Goal: Task Accomplishment & Management: Manage account settings

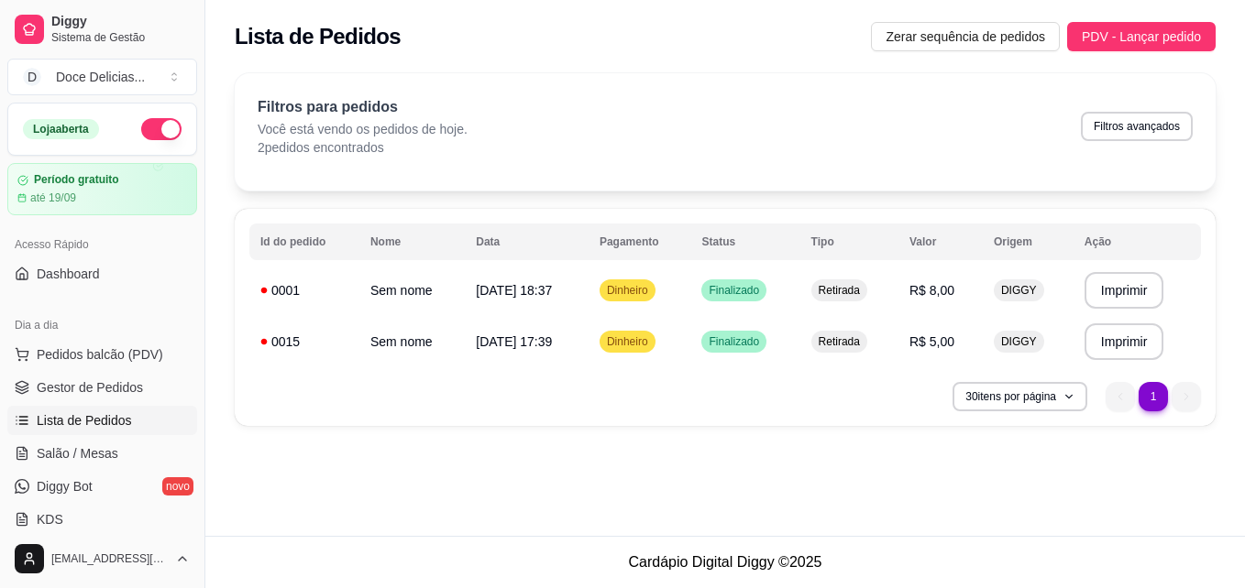
click at [845, 395] on div "30 itens por página 1 1" at bounding box center [724, 396] width 951 height 29
click at [1229, 208] on div "**********" at bounding box center [724, 255] width 1039 height 386
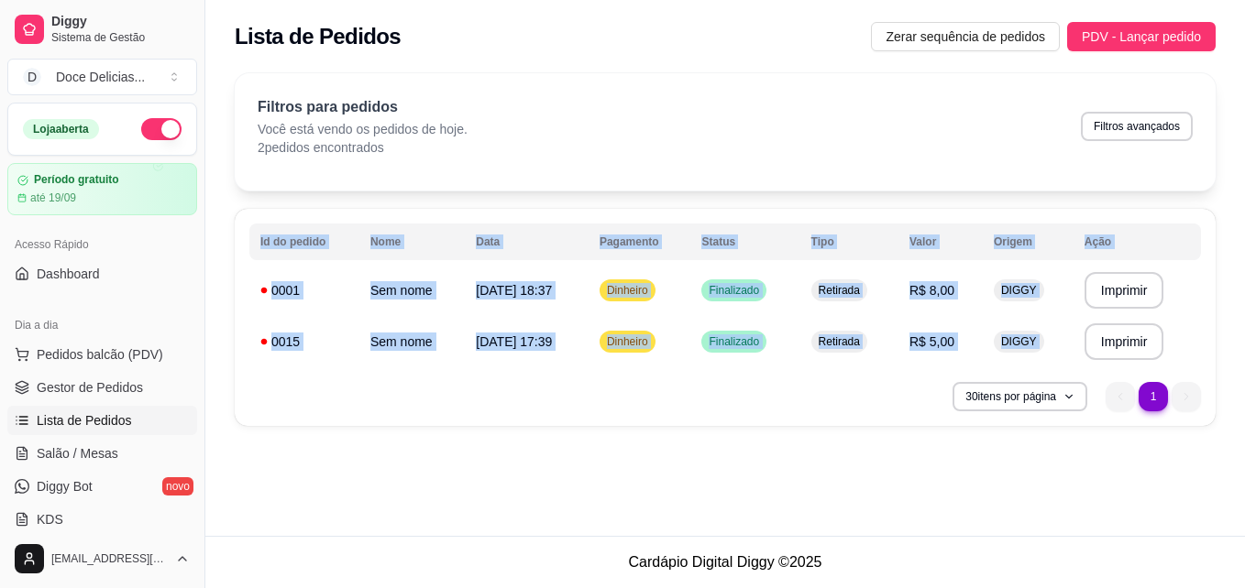
click at [1229, 208] on div "**********" at bounding box center [724, 255] width 1039 height 386
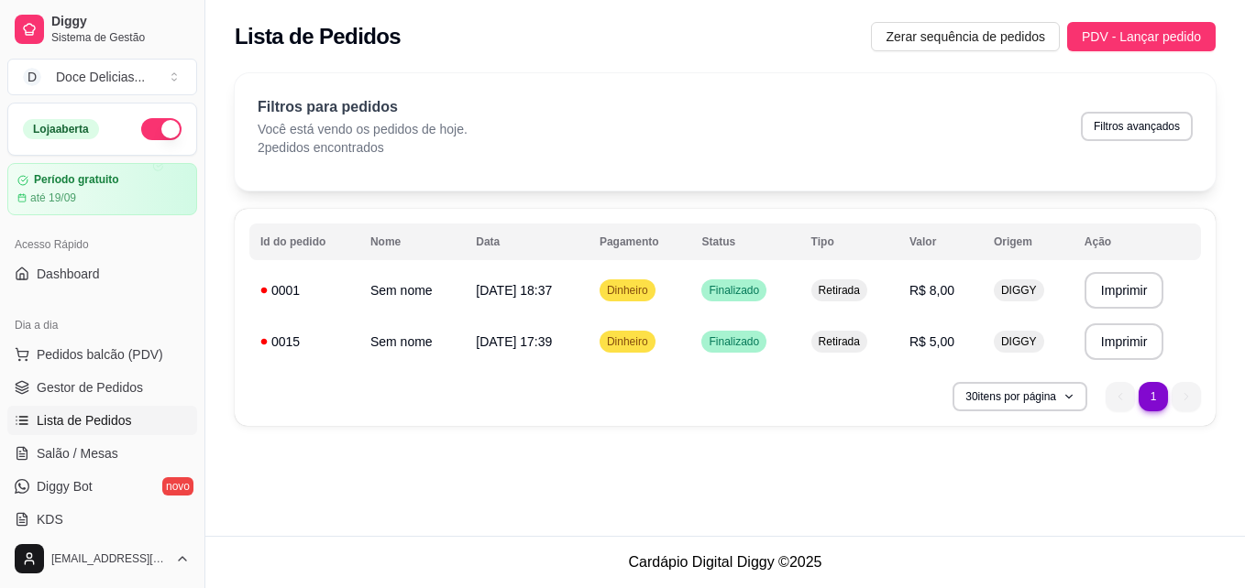
click at [951, 129] on div "Filtros para pedidos Você está vendo os pedidos de hoje. 2 pedidos encontrados …" at bounding box center [725, 126] width 935 height 60
click at [82, 384] on span "Gestor de Pedidos" at bounding box center [90, 387] width 106 height 18
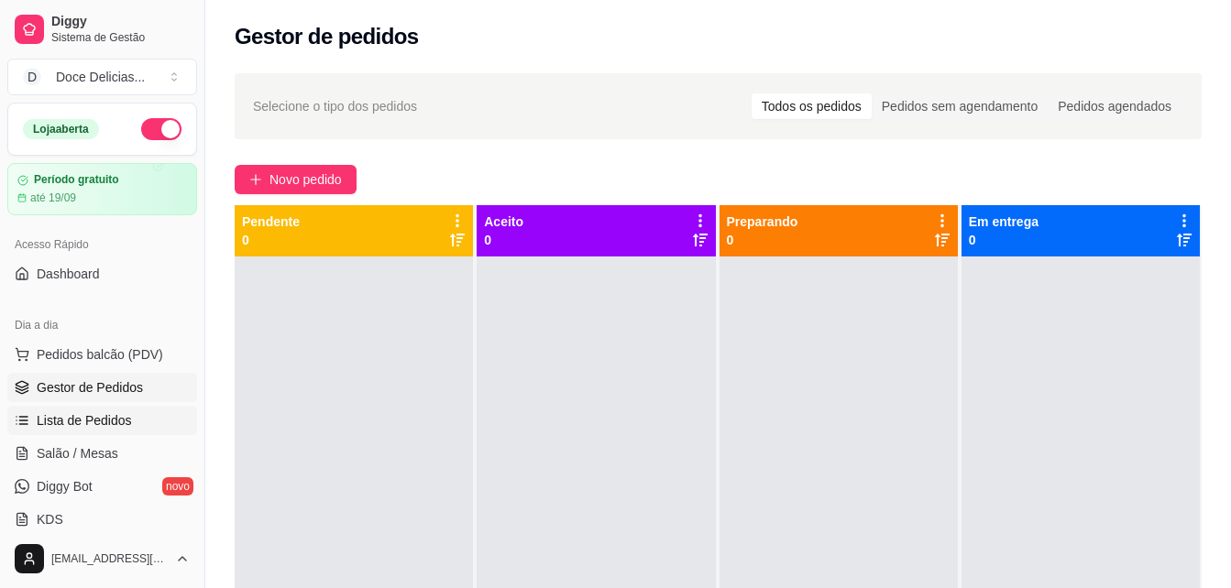
click at [64, 422] on span "Lista de Pedidos" at bounding box center [84, 420] width 95 height 18
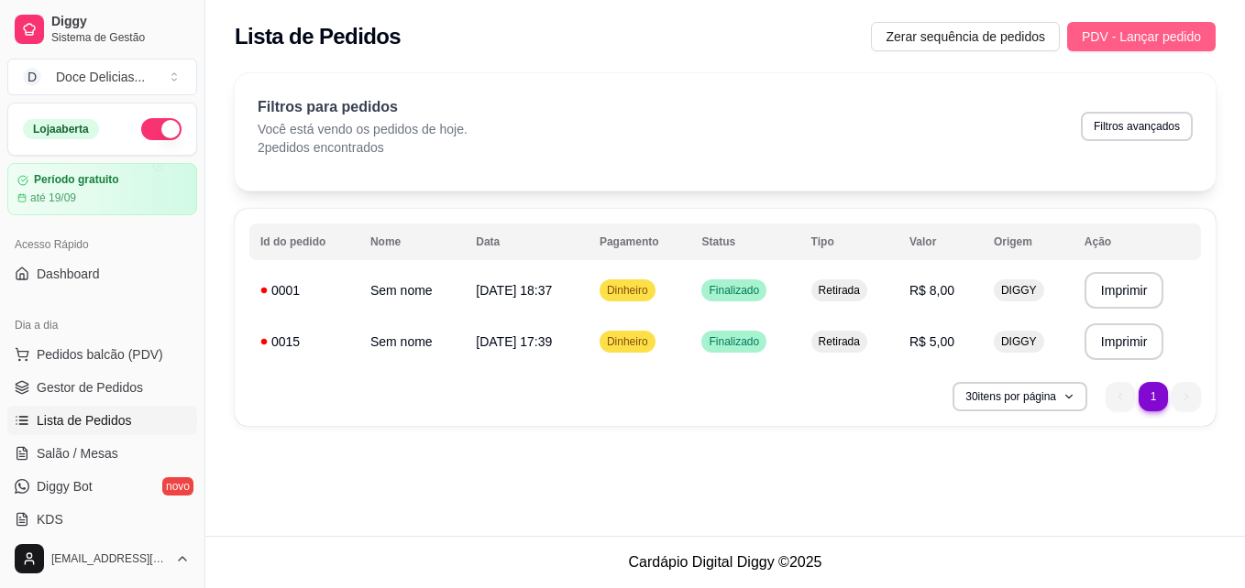
click at [1167, 29] on span "PDV - Lançar pedido" at bounding box center [1140, 37] width 119 height 20
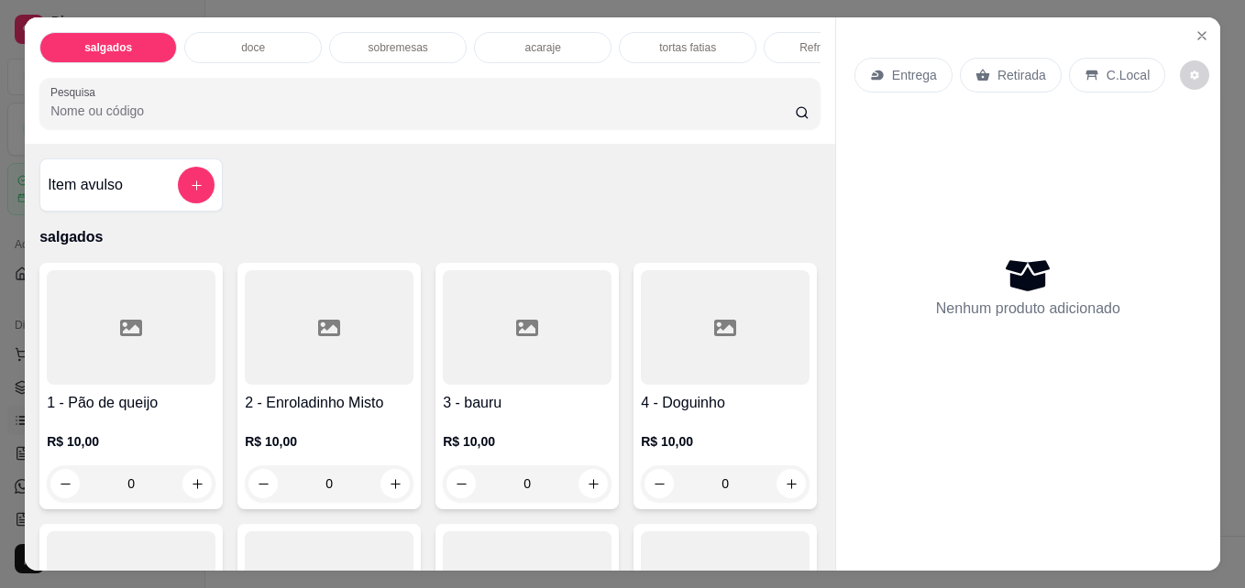
click at [524, 40] on p "acaraje" at bounding box center [542, 47] width 36 height 15
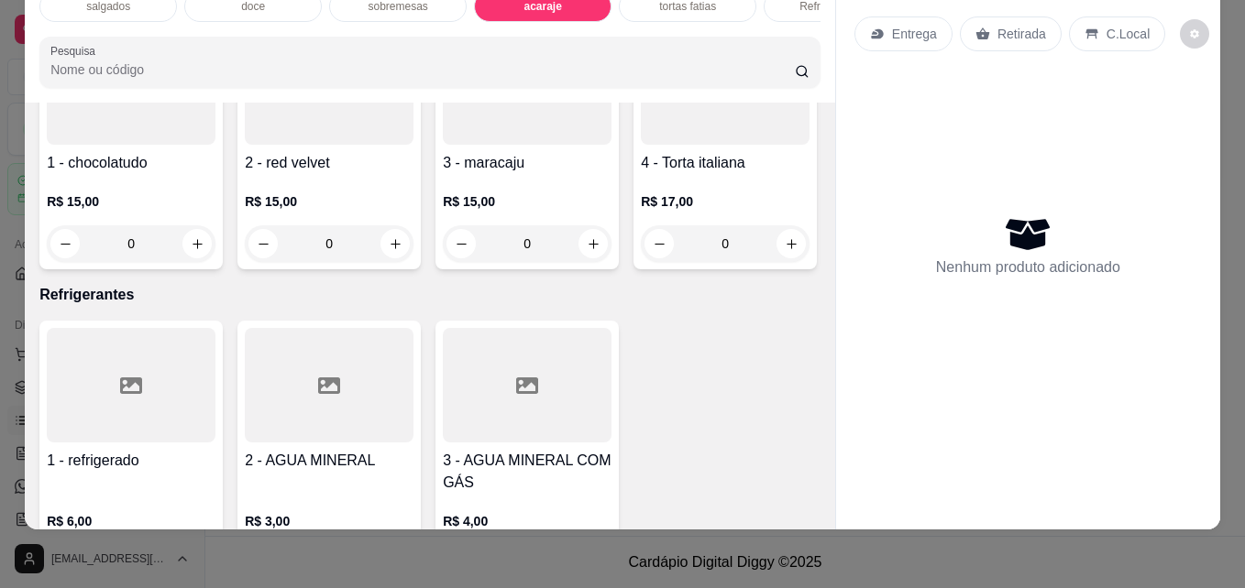
scroll to position [2248, 0]
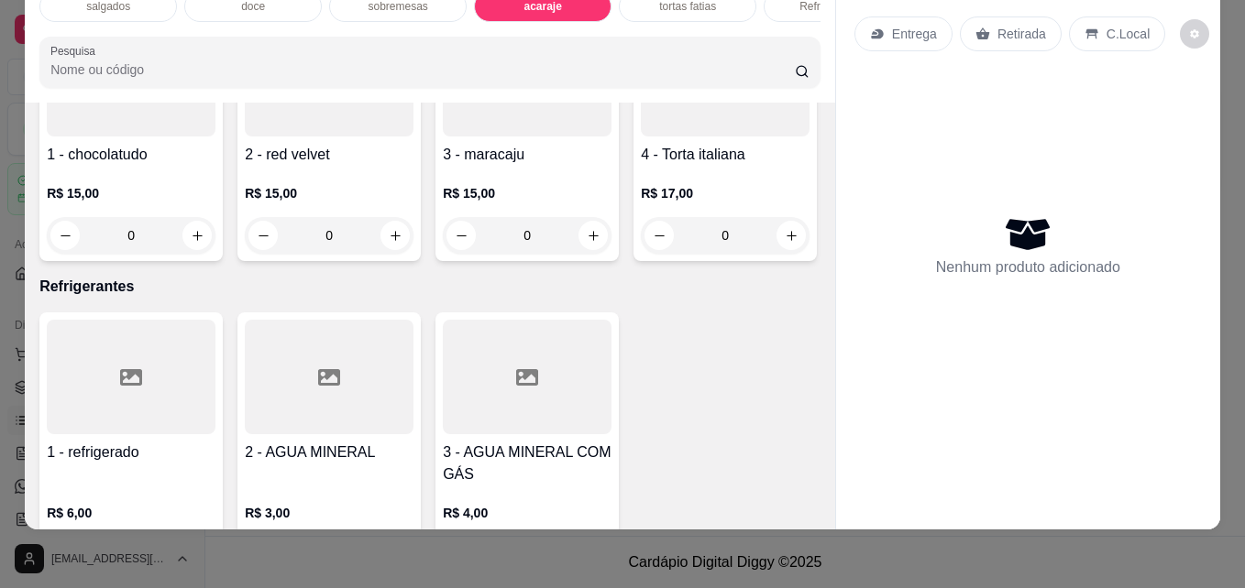
type input "1"
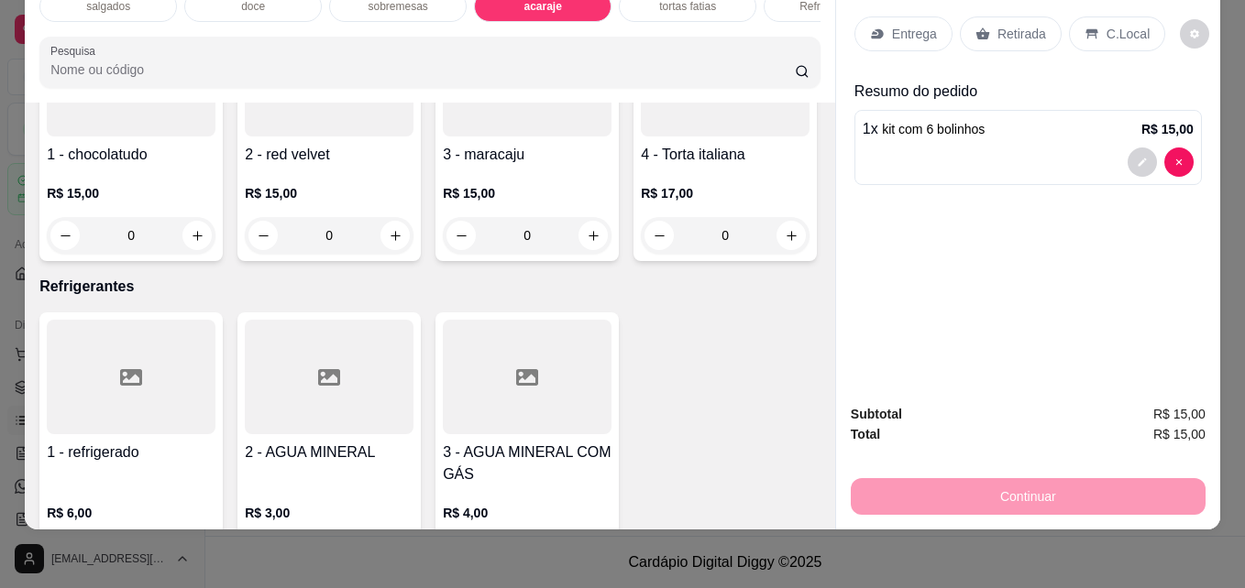
click at [1015, 25] on p "Retirada" at bounding box center [1021, 34] width 49 height 18
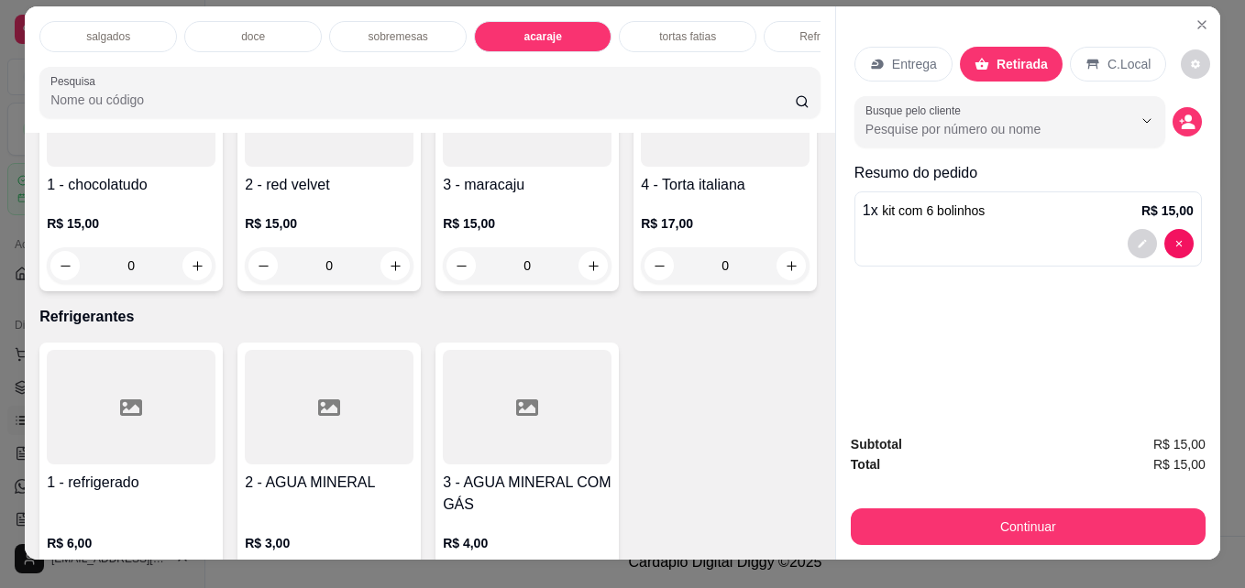
scroll to position [0, 0]
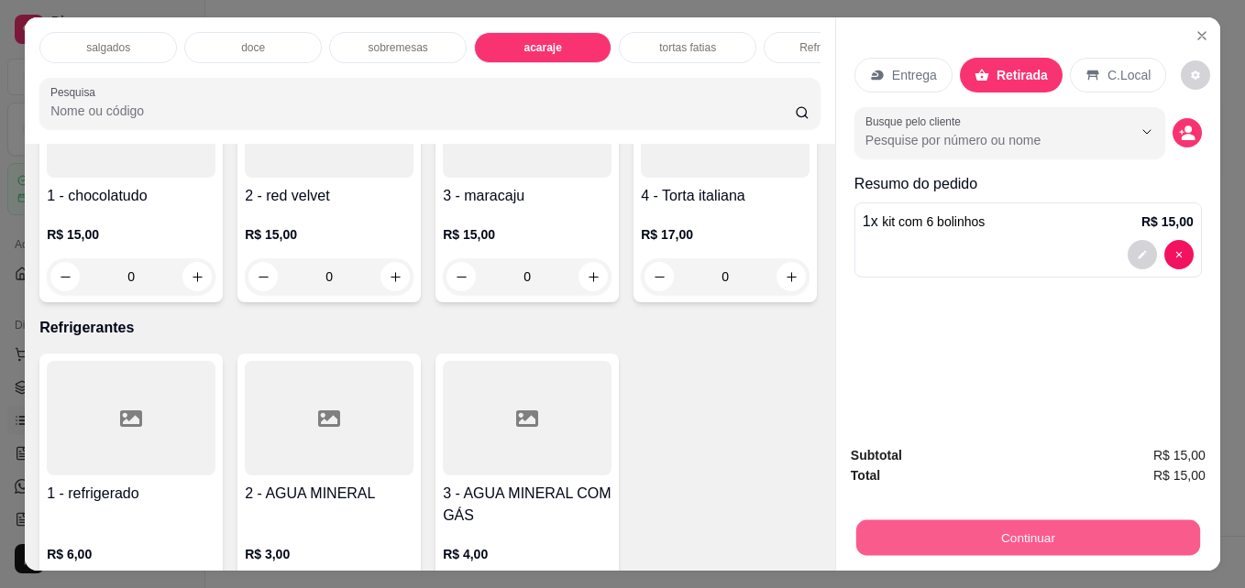
click at [1003, 521] on button "Continuar" at bounding box center [1028, 538] width 344 height 36
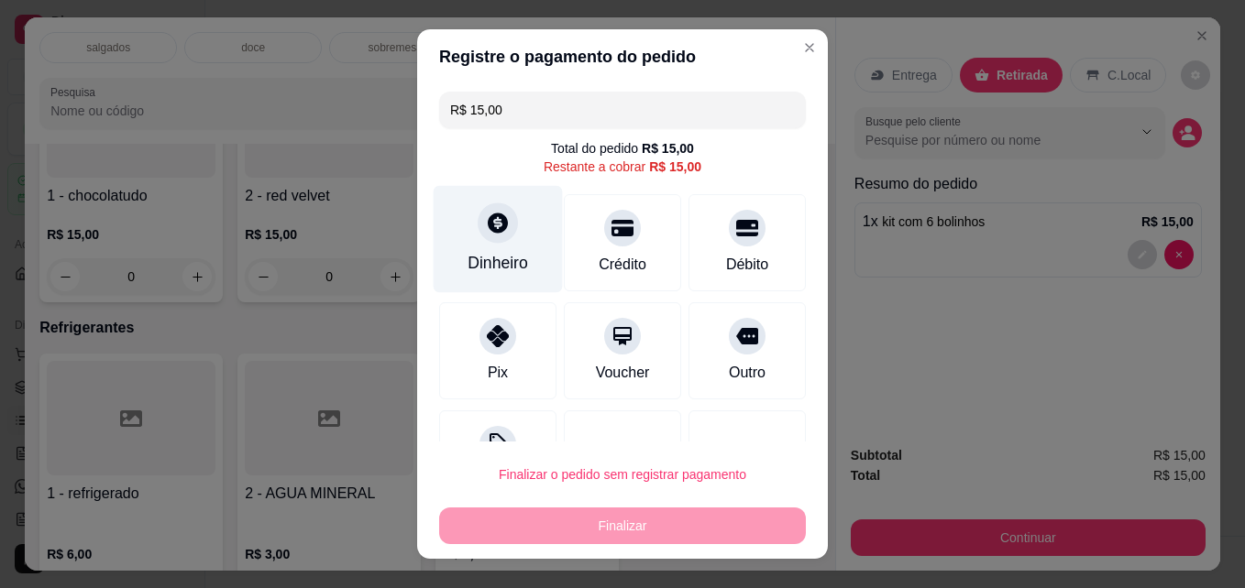
click at [483, 240] on div at bounding box center [497, 223] width 40 height 40
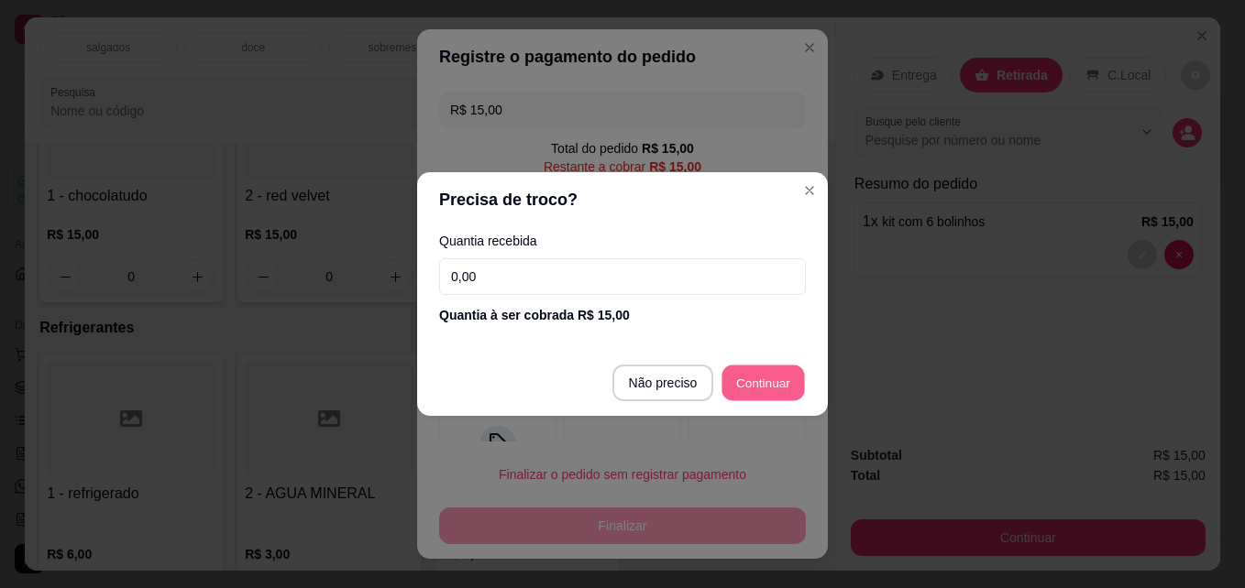
type input "R$ 0,00"
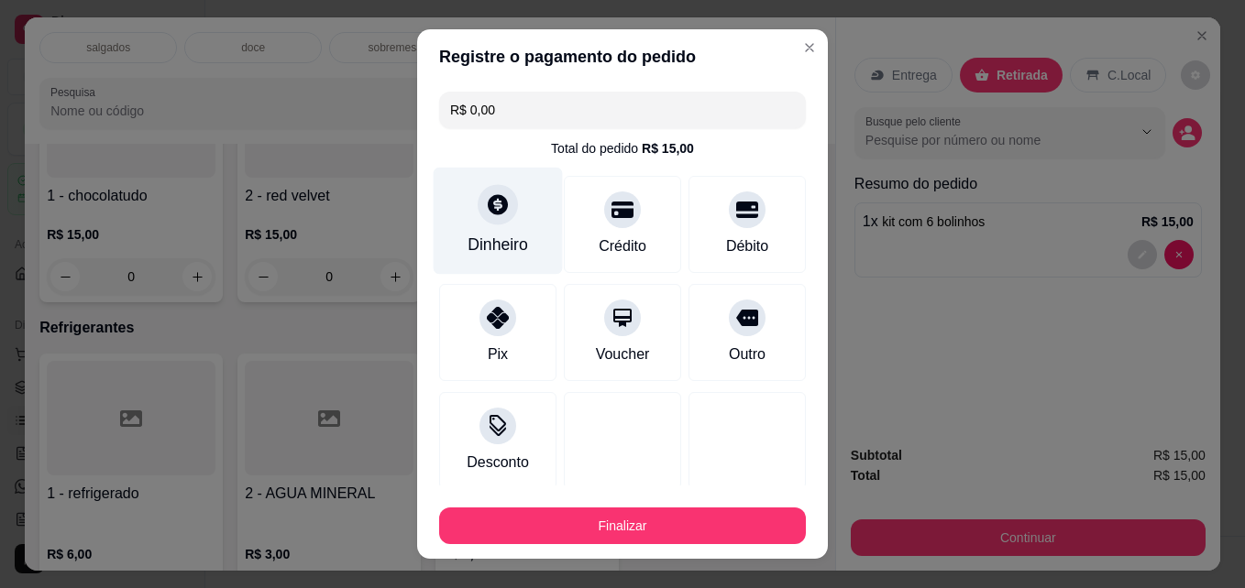
click at [492, 208] on icon at bounding box center [498, 205] width 20 height 20
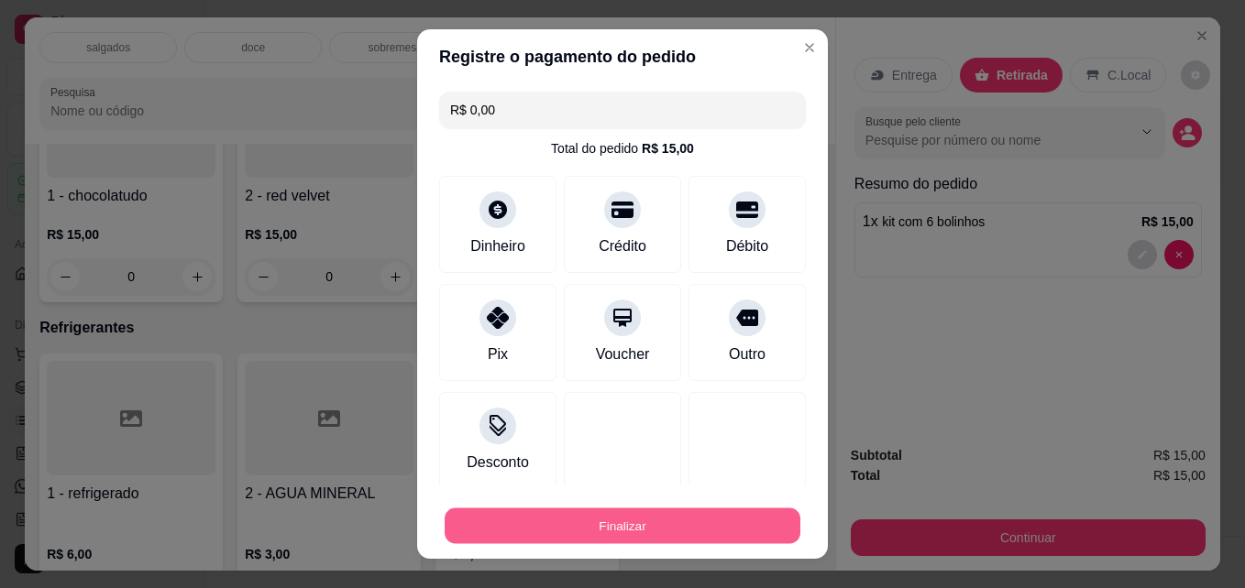
click at [728, 532] on button "Finalizar" at bounding box center [622, 527] width 356 height 36
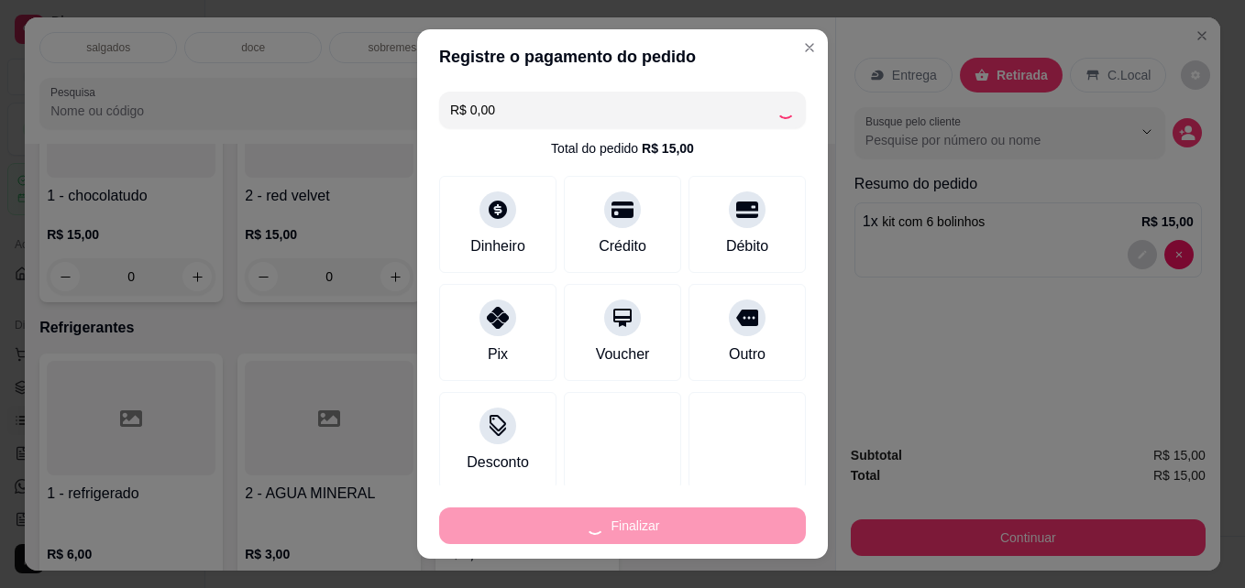
type input "0"
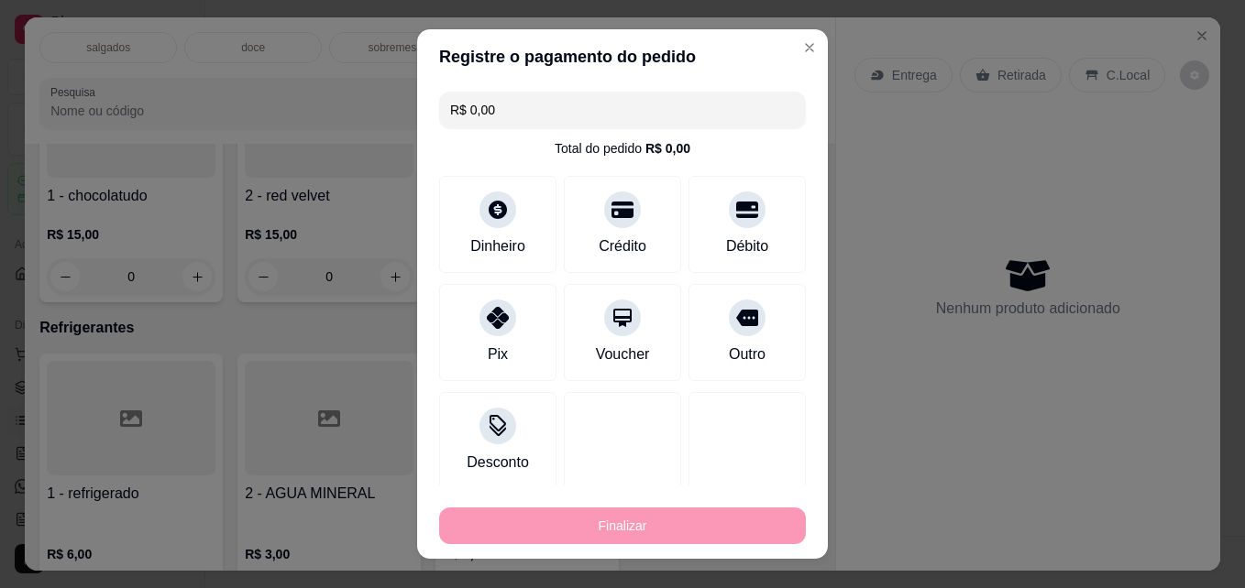
type input "-R$ 15,00"
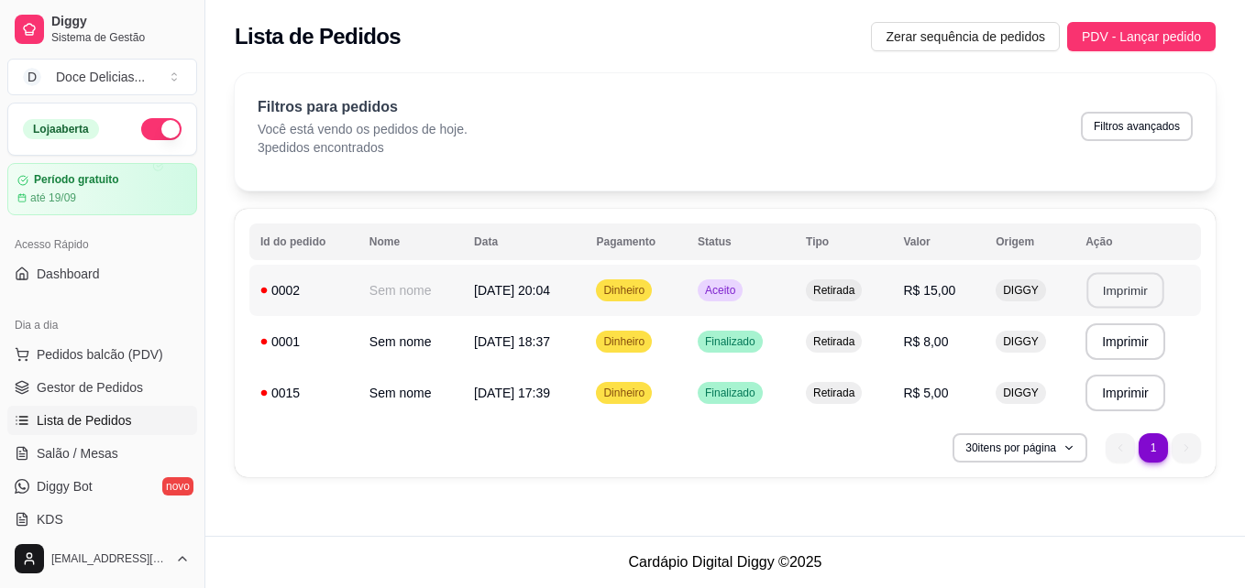
click at [1115, 292] on button "Imprimir" at bounding box center [1124, 291] width 77 height 36
click at [1126, 32] on span "PDV - Lançar pedido" at bounding box center [1140, 37] width 119 height 20
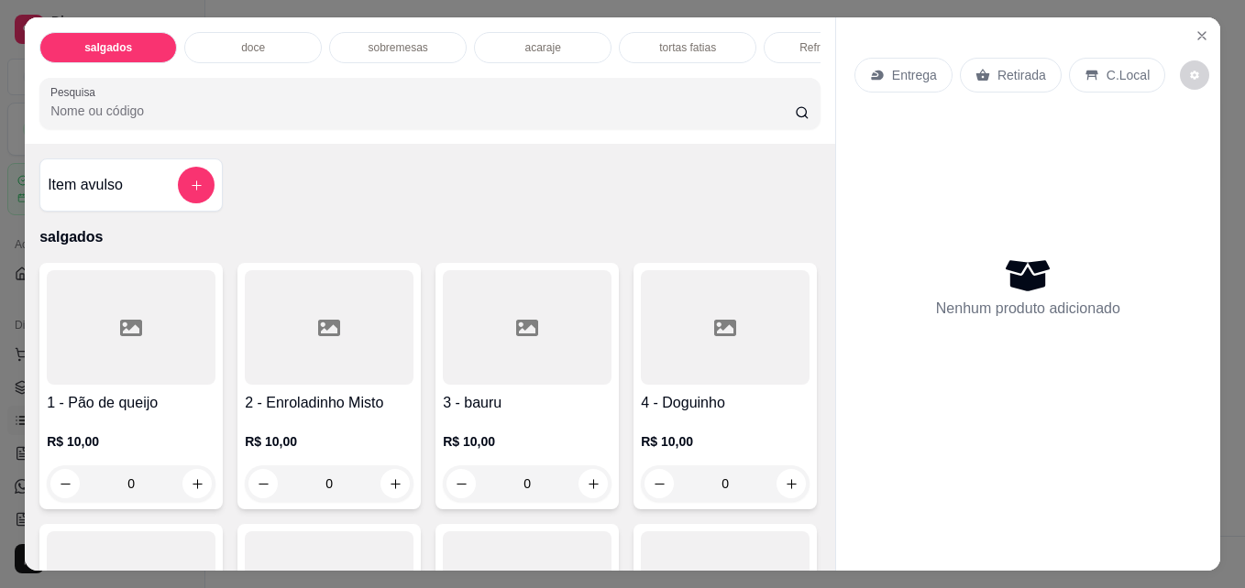
click at [427, 47] on div "sobremesas" at bounding box center [397, 47] width 137 height 31
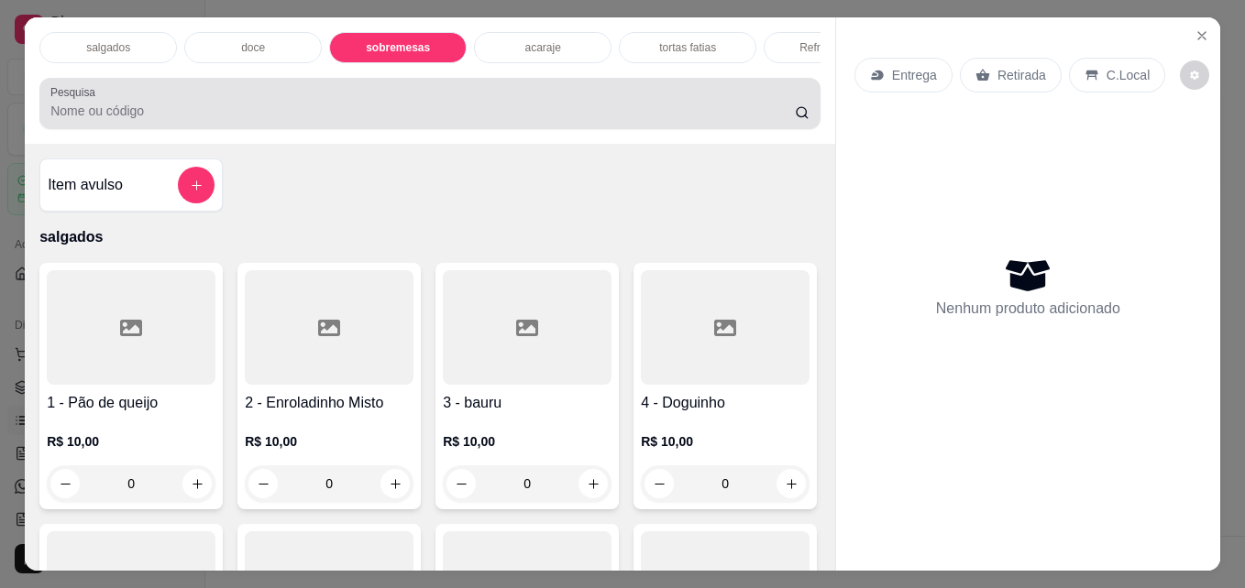
scroll to position [48, 0]
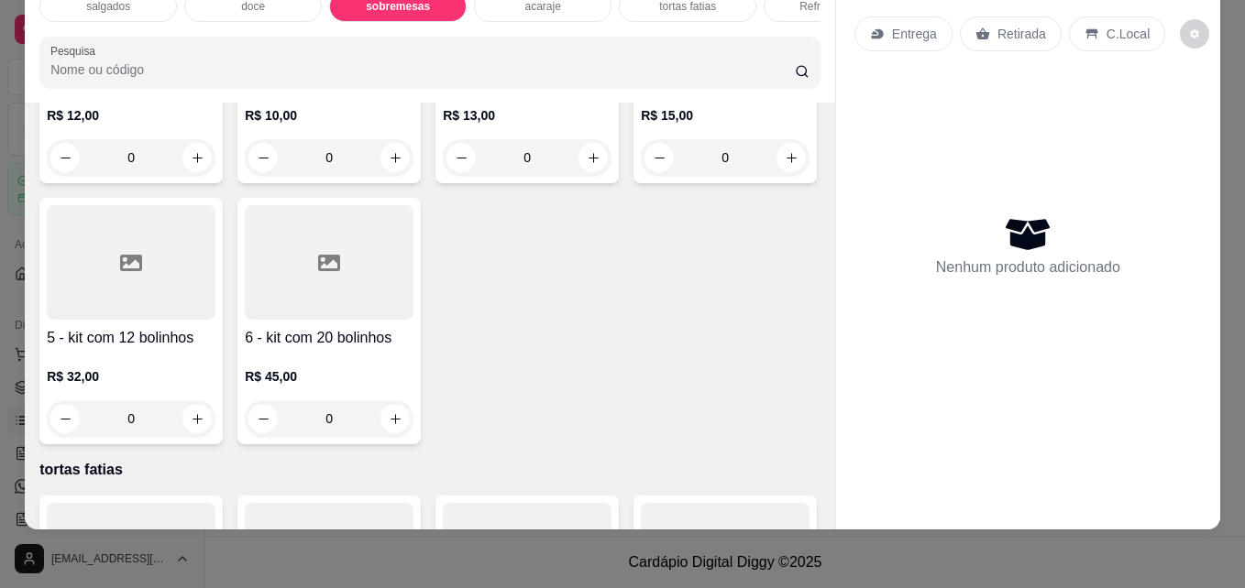
type input "1"
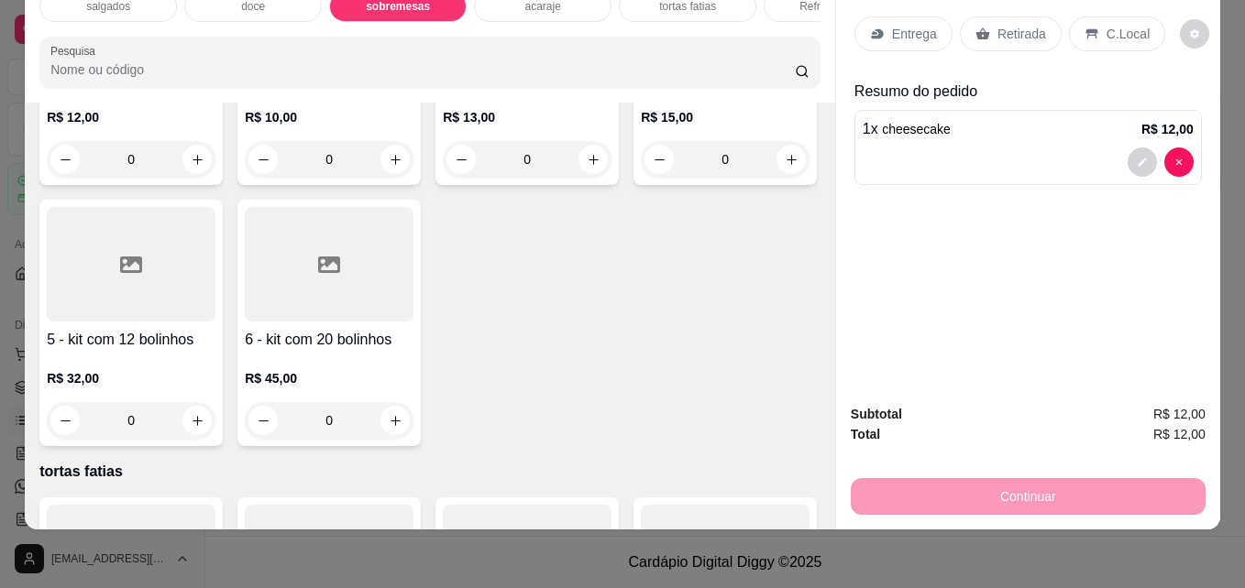
click at [1000, 25] on p "Retirada" at bounding box center [1021, 34] width 49 height 18
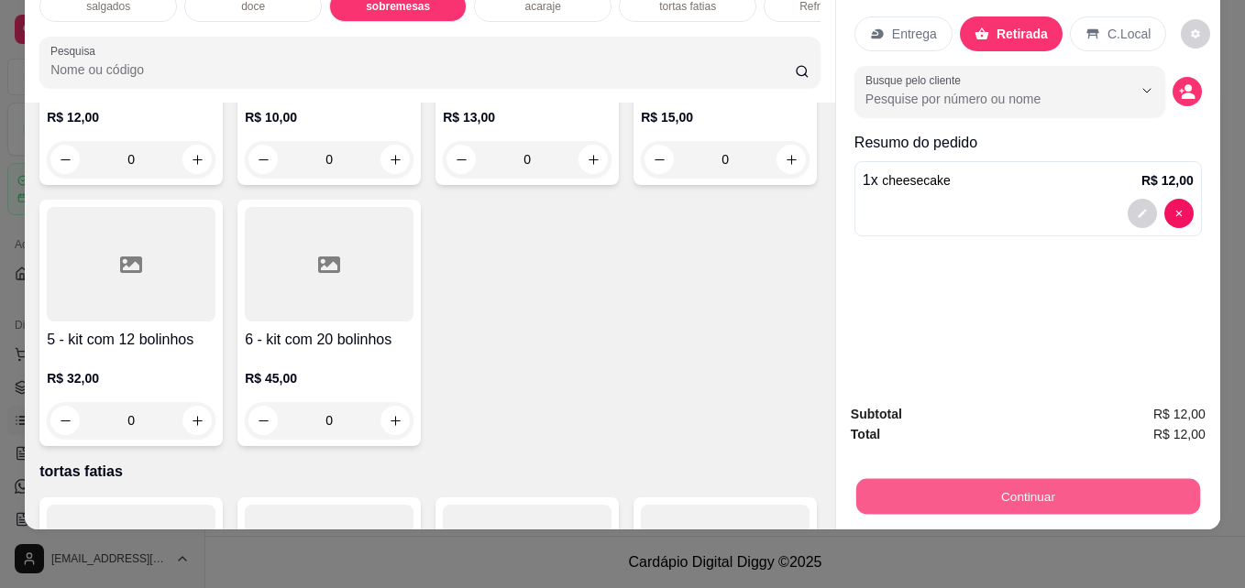
click at [902, 499] on button "Continuar" at bounding box center [1028, 496] width 344 height 36
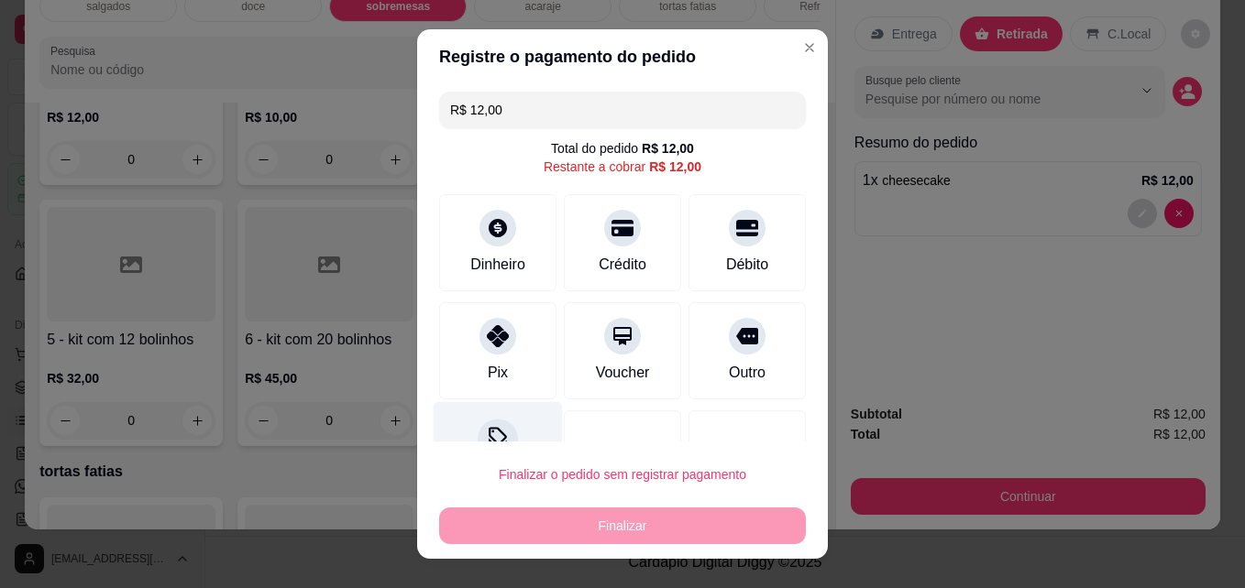
click at [512, 414] on div "Desconto" at bounding box center [497, 455] width 129 height 107
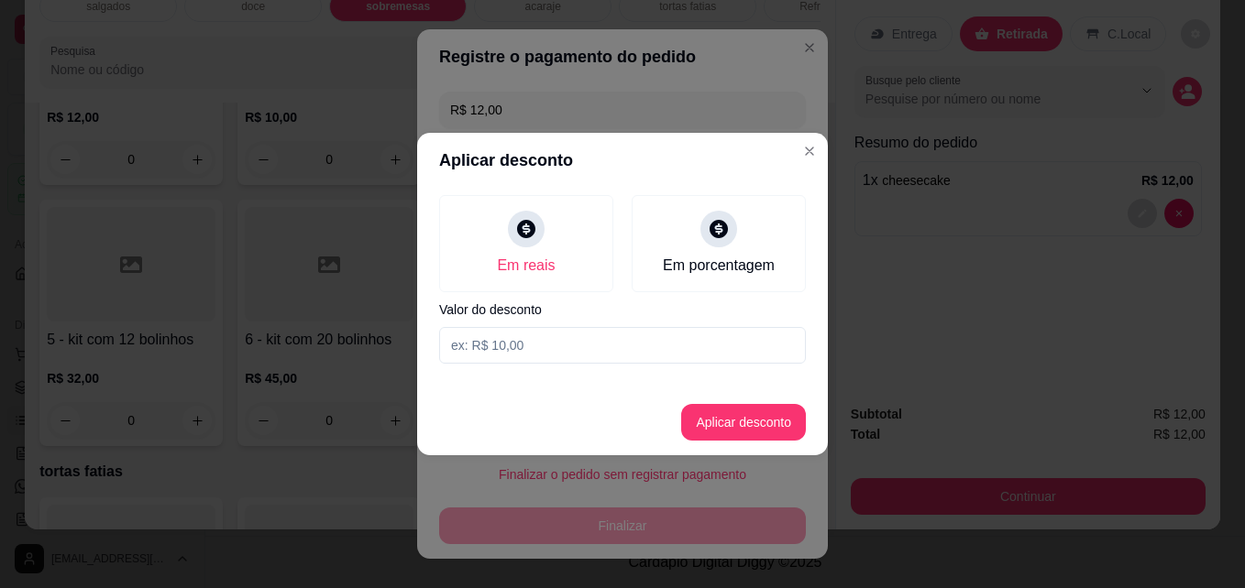
click at [528, 358] on input at bounding box center [622, 345] width 367 height 37
type input "2,00"
click at [693, 423] on button "Aplicar desconto" at bounding box center [744, 423] width 120 height 36
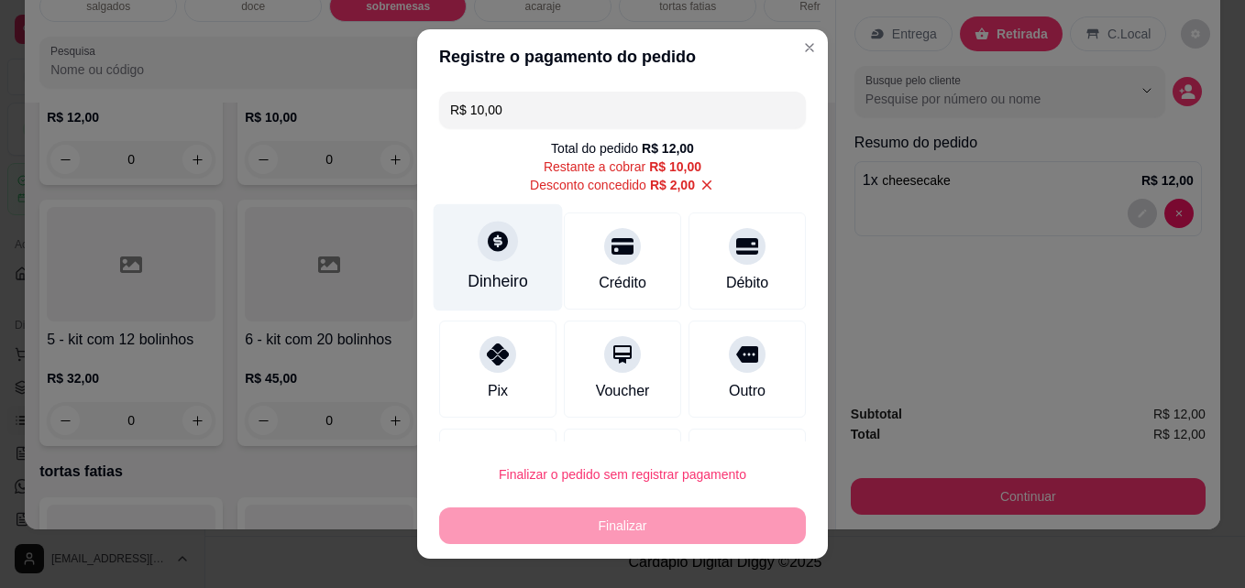
click at [500, 258] on div "Dinheiro" at bounding box center [497, 257] width 129 height 107
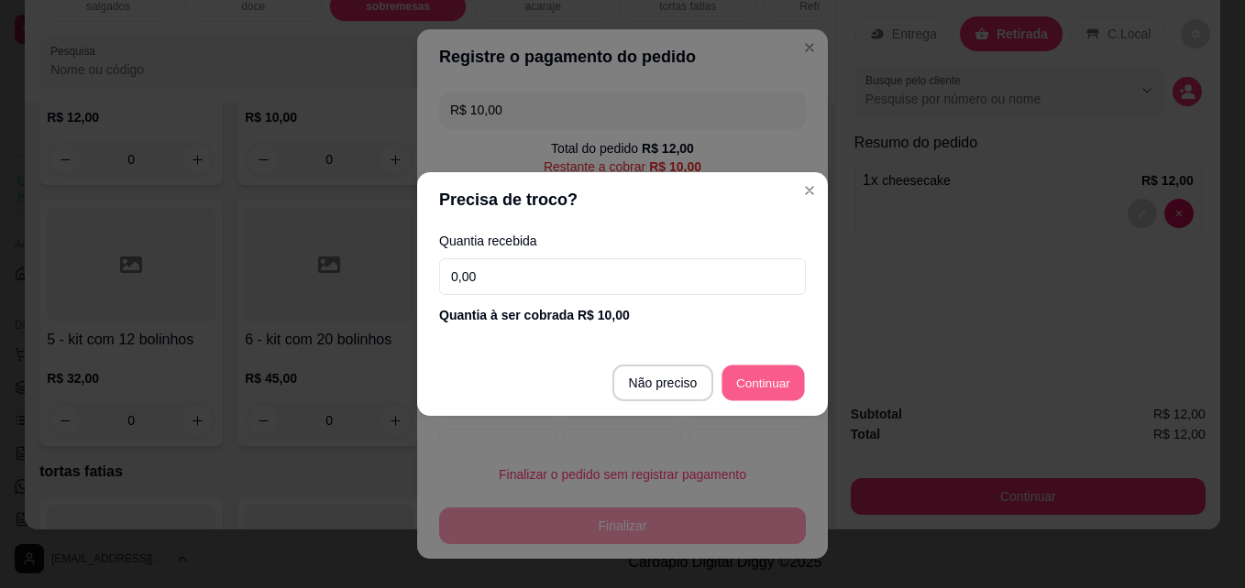
type input "R$ 0,00"
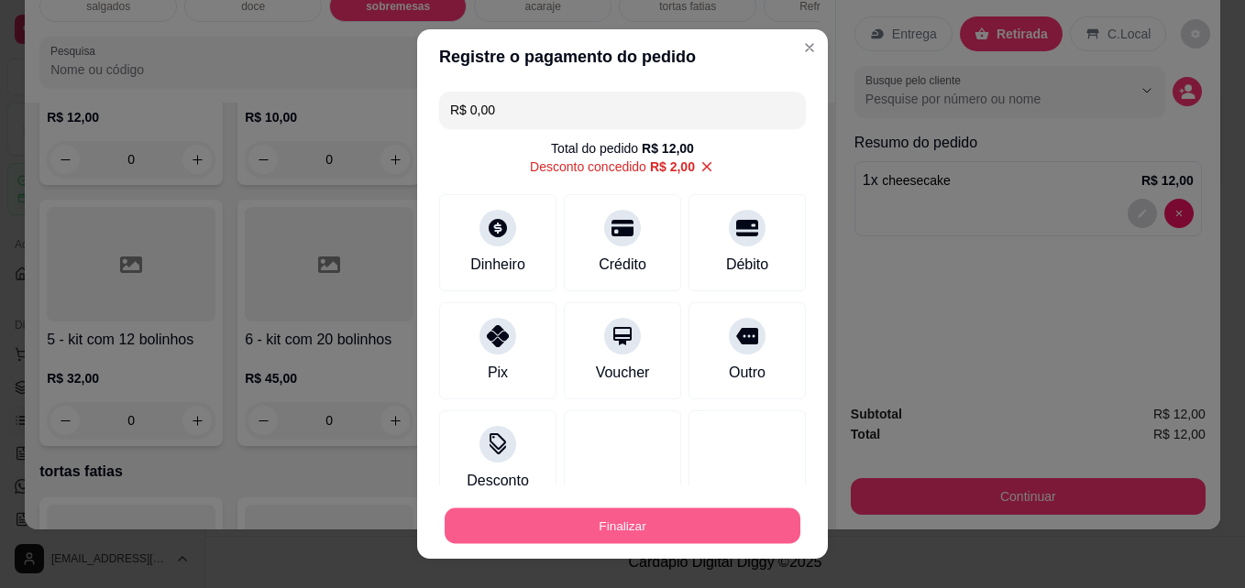
click at [659, 520] on button "Finalizar" at bounding box center [622, 527] width 356 height 36
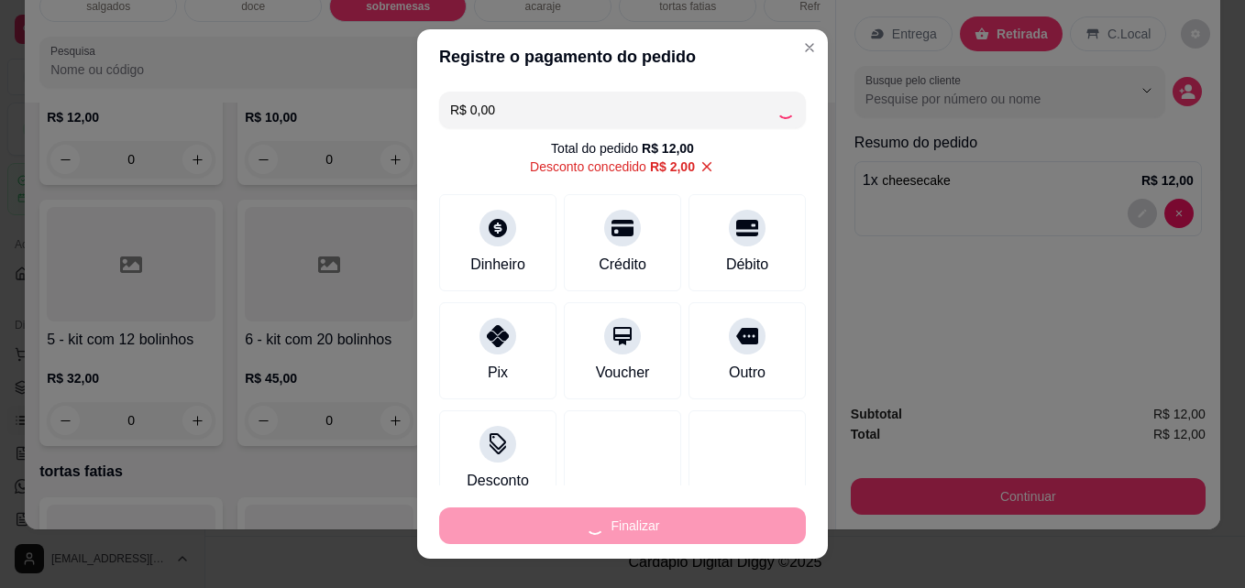
type input "0"
type input "-R$ 12,00"
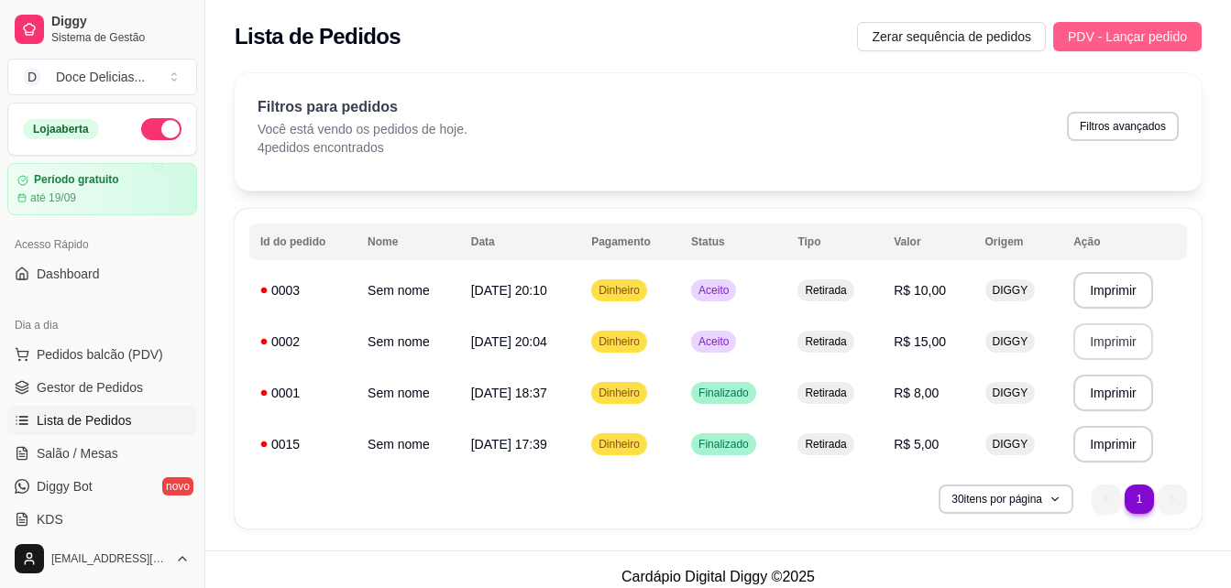
click at [1109, 37] on span "PDV - Lançar pedido" at bounding box center [1127, 37] width 119 height 20
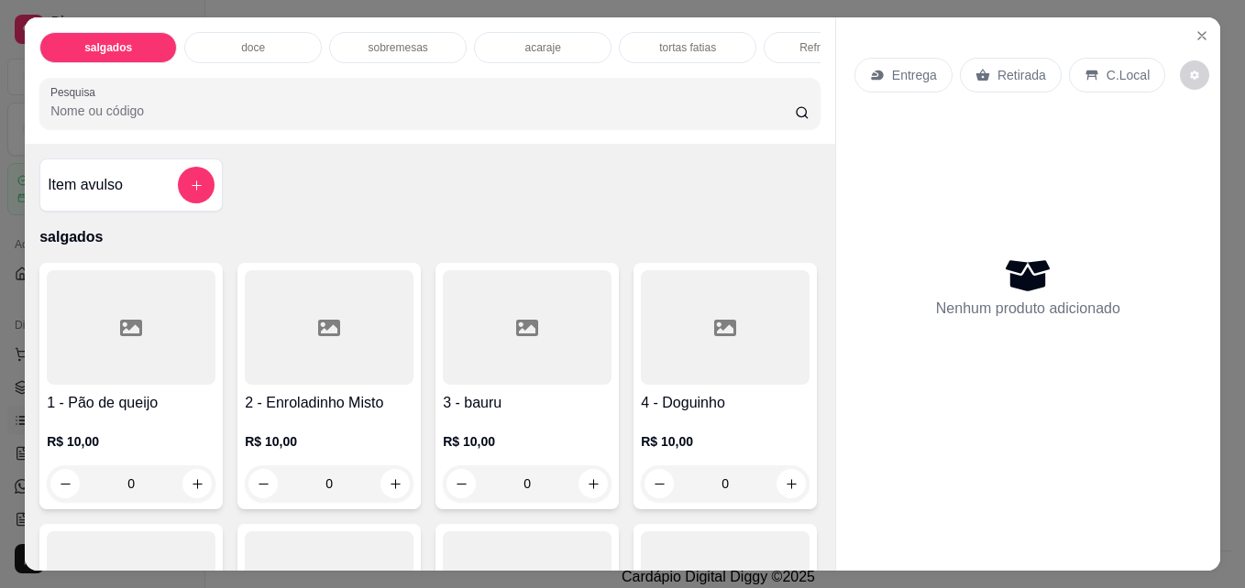
click at [530, 51] on div "acaraje" at bounding box center [542, 47] width 137 height 31
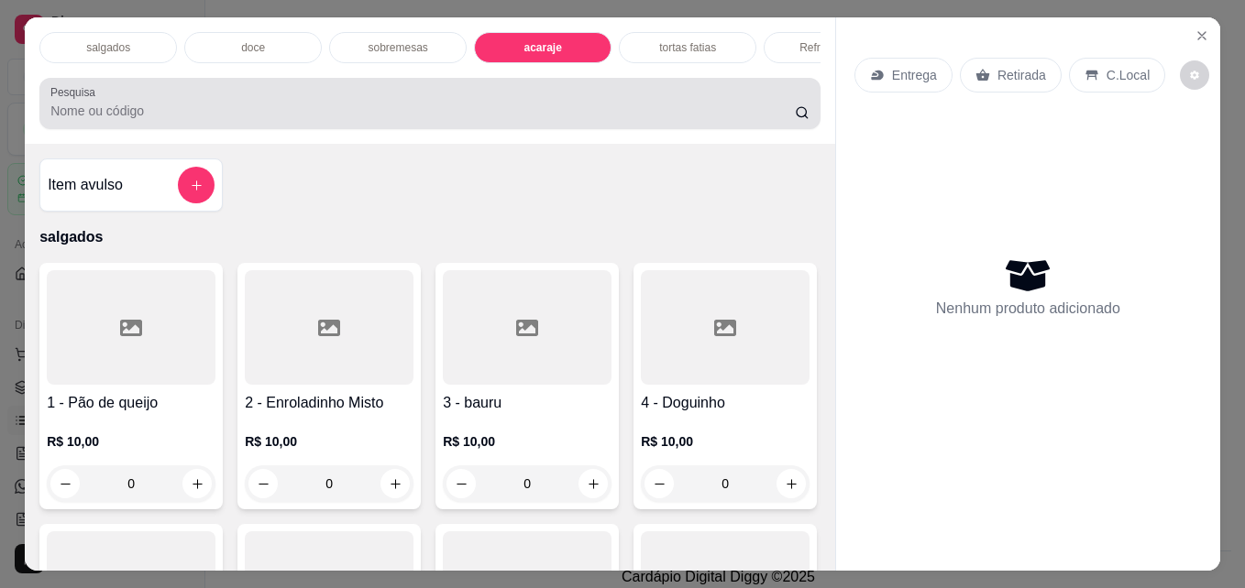
scroll to position [48, 0]
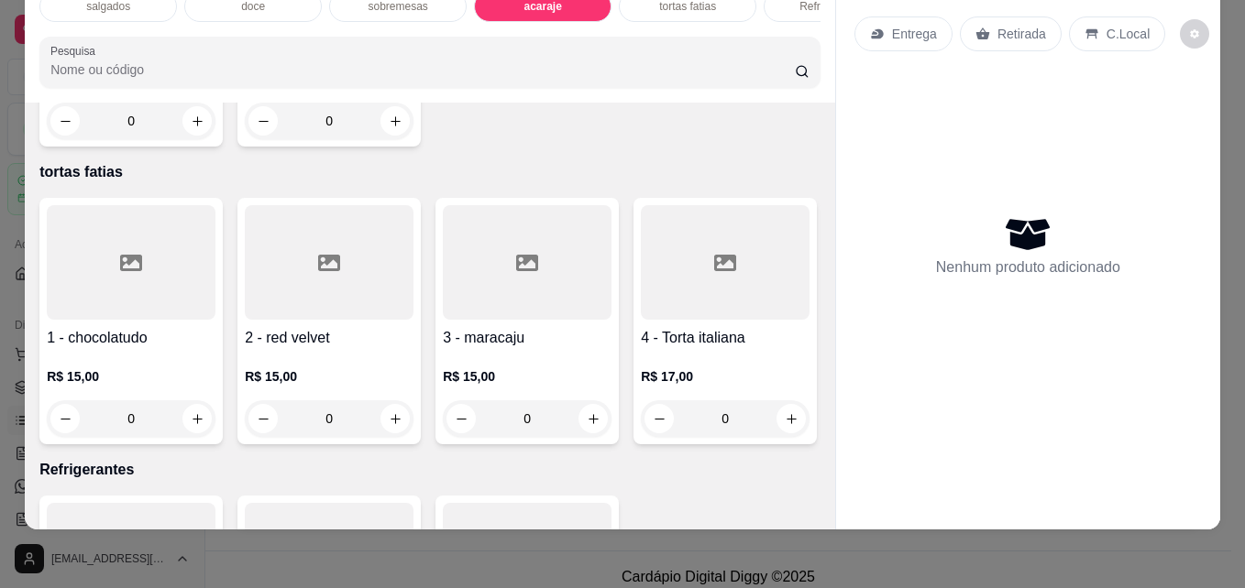
type input "1"
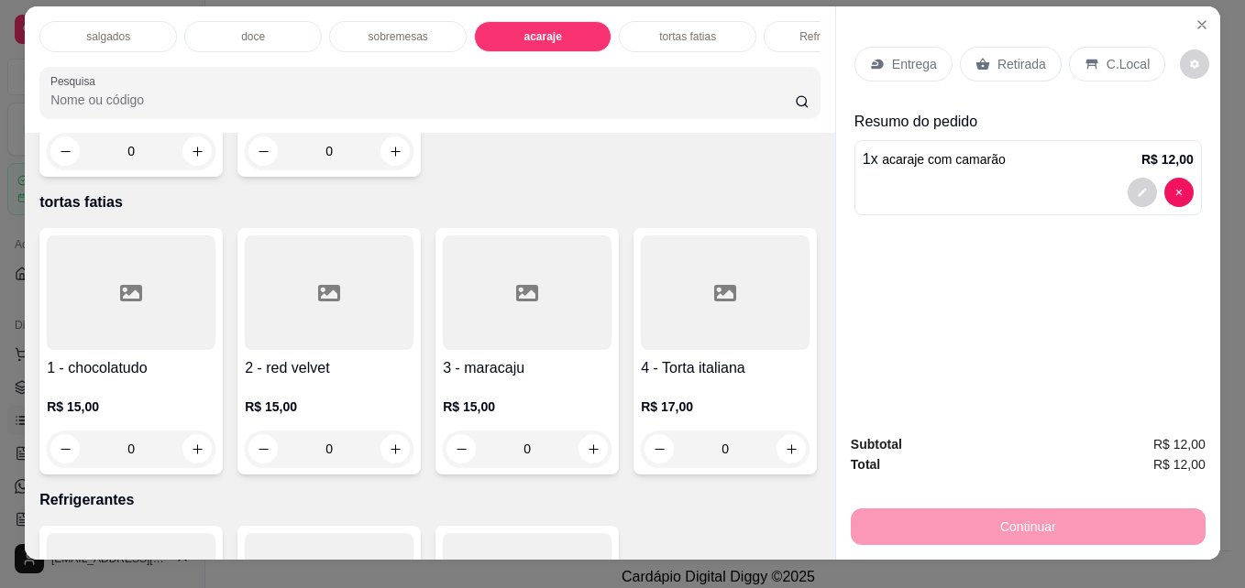
scroll to position [0, 0]
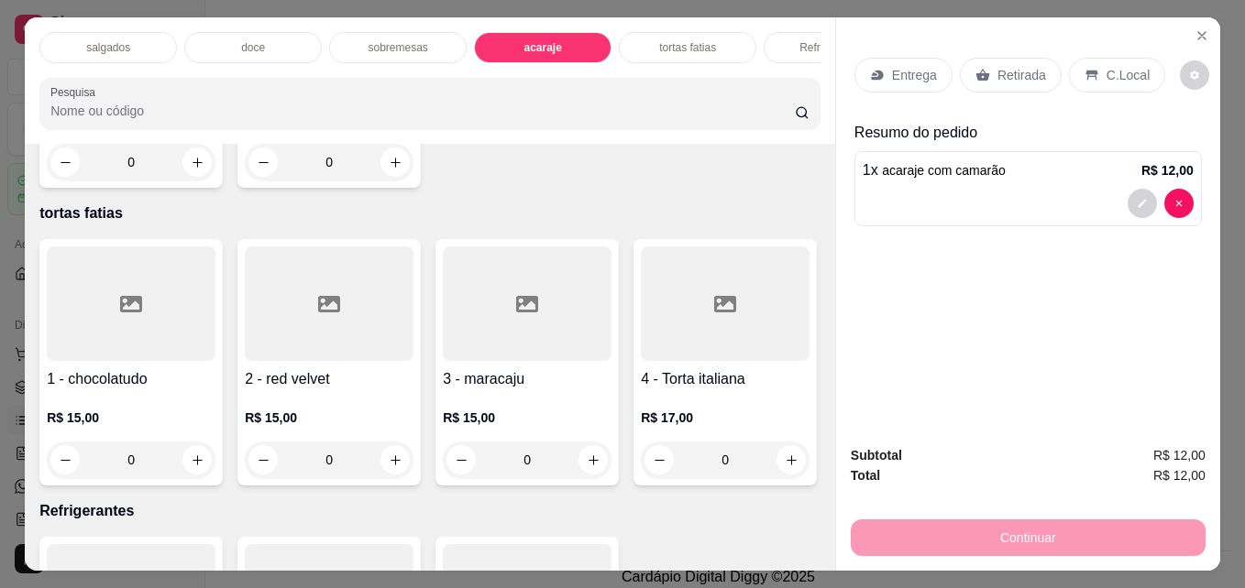
click at [792, 49] on div "Refrigerantes" at bounding box center [831, 47] width 137 height 31
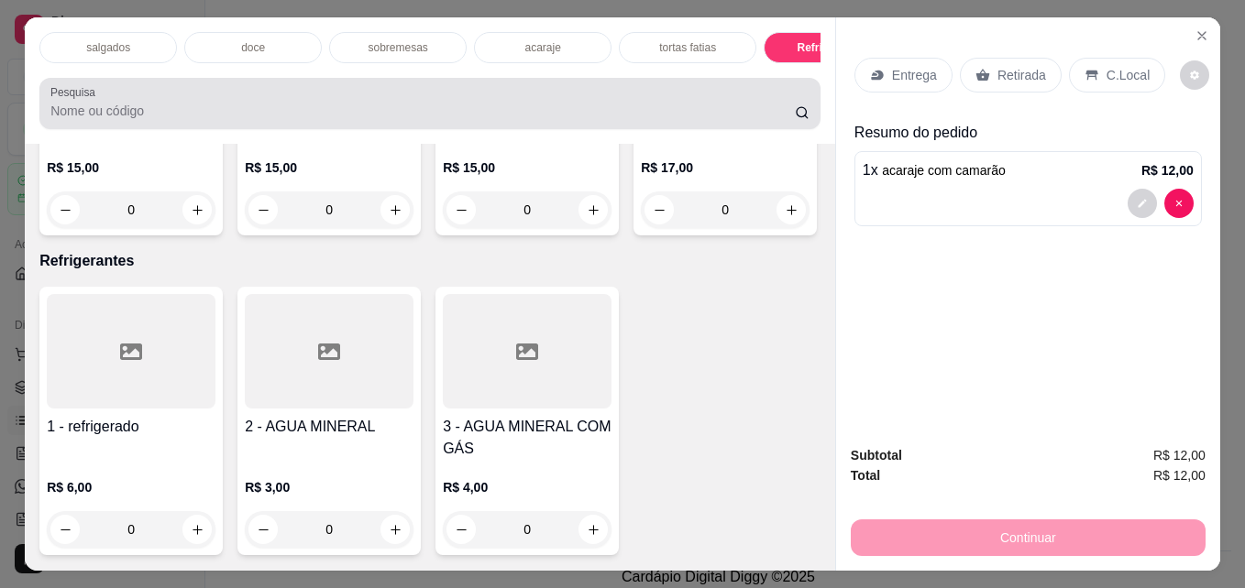
scroll to position [48, 0]
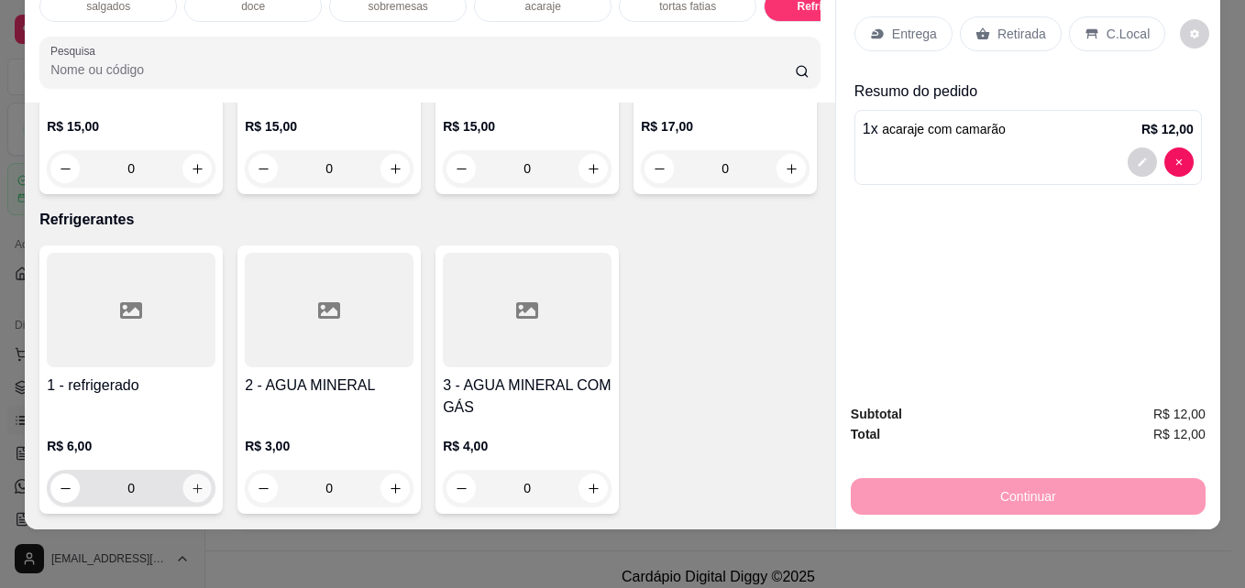
click at [191, 482] on icon "increase-product-quantity" at bounding box center [198, 489] width 14 height 14
type input "1"
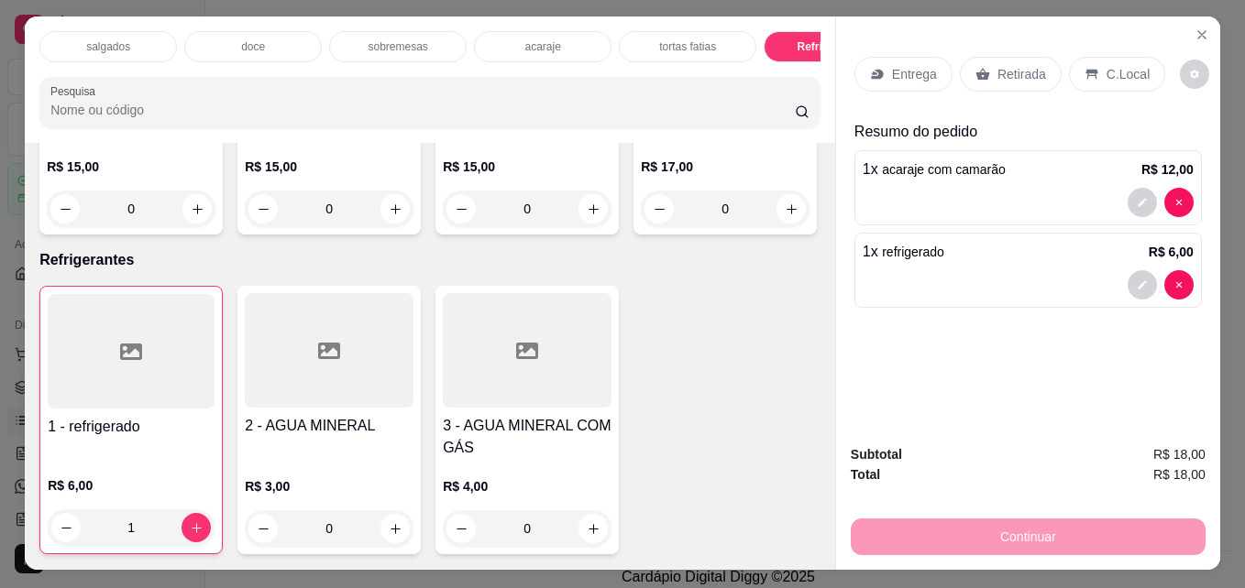
scroll to position [0, 0]
click at [1017, 70] on p "Retirada" at bounding box center [1021, 75] width 49 height 18
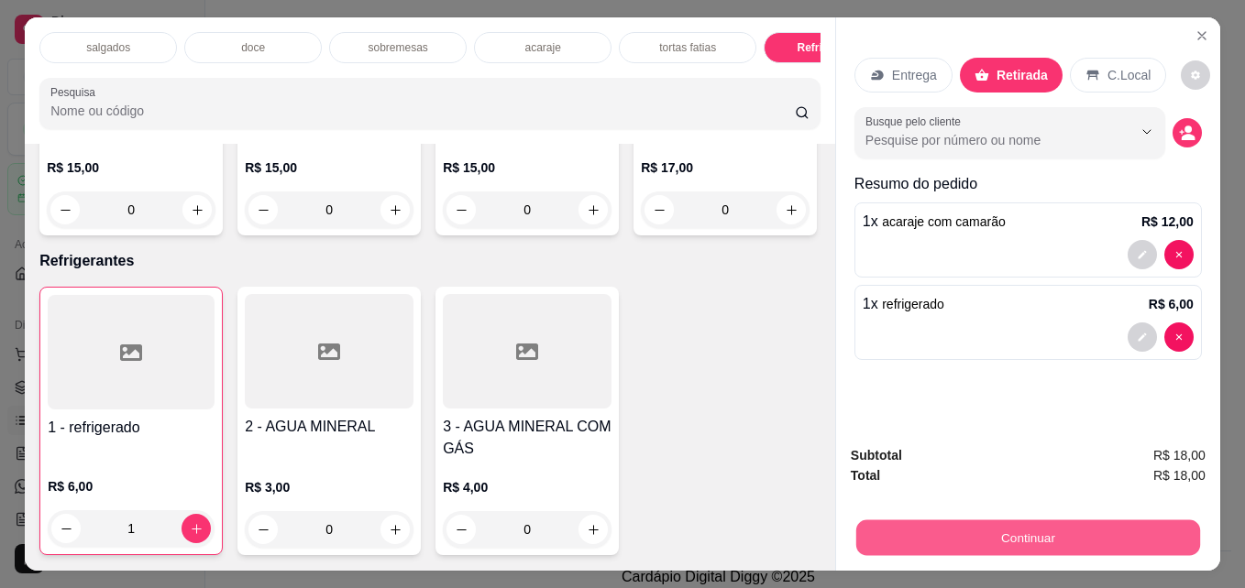
click at [982, 521] on button "Continuar" at bounding box center [1028, 538] width 344 height 36
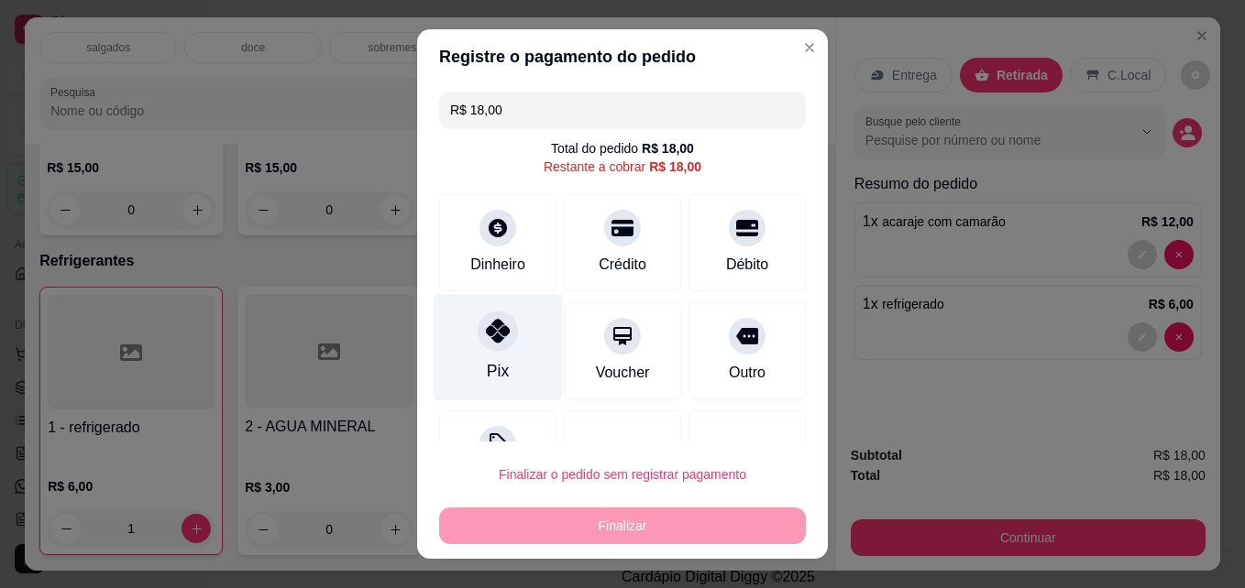
click at [504, 343] on div "Pix" at bounding box center [497, 347] width 129 height 107
type input "R$ 0,00"
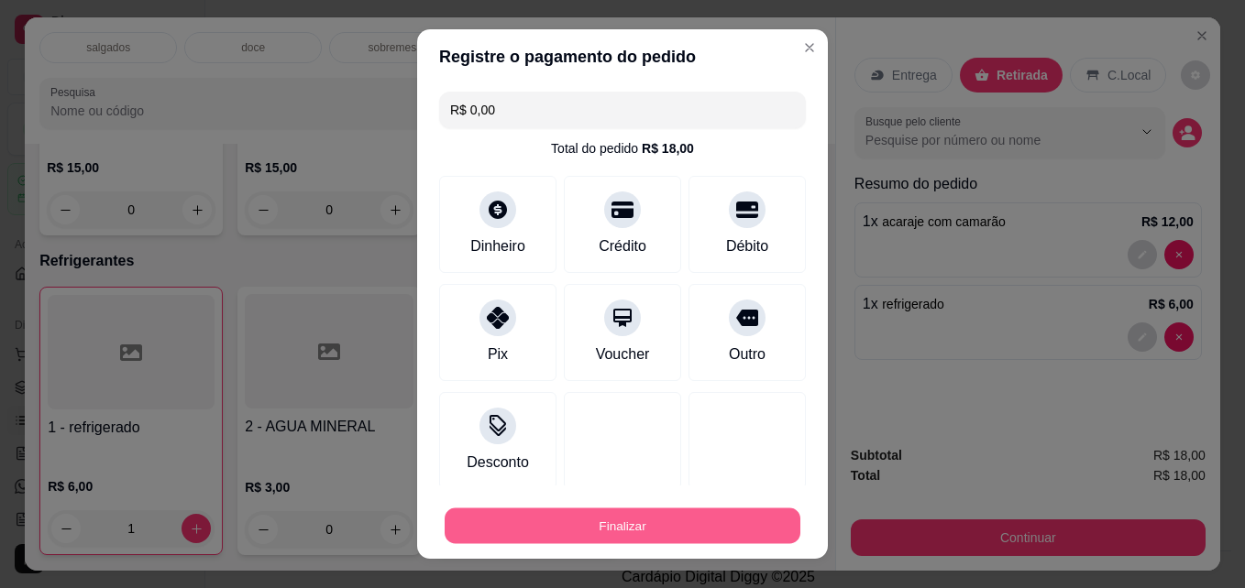
click at [535, 511] on button "Finalizar" at bounding box center [622, 527] width 356 height 36
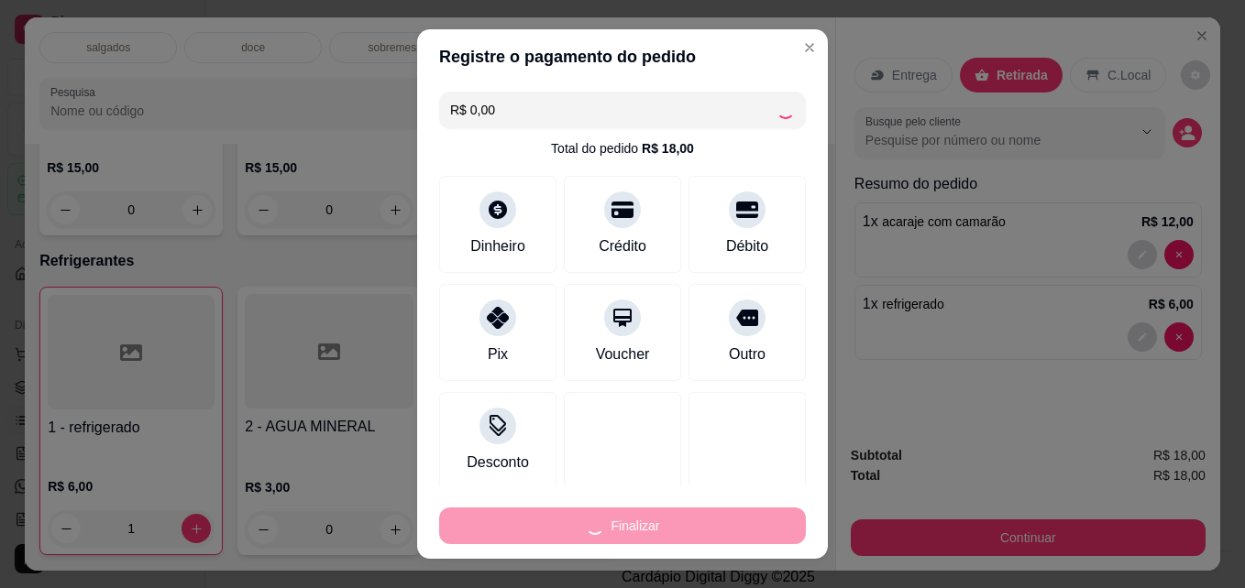
type input "0"
type input "-R$ 18,00"
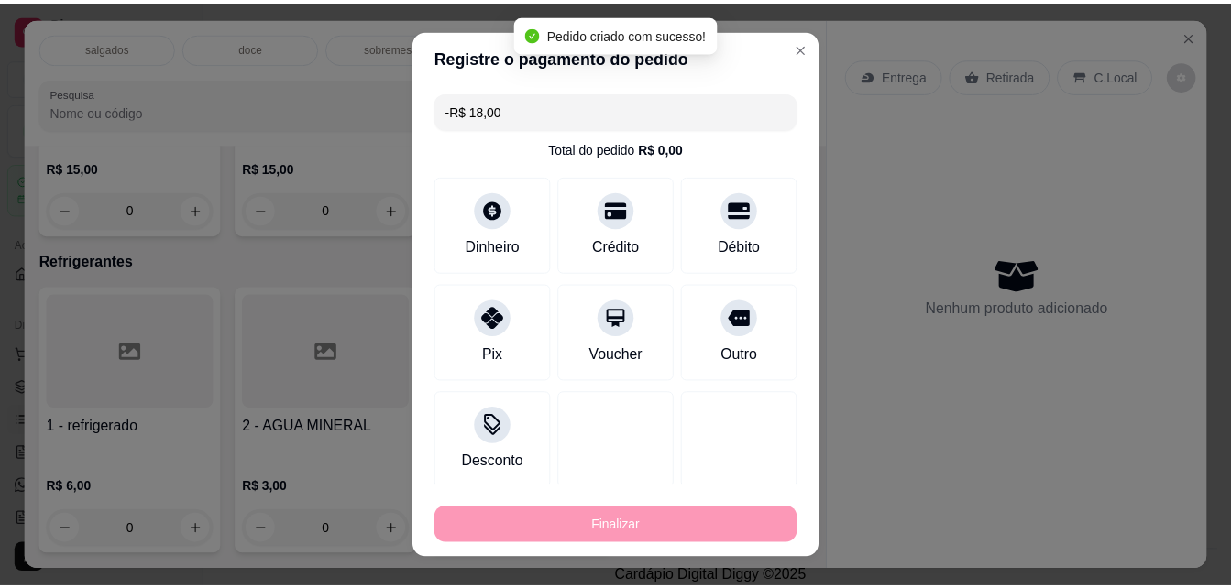
scroll to position [3090, 0]
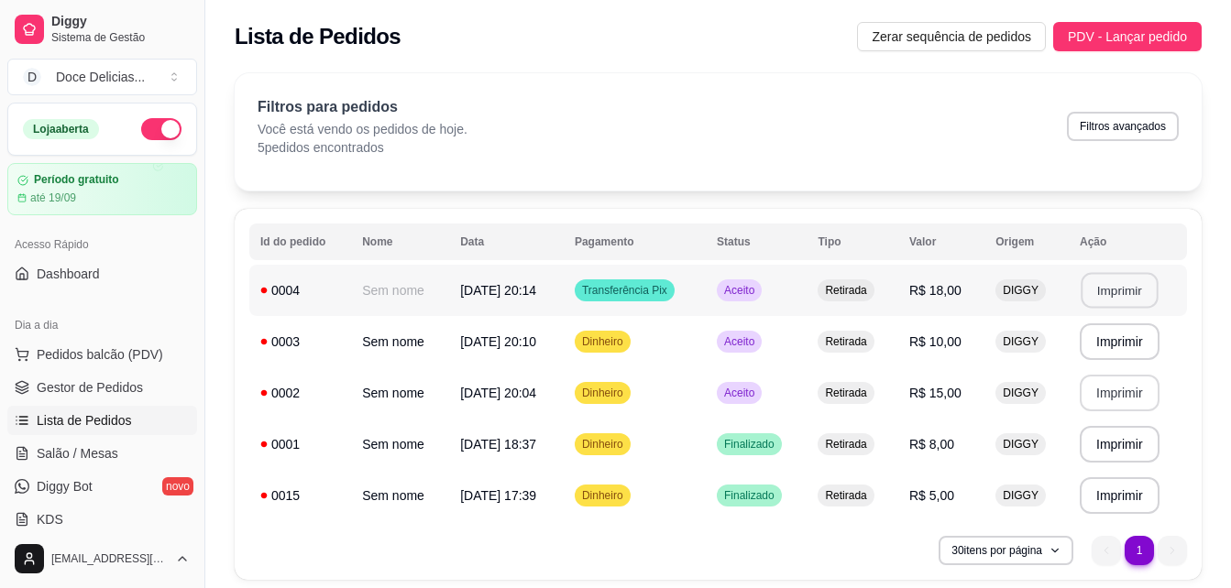
click at [1120, 287] on button "Imprimir" at bounding box center [1118, 291] width 77 height 36
click at [1171, 44] on span "PDV - Lançar pedido" at bounding box center [1127, 37] width 119 height 20
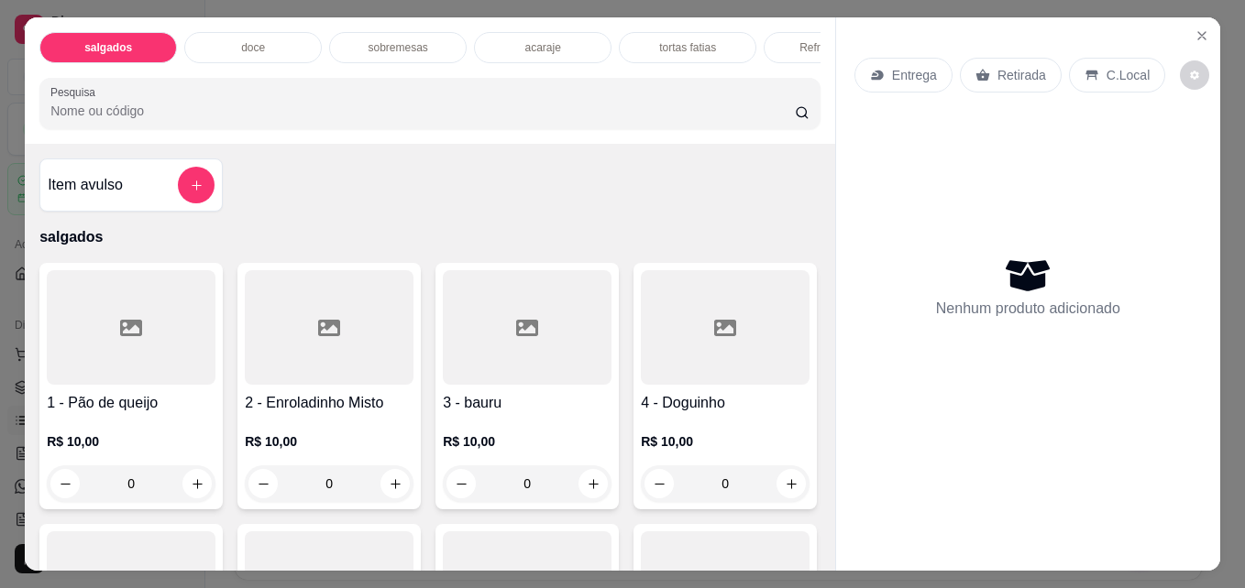
click at [541, 40] on p "acaraje" at bounding box center [542, 47] width 36 height 15
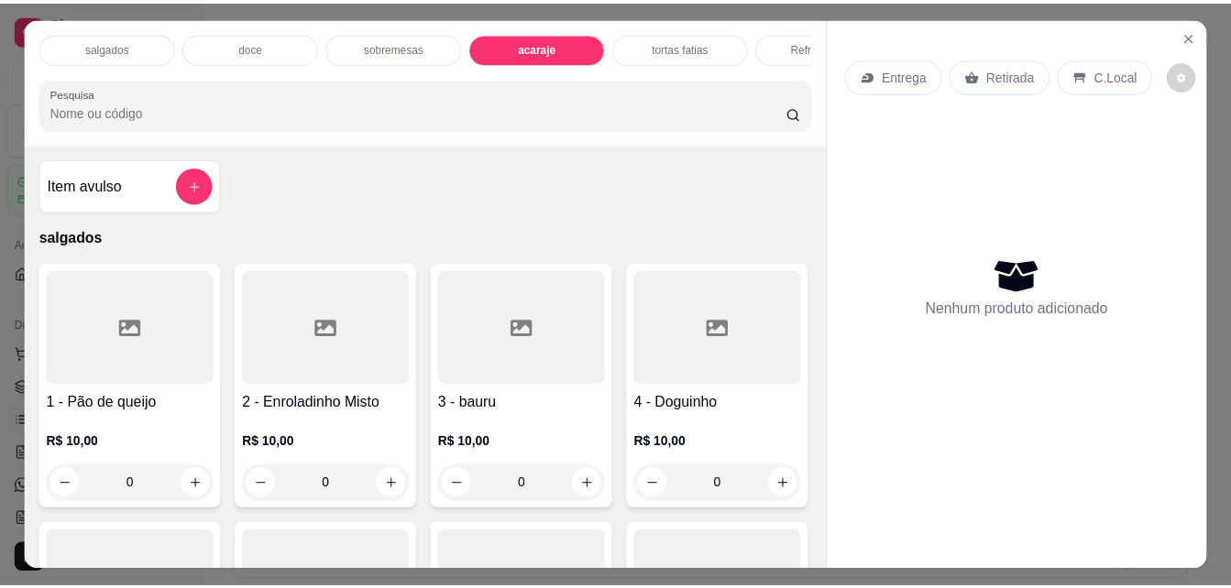
scroll to position [48, 0]
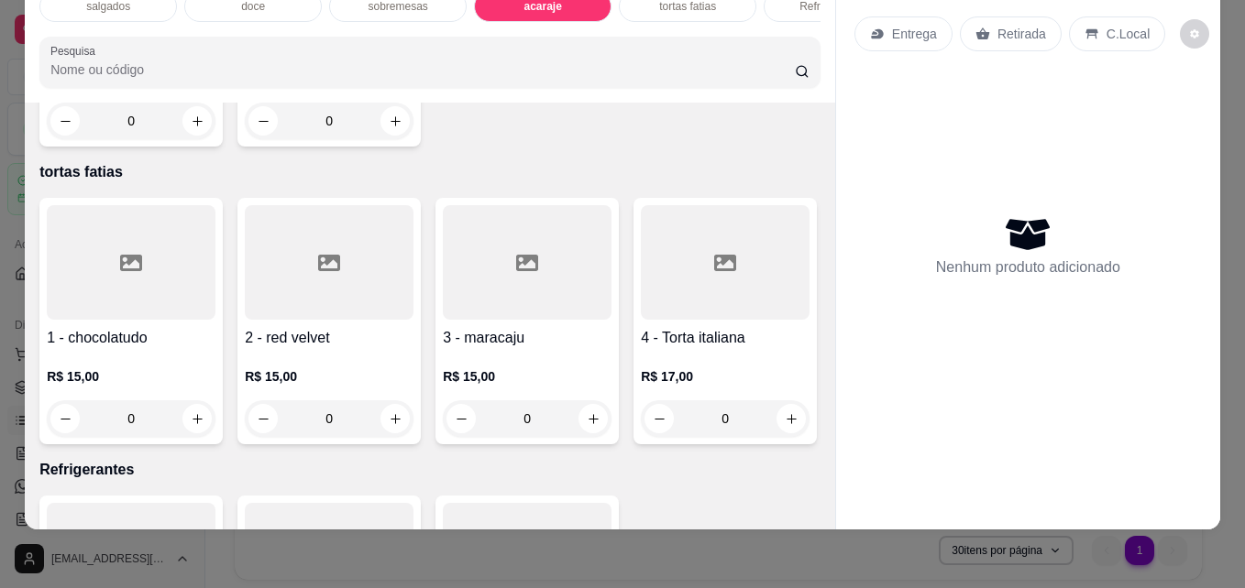
type input "1"
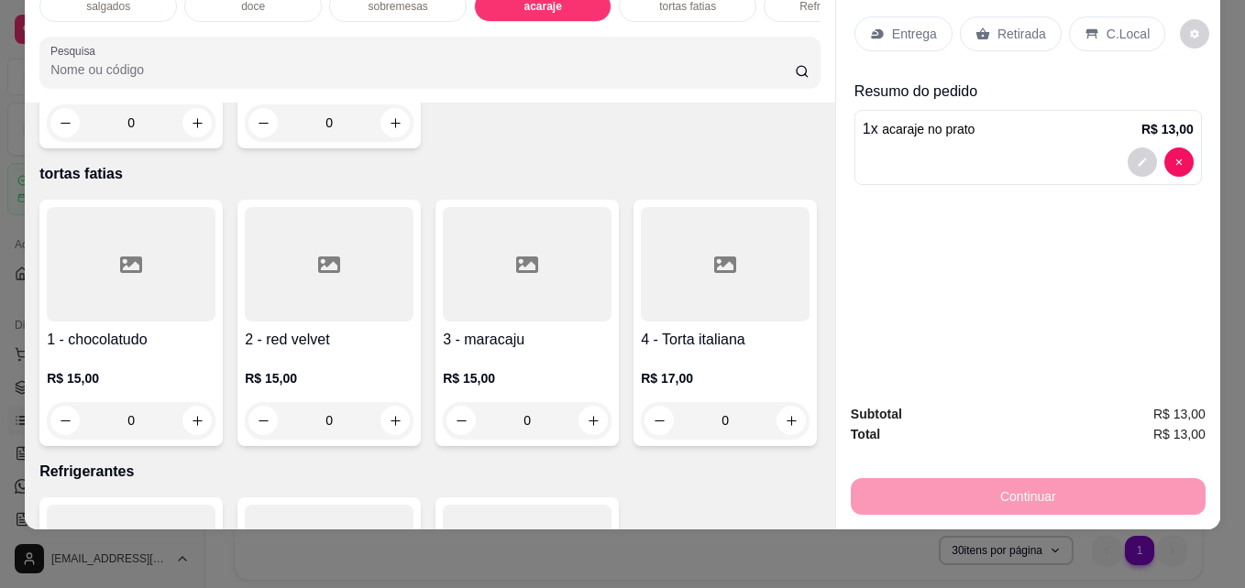
click at [1005, 31] on div "Retirada" at bounding box center [1011, 33] width 102 height 35
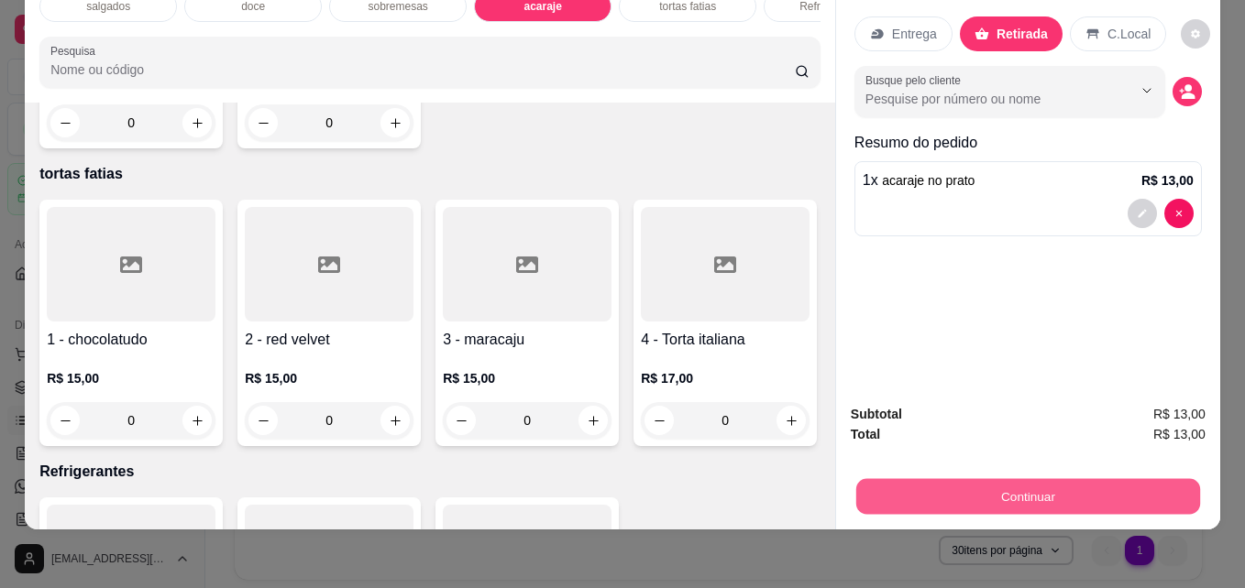
click at [1013, 478] on button "Continuar" at bounding box center [1028, 496] width 344 height 36
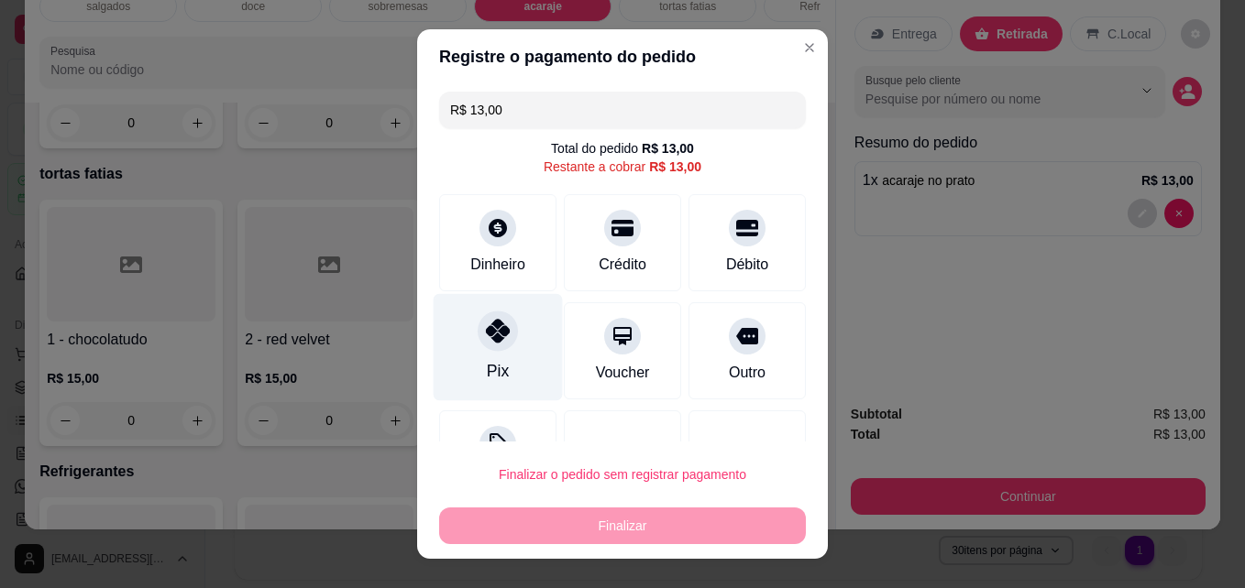
click at [499, 343] on div at bounding box center [497, 332] width 40 height 40
type input "R$ 0,00"
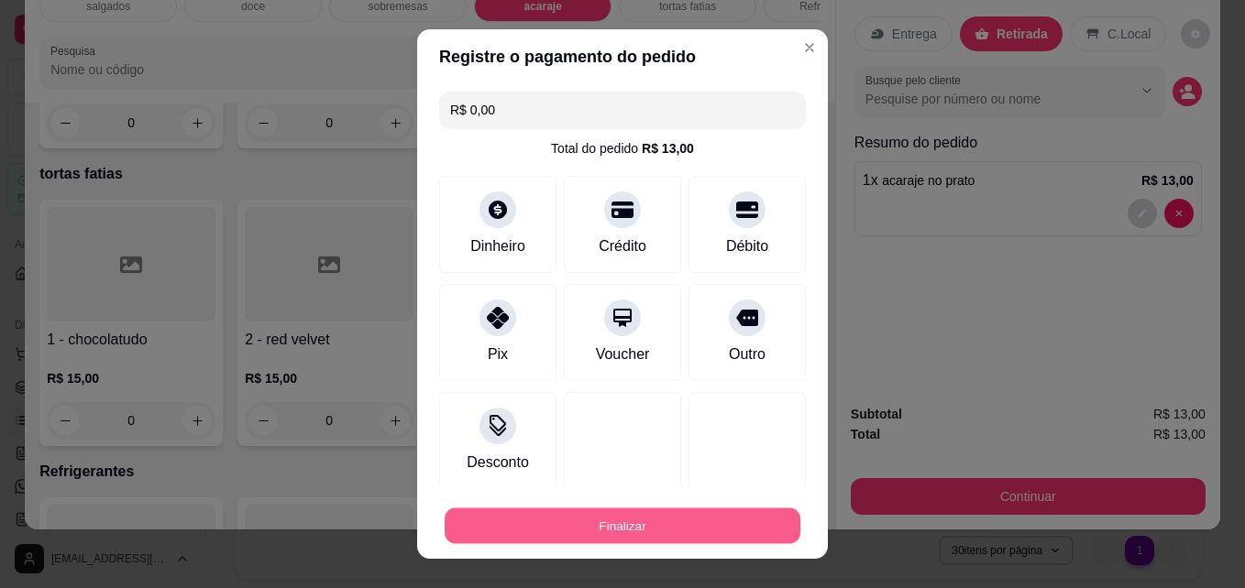
click at [589, 519] on button "Finalizar" at bounding box center [622, 527] width 356 height 36
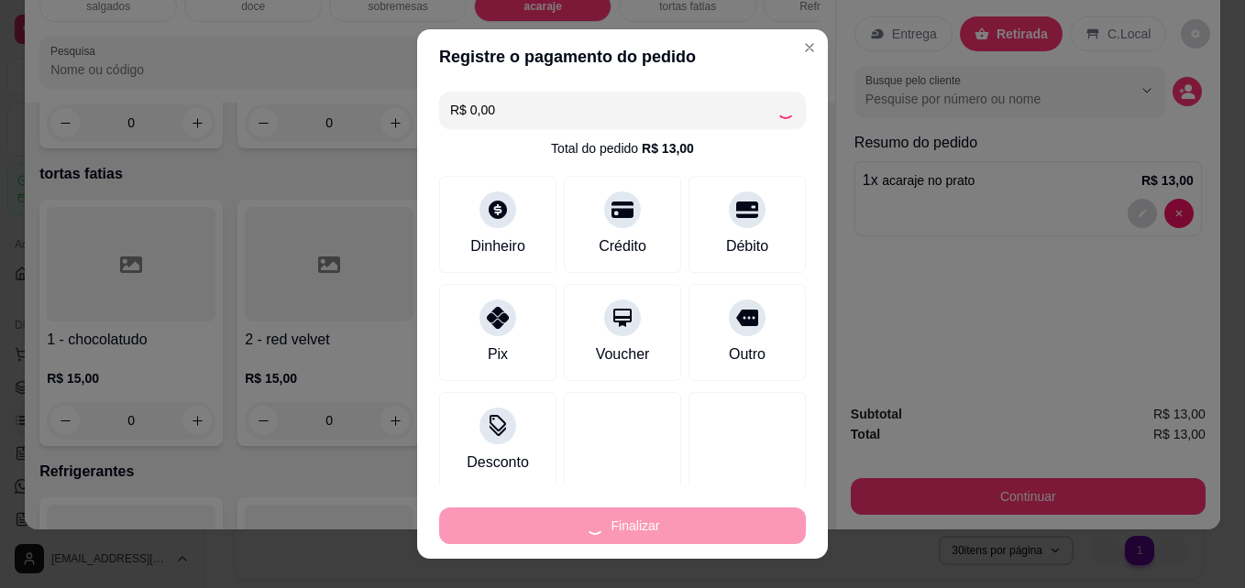
type input "0"
type input "-R$ 13,00"
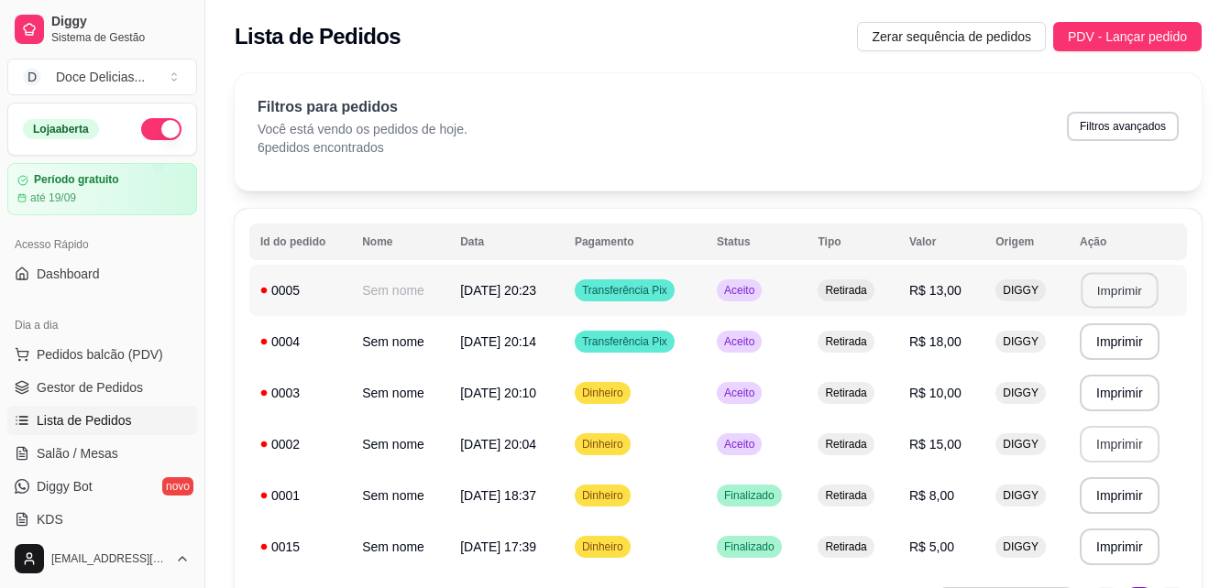
click at [1140, 287] on button "Imprimir" at bounding box center [1118, 291] width 77 height 36
click at [1126, 293] on button "Imprimir" at bounding box center [1118, 291] width 77 height 36
click at [1089, 37] on span "PDV - Lançar pedido" at bounding box center [1127, 37] width 119 height 20
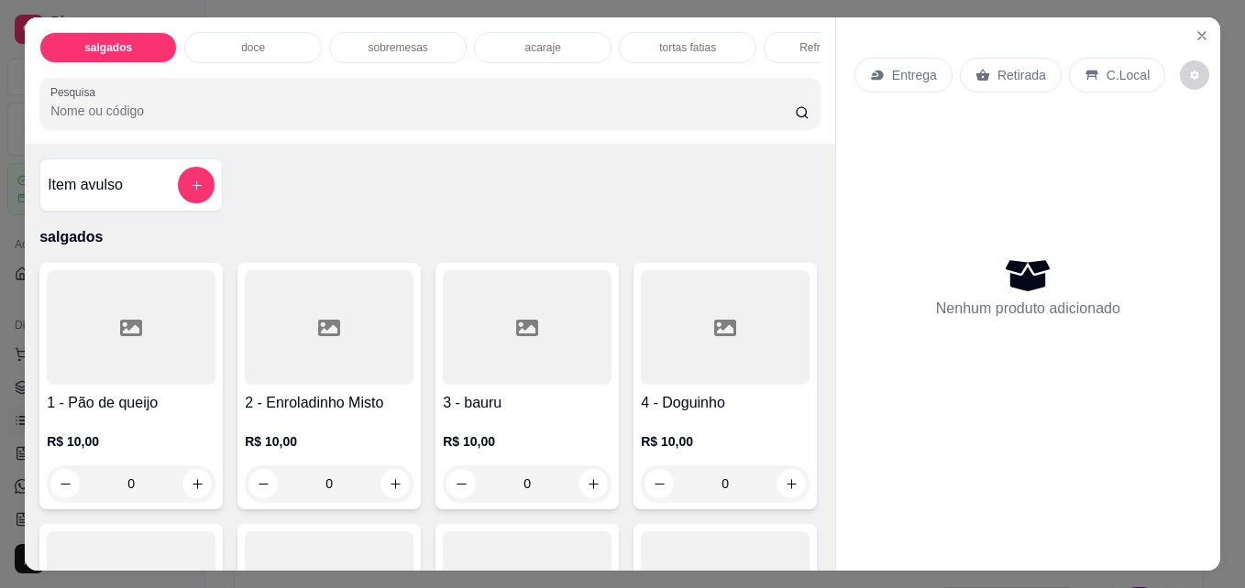
click at [220, 2] on div "salgados doce sobremesas acaraje tortas fatias Refrigerantes Pesquisa Item avul…" at bounding box center [622, 294] width 1245 height 588
click at [355, 32] on div "sobremesas" at bounding box center [397, 47] width 137 height 31
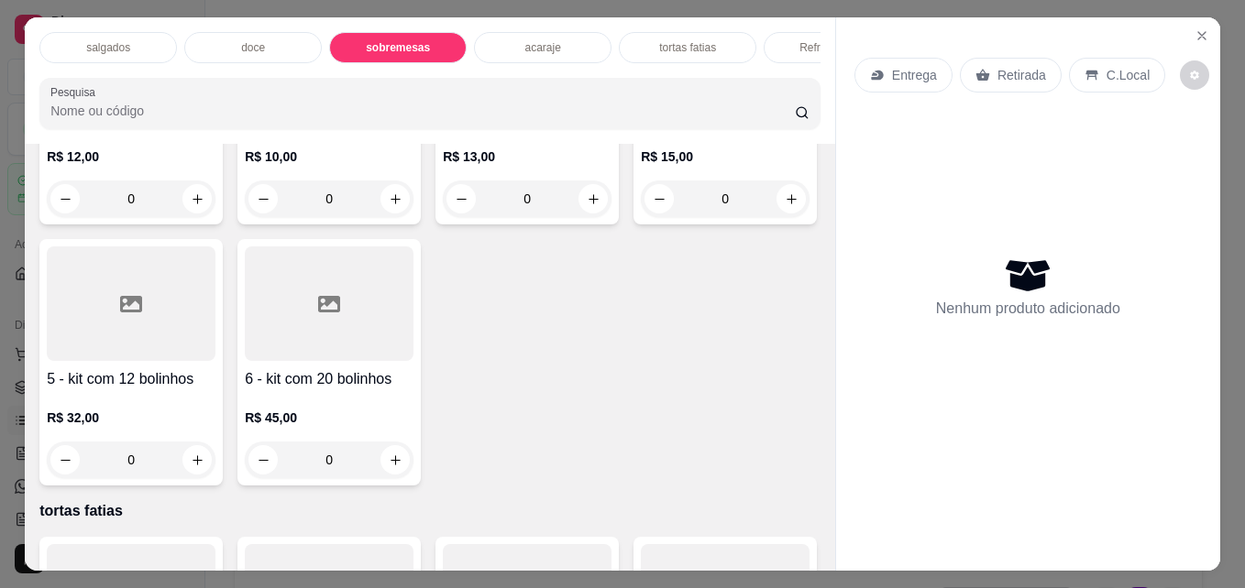
scroll to position [48, 0]
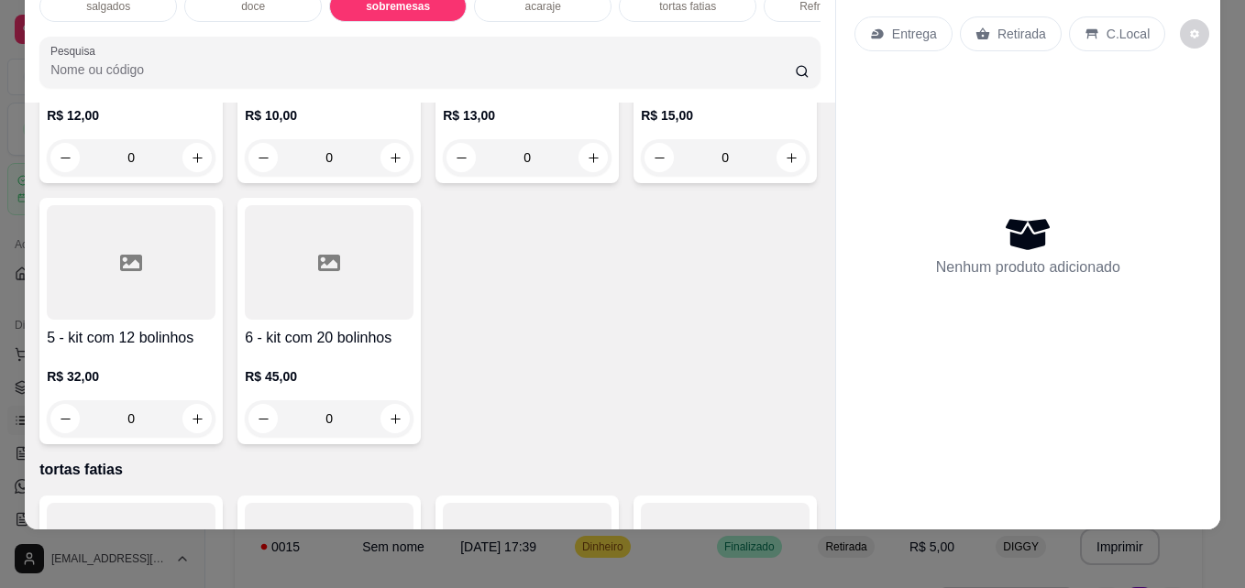
type input "1"
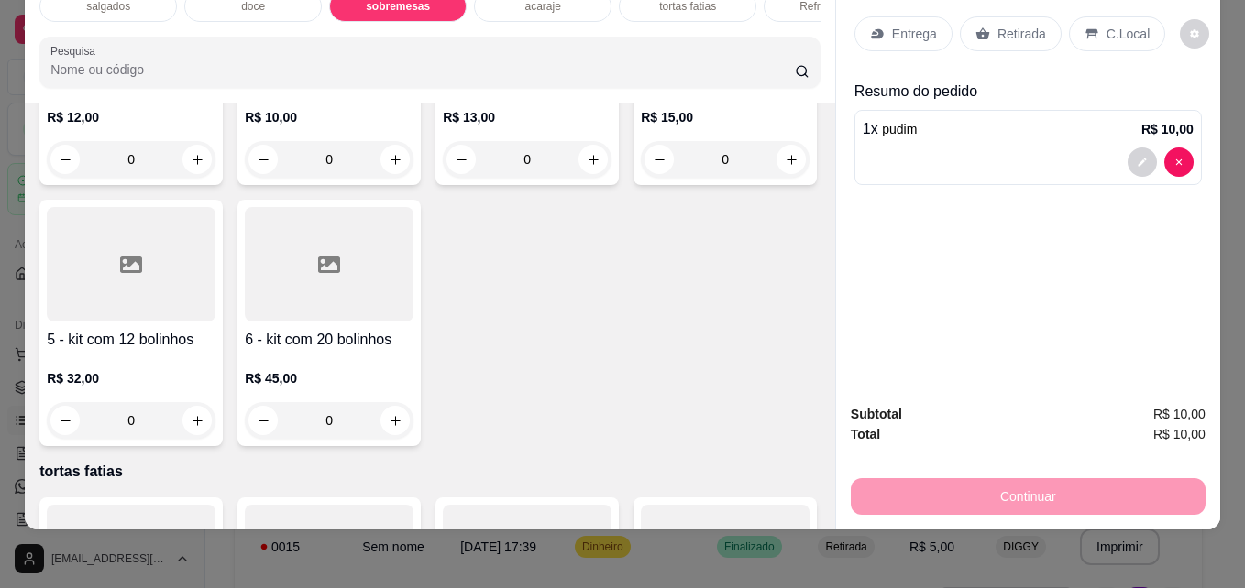
type input "1"
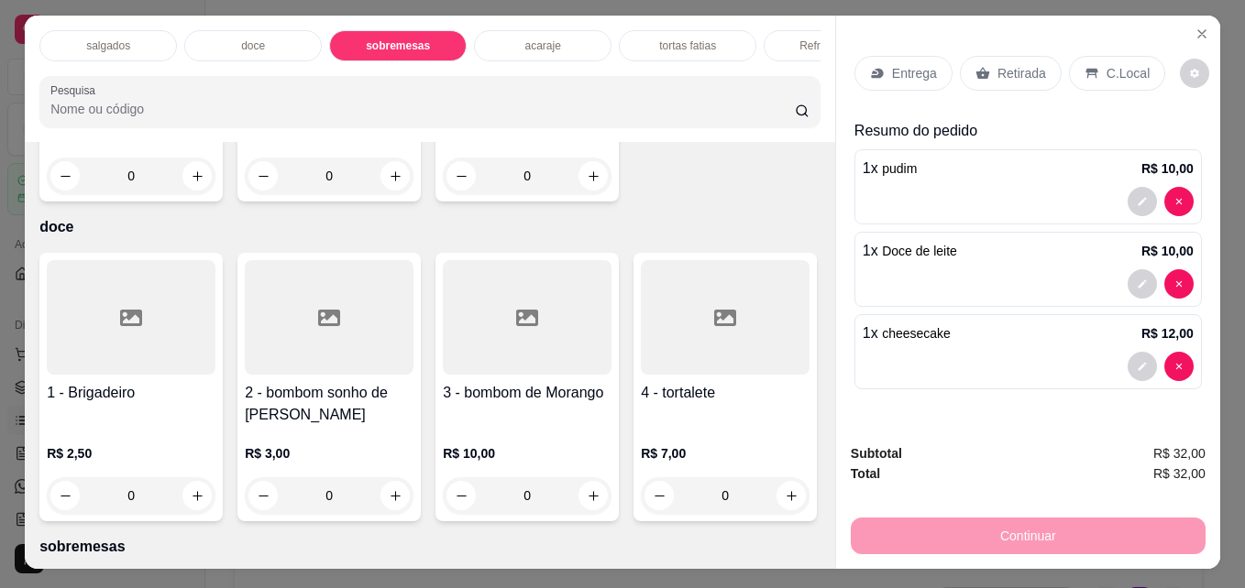
scroll to position [0, 0]
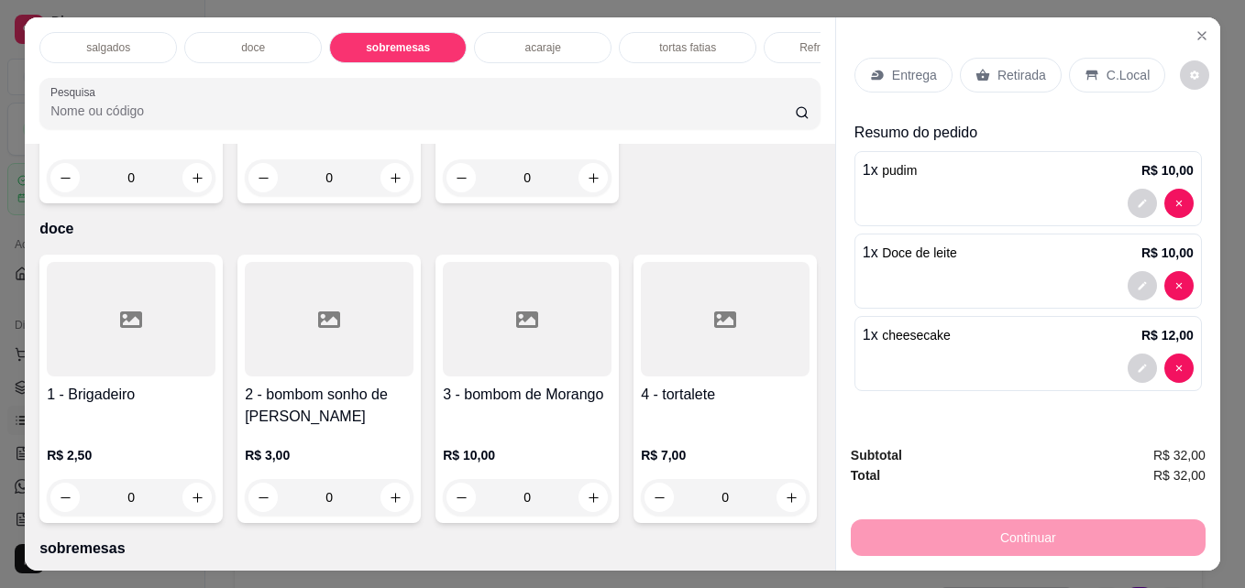
click at [781, 38] on div "Refrigerantes" at bounding box center [831, 47] width 137 height 31
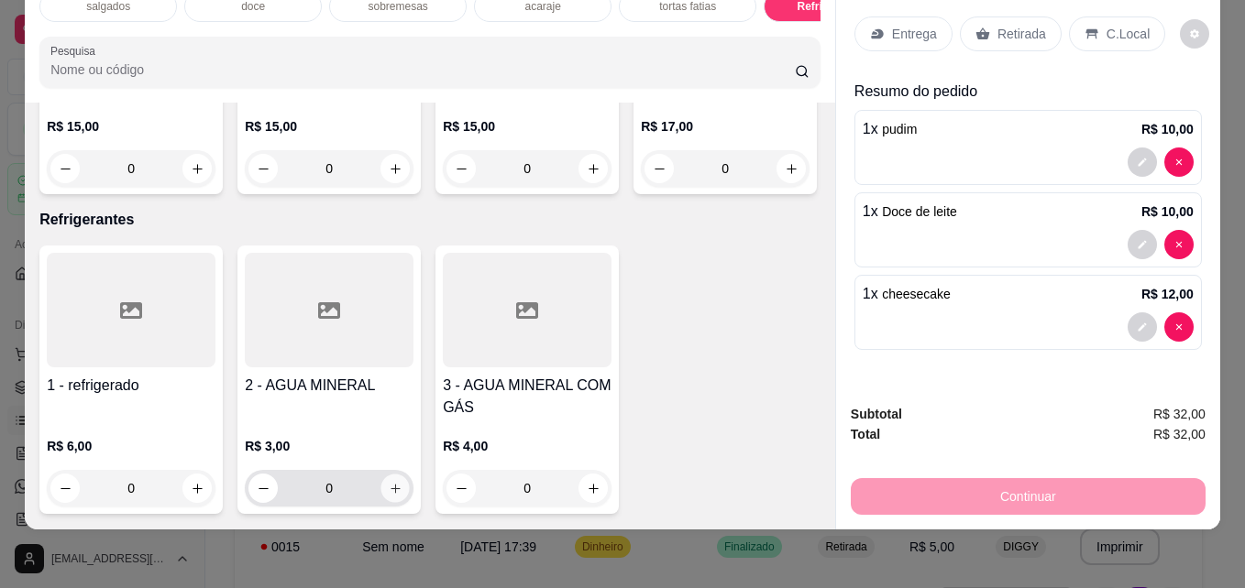
click at [389, 482] on icon "increase-product-quantity" at bounding box center [396, 489] width 14 height 14
type input "1"
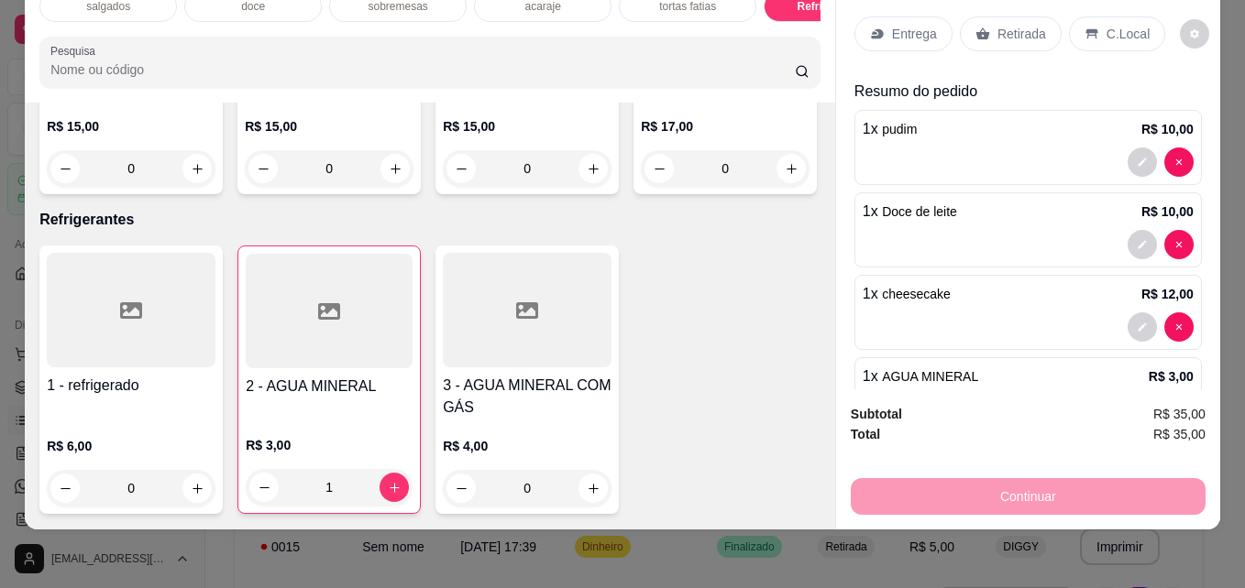
click at [998, 27] on p "Retirada" at bounding box center [1021, 34] width 49 height 18
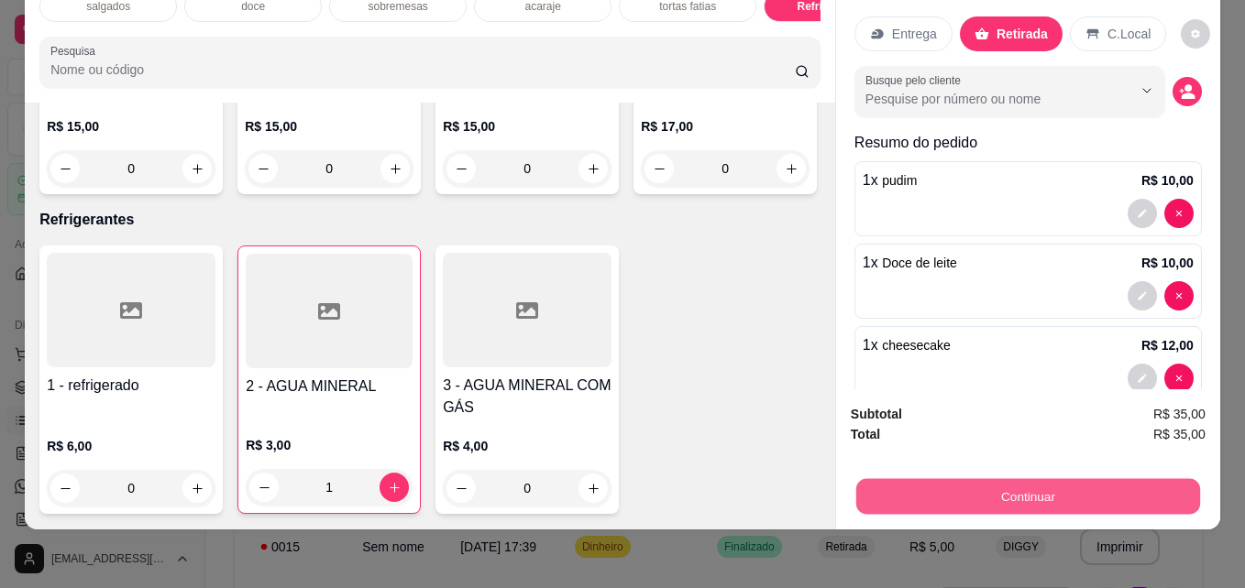
click at [946, 490] on button "Continuar" at bounding box center [1028, 496] width 344 height 36
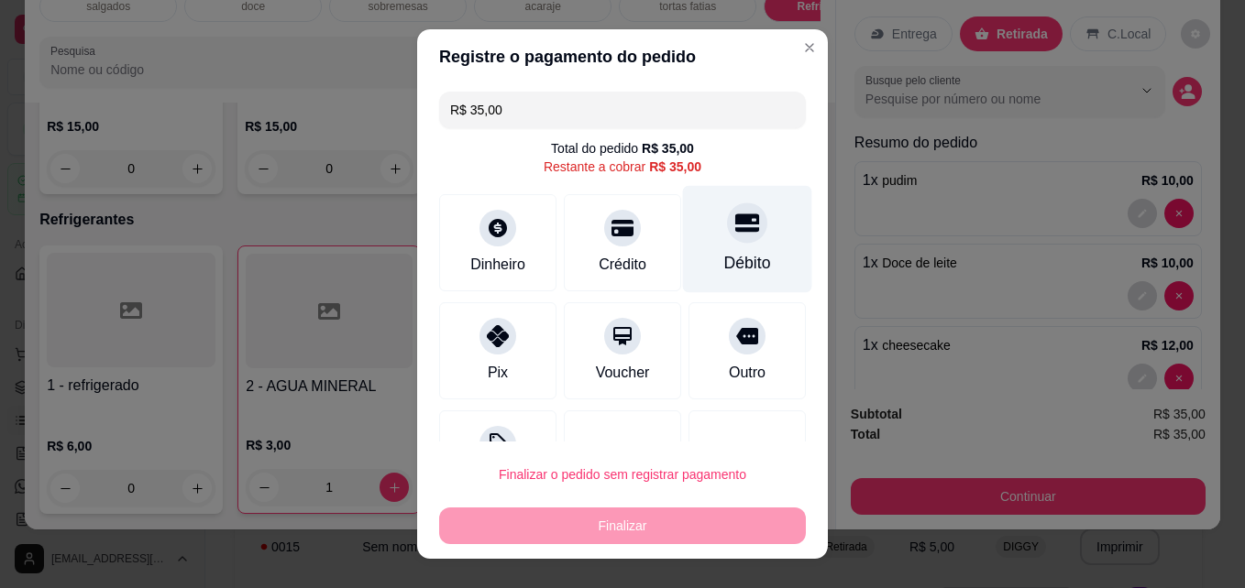
click at [724, 269] on div "Débito" at bounding box center [747, 263] width 47 height 24
type input "R$ 0,00"
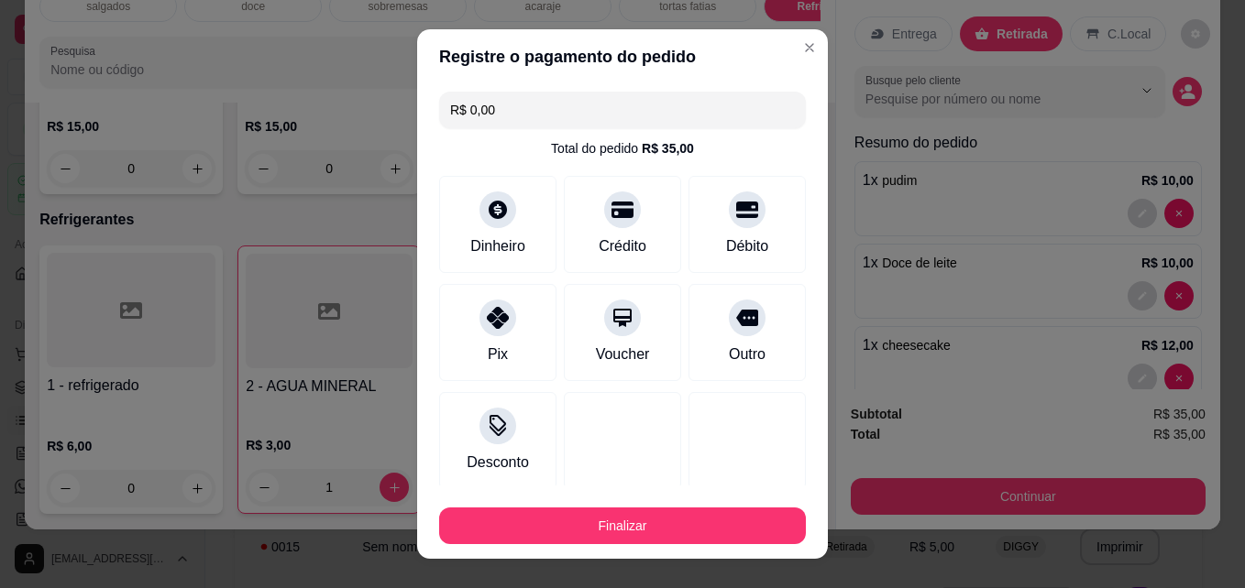
drag, startPoint x: 613, startPoint y: 406, endPoint x: 619, endPoint y: 499, distance: 92.7
click at [619, 499] on section "Registre o pagamento do pedido R$ 0,00 Total do pedido R$ 35,00 Dinheiro Crédit…" at bounding box center [622, 294] width 411 height 530
click at [619, 536] on button "Finalizar" at bounding box center [622, 526] width 367 height 37
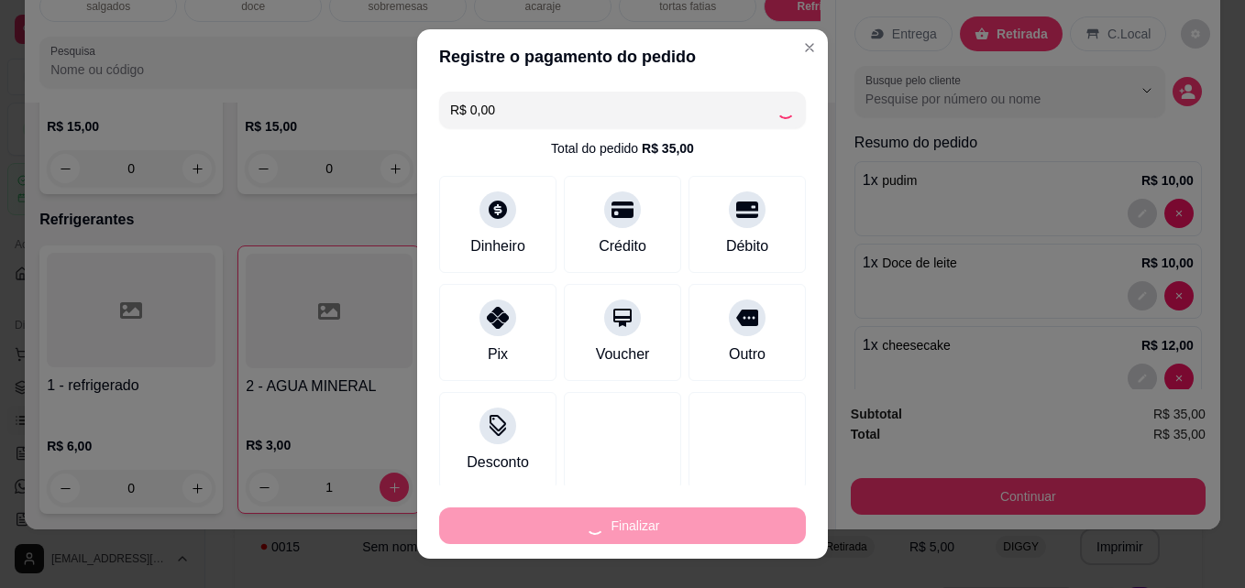
type input "0"
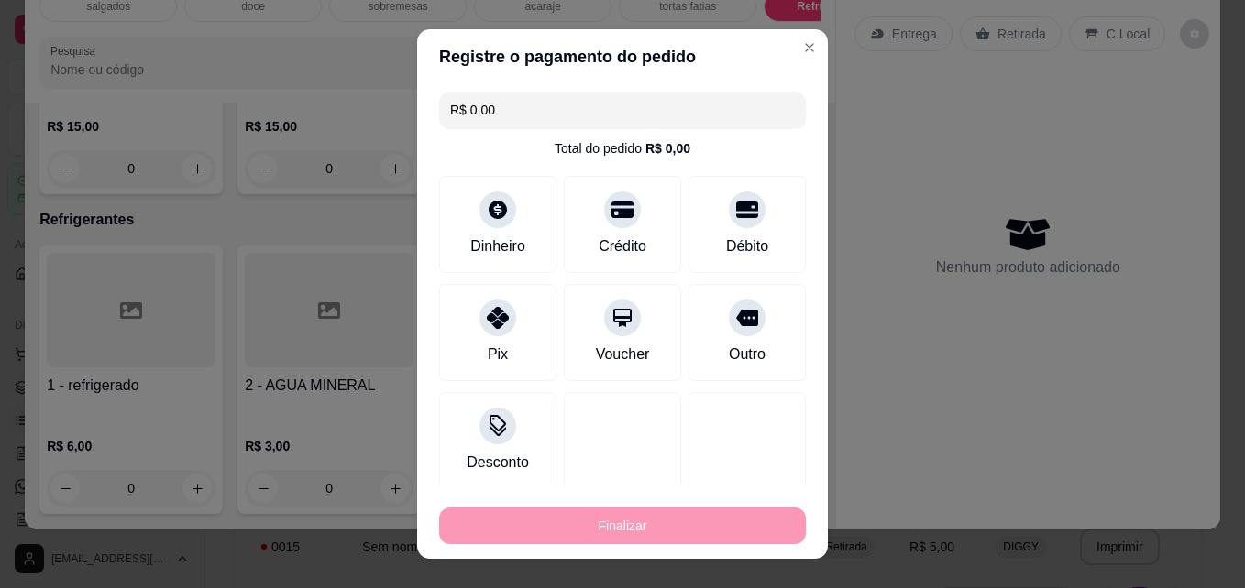
type input "-R$ 35,00"
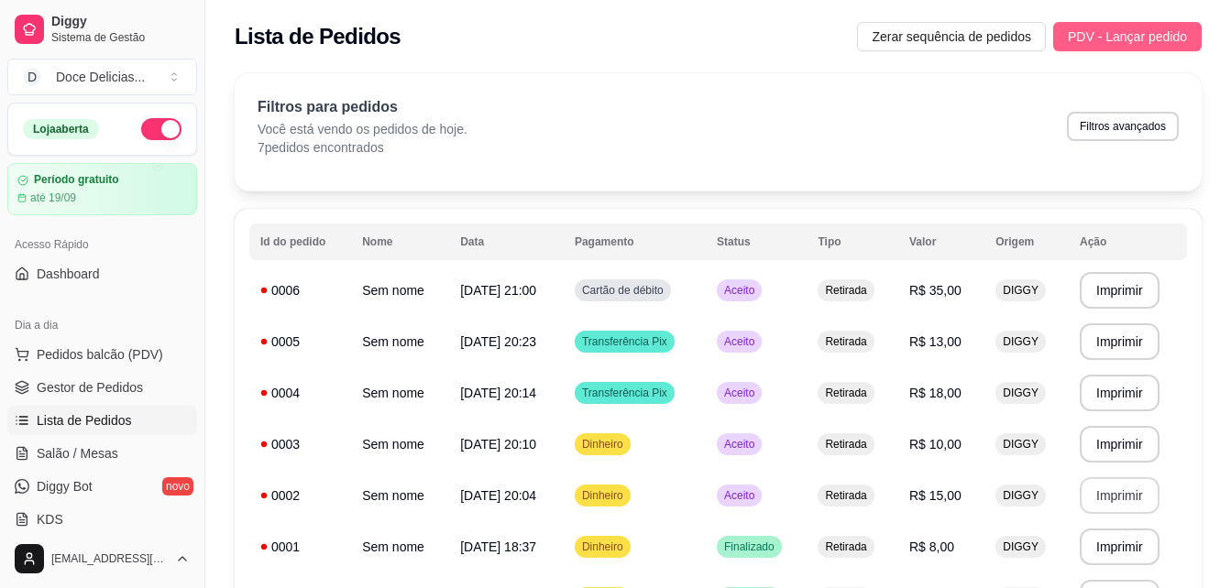
click at [1171, 29] on span "PDV - Lançar pedido" at bounding box center [1127, 37] width 119 height 20
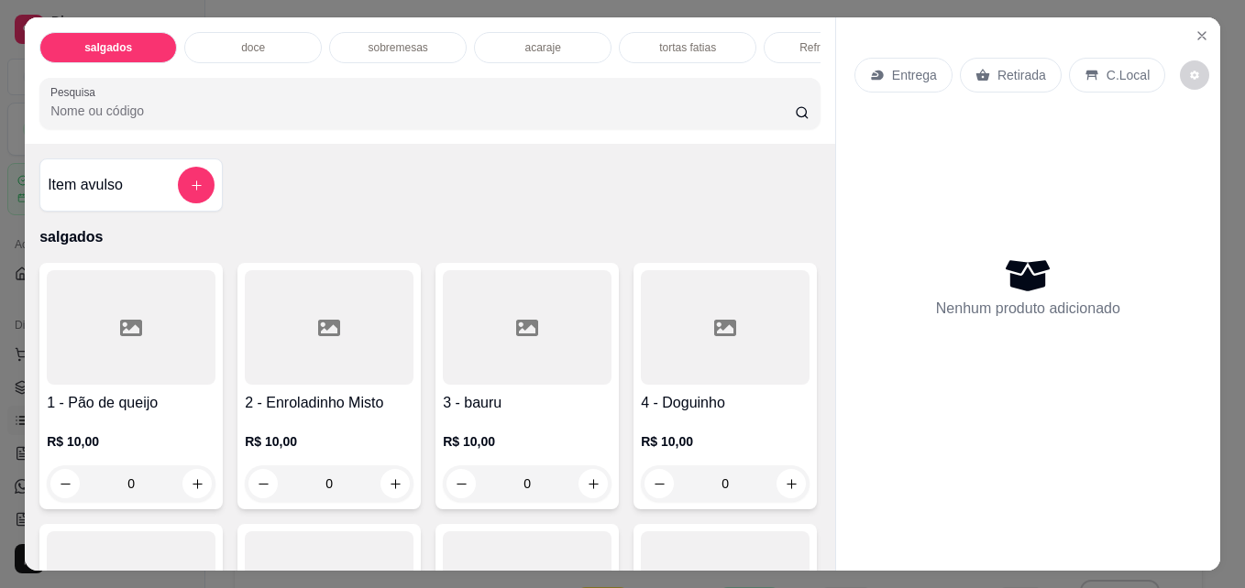
click at [648, 32] on div "tortas fatias" at bounding box center [687, 47] width 137 height 31
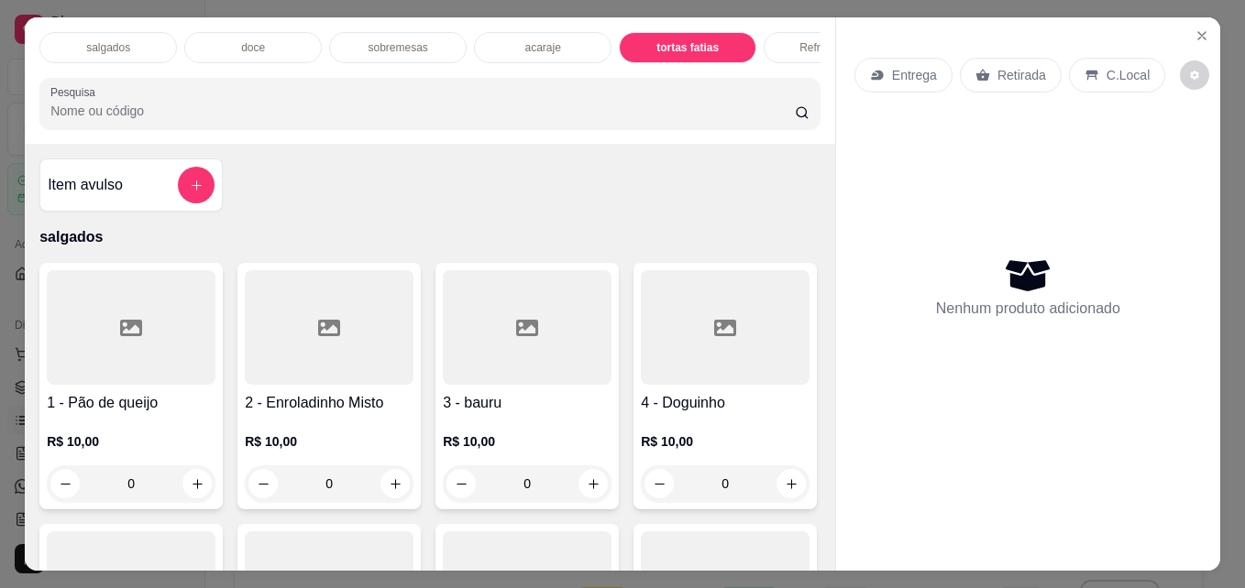
scroll to position [48, 0]
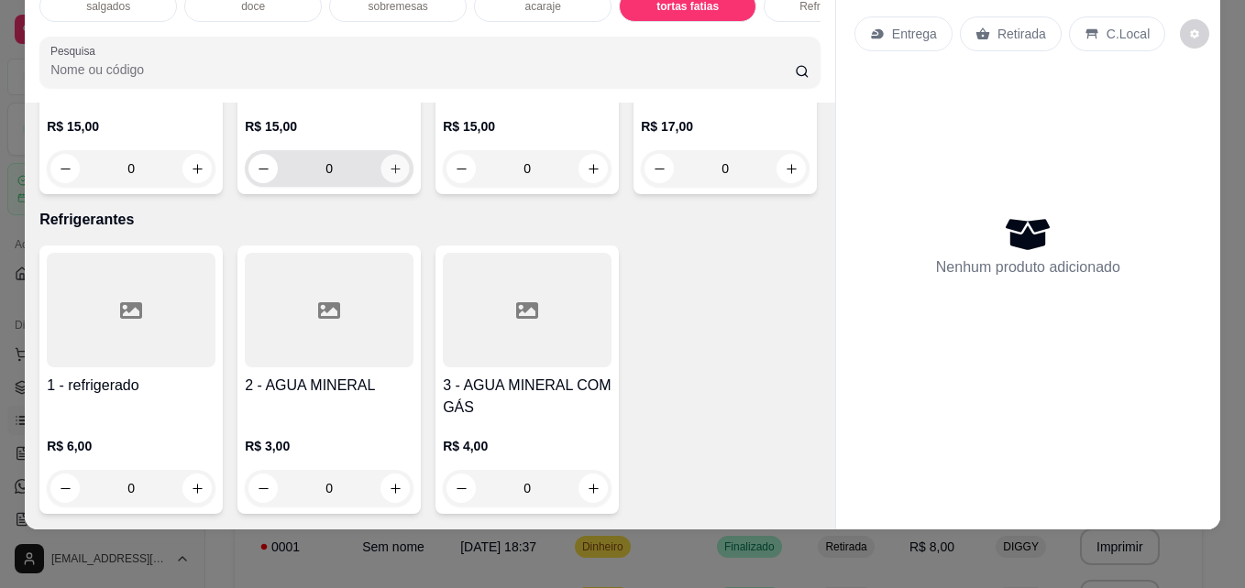
click at [381, 183] on button "increase-product-quantity" at bounding box center [395, 169] width 28 height 28
type input "1"
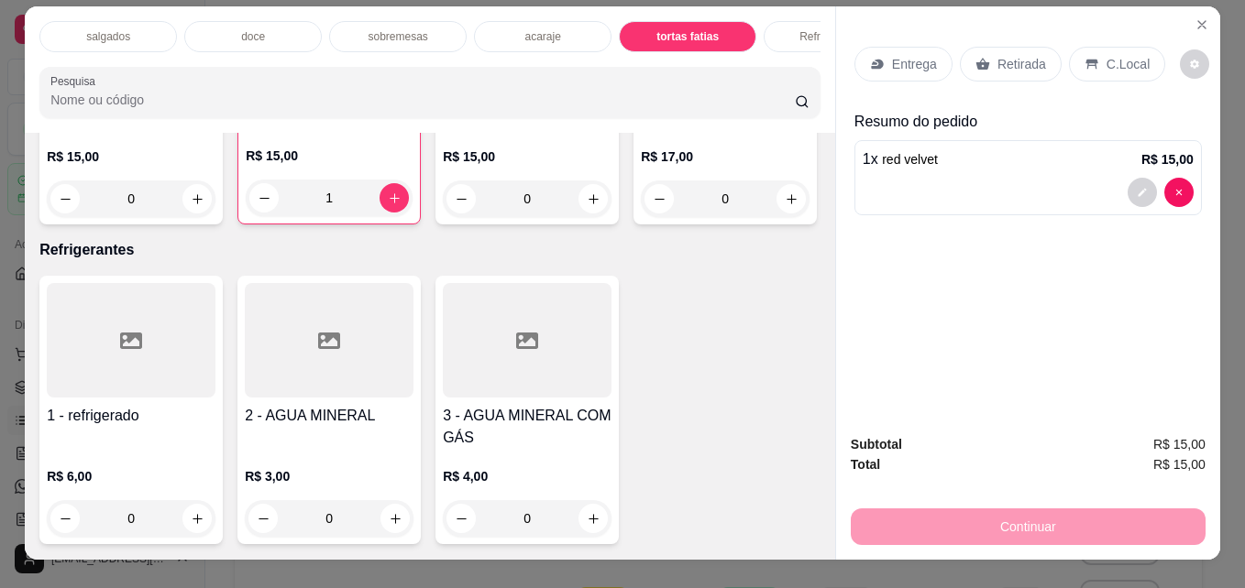
scroll to position [0, 0]
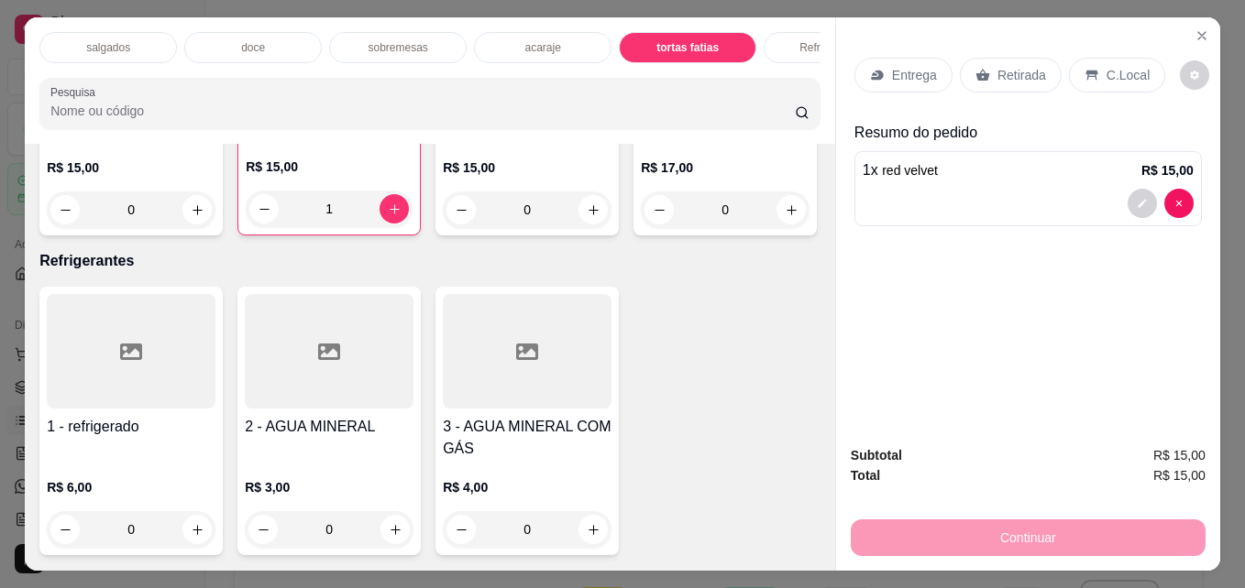
click at [265, 39] on div "doce" at bounding box center [252, 47] width 137 height 31
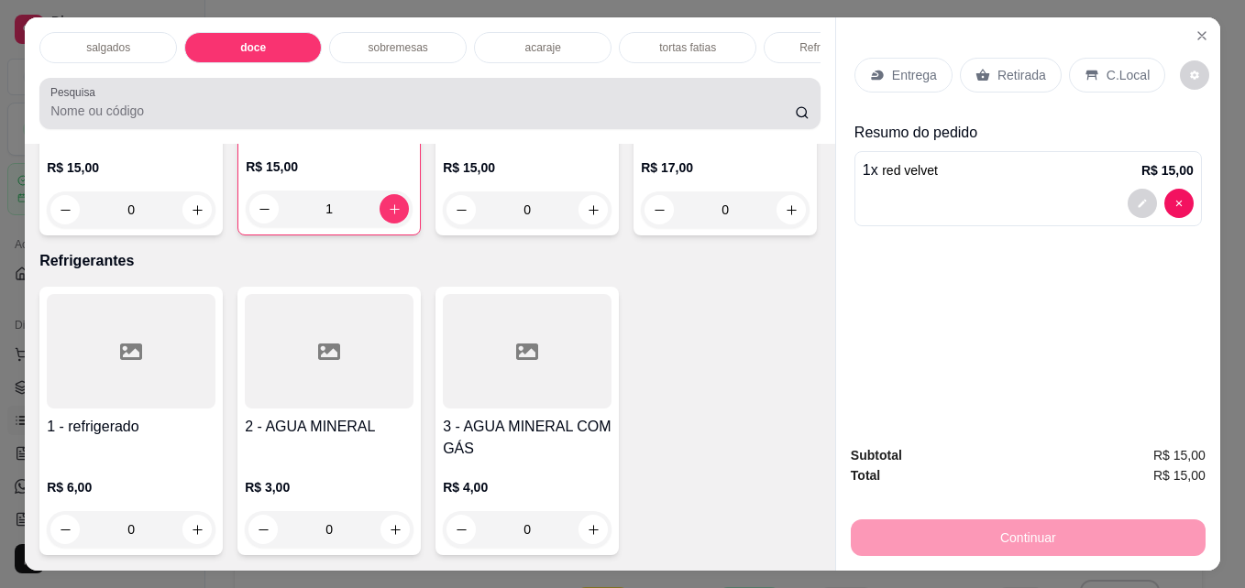
scroll to position [48, 0]
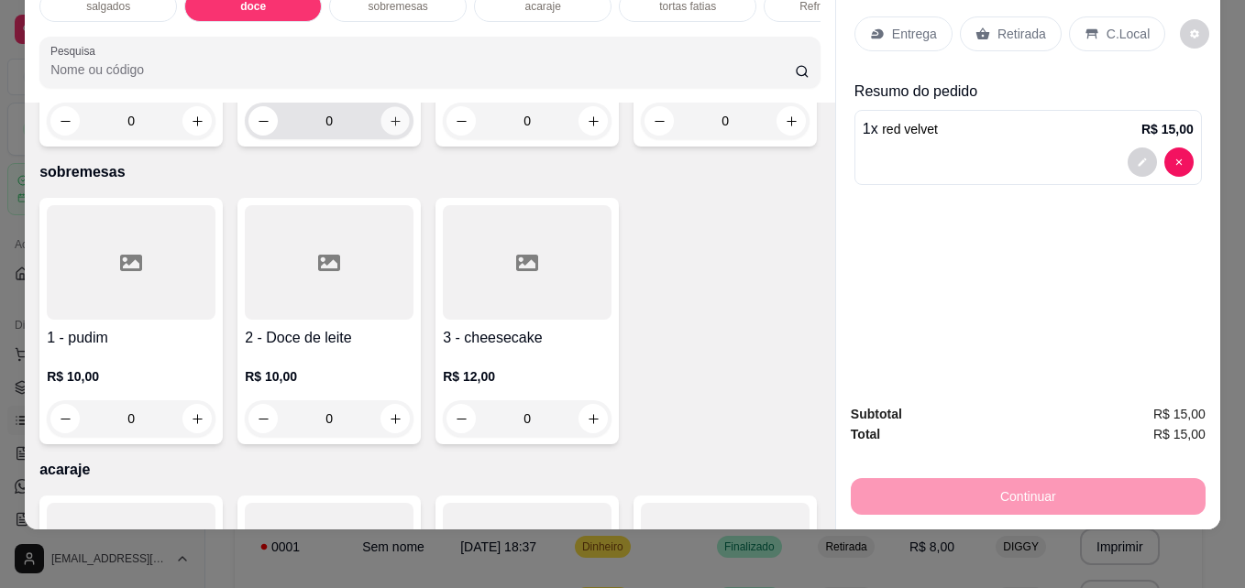
click at [389, 128] on icon "increase-product-quantity" at bounding box center [396, 122] width 14 height 14
type input "1"
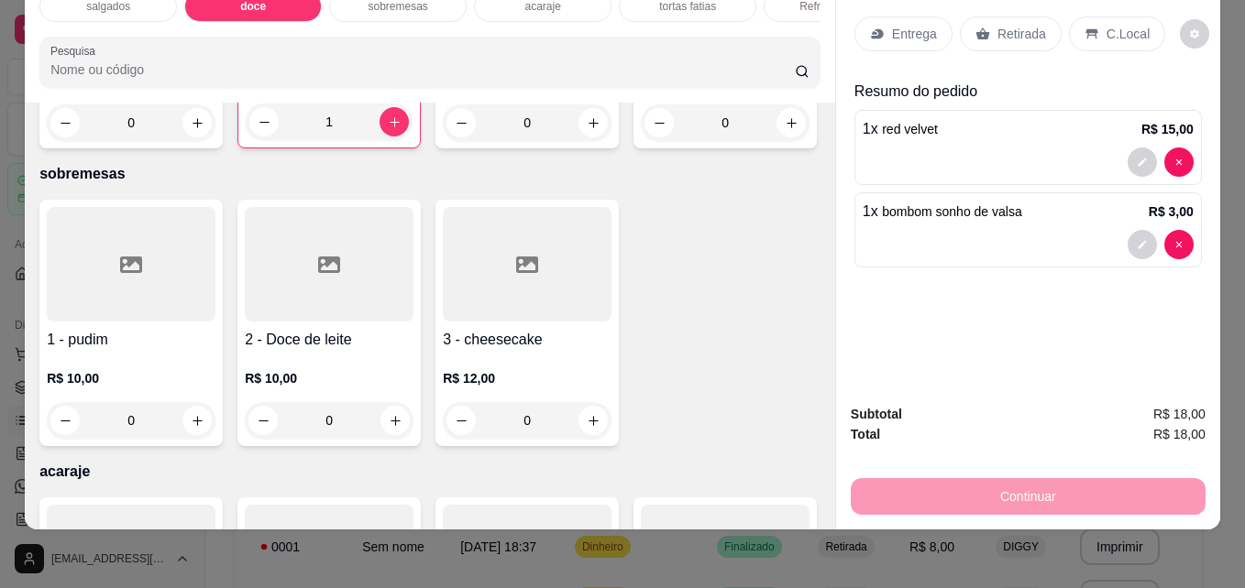
click at [986, 35] on div "Retirada" at bounding box center [1011, 33] width 102 height 35
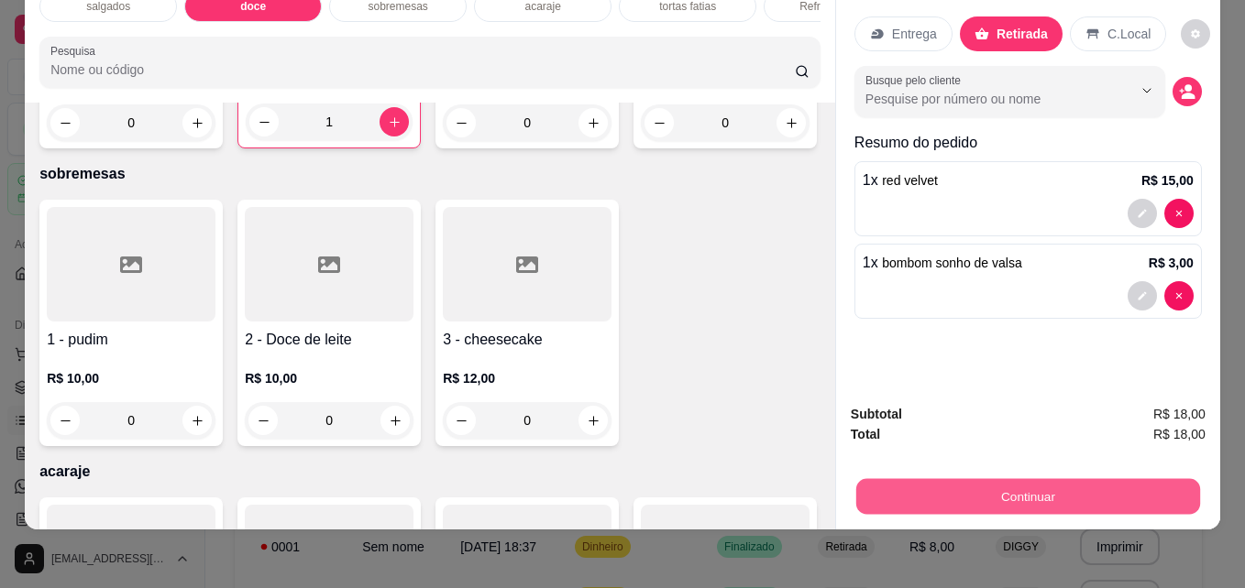
click at [997, 478] on button "Continuar" at bounding box center [1028, 496] width 344 height 36
click at [997, 478] on button "Continuar" at bounding box center [1027, 496] width 355 height 37
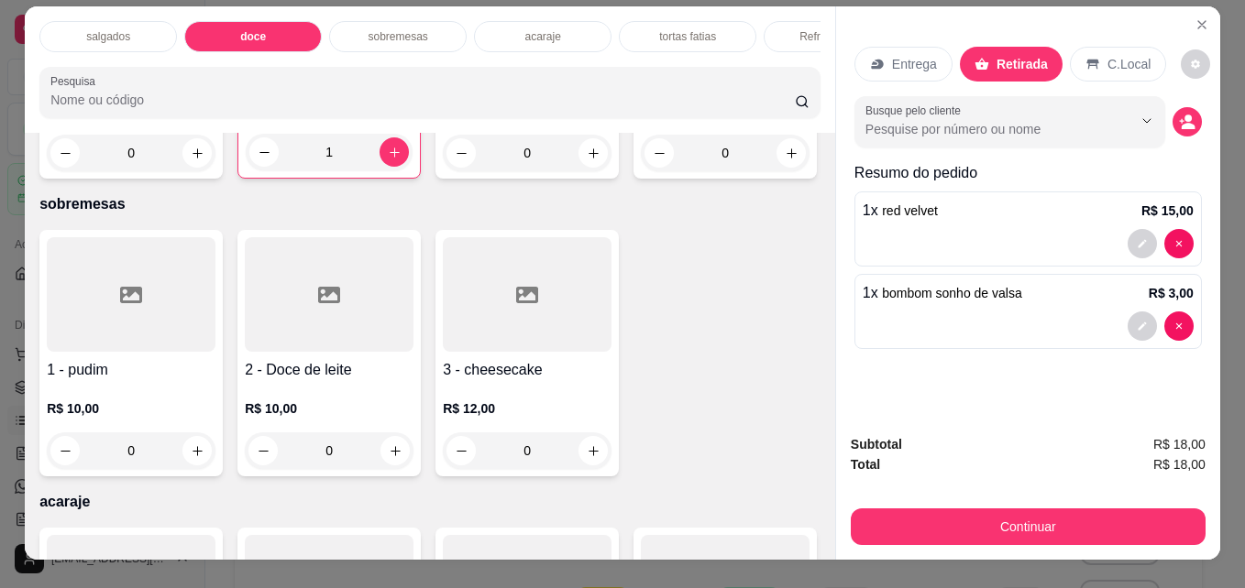
scroll to position [0, 0]
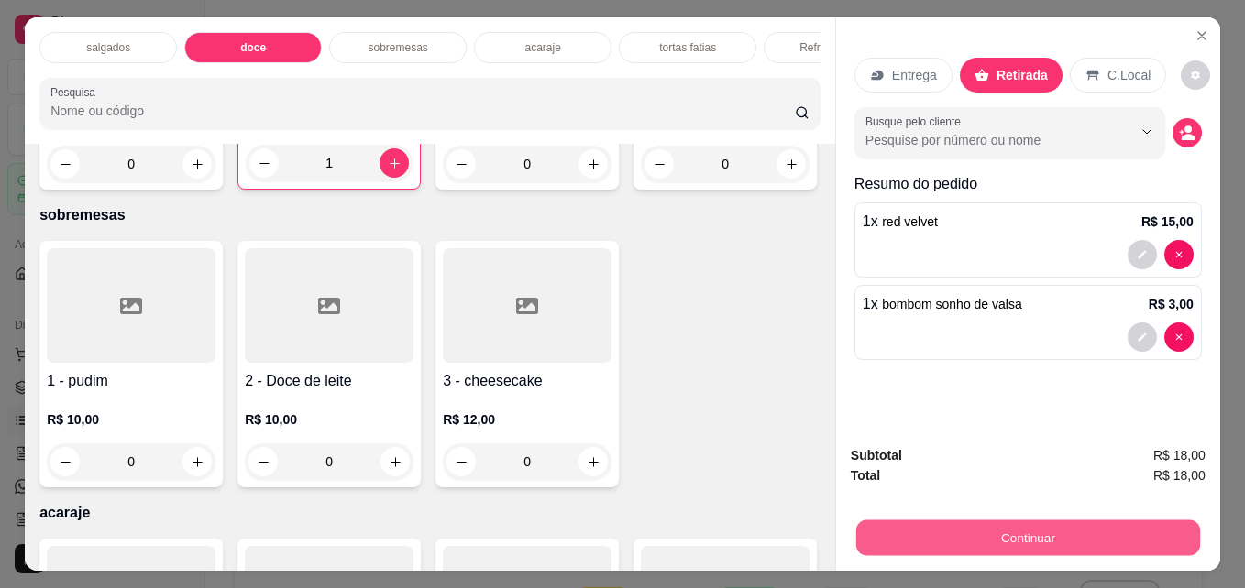
click at [1034, 532] on button "Continuar" at bounding box center [1028, 538] width 344 height 36
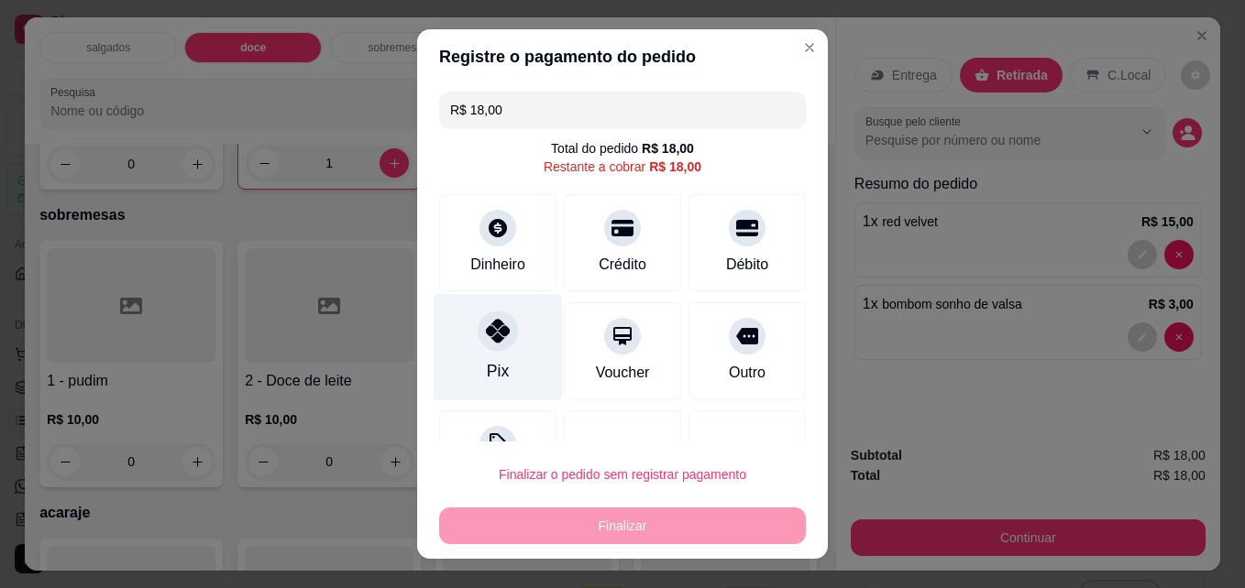
click at [494, 344] on div at bounding box center [497, 332] width 40 height 40
type input "R$ 0,00"
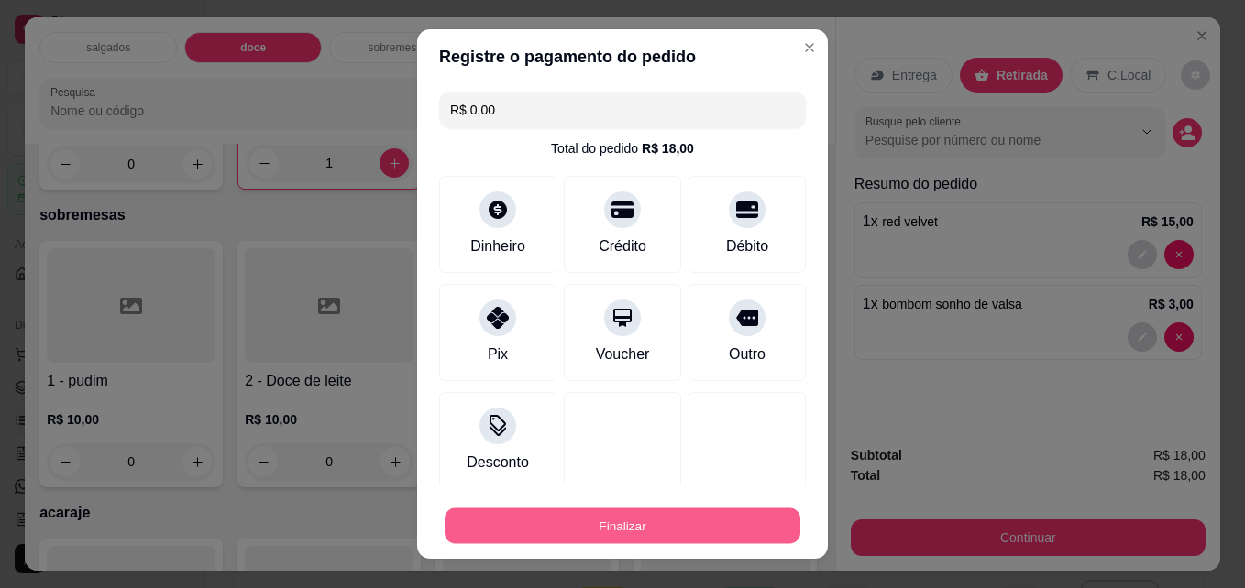
click at [573, 512] on button "Finalizar" at bounding box center [622, 527] width 356 height 36
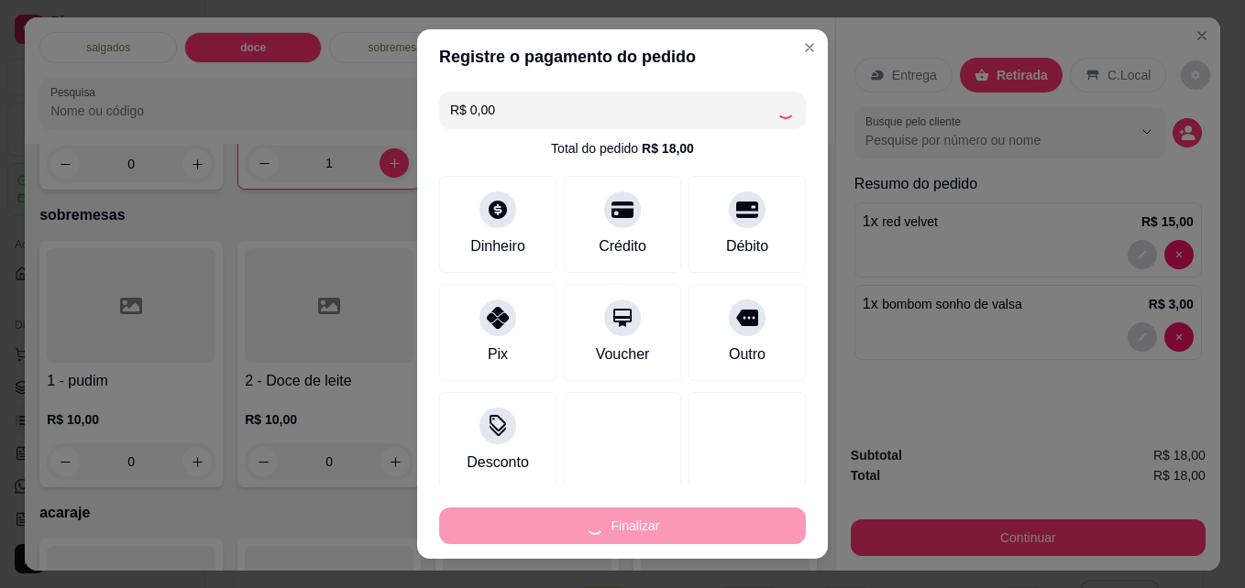
type input "0"
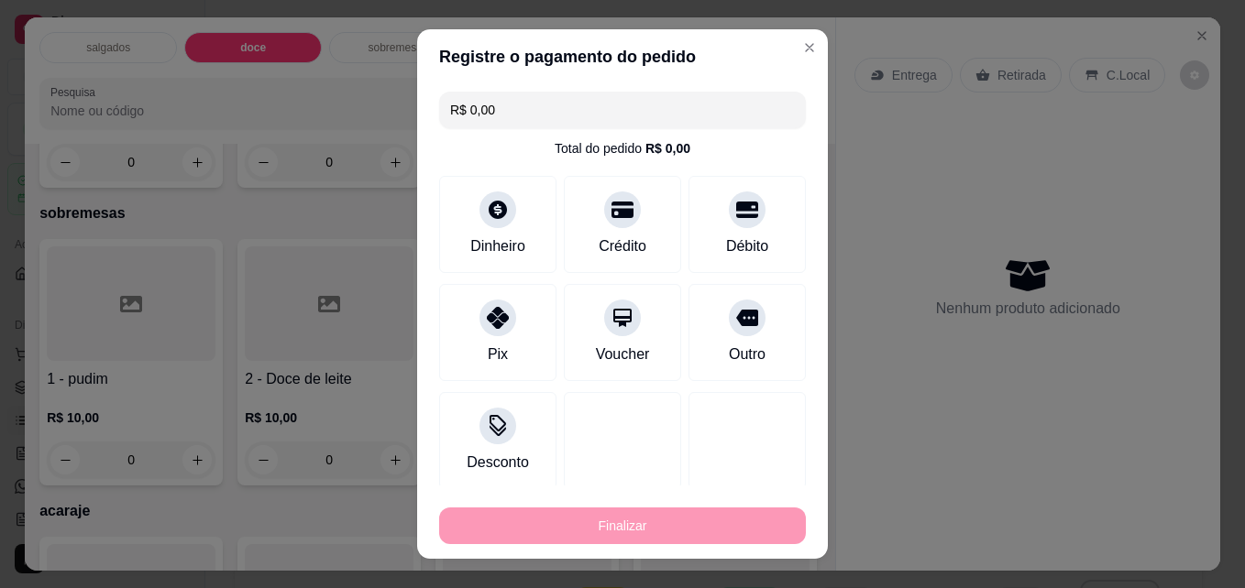
type input "-R$ 18,00"
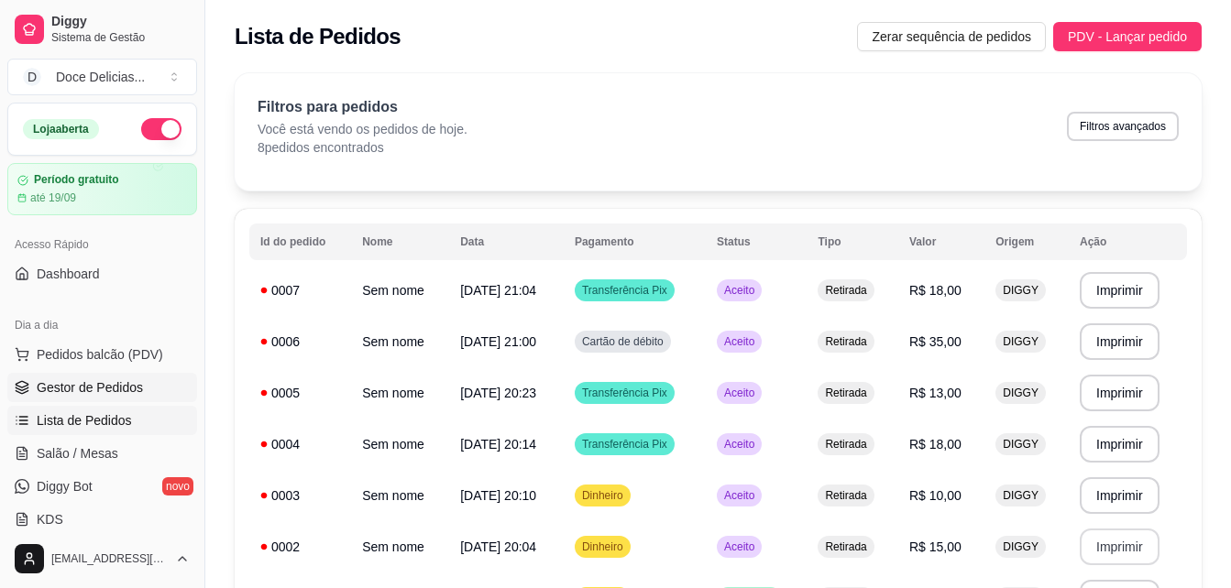
click at [143, 378] on link "Gestor de Pedidos" at bounding box center [102, 387] width 190 height 29
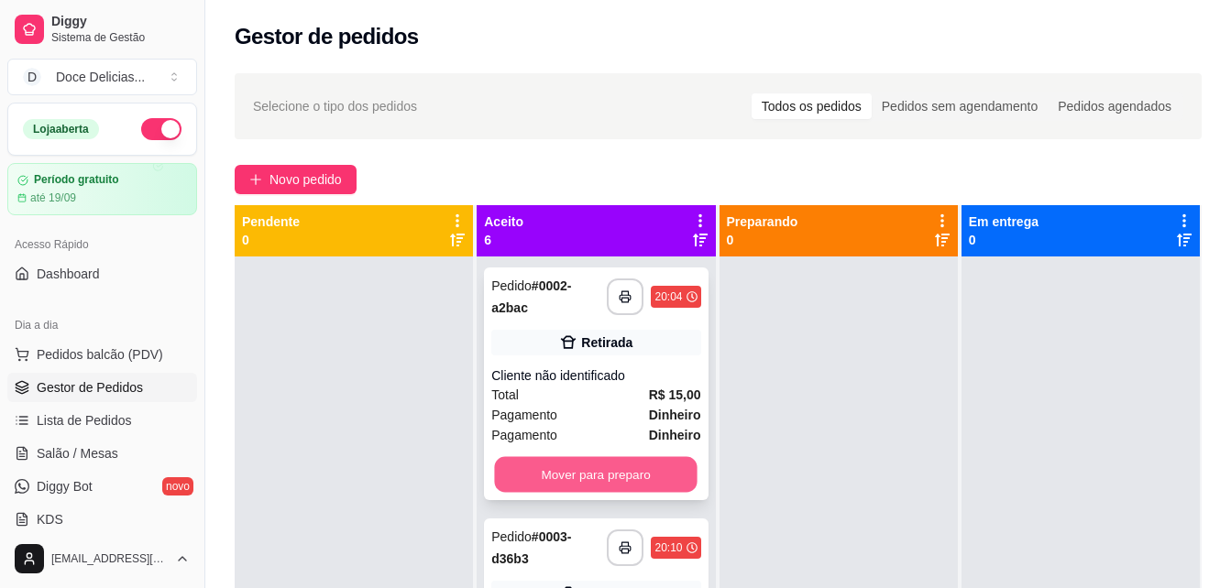
click at [518, 469] on button "Mover para preparo" at bounding box center [596, 475] width 203 height 36
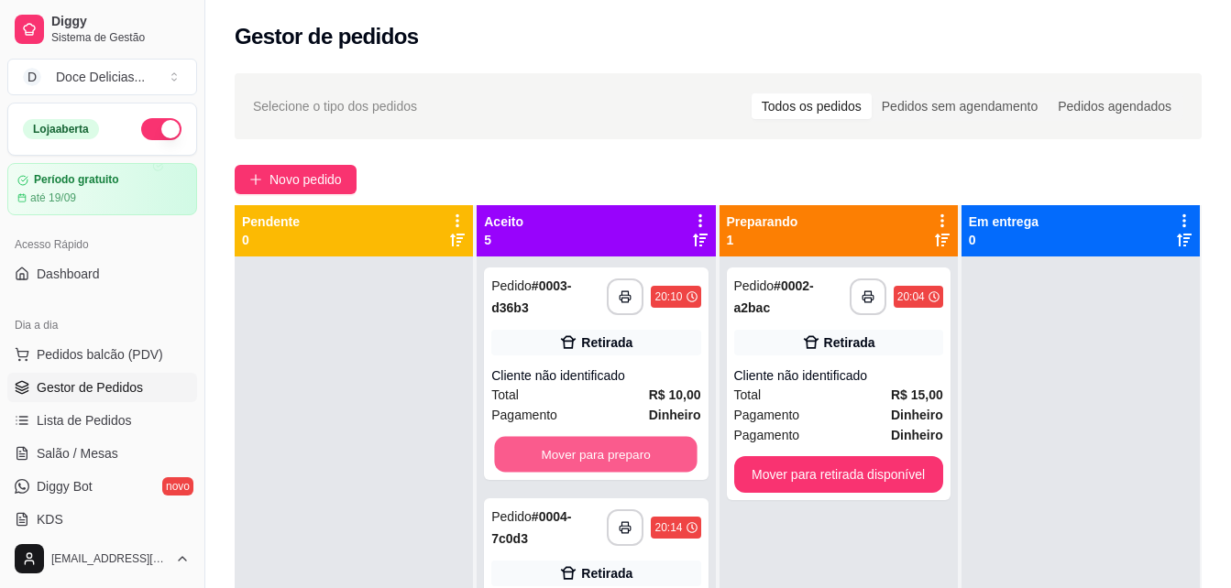
click at [518, 469] on button "Mover para preparo" at bounding box center [596, 455] width 203 height 36
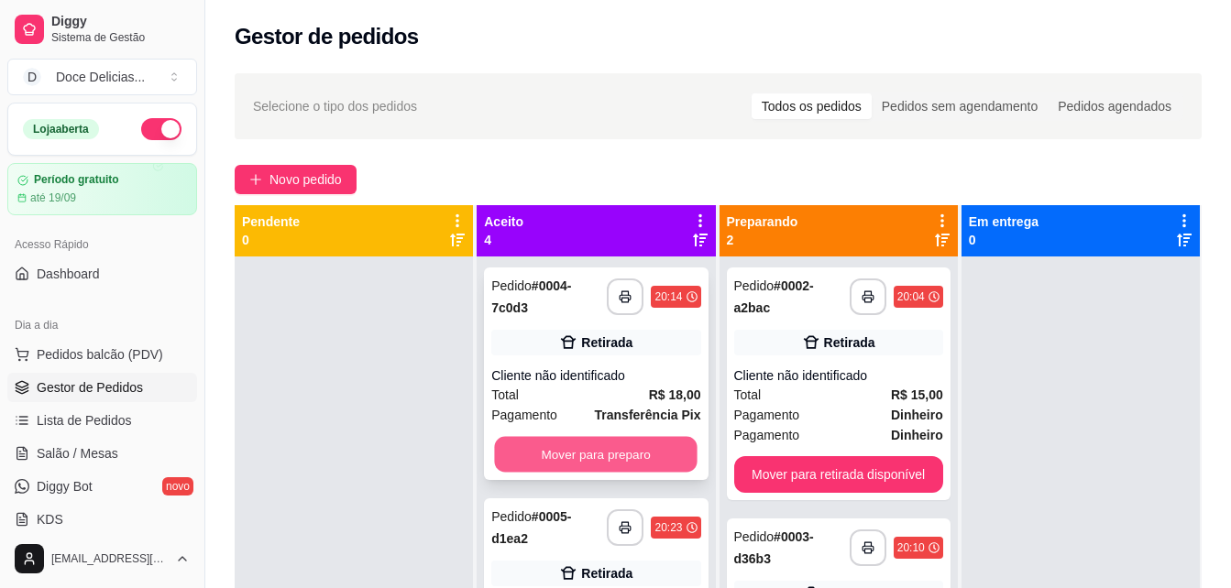
click at [521, 465] on button "Mover para preparo" at bounding box center [596, 455] width 203 height 36
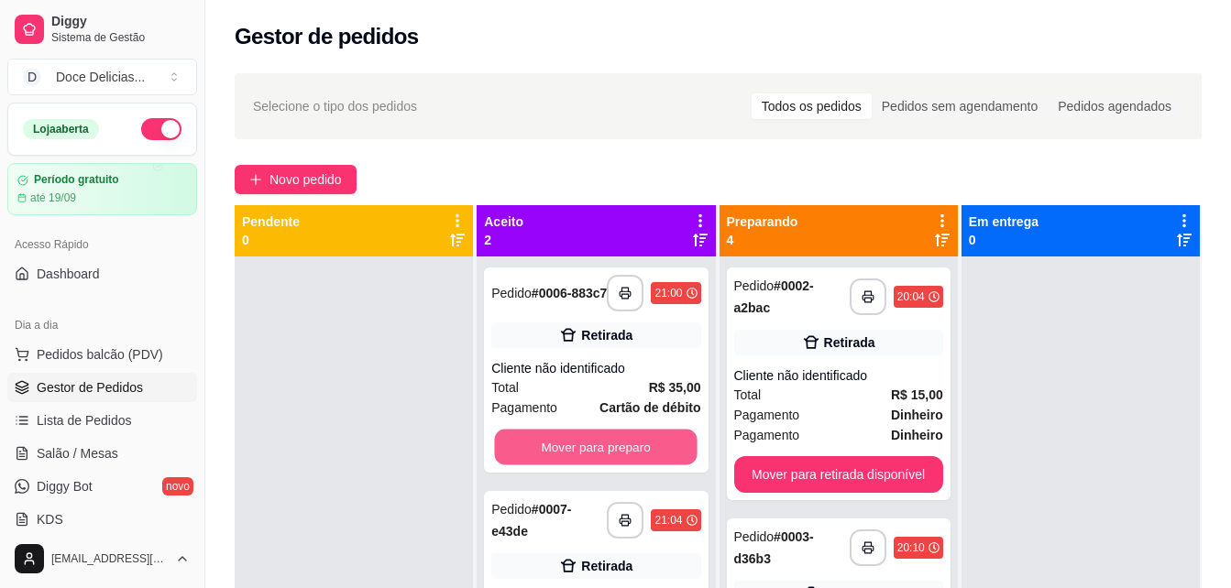
click at [521, 465] on button "Mover para preparo" at bounding box center [596, 448] width 203 height 36
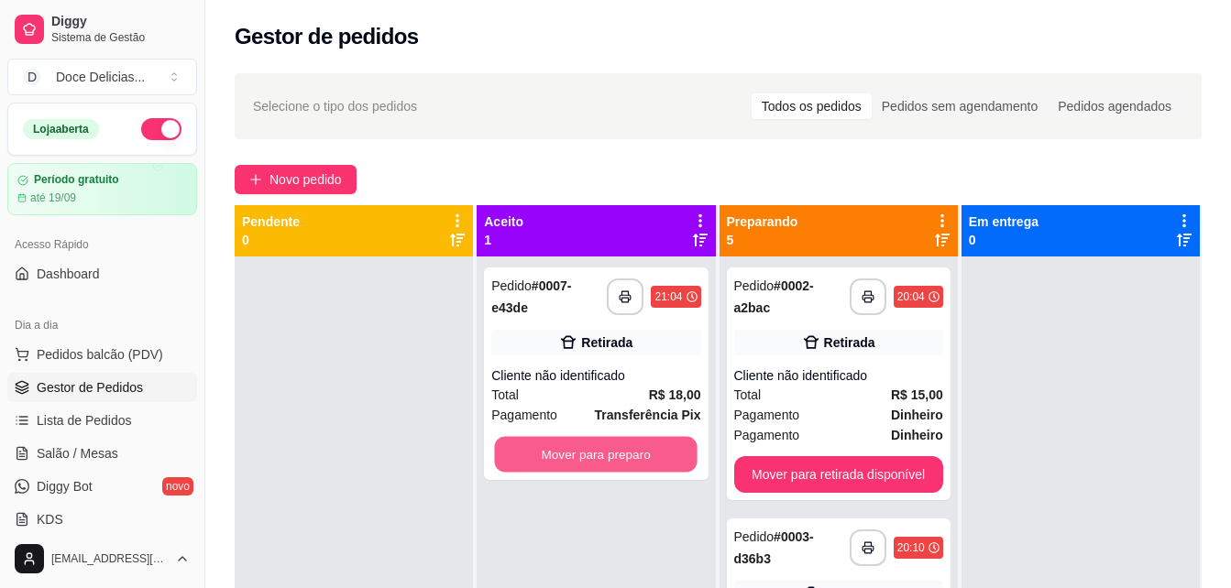
click at [521, 465] on button "Mover para preparo" at bounding box center [596, 455] width 203 height 36
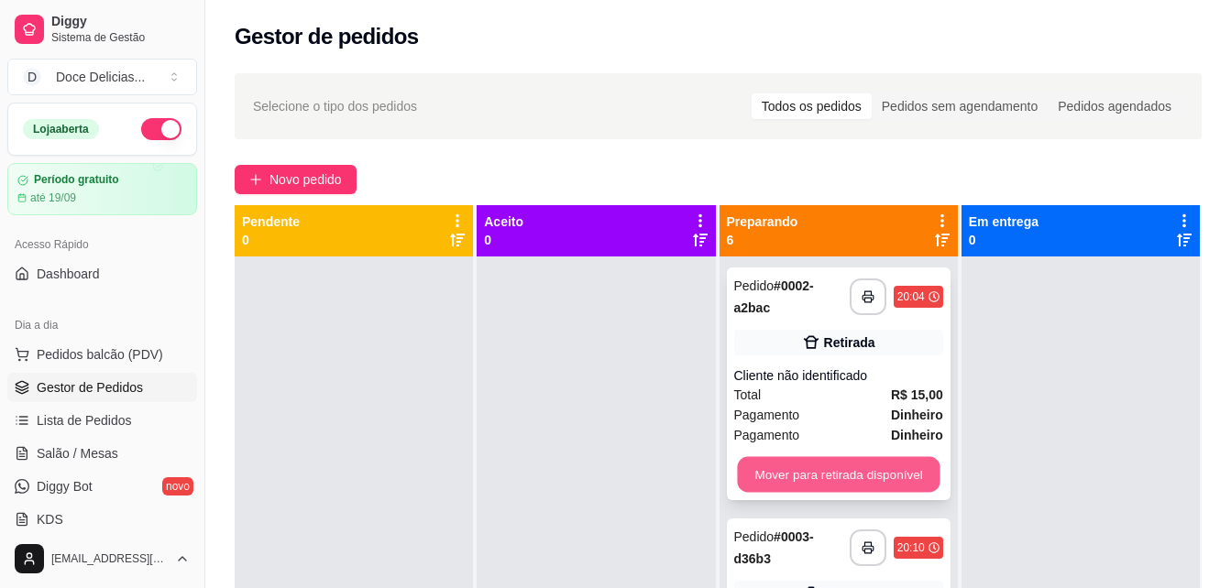
click at [777, 465] on button "Mover para retirada disponível" at bounding box center [838, 475] width 203 height 36
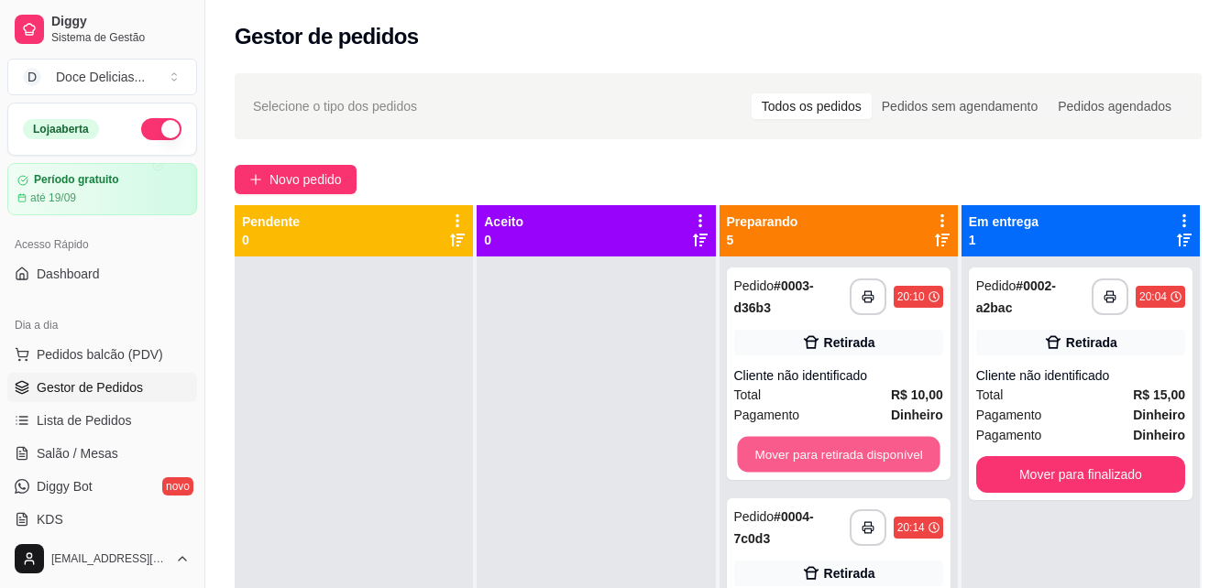
click at [777, 465] on button "Mover para retirada disponível" at bounding box center [838, 455] width 203 height 36
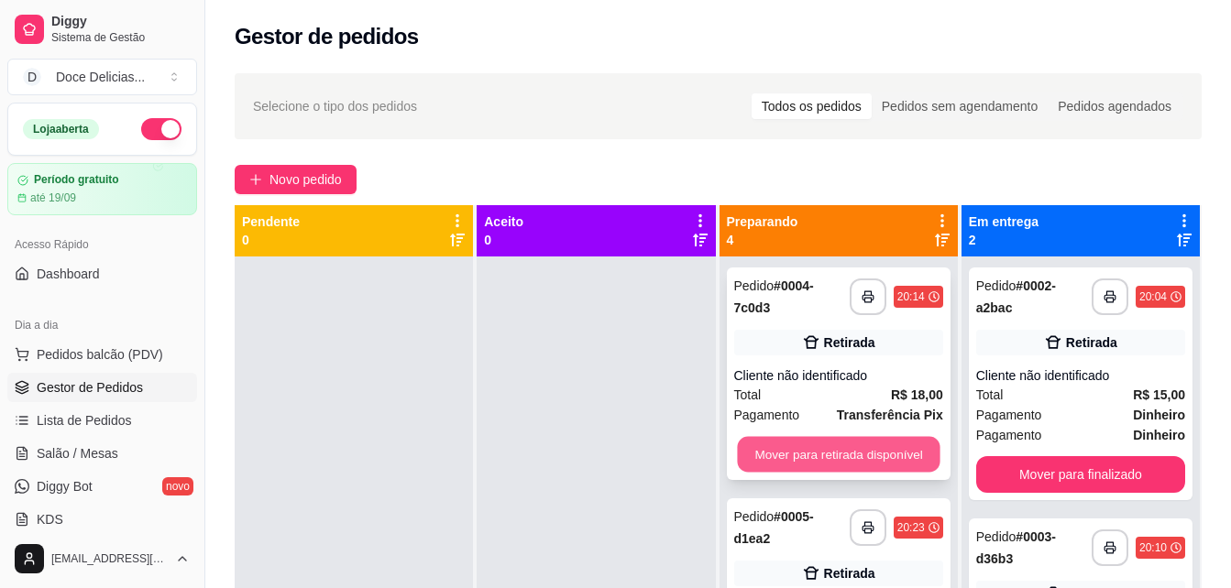
click at [777, 464] on button "Mover para retirada disponível" at bounding box center [838, 455] width 203 height 36
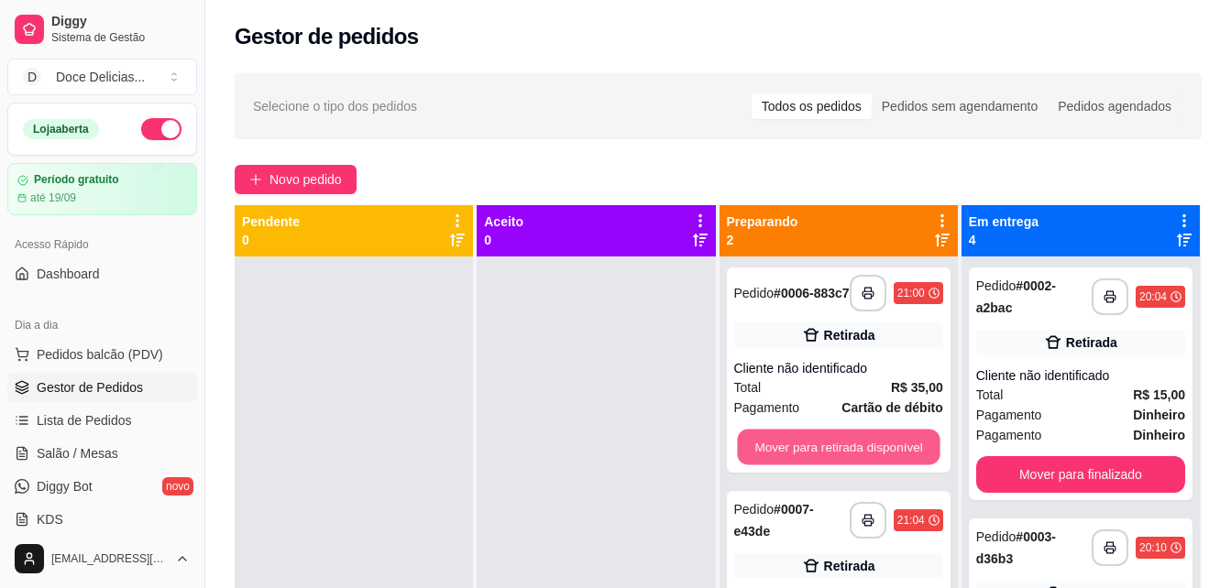
click at [777, 464] on button "Mover para retirada disponível" at bounding box center [838, 448] width 203 height 36
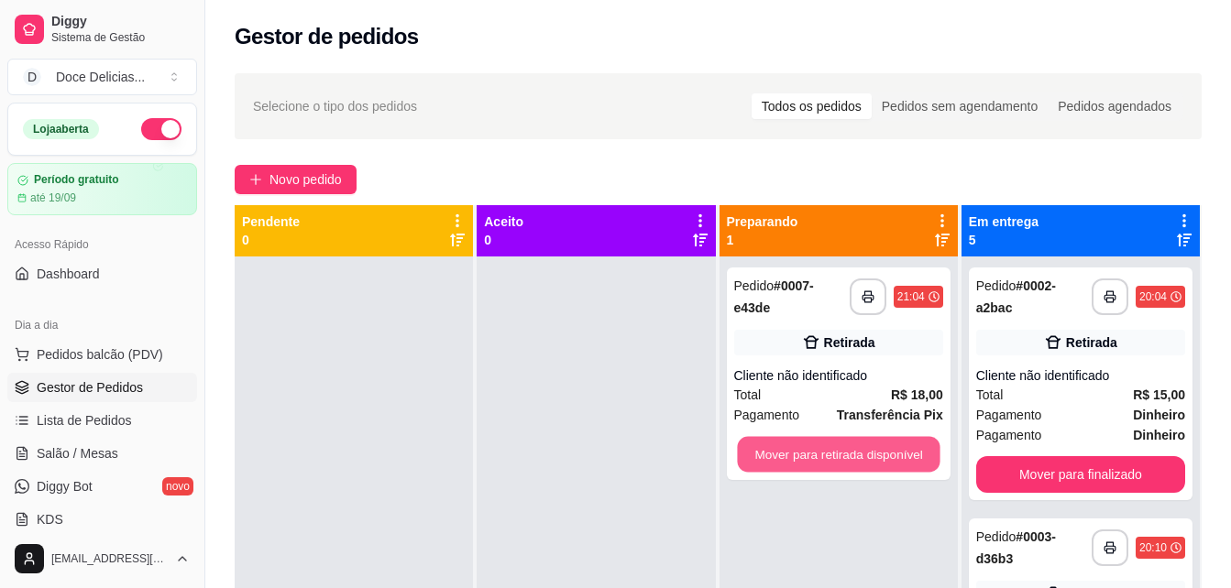
click at [777, 464] on button "Mover para retirada disponível" at bounding box center [838, 455] width 203 height 36
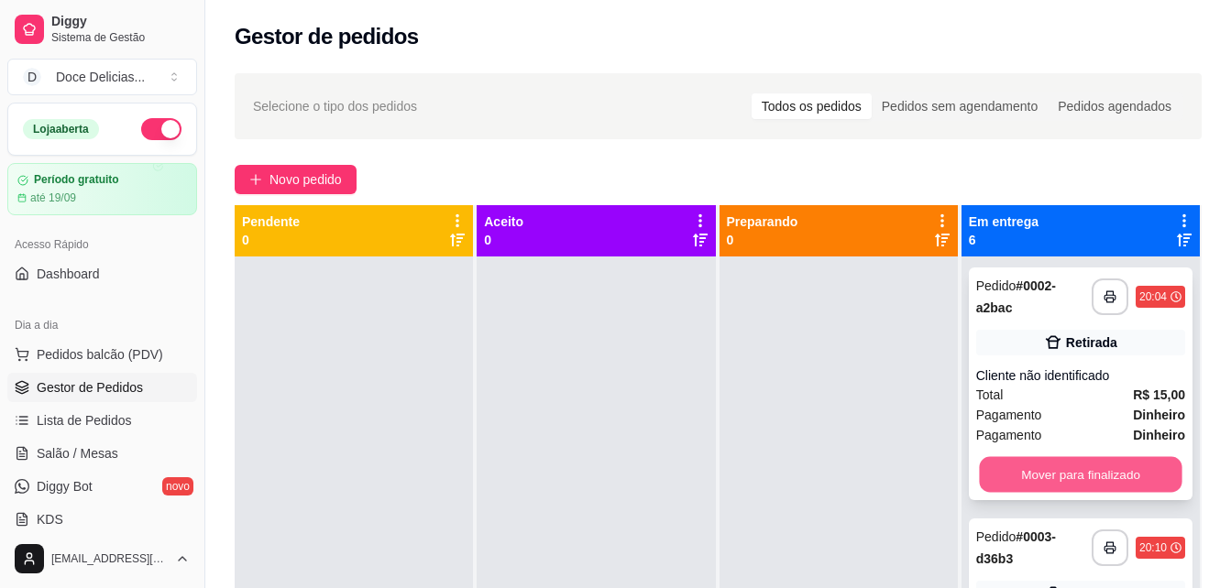
click at [999, 465] on button "Mover para finalizado" at bounding box center [1080, 475] width 203 height 36
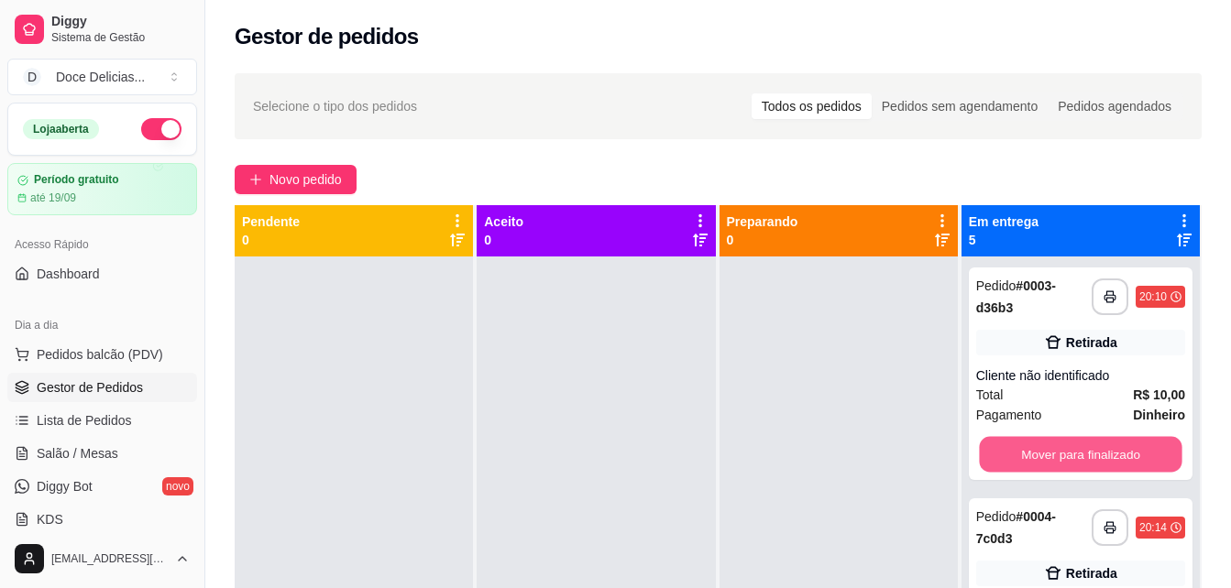
click at [999, 465] on button "Mover para finalizado" at bounding box center [1080, 455] width 203 height 36
click at [999, 465] on button "Mover para finalizado" at bounding box center [1080, 454] width 209 height 37
click at [999, 465] on button "Mover para finalizado" at bounding box center [1080, 455] width 203 height 36
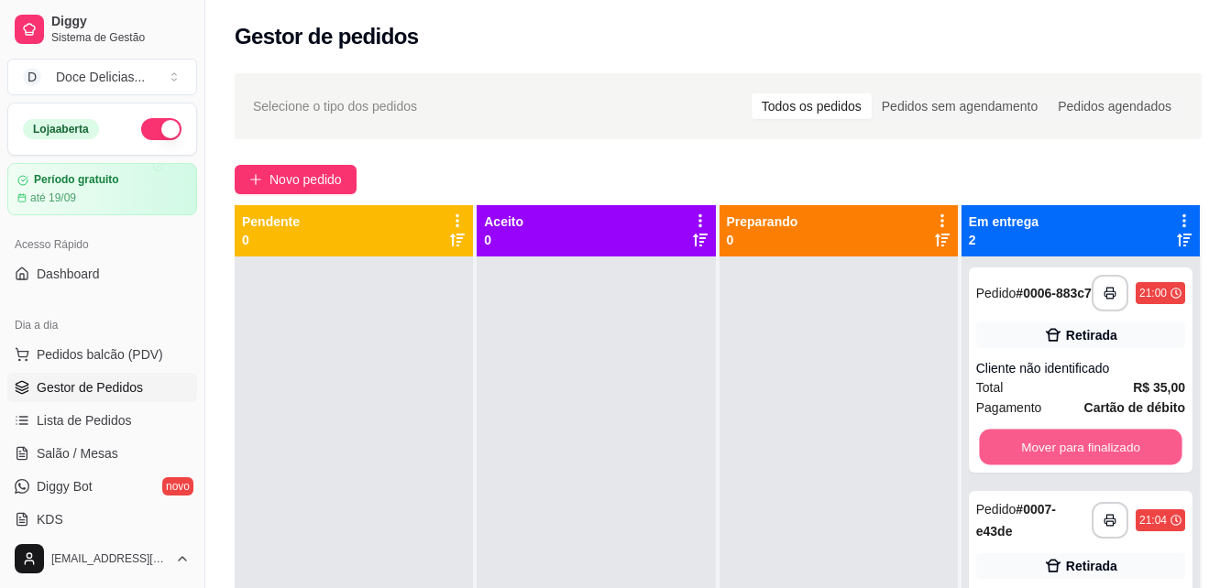
click at [999, 465] on button "Mover para finalizado" at bounding box center [1080, 448] width 203 height 36
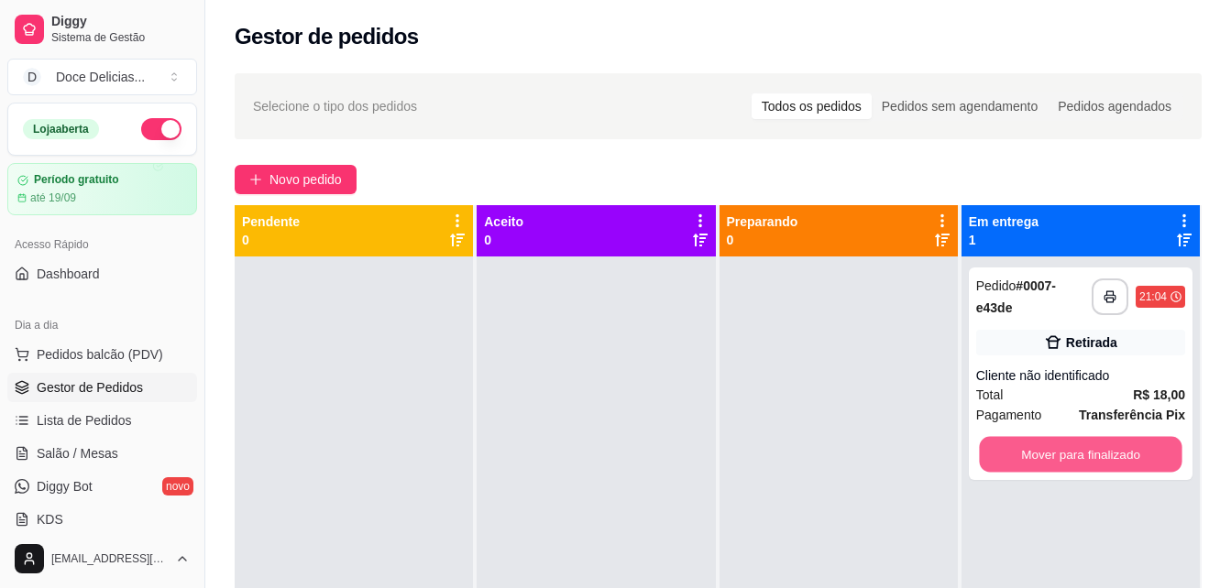
click at [999, 465] on button "Mover para finalizado" at bounding box center [1080, 455] width 203 height 36
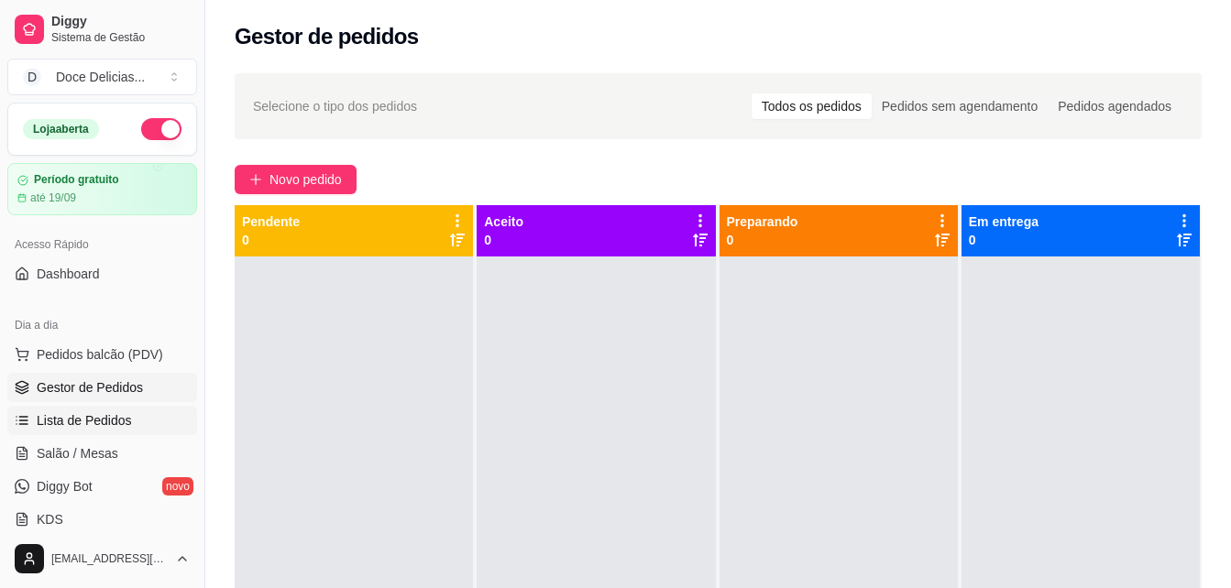
click at [79, 422] on span "Lista de Pedidos" at bounding box center [84, 420] width 95 height 18
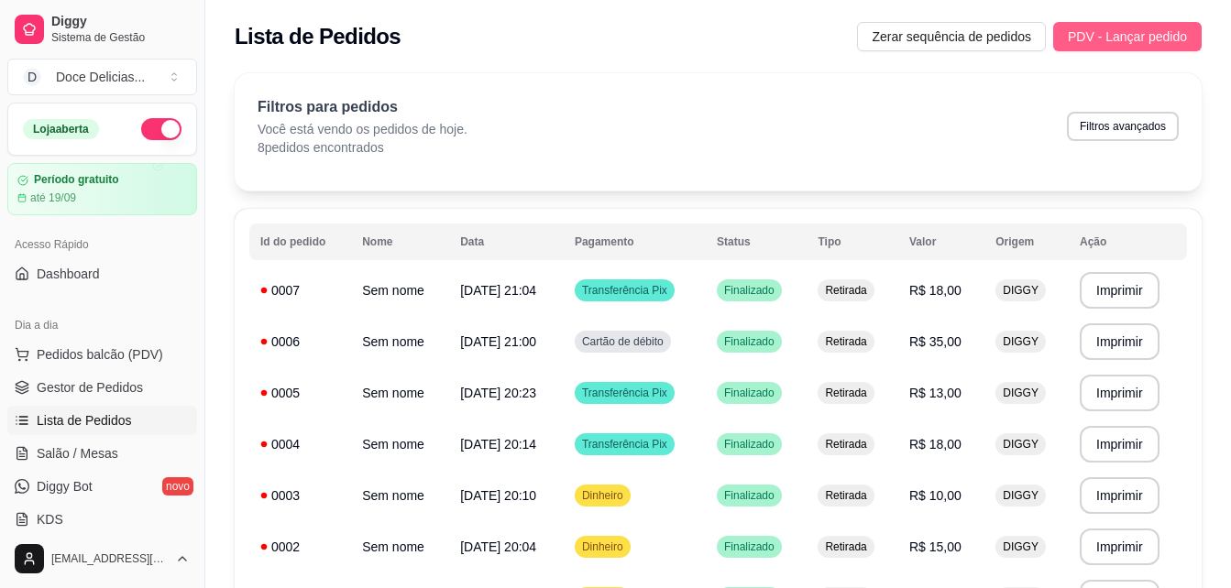
click at [1090, 30] on span "PDV - Lançar pedido" at bounding box center [1127, 37] width 119 height 20
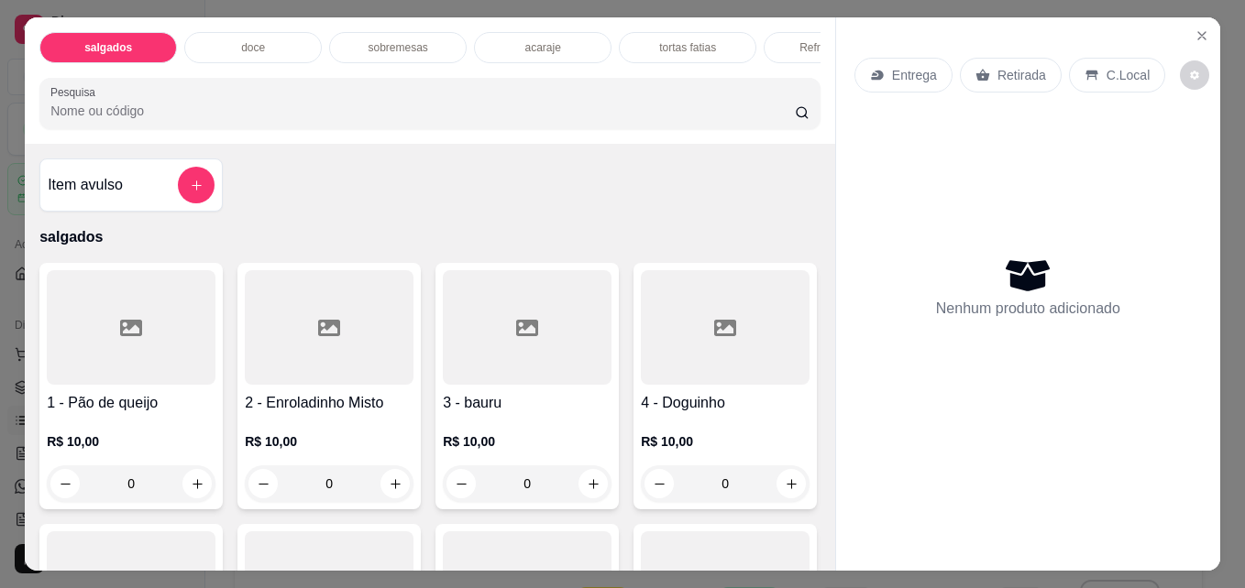
click at [632, 41] on div "tortas fatias" at bounding box center [687, 47] width 137 height 31
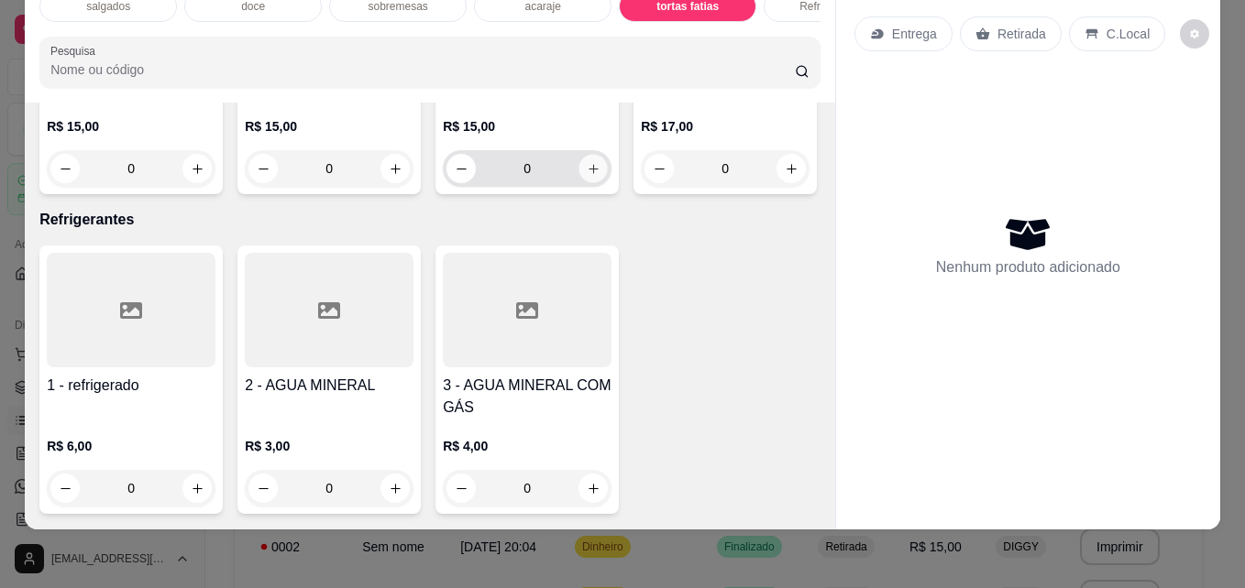
click at [583, 183] on button "increase-product-quantity" at bounding box center [593, 169] width 28 height 28
type input "1"
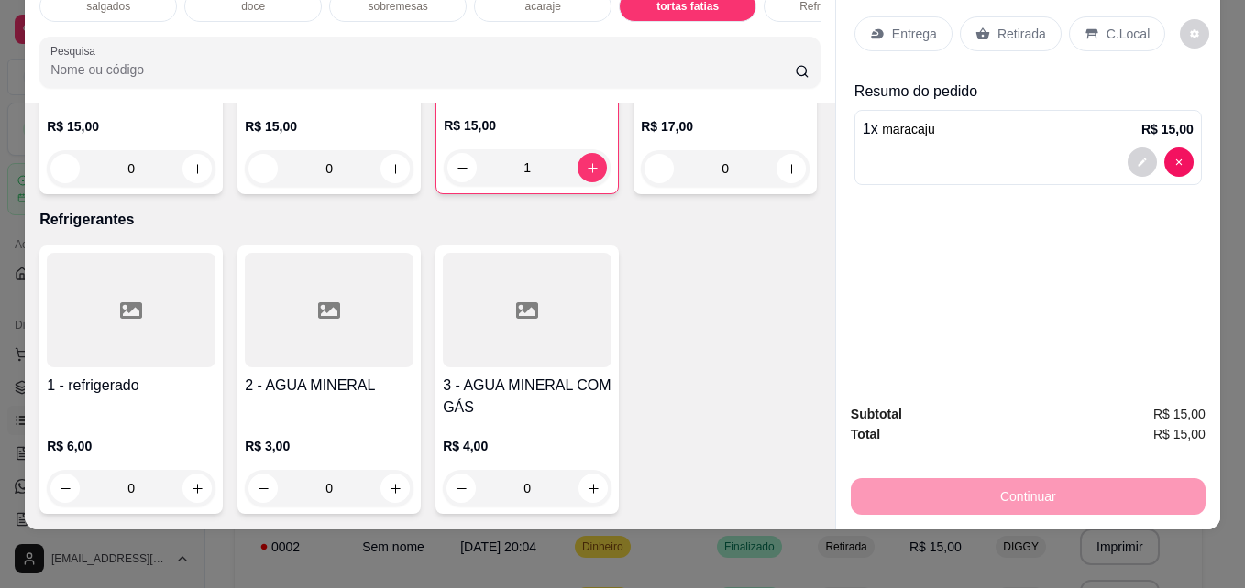
click at [1004, 26] on p "Retirada" at bounding box center [1021, 34] width 49 height 18
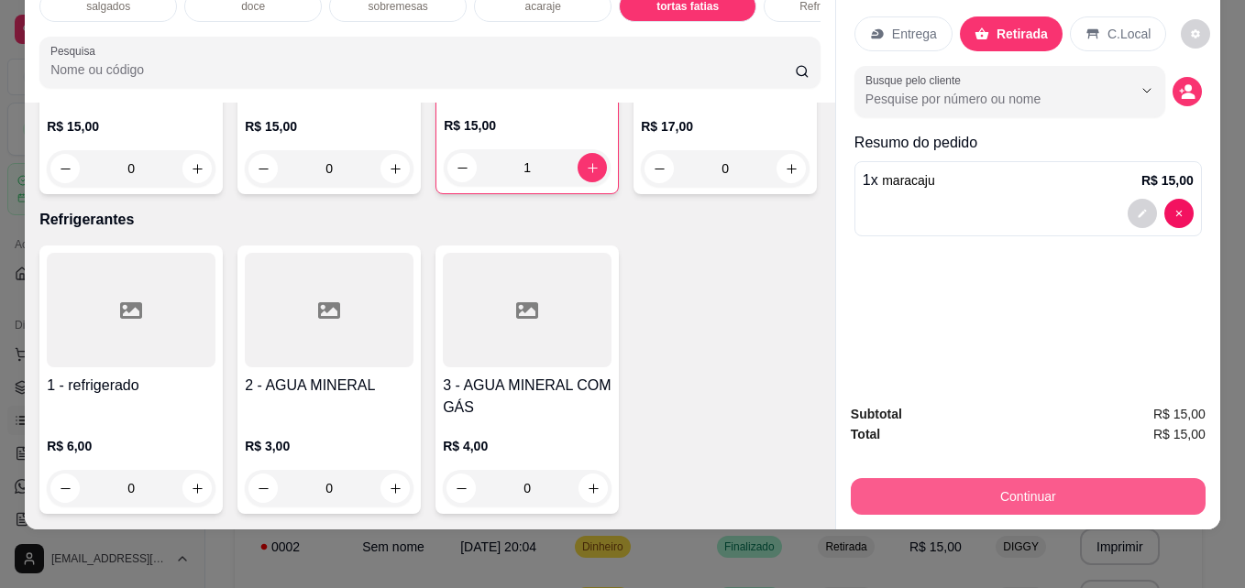
click at [984, 489] on button "Continuar" at bounding box center [1027, 496] width 355 height 37
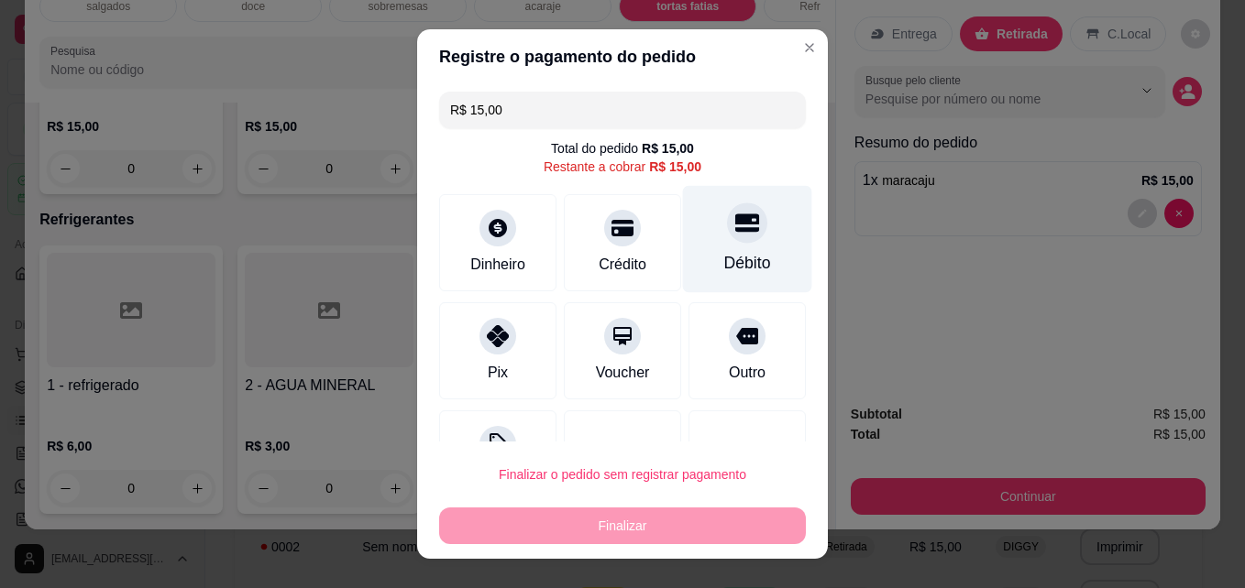
click at [727, 238] on div at bounding box center [747, 223] width 40 height 40
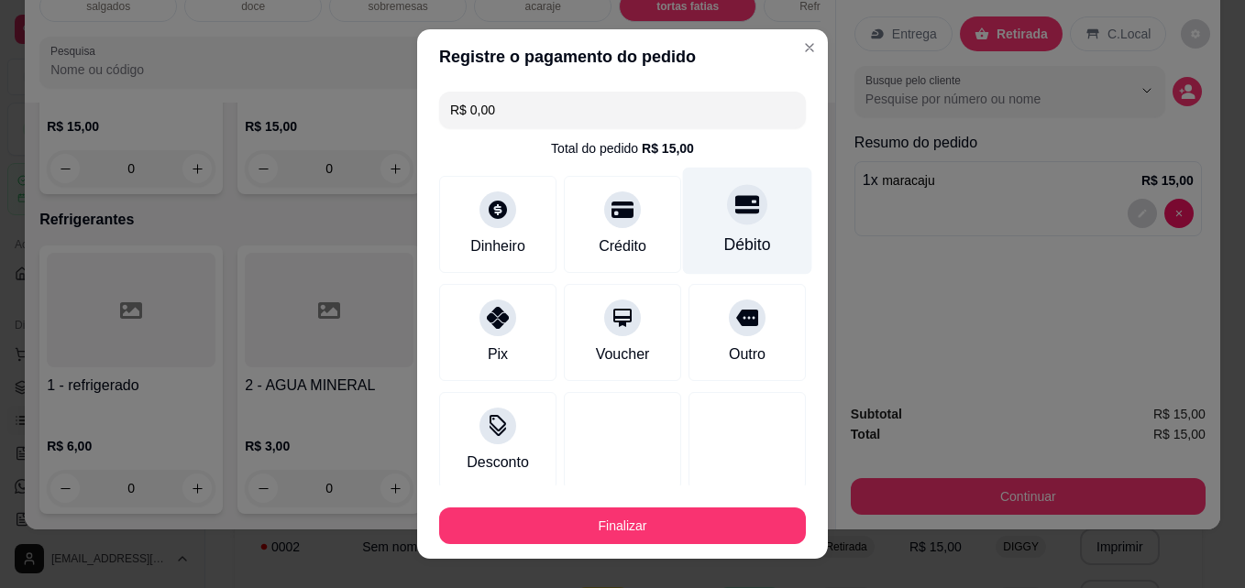
type input "R$ 0,00"
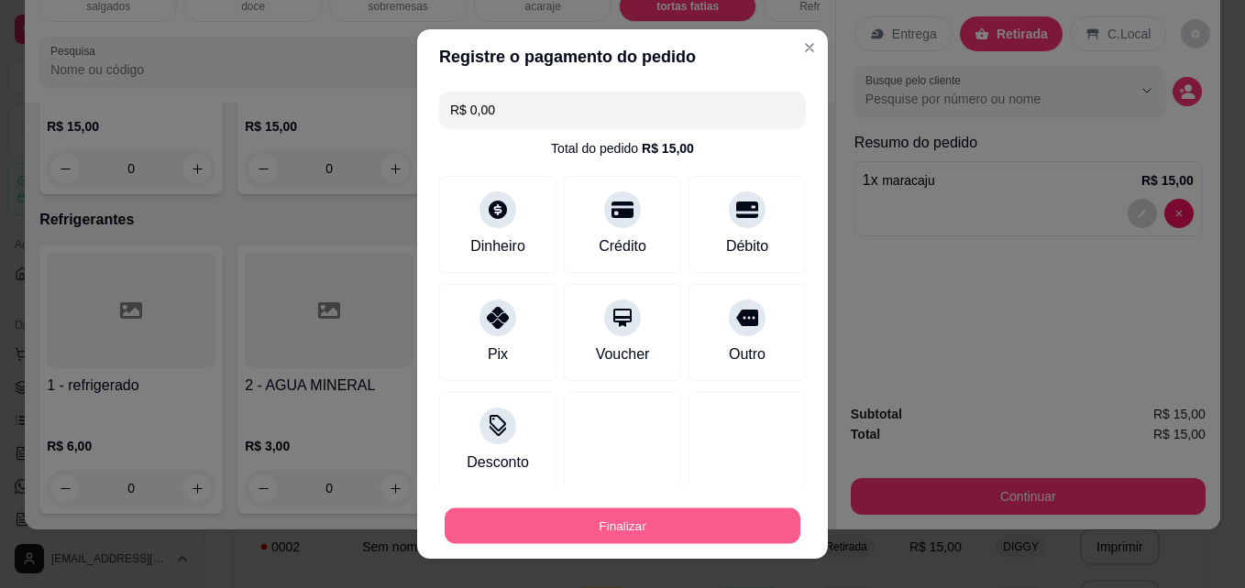
click at [631, 510] on button "Finalizar" at bounding box center [622, 527] width 356 height 36
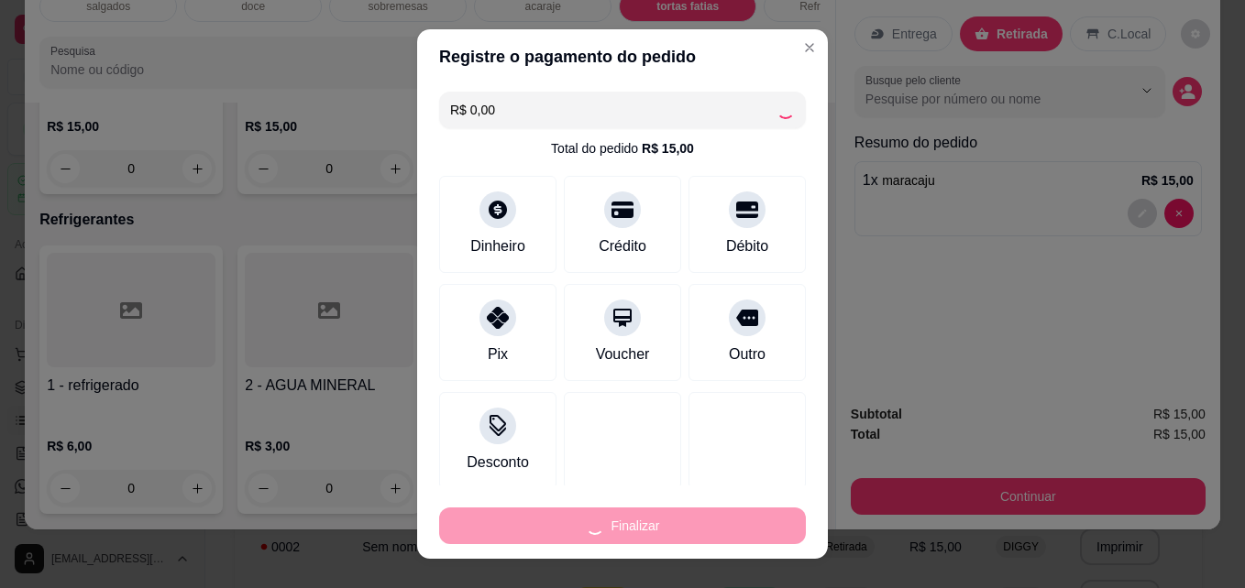
type input "0"
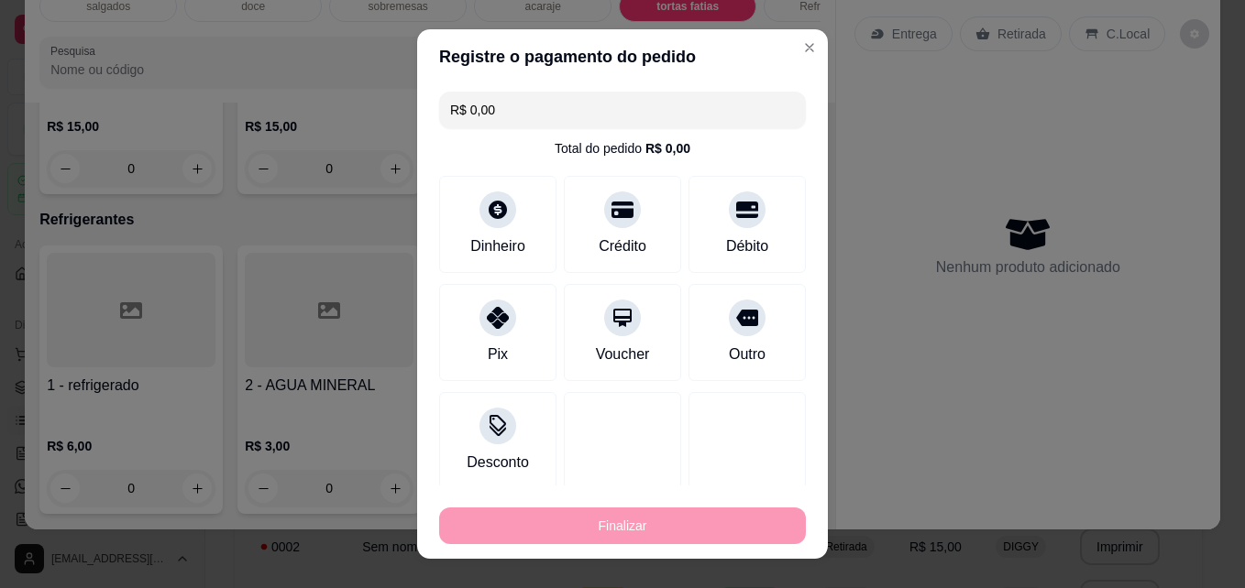
type input "-R$ 15,00"
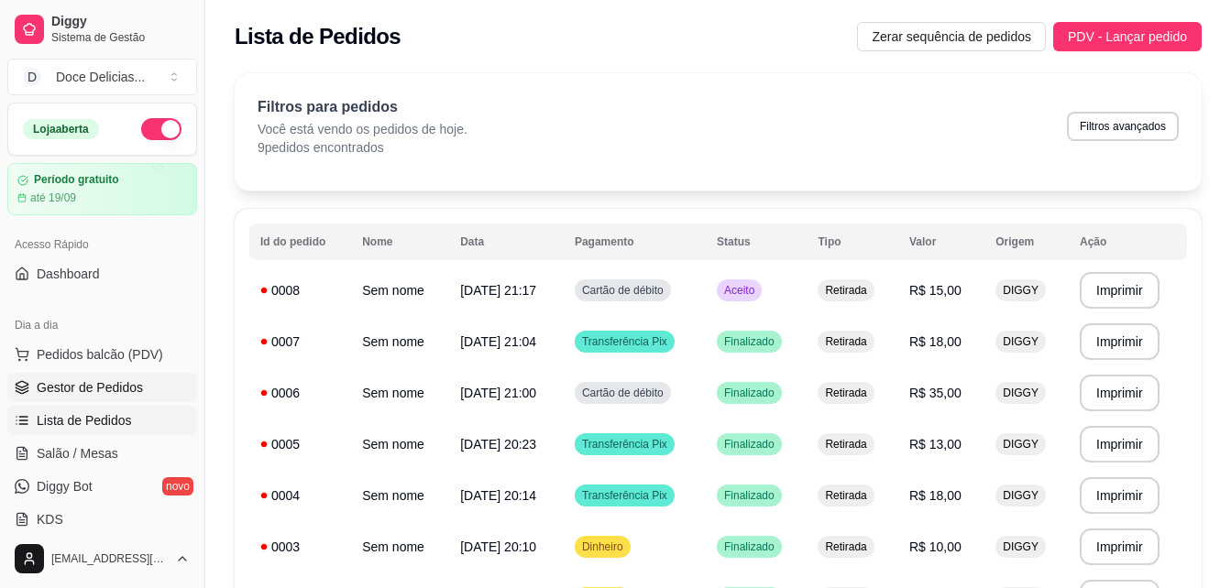
click at [119, 388] on span "Gestor de Pedidos" at bounding box center [90, 387] width 106 height 18
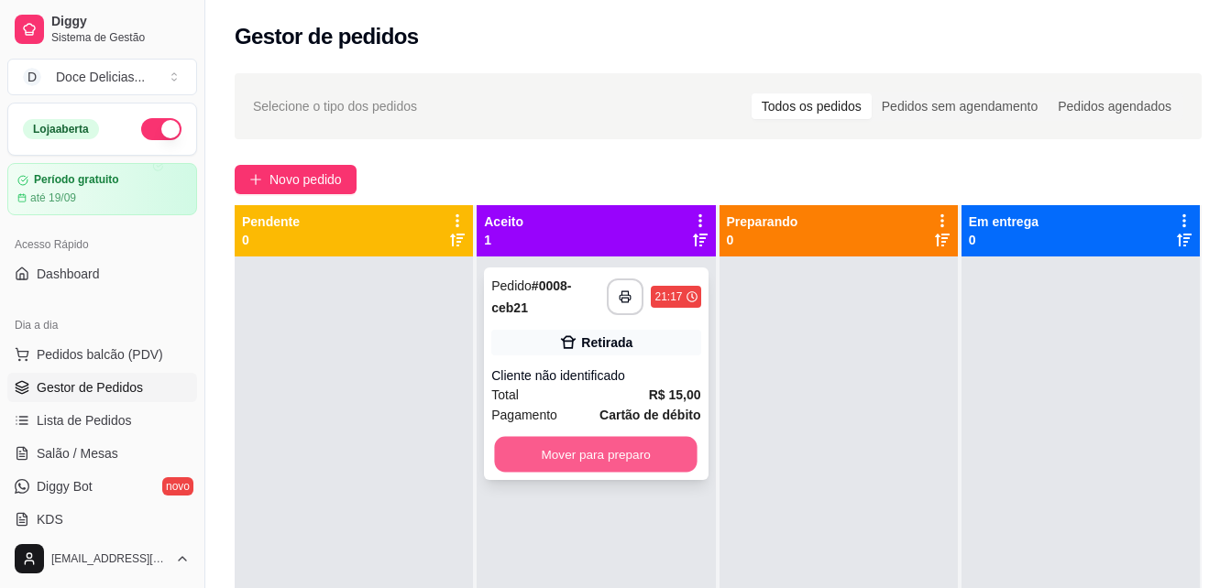
click at [528, 456] on button "Mover para preparo" at bounding box center [596, 455] width 203 height 36
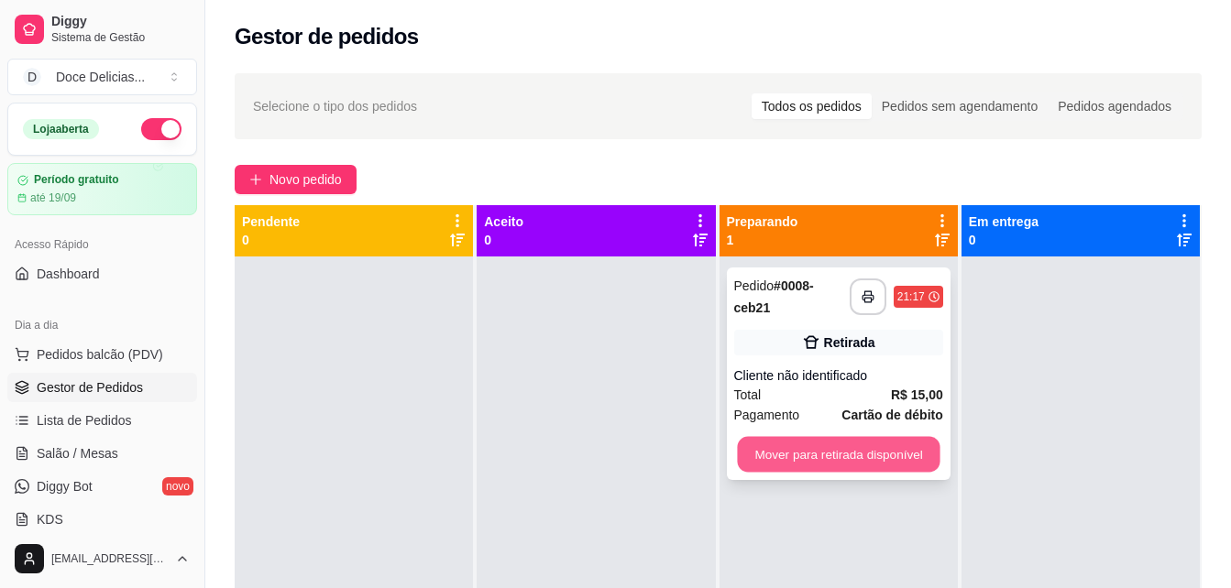
click at [751, 459] on button "Mover para retirada disponível" at bounding box center [838, 455] width 203 height 36
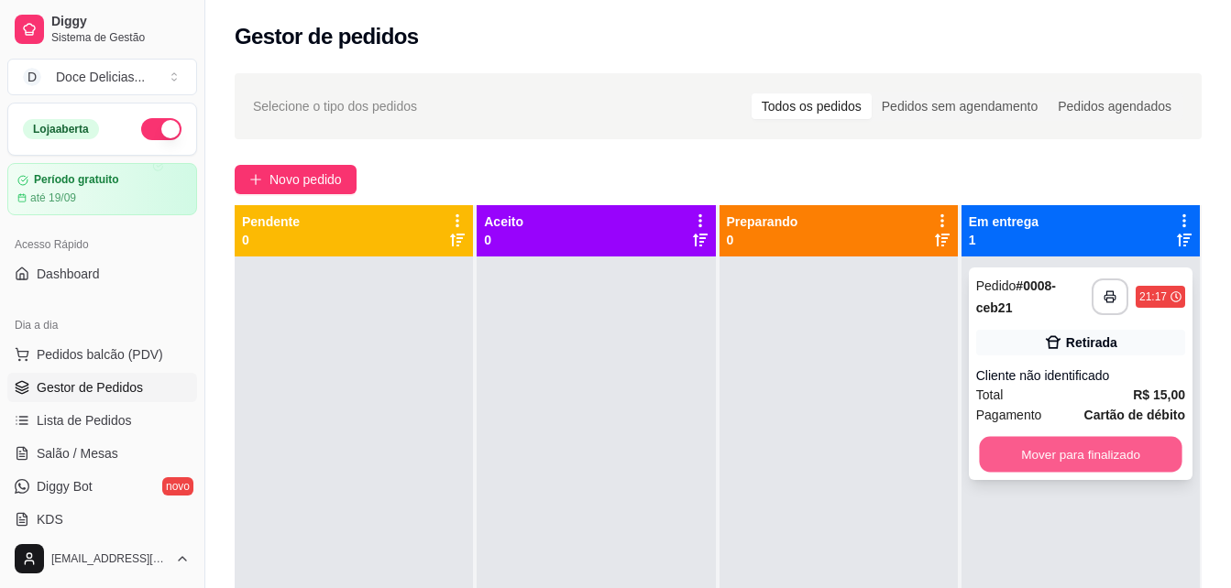
click at [988, 449] on button "Mover para finalizado" at bounding box center [1080, 455] width 203 height 36
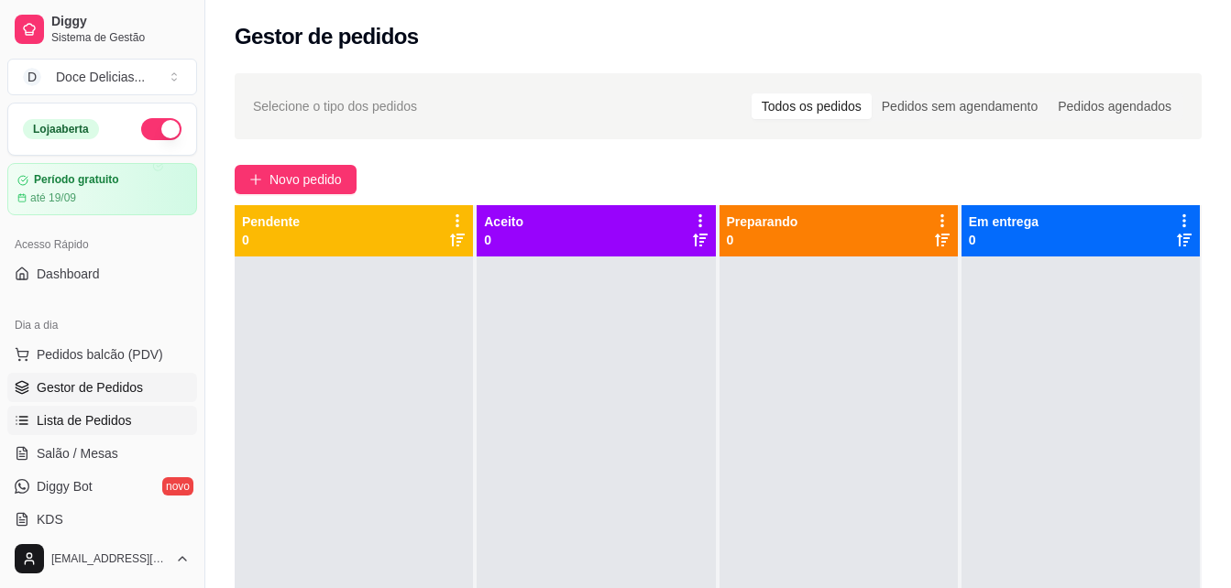
click at [96, 428] on span "Lista de Pedidos" at bounding box center [84, 420] width 95 height 18
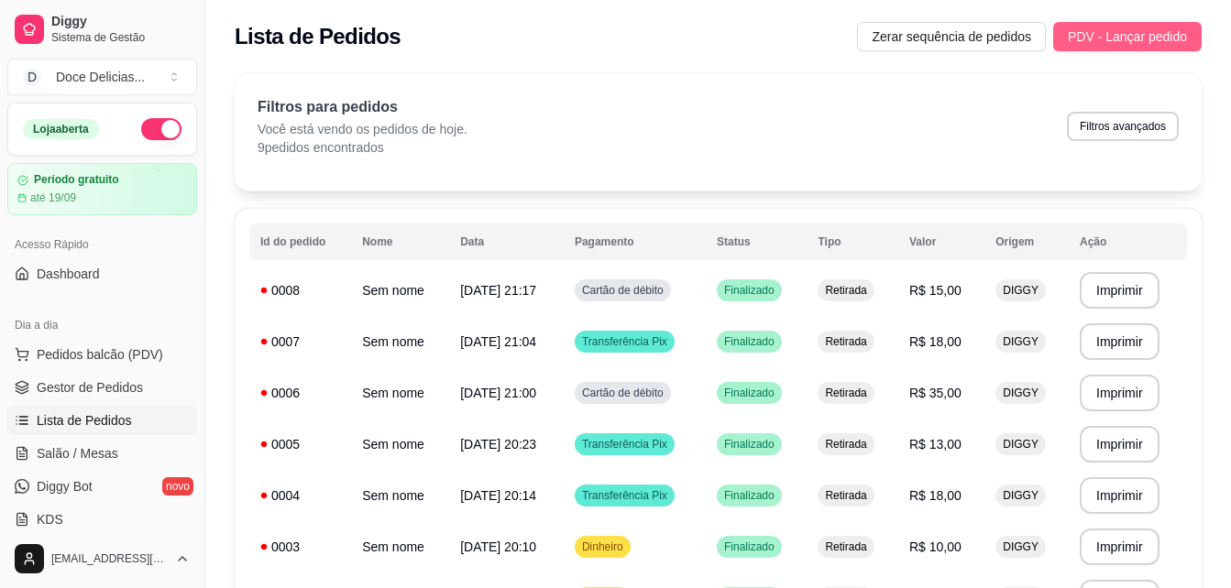
click at [1127, 29] on span "PDV - Lançar pedido" at bounding box center [1127, 37] width 119 height 20
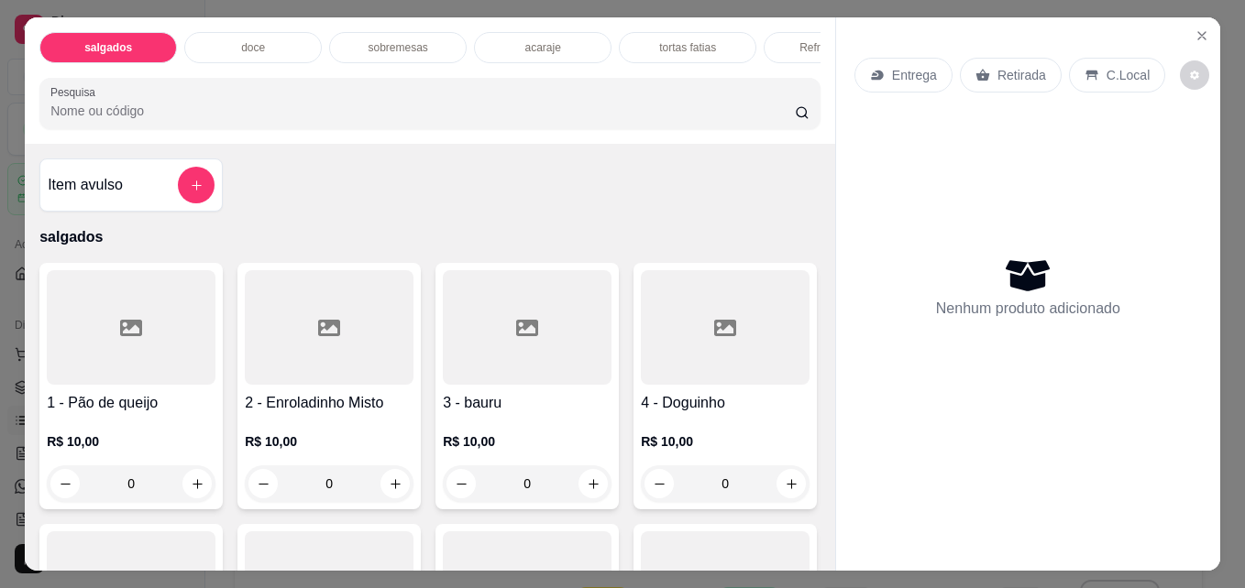
click at [677, 52] on div "tortas fatias" at bounding box center [687, 47] width 137 height 31
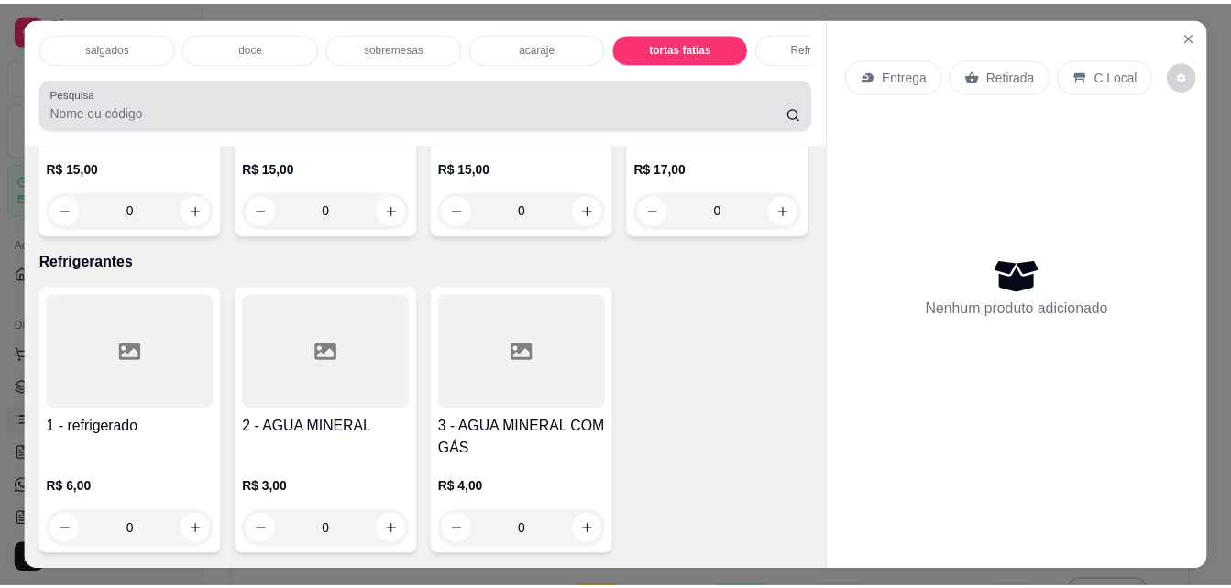
scroll to position [48, 0]
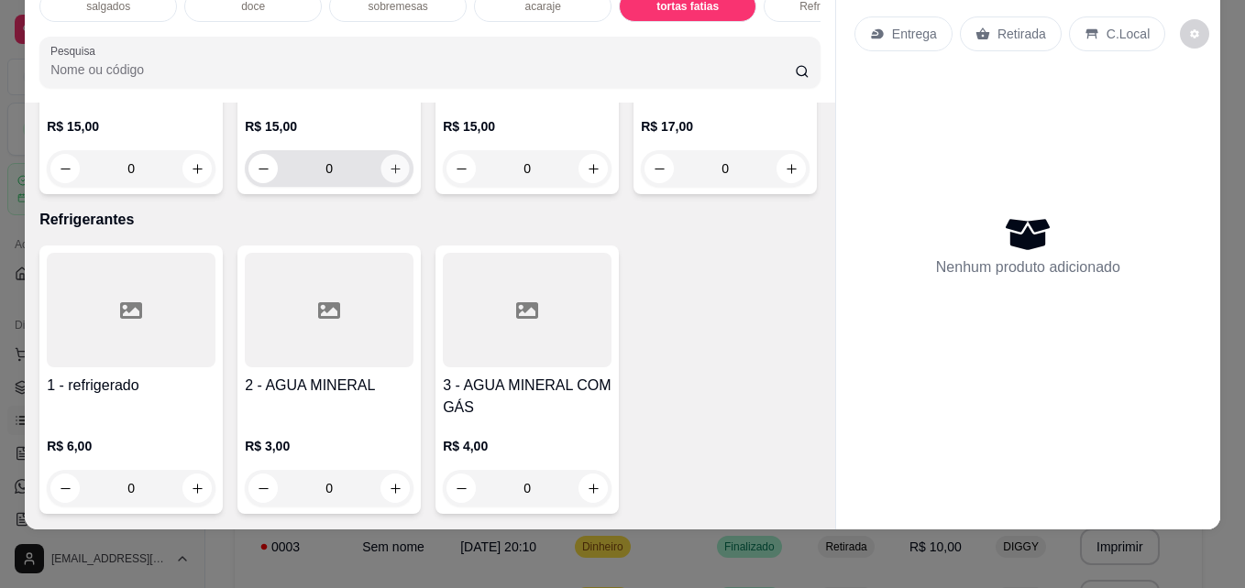
click at [390, 173] on icon "increase-product-quantity" at bounding box center [394, 168] width 9 height 9
type input "1"
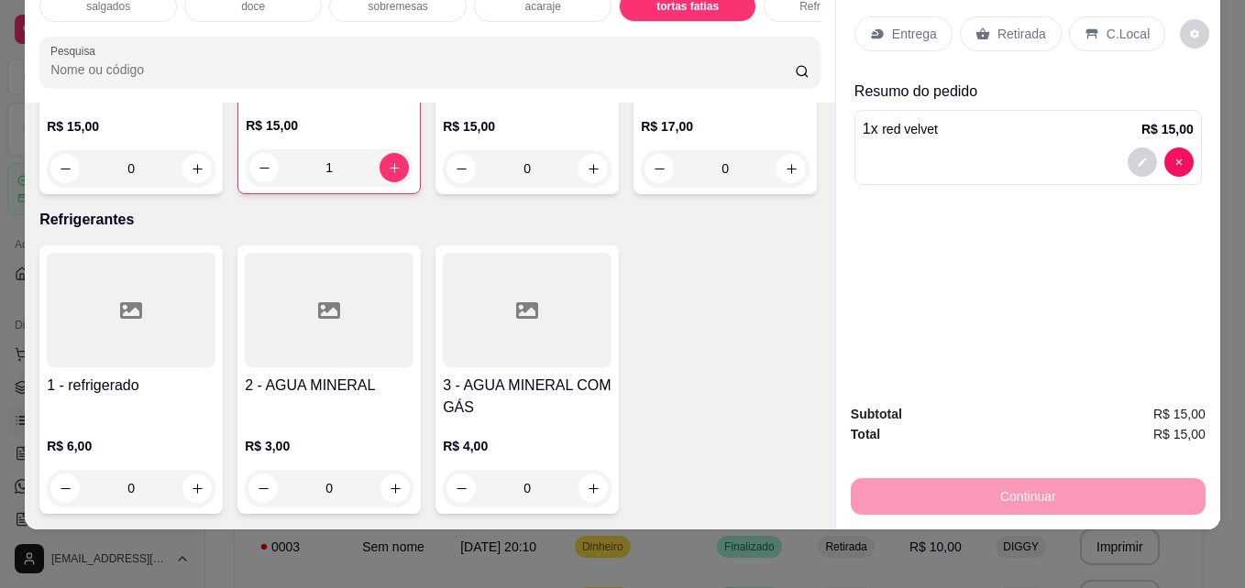
click at [1003, 27] on p "Retirada" at bounding box center [1021, 34] width 49 height 18
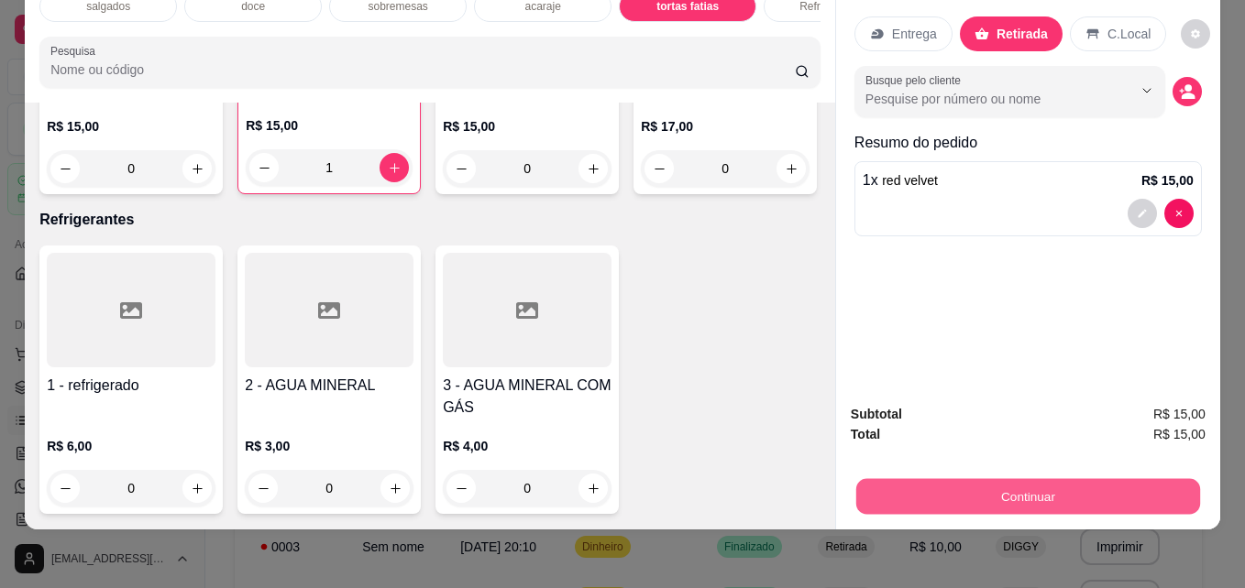
click at [954, 478] on button "Continuar" at bounding box center [1028, 496] width 344 height 36
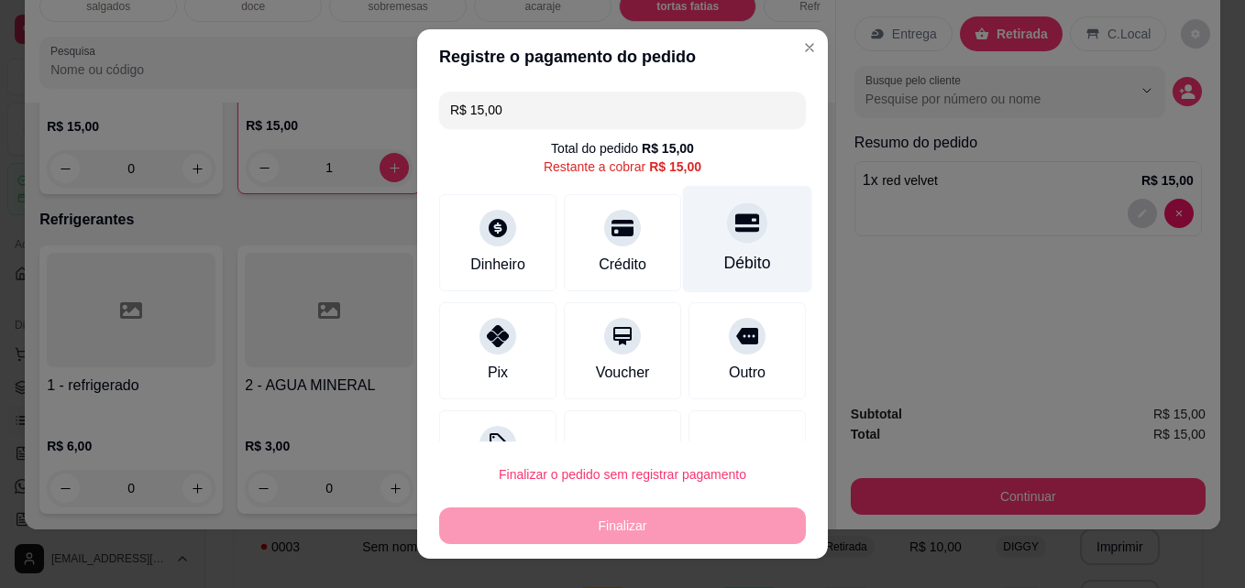
click at [683, 255] on div "Débito" at bounding box center [747, 239] width 129 height 107
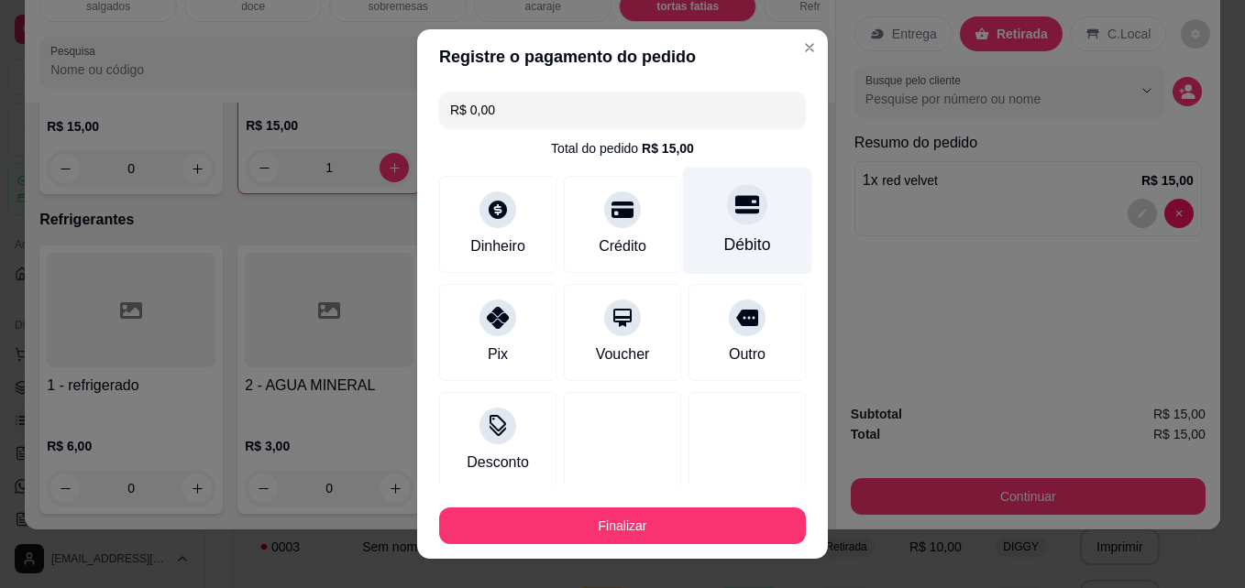
type input "R$ 0,00"
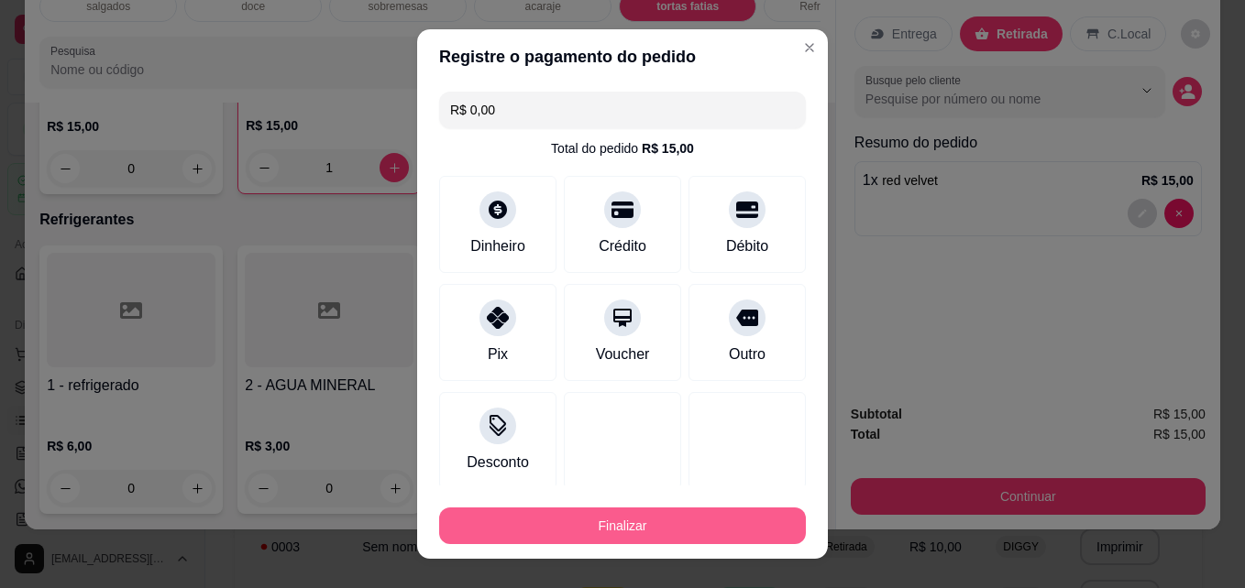
click at [617, 531] on button "Finalizar" at bounding box center [622, 526] width 367 height 37
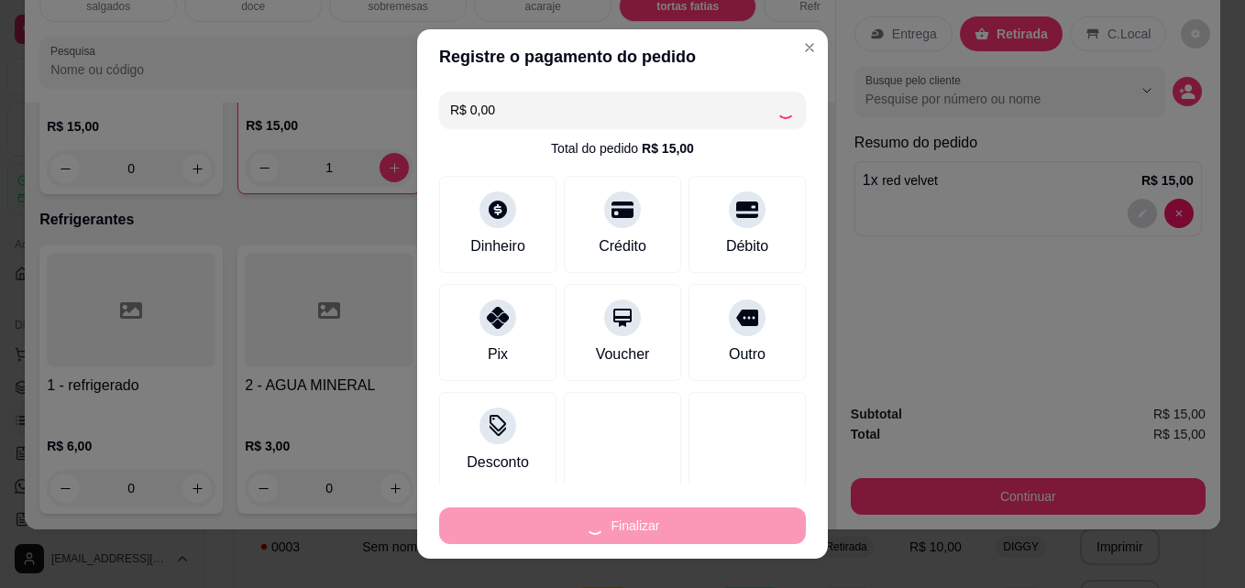
type input "0"
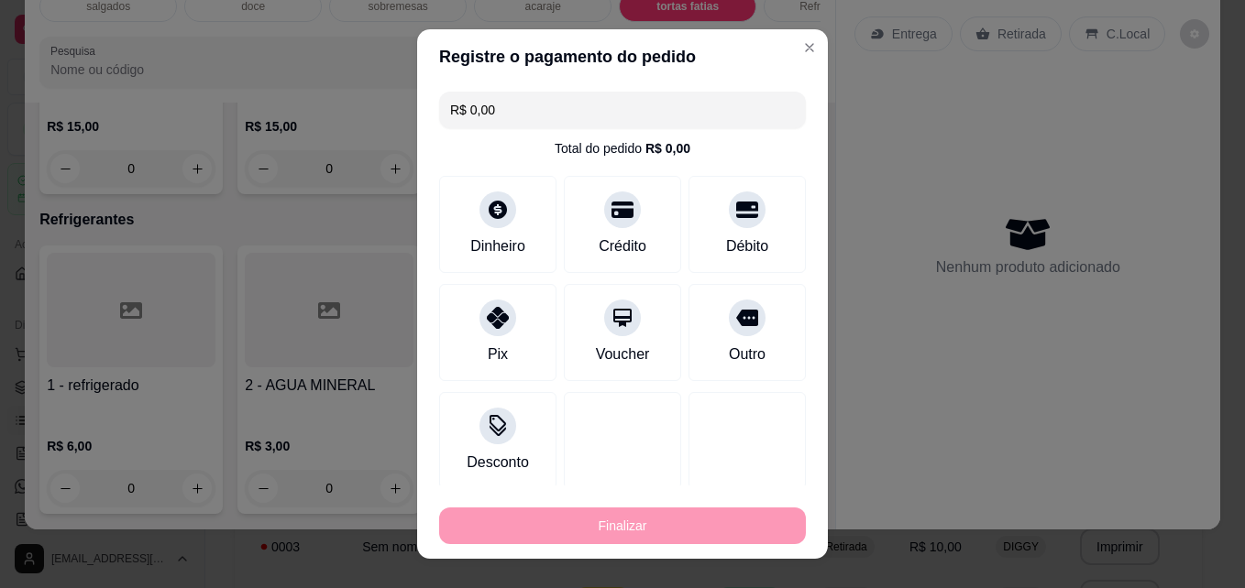
type input "-R$ 15,00"
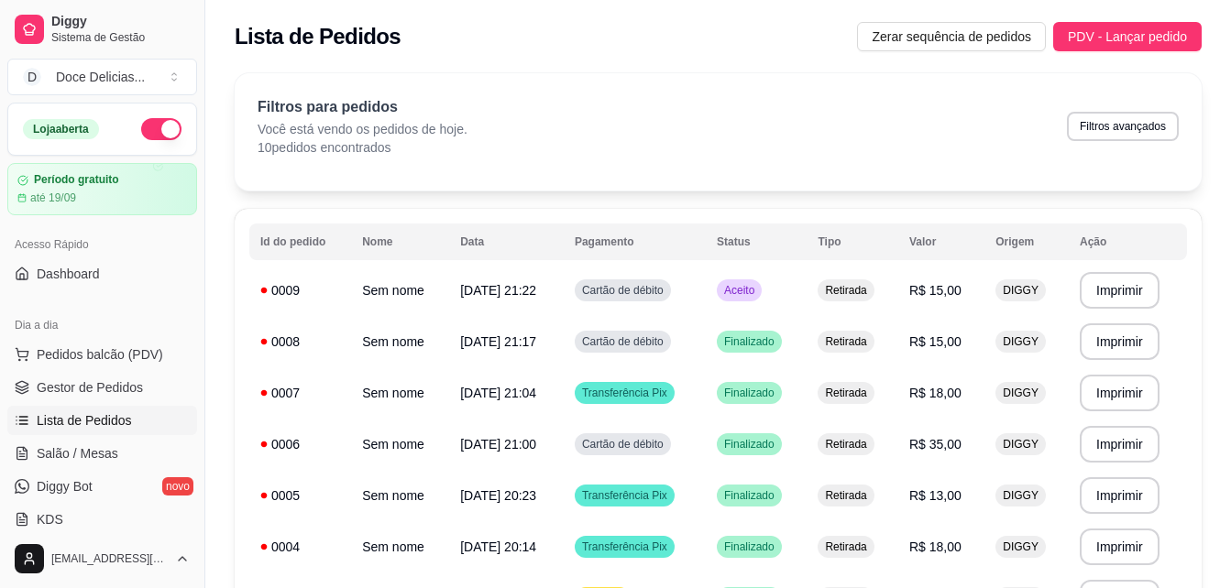
scroll to position [323, 0]
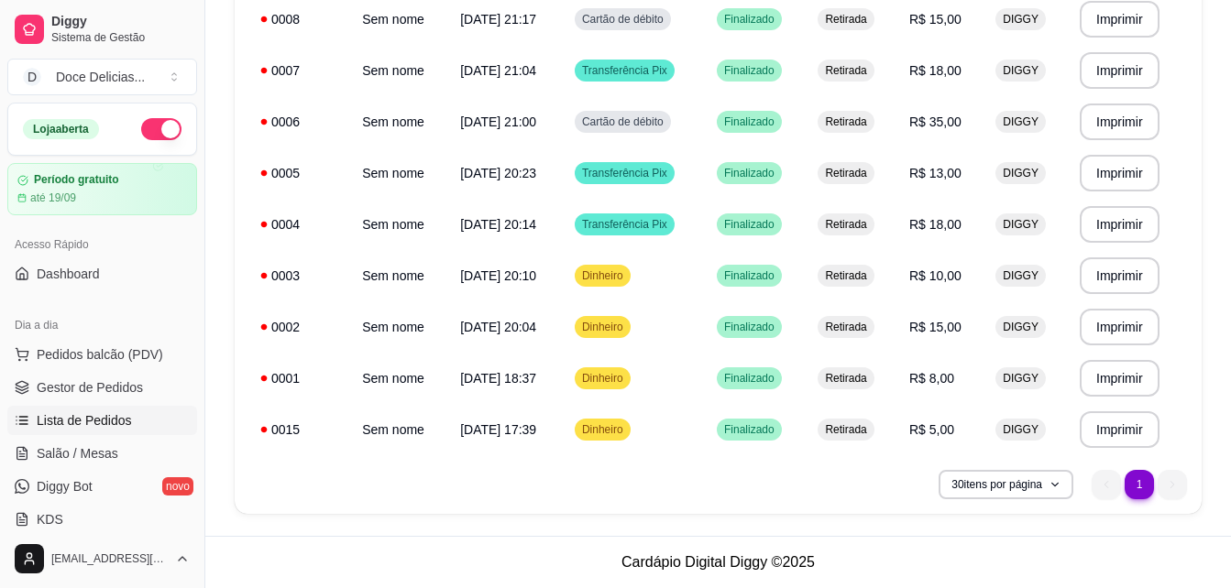
click at [1207, 517] on div "**********" at bounding box center [717, 138] width 1025 height 796
click at [98, 388] on span "Gestor de Pedidos" at bounding box center [90, 387] width 106 height 18
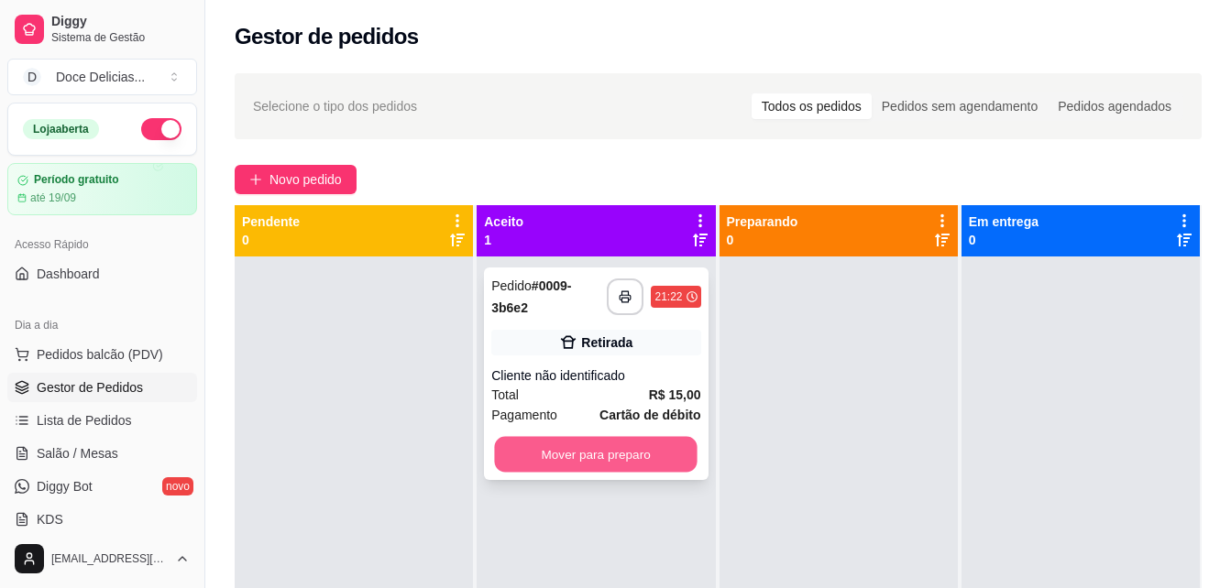
click at [663, 455] on button "Mover para preparo" at bounding box center [596, 455] width 203 height 36
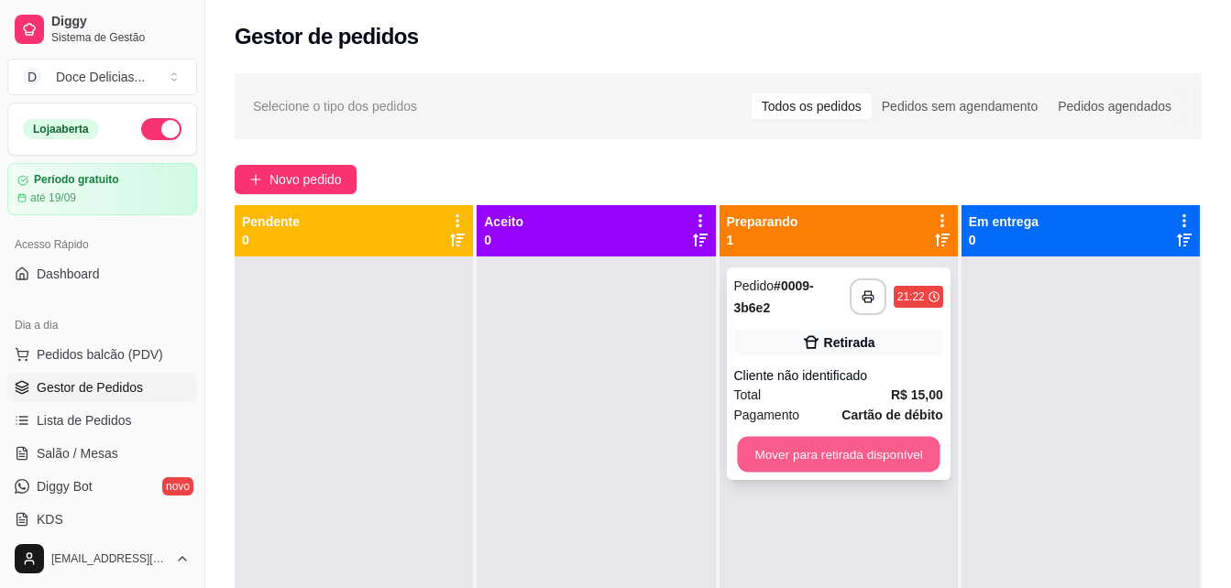
click at [784, 444] on button "Mover para retirada disponível" at bounding box center [838, 455] width 203 height 36
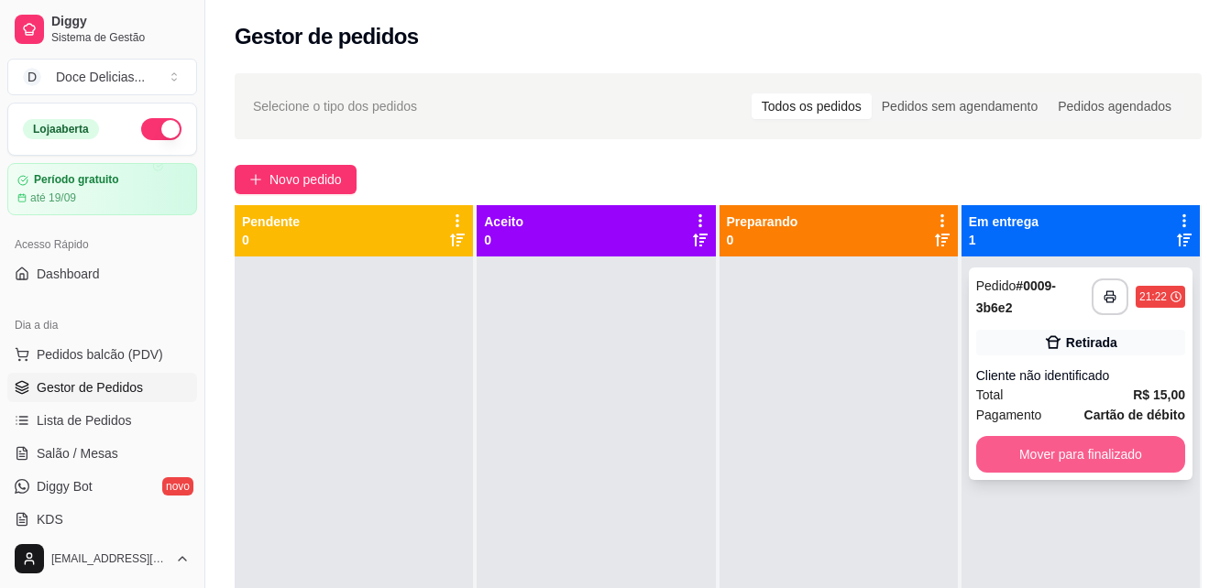
click at [990, 443] on button "Mover para finalizado" at bounding box center [1080, 454] width 209 height 37
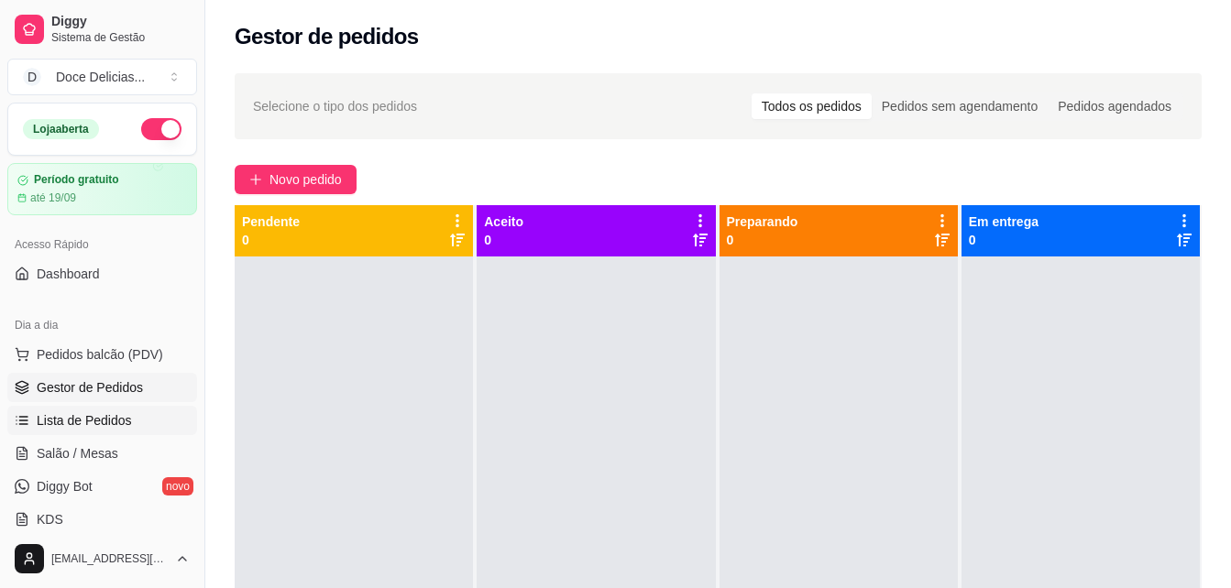
click at [40, 413] on span "Lista de Pedidos" at bounding box center [84, 420] width 95 height 18
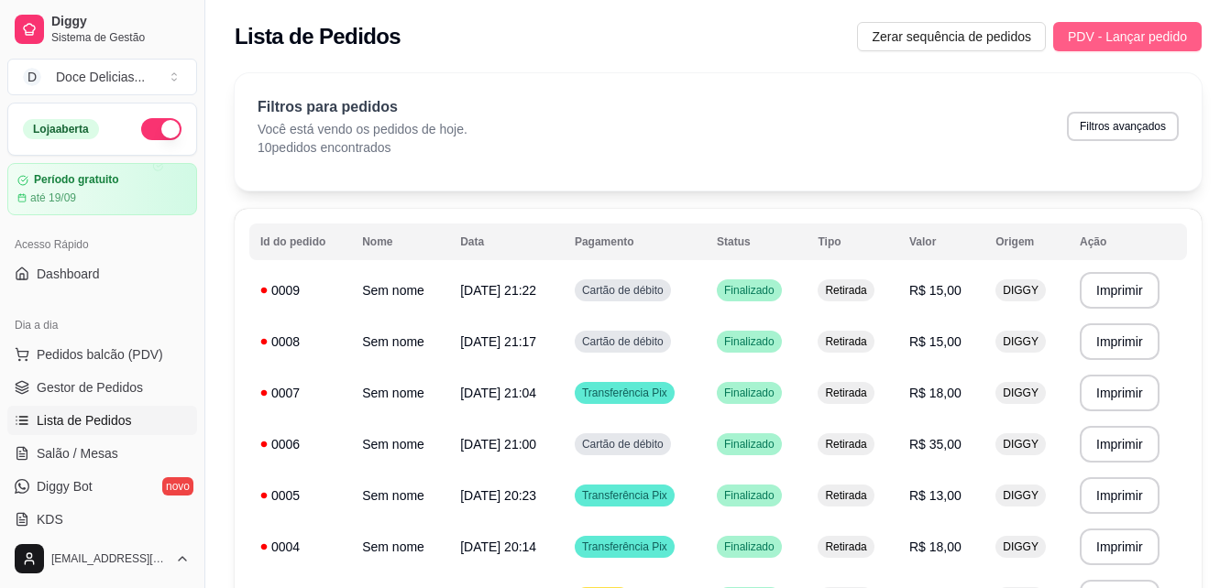
click at [1183, 27] on span "PDV - Lançar pedido" at bounding box center [1127, 37] width 119 height 20
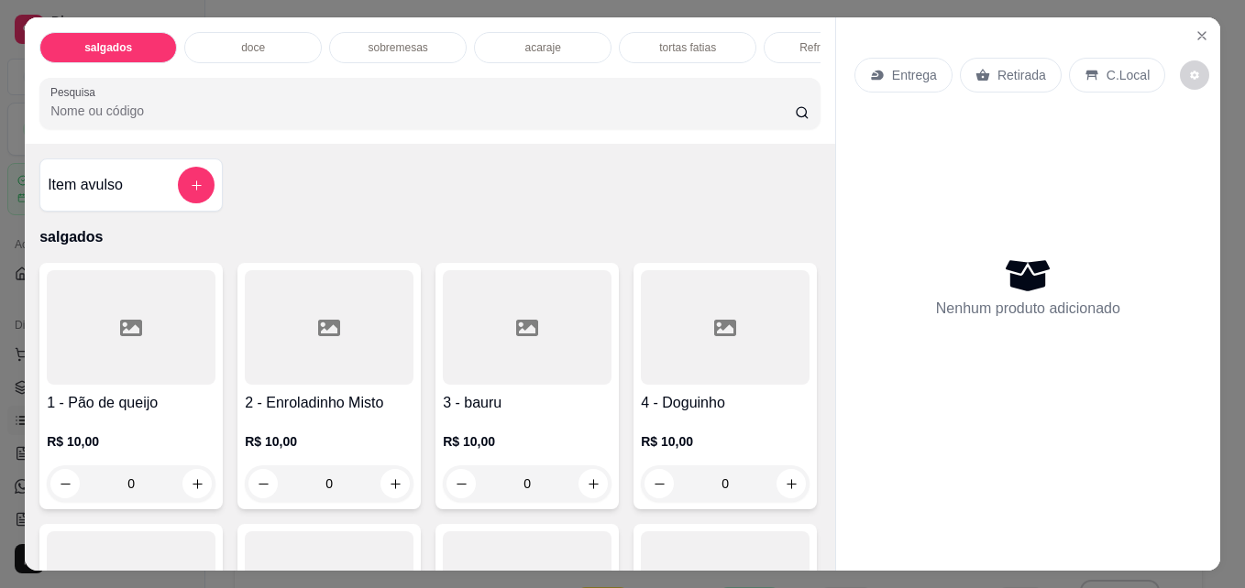
click at [551, 32] on div "acaraje" at bounding box center [542, 47] width 137 height 31
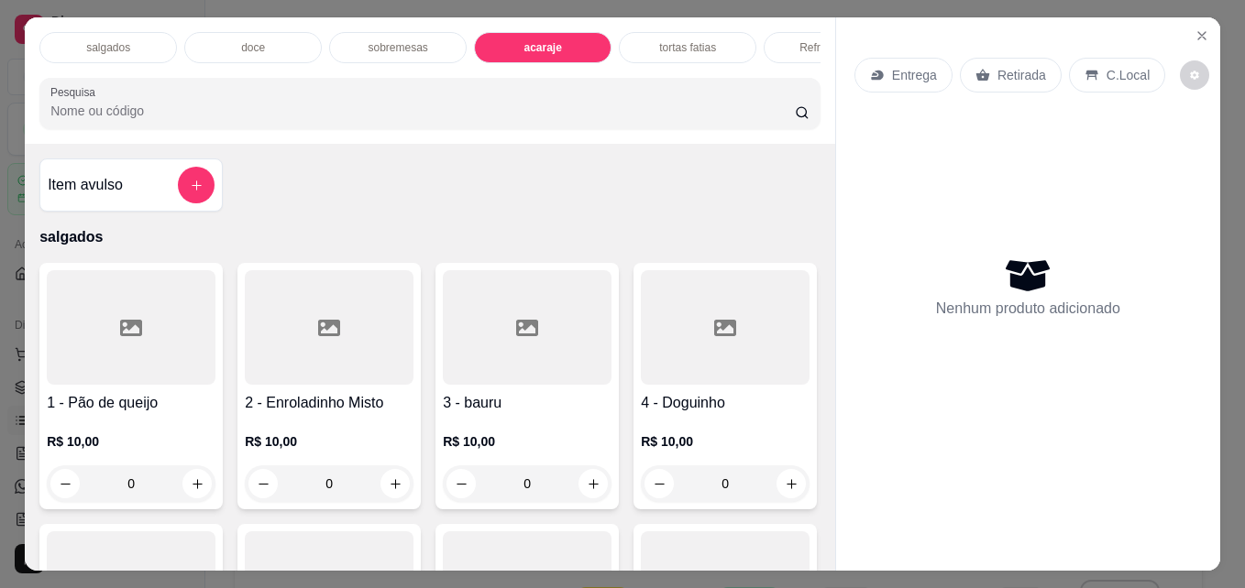
scroll to position [48, 0]
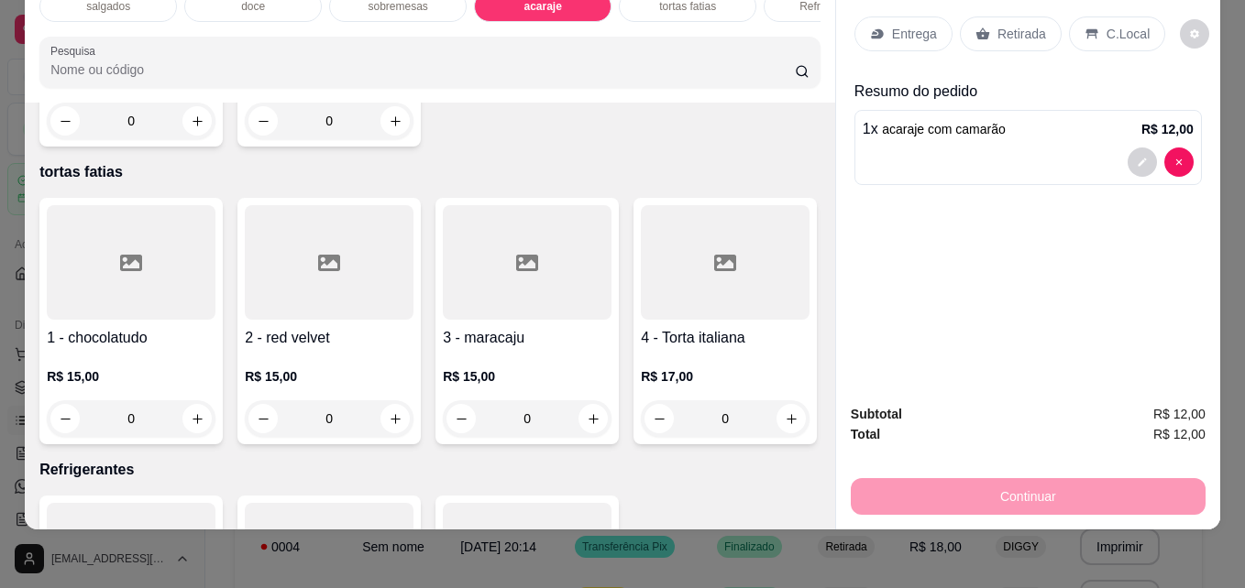
type input "2"
click at [1012, 25] on p "Retirada" at bounding box center [1021, 34] width 49 height 18
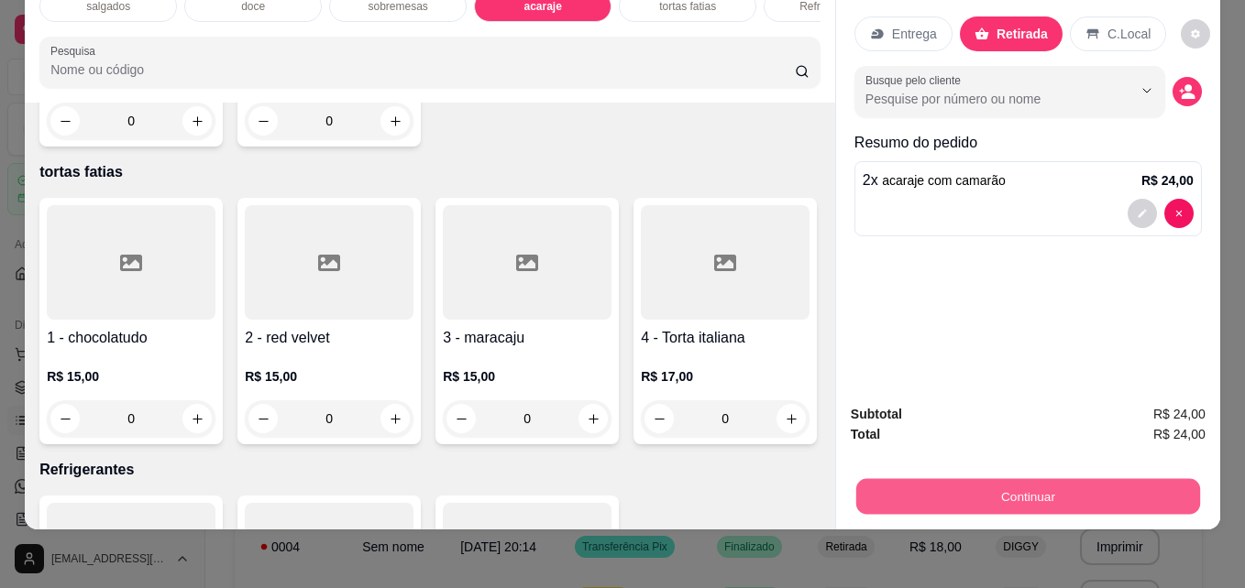
click at [1033, 490] on button "Continuar" at bounding box center [1028, 496] width 344 height 36
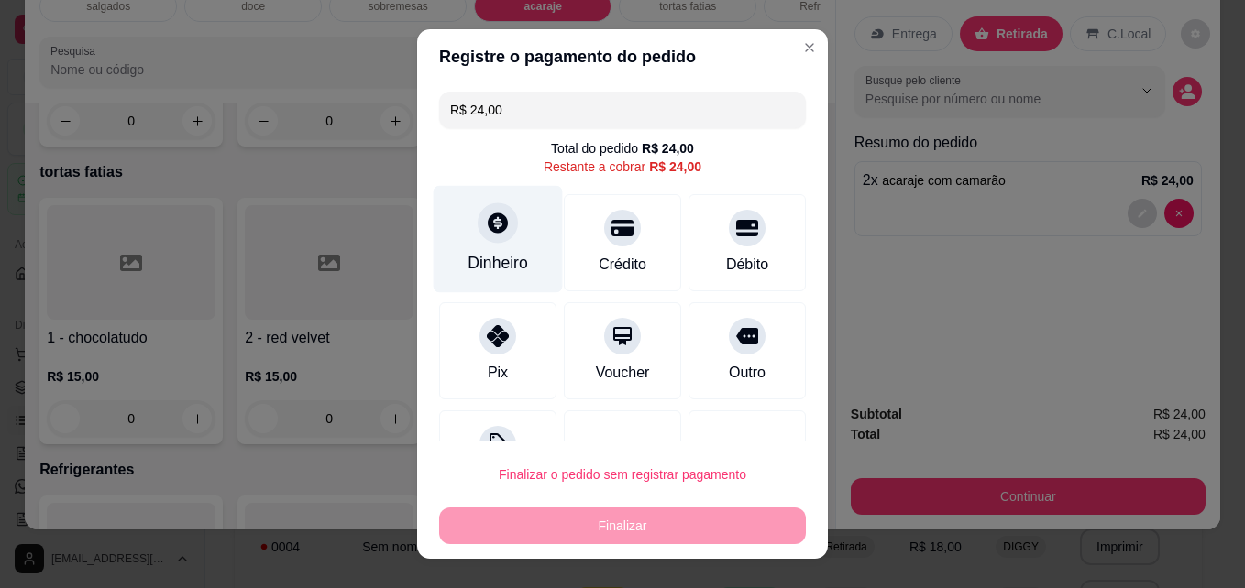
click at [486, 244] on div "Dinheiro" at bounding box center [497, 239] width 129 height 107
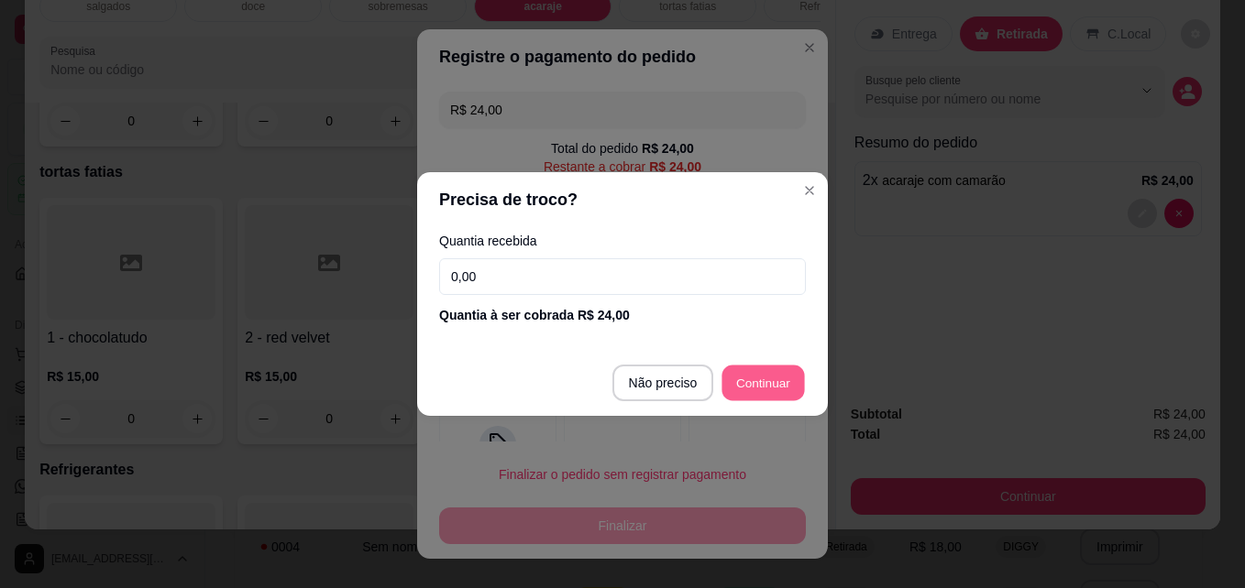
type input "R$ 0,00"
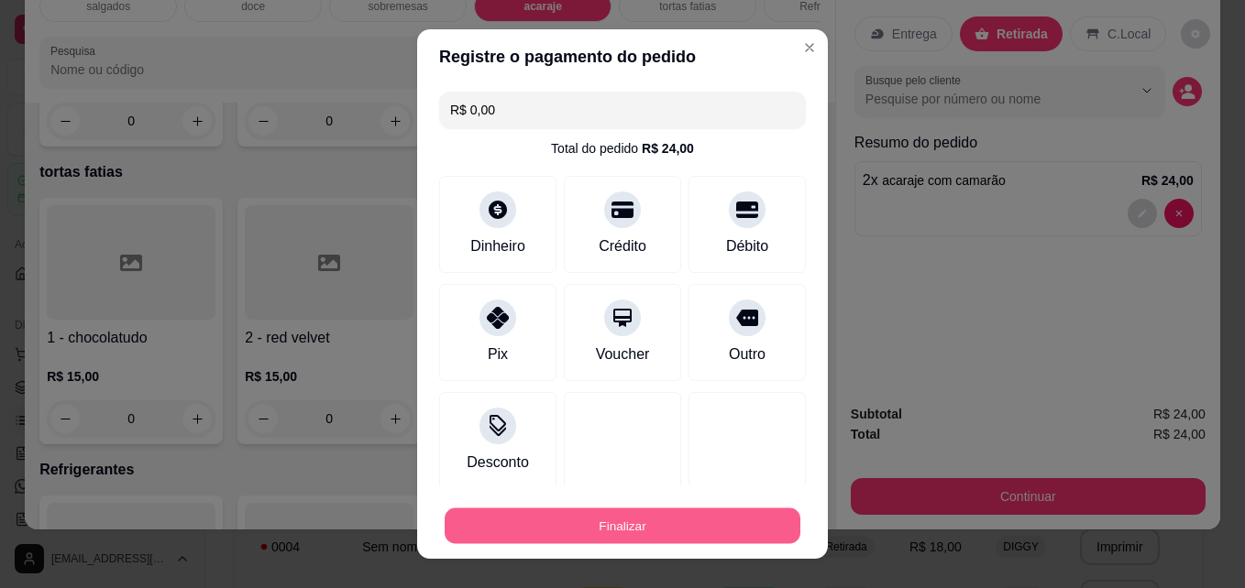
click at [688, 517] on button "Finalizar" at bounding box center [622, 527] width 356 height 36
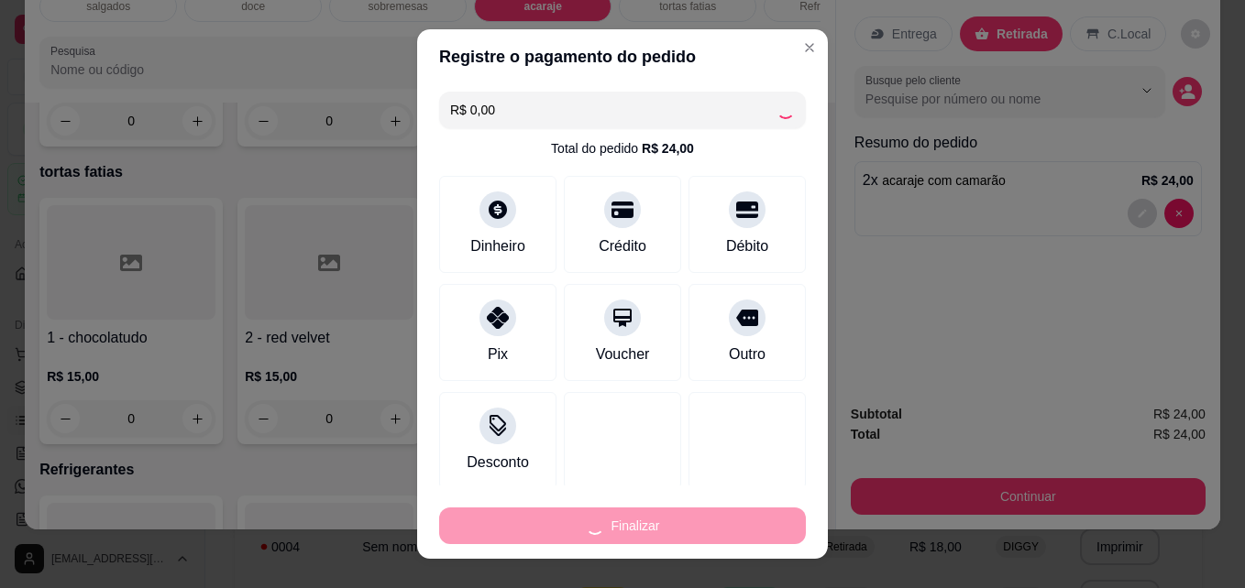
type input "0"
type input "-R$ 24,00"
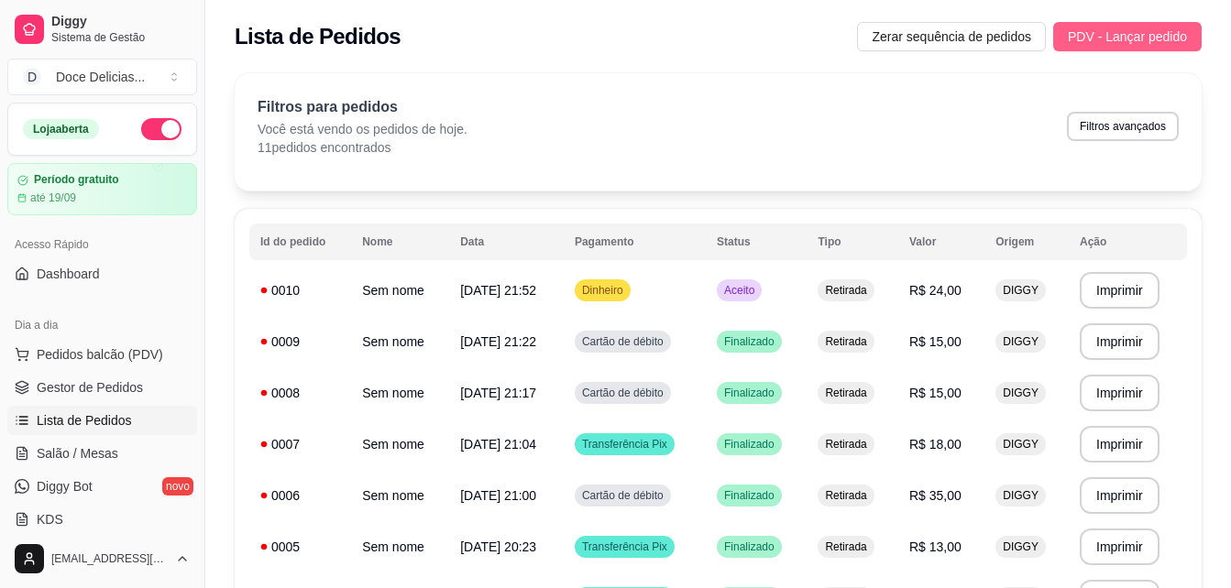
click at [1093, 27] on span "PDV - Lançar pedido" at bounding box center [1127, 37] width 119 height 20
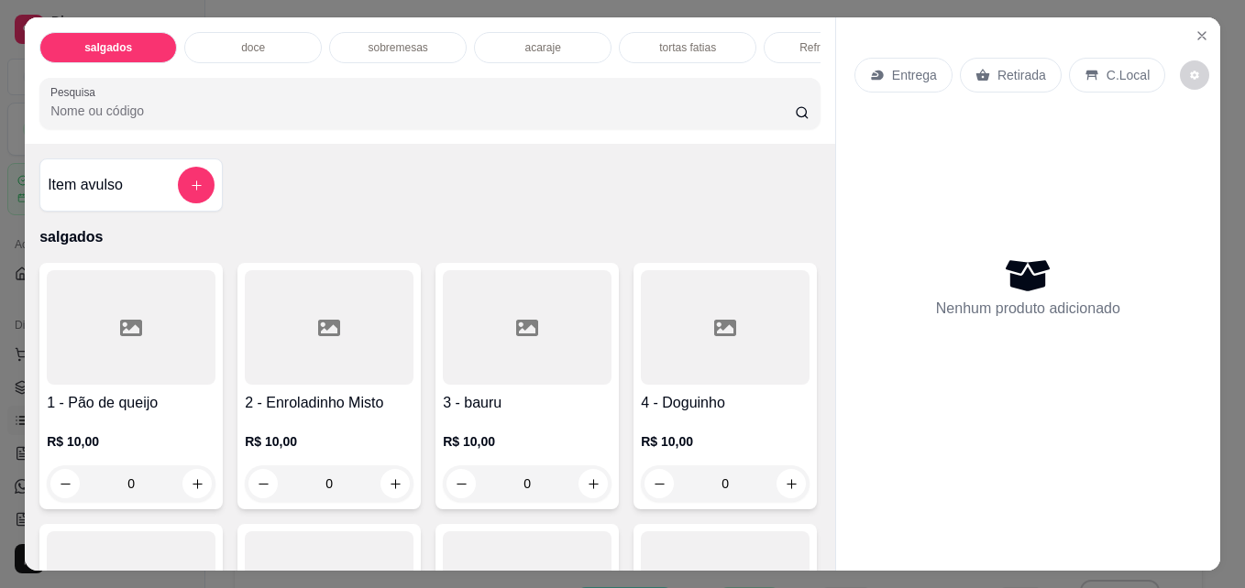
click at [549, 49] on div "acaraje" at bounding box center [542, 47] width 137 height 31
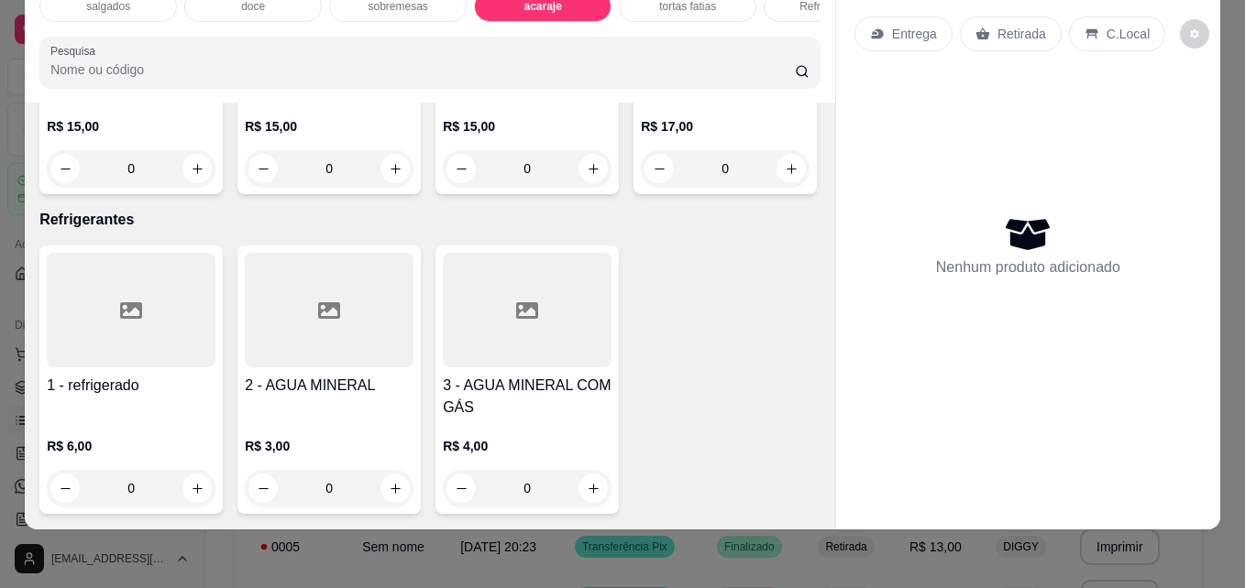
scroll to position [2321, 0]
type input "1"
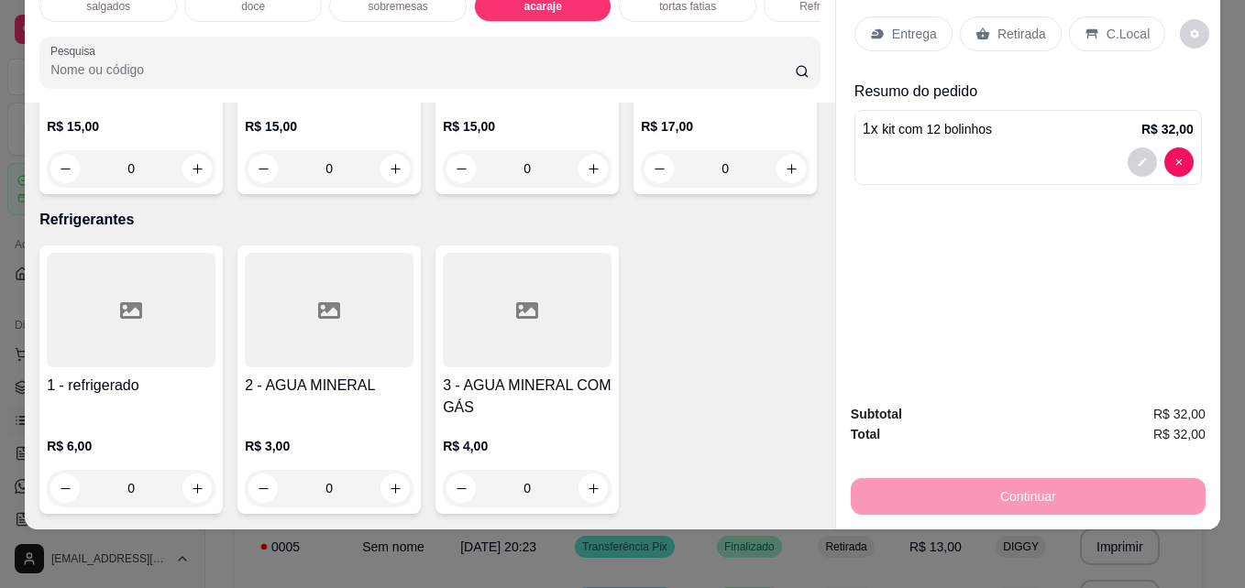
type input "1"
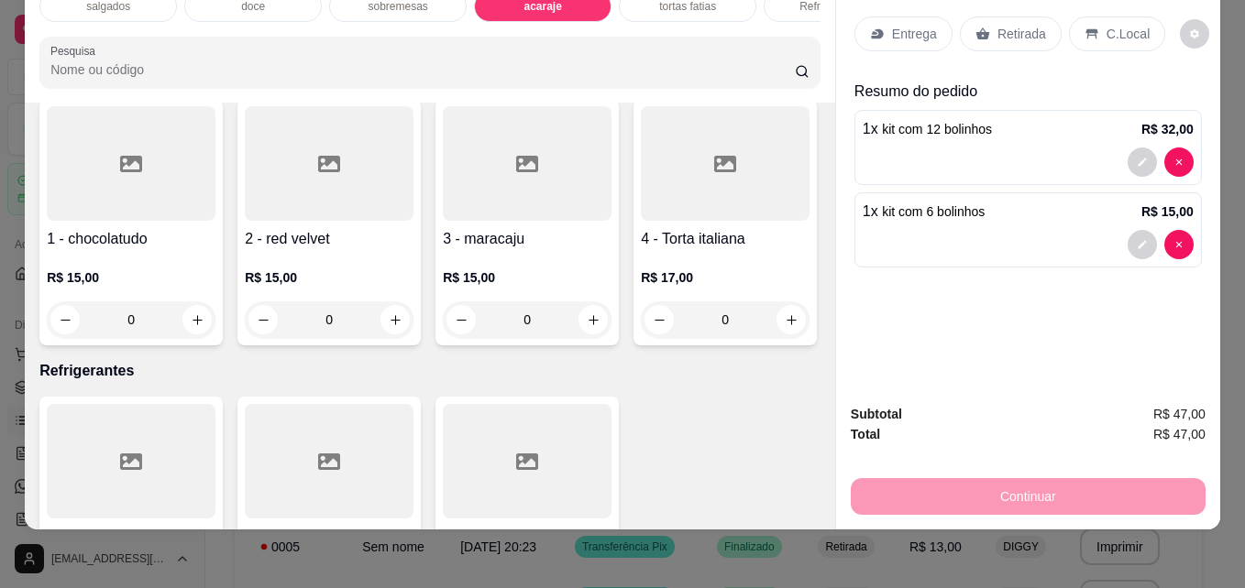
scroll to position [2138, 0]
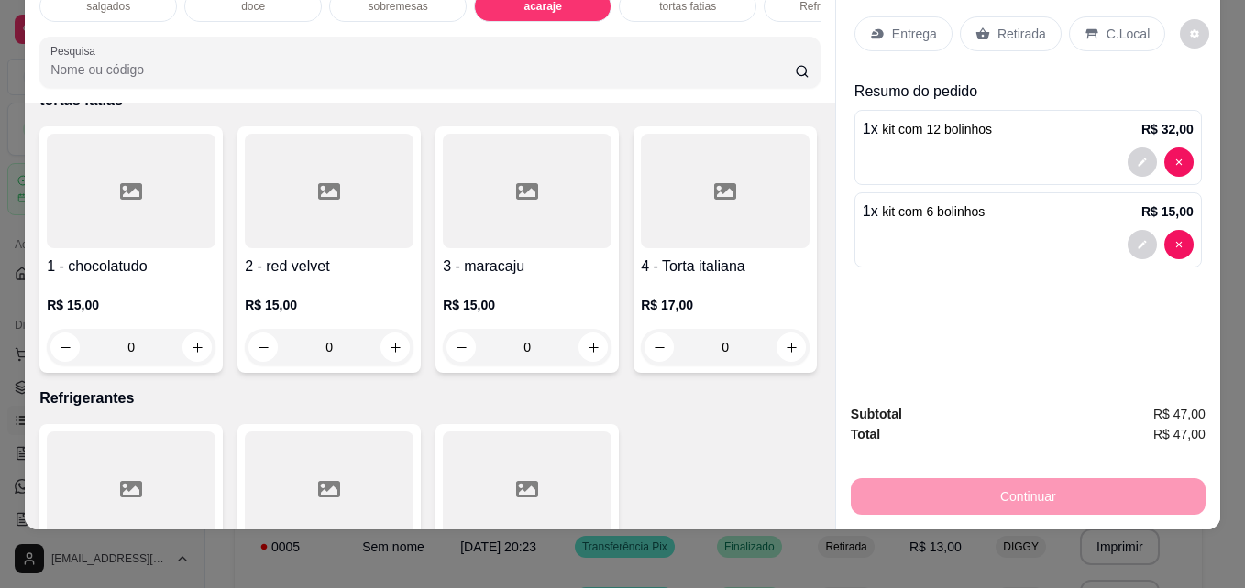
type input "1"
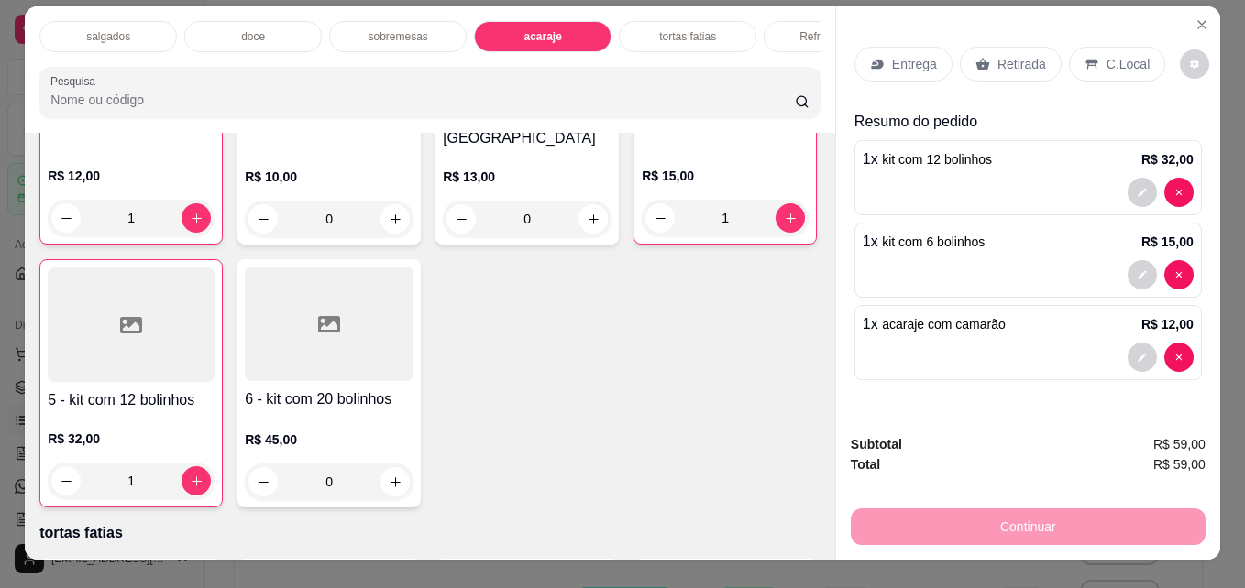
scroll to position [0, 0]
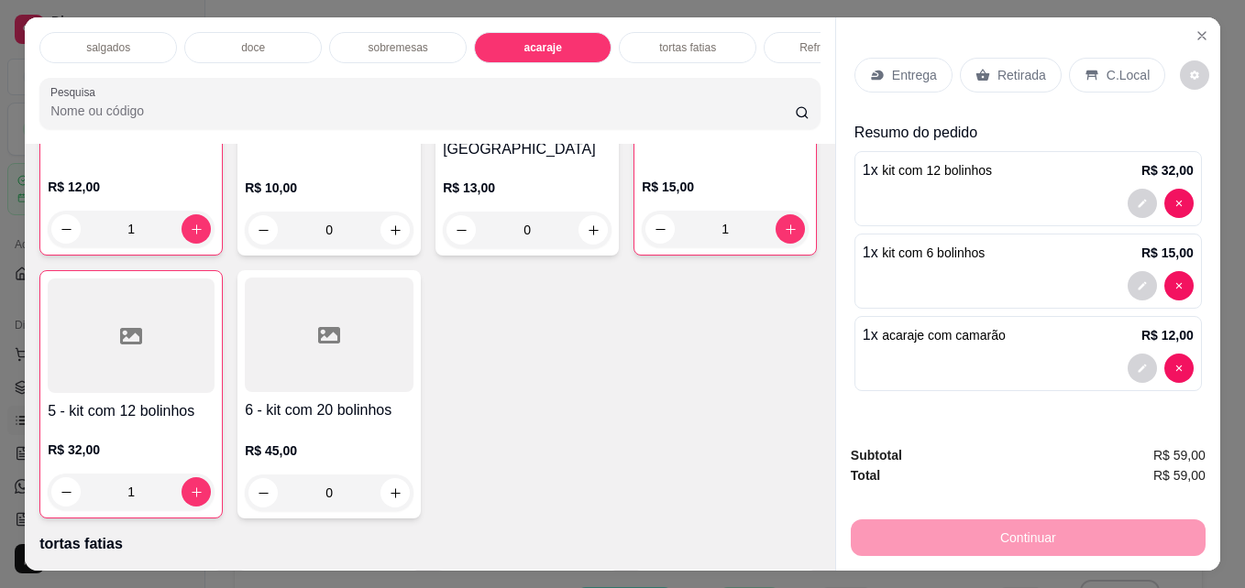
click at [697, 40] on p "tortas fatias" at bounding box center [687, 47] width 57 height 15
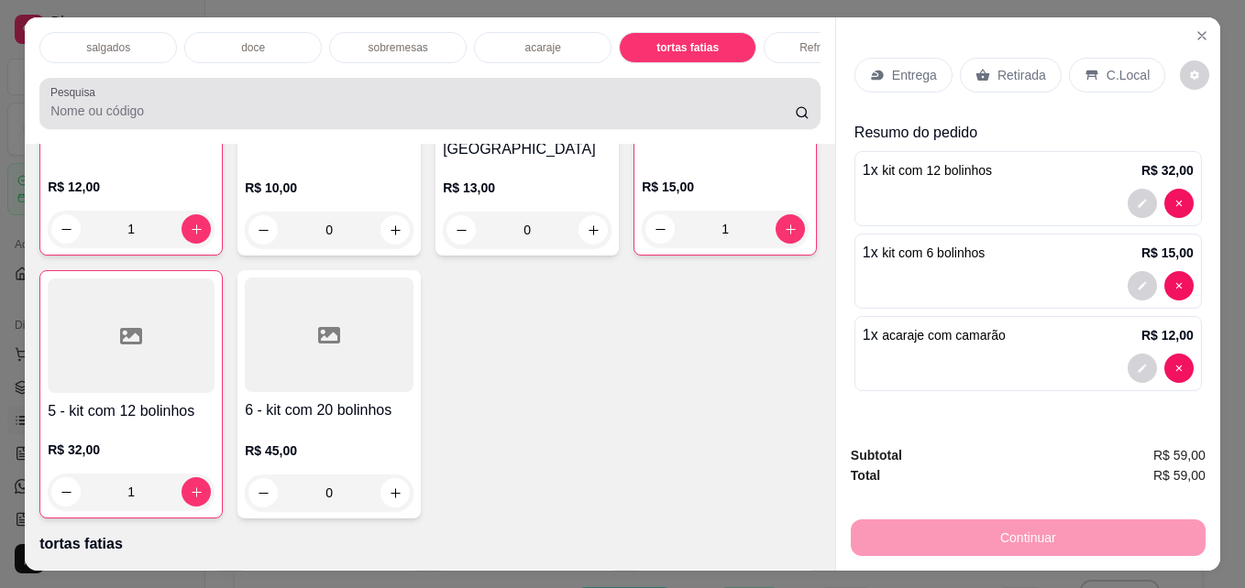
scroll to position [48, 0]
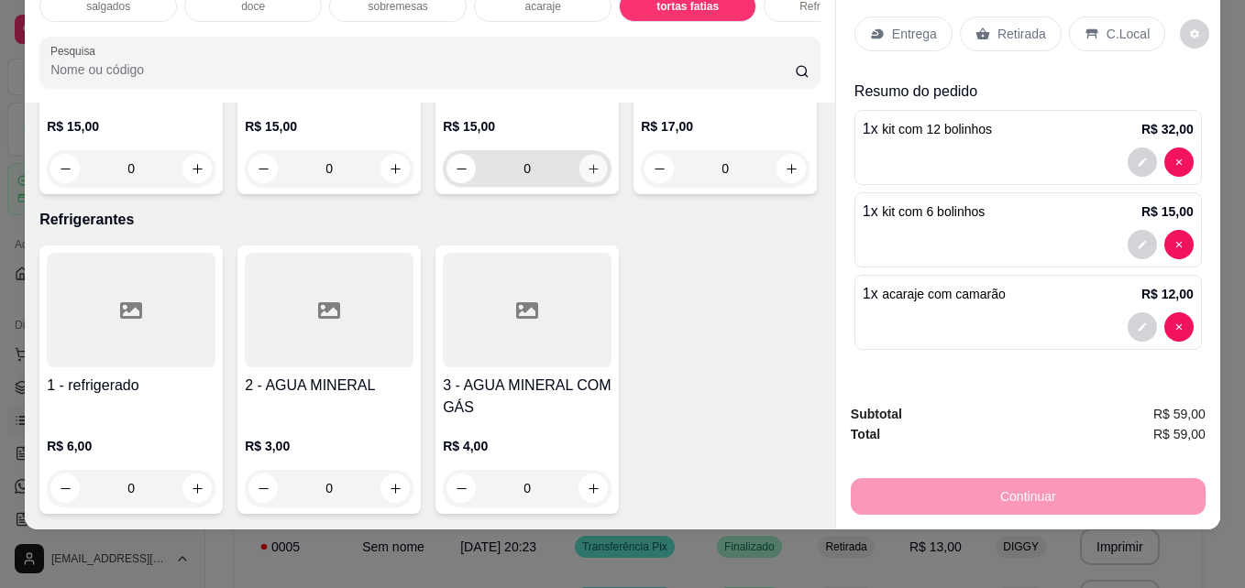
click at [587, 176] on icon "increase-product-quantity" at bounding box center [594, 169] width 14 height 14
type input "1"
click at [997, 25] on p "Retirada" at bounding box center [1021, 34] width 49 height 18
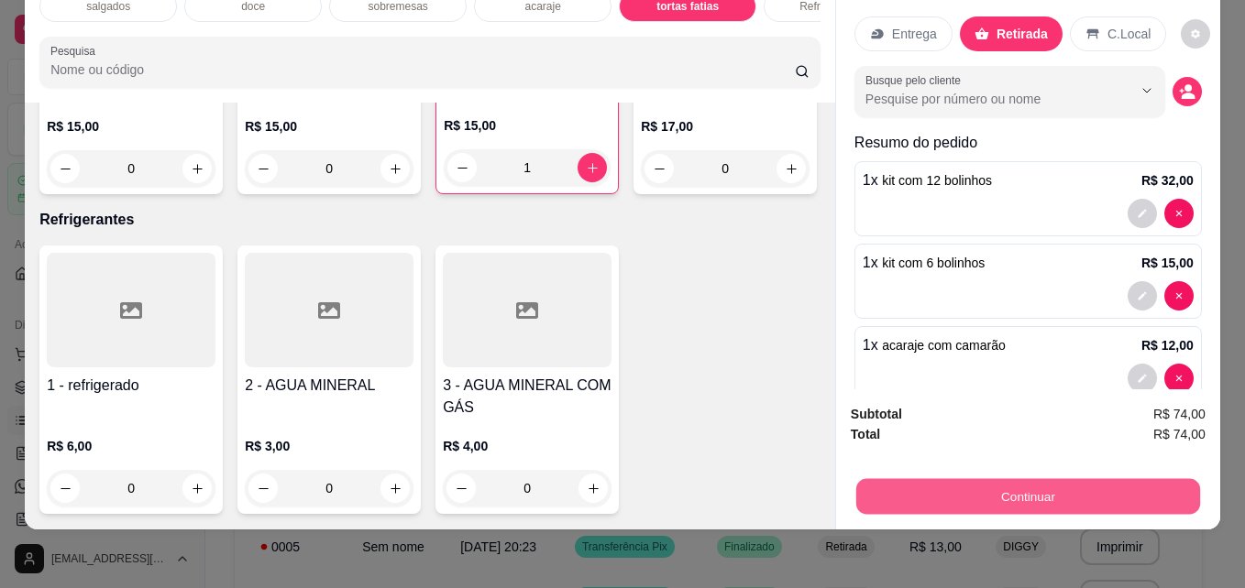
click at [1058, 484] on button "Continuar" at bounding box center [1028, 496] width 344 height 36
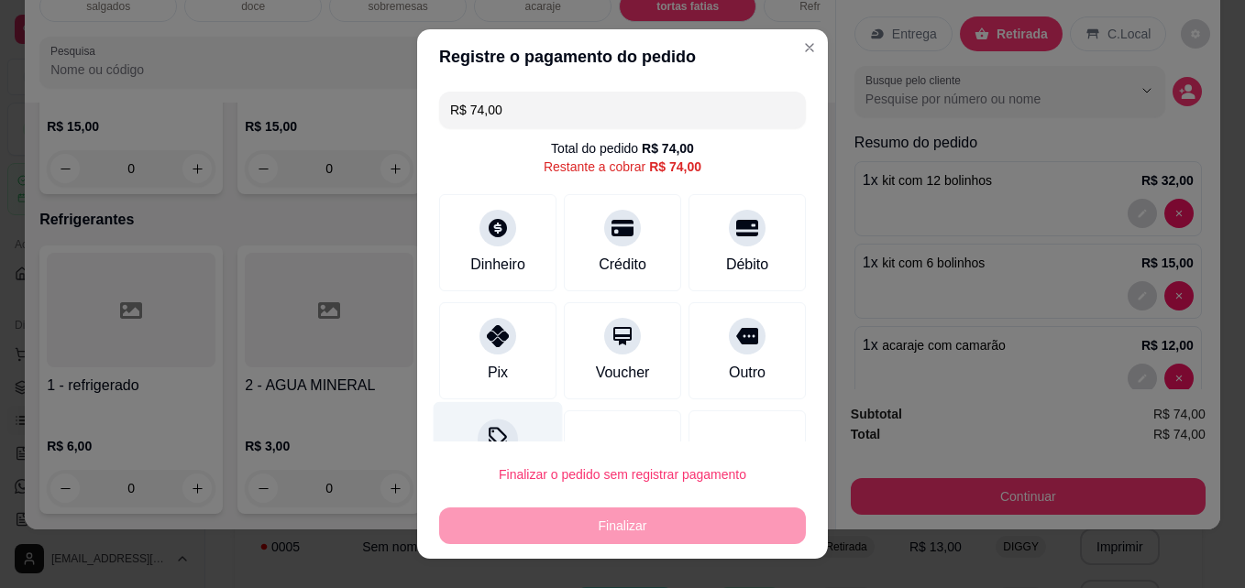
click at [471, 418] on div "Desconto" at bounding box center [497, 455] width 129 height 107
click at [498, 426] on div at bounding box center [497, 440] width 40 height 40
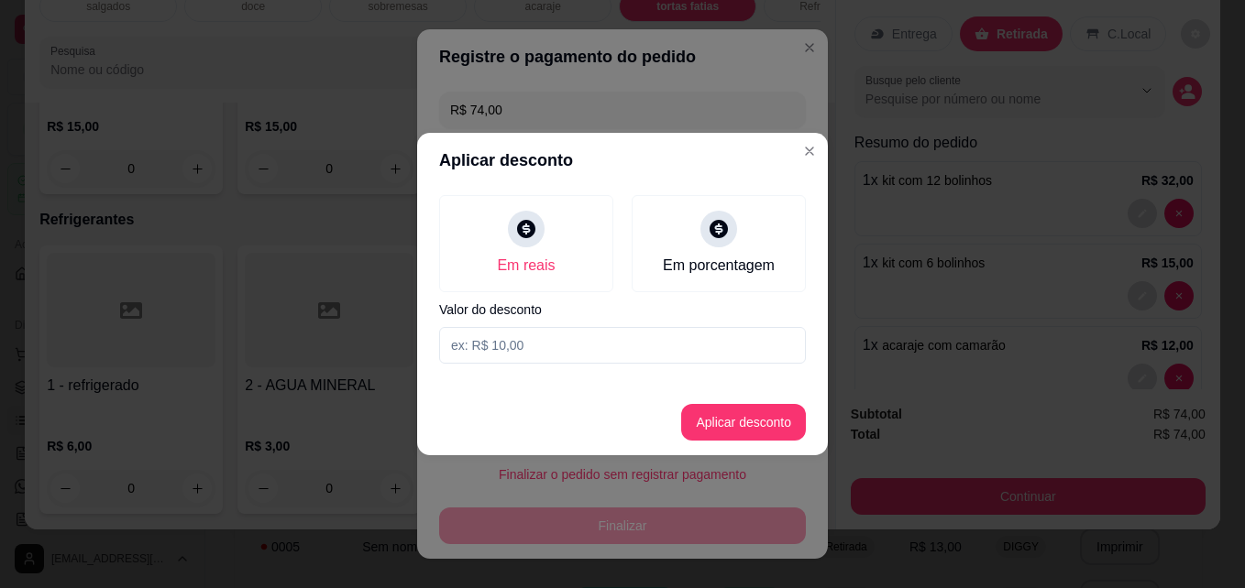
click at [543, 333] on input at bounding box center [622, 345] width 367 height 37
type input "2,00"
click at [738, 418] on button "Aplicar desconto" at bounding box center [744, 423] width 120 height 36
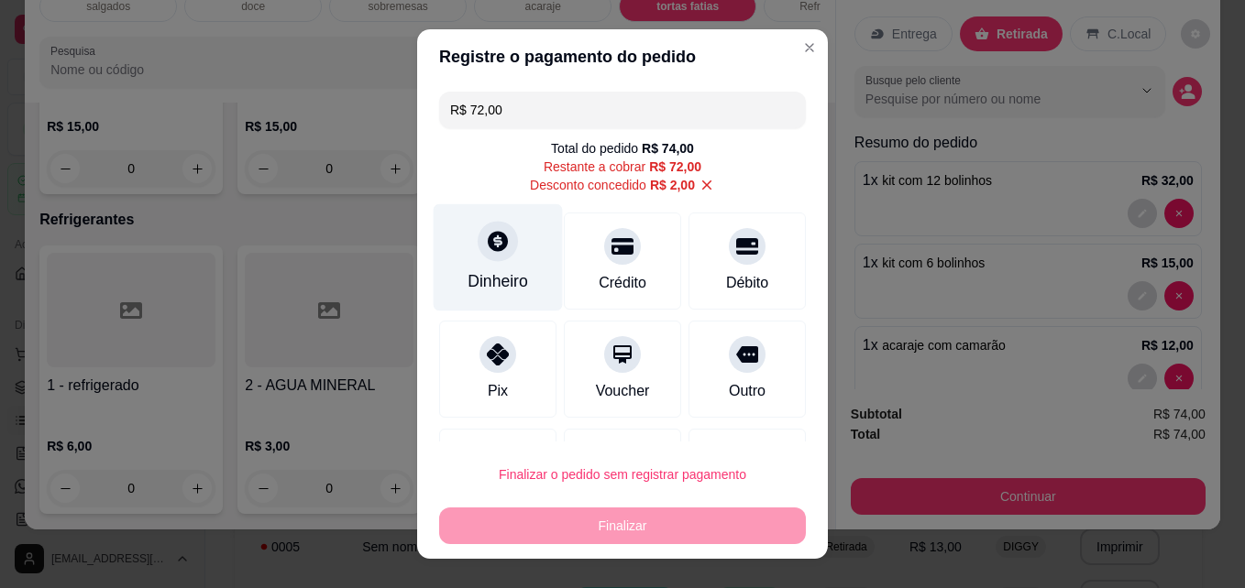
click at [488, 252] on icon at bounding box center [498, 241] width 24 height 24
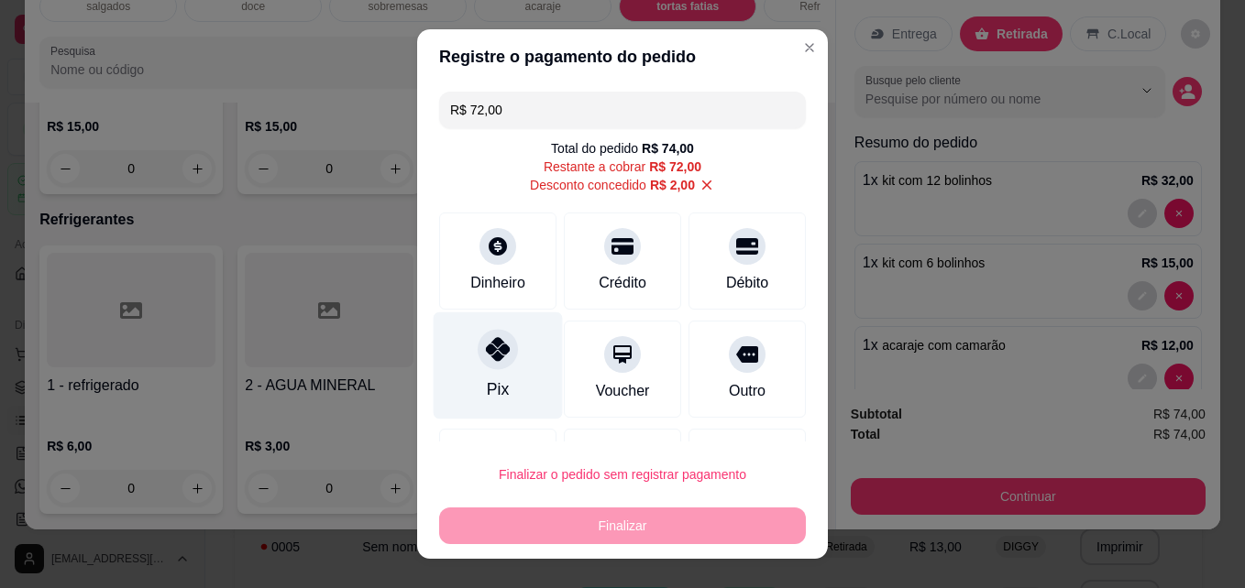
click at [509, 360] on div "Pix" at bounding box center [497, 366] width 129 height 107
type input "R$ 0,00"
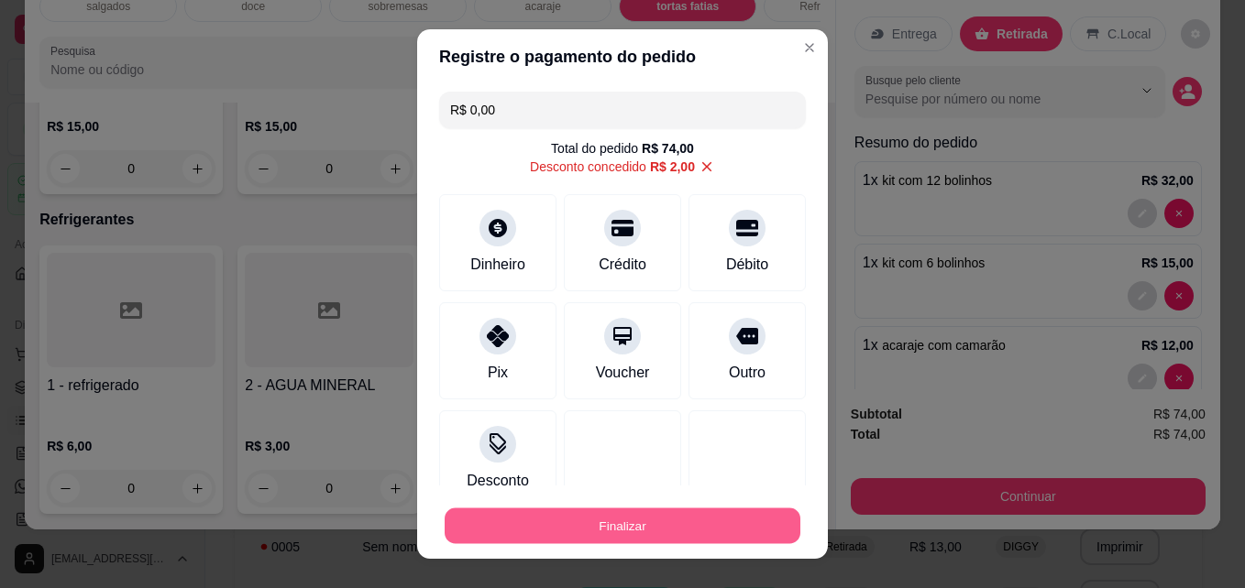
click at [579, 512] on button "Finalizar" at bounding box center [622, 527] width 356 height 36
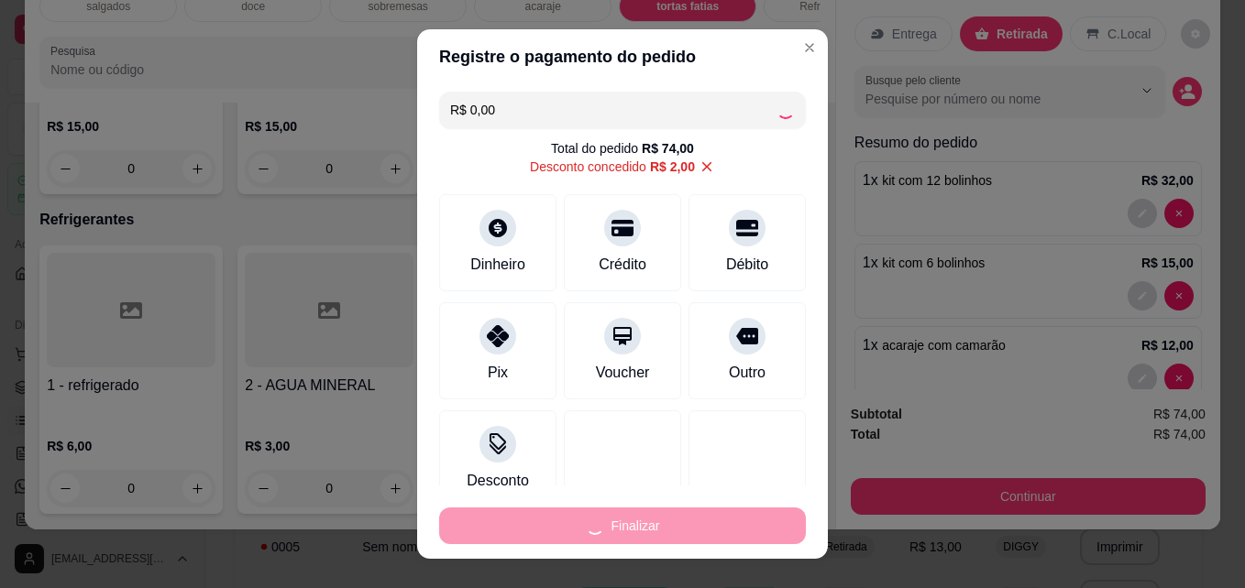
type input "0"
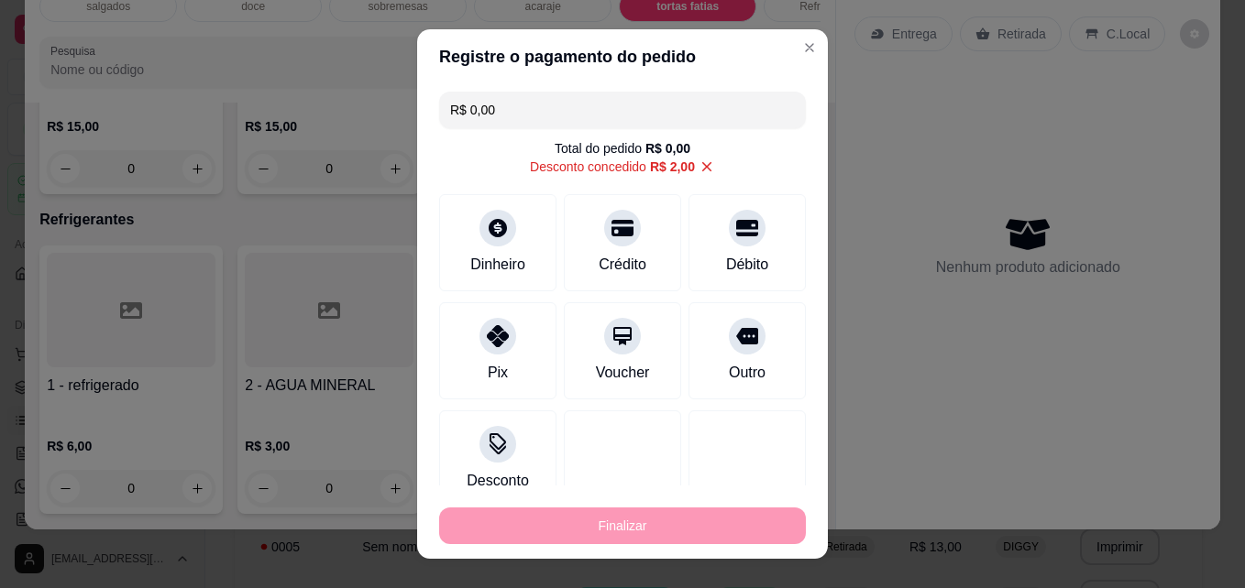
type input "-R$ 74,00"
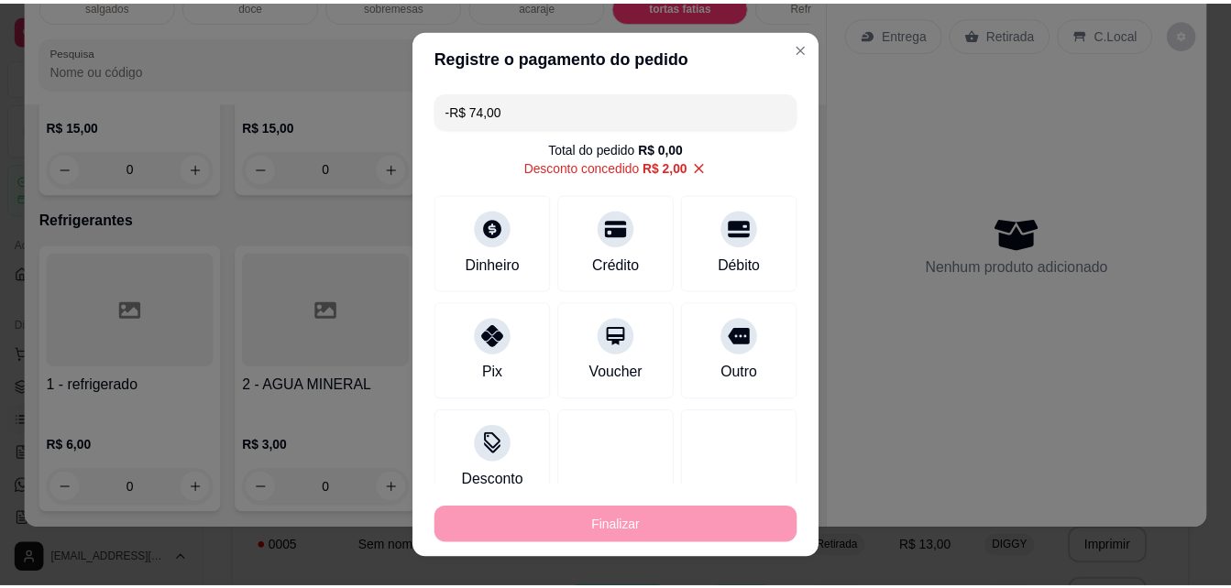
scroll to position [2624, 0]
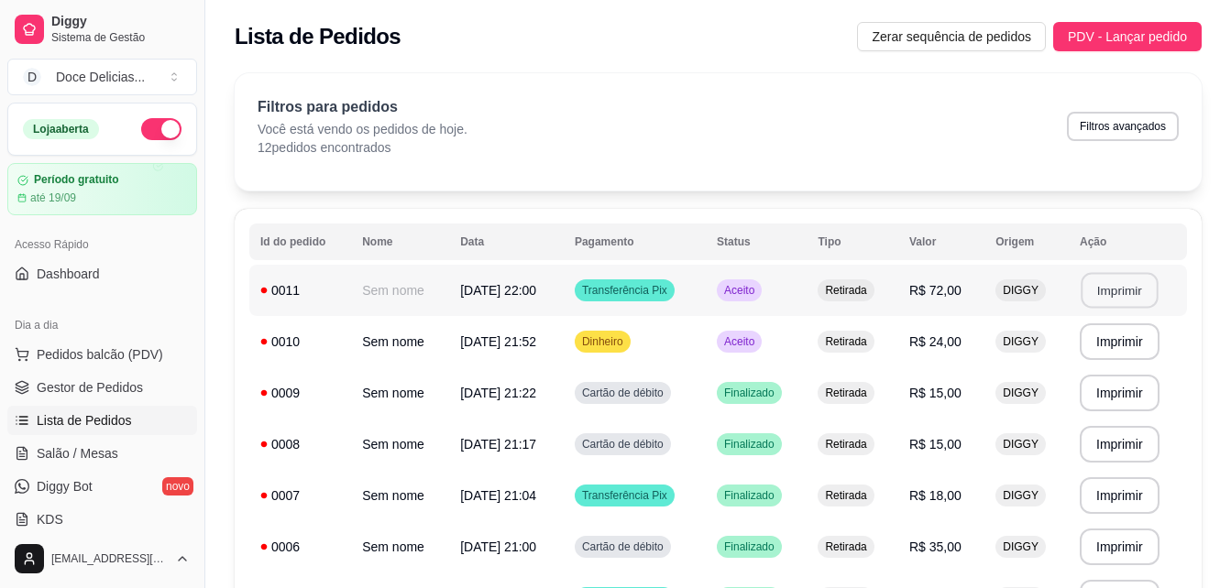
click at [1093, 283] on button "Imprimir" at bounding box center [1118, 291] width 77 height 36
click at [93, 384] on span "Gestor de Pedidos" at bounding box center [90, 387] width 106 height 18
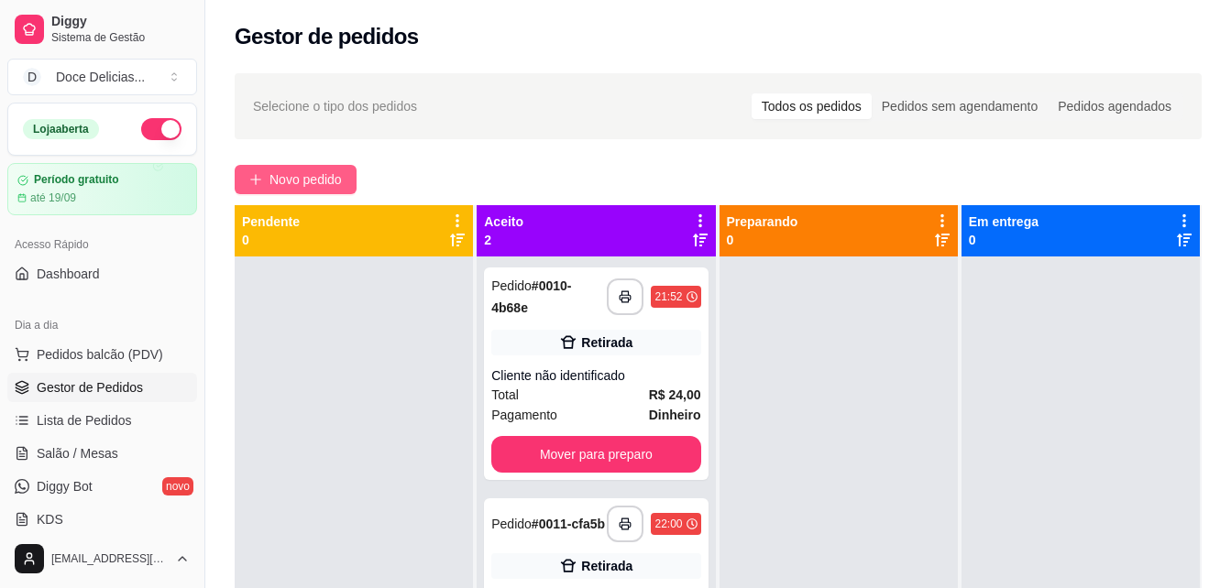
click at [310, 184] on span "Novo pedido" at bounding box center [305, 180] width 72 height 20
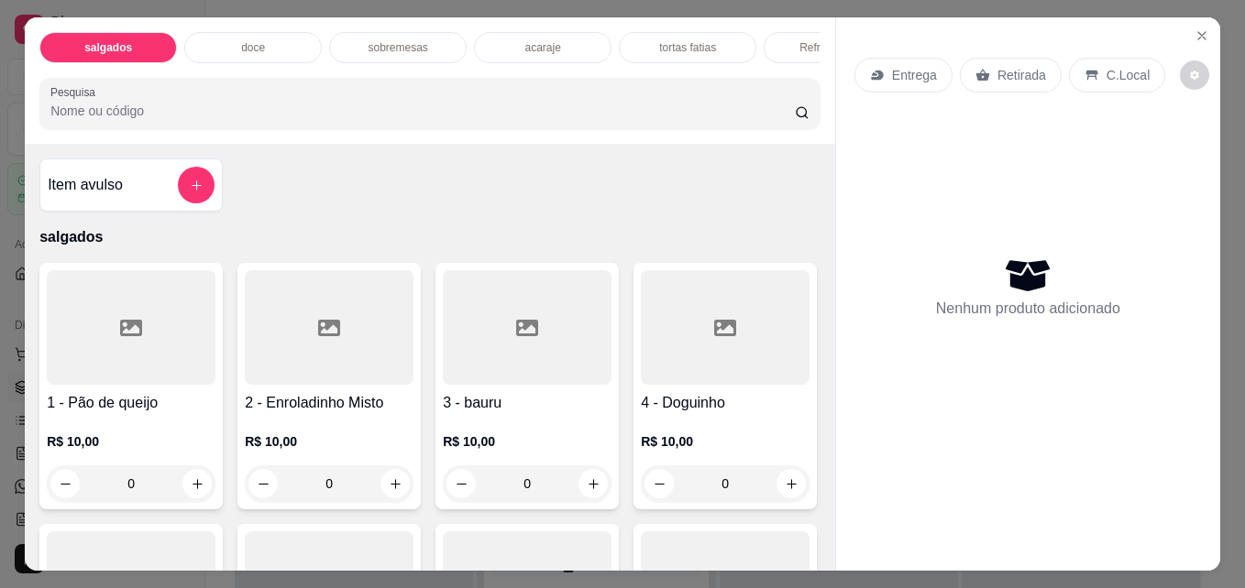
click at [668, 40] on p "tortas fatias" at bounding box center [687, 47] width 57 height 15
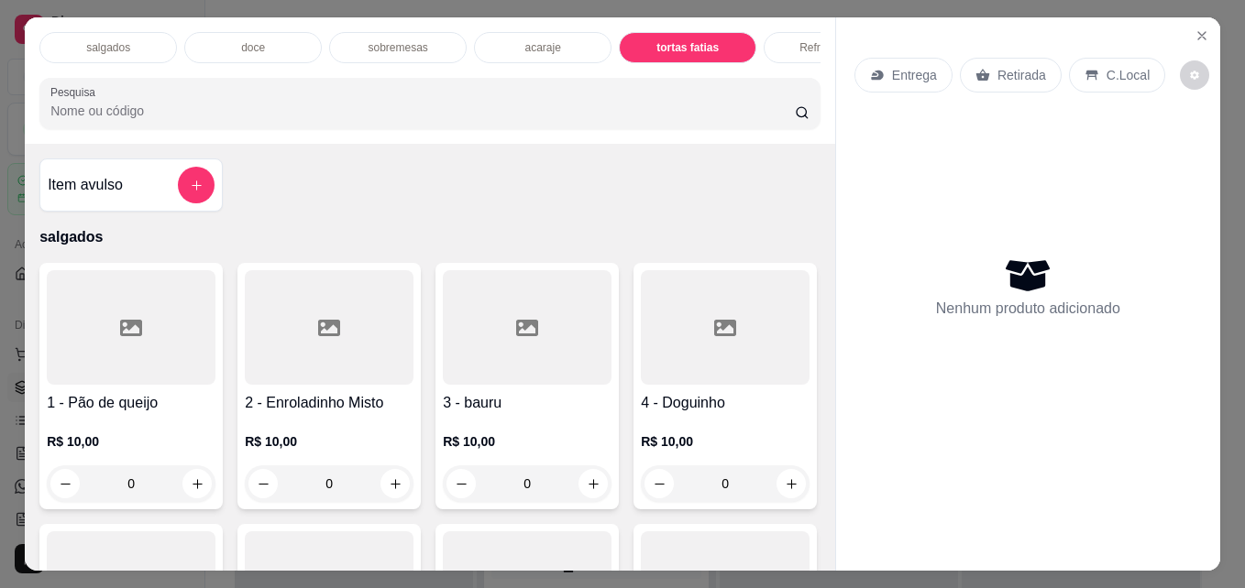
scroll to position [48, 0]
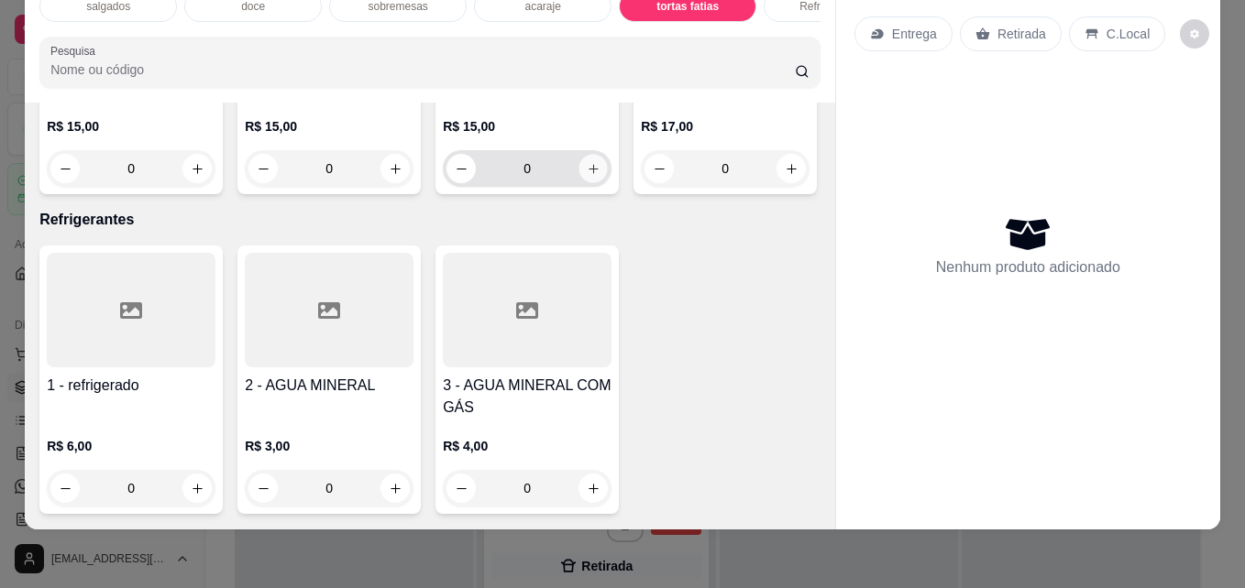
click at [587, 176] on icon "increase-product-quantity" at bounding box center [594, 169] width 14 height 14
type input "1"
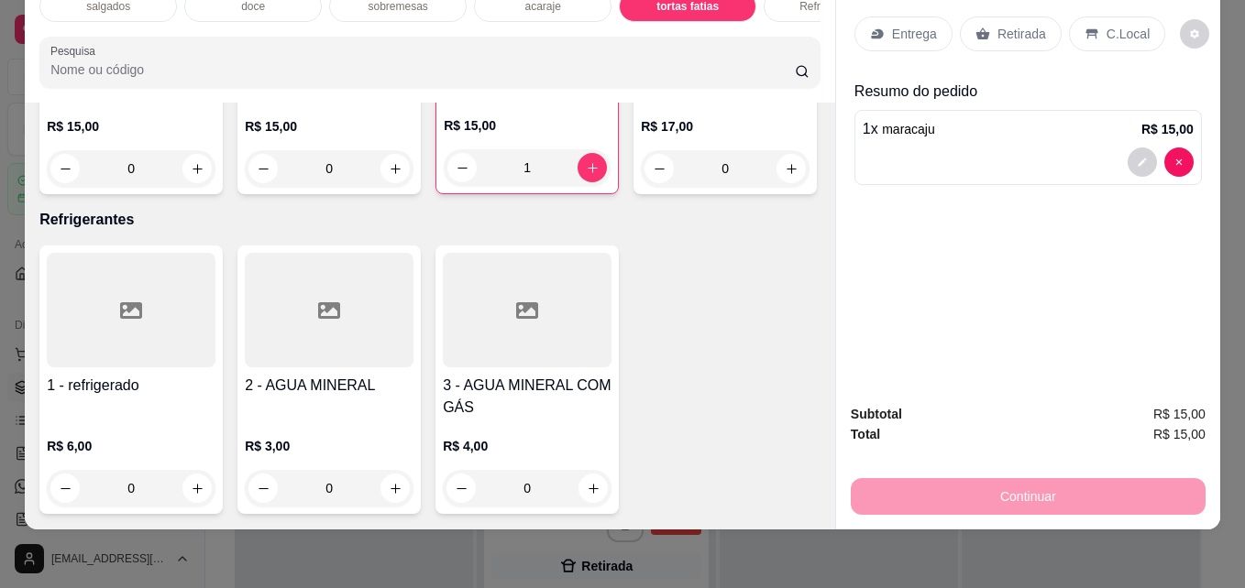
click at [1023, 25] on p "Retirada" at bounding box center [1021, 34] width 49 height 18
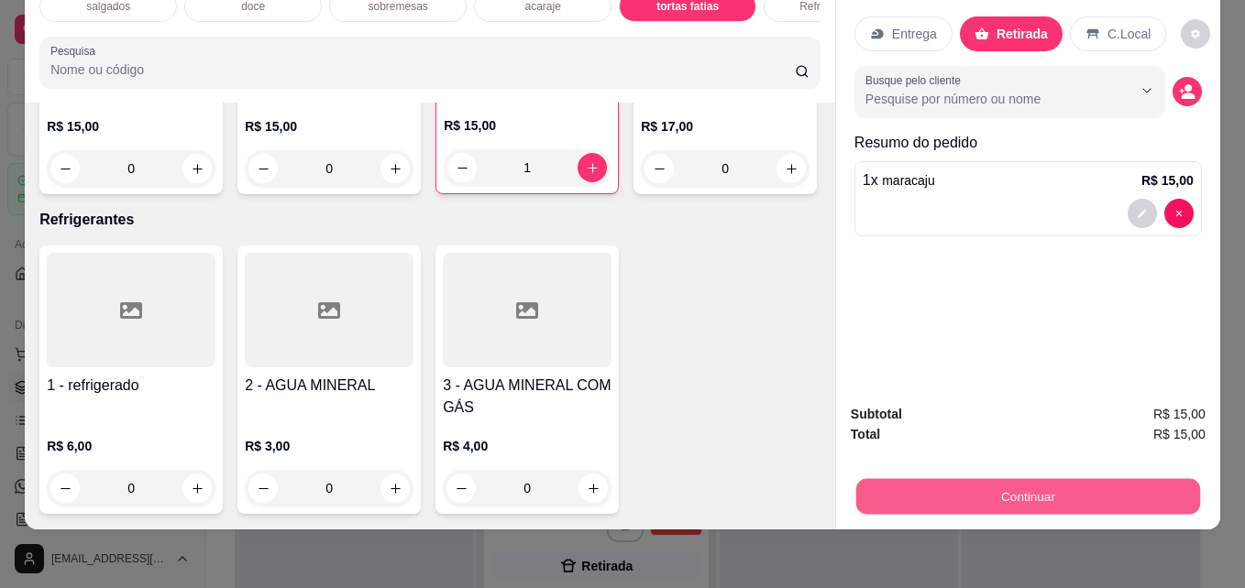
click at [1015, 490] on button "Continuar" at bounding box center [1028, 496] width 344 height 36
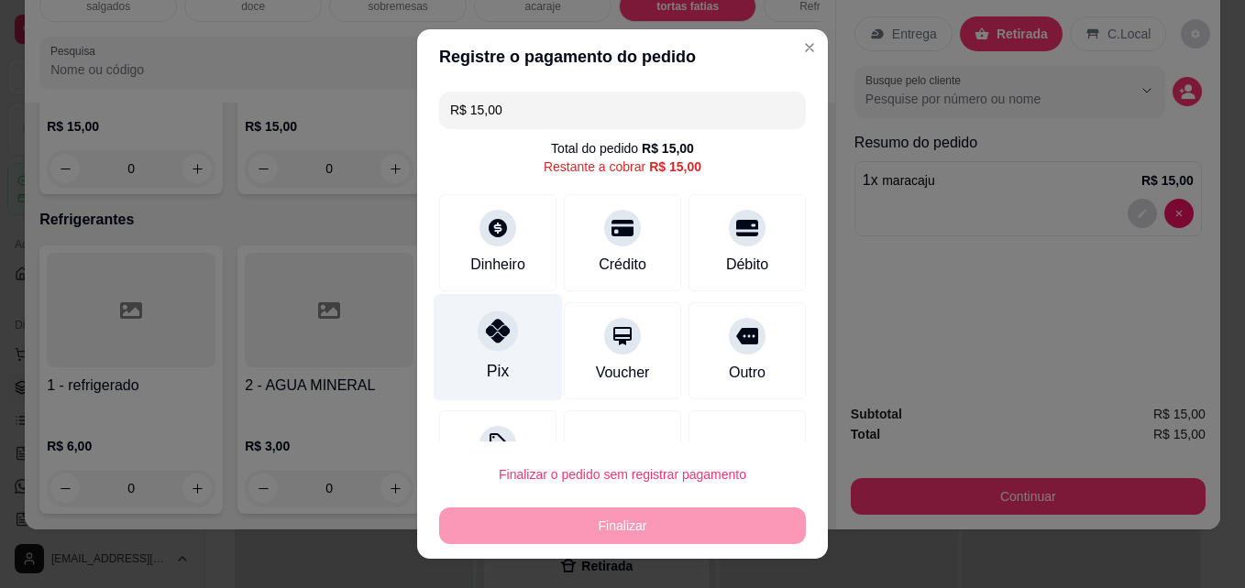
click at [502, 361] on div "Pix" at bounding box center [497, 347] width 129 height 107
type input "R$ 0,00"
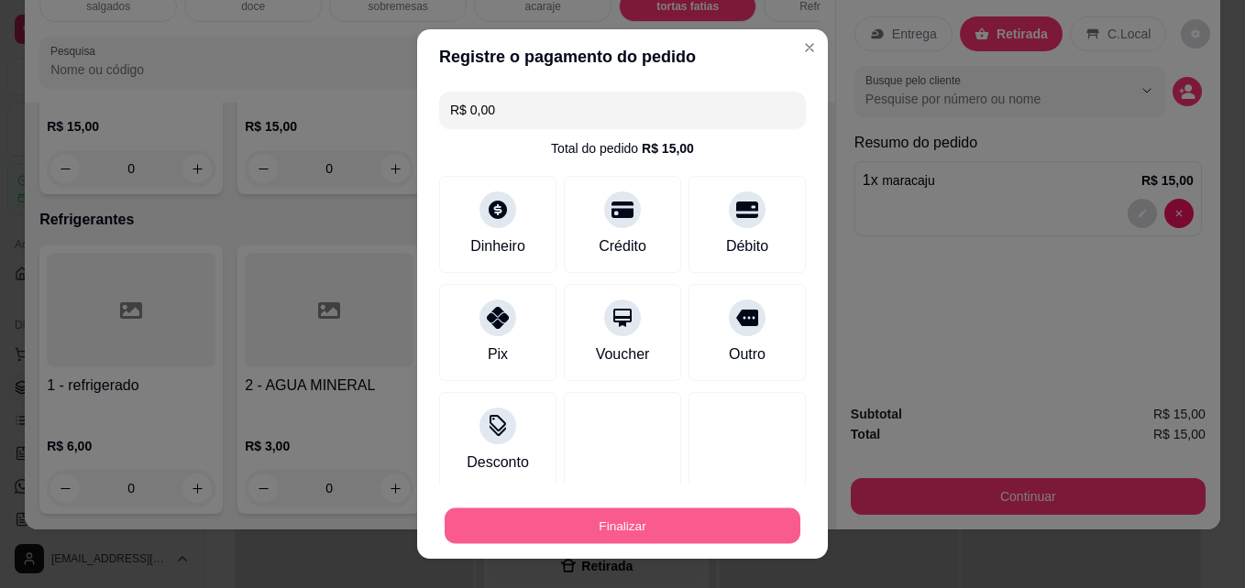
click at [615, 520] on button "Finalizar" at bounding box center [622, 527] width 356 height 36
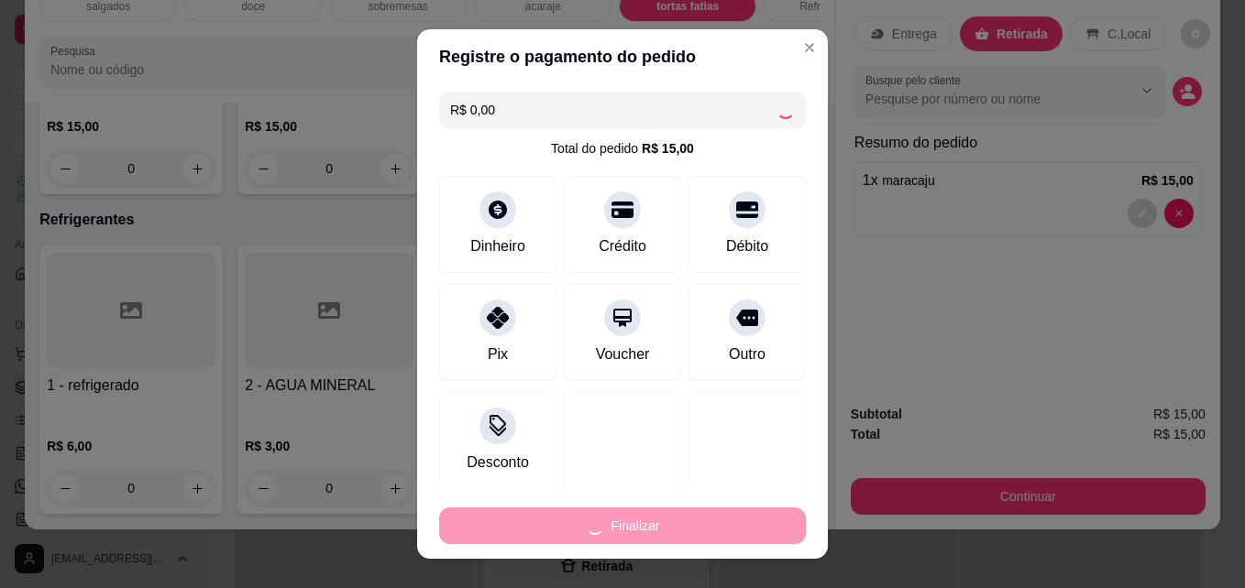
type input "0"
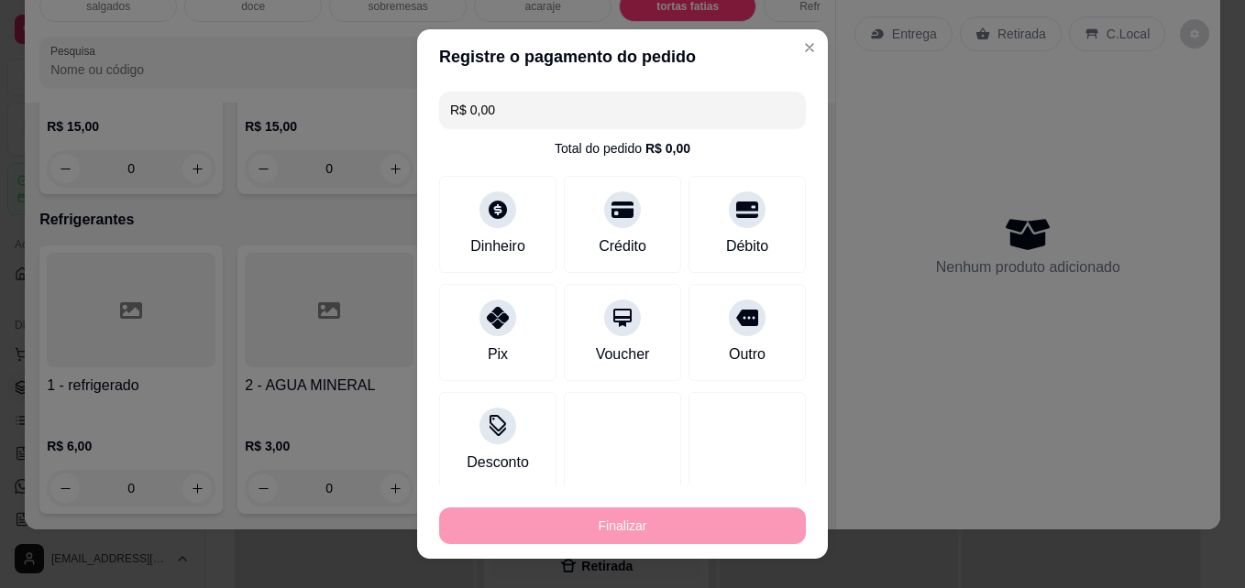
type input "-R$ 15,00"
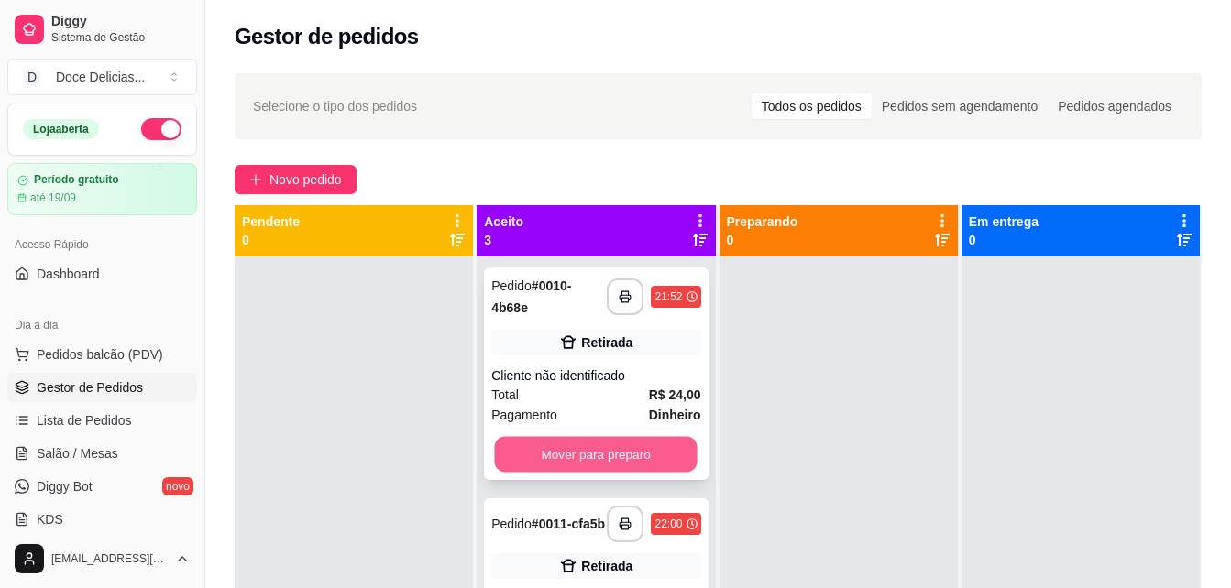
click at [625, 453] on button "Mover para preparo" at bounding box center [596, 455] width 203 height 36
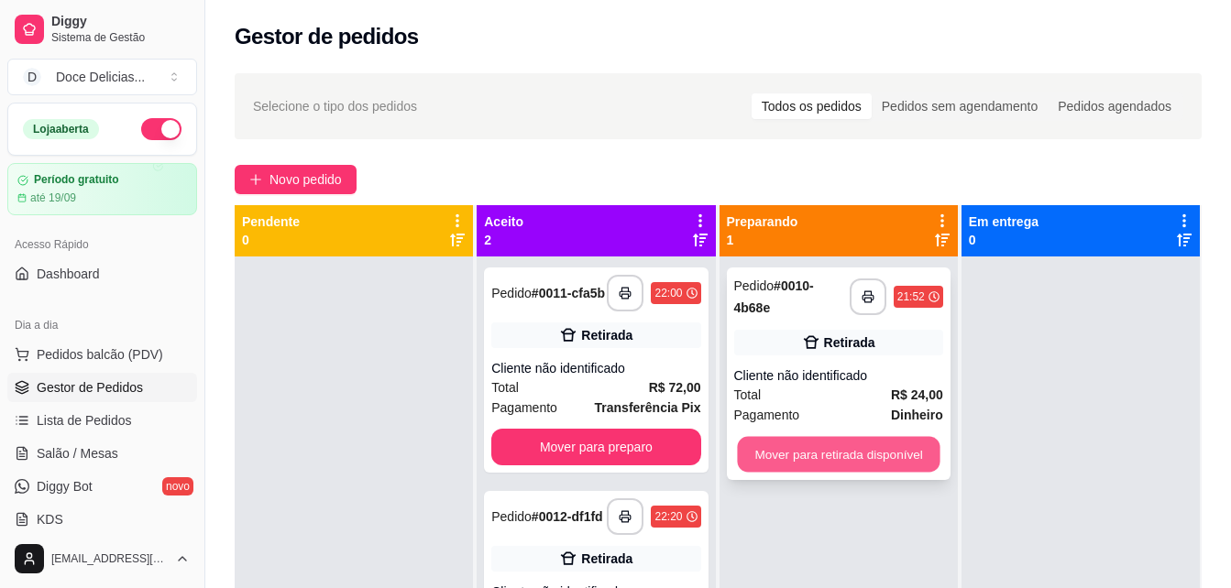
click at [841, 444] on button "Mover para retirada disponível" at bounding box center [838, 455] width 203 height 36
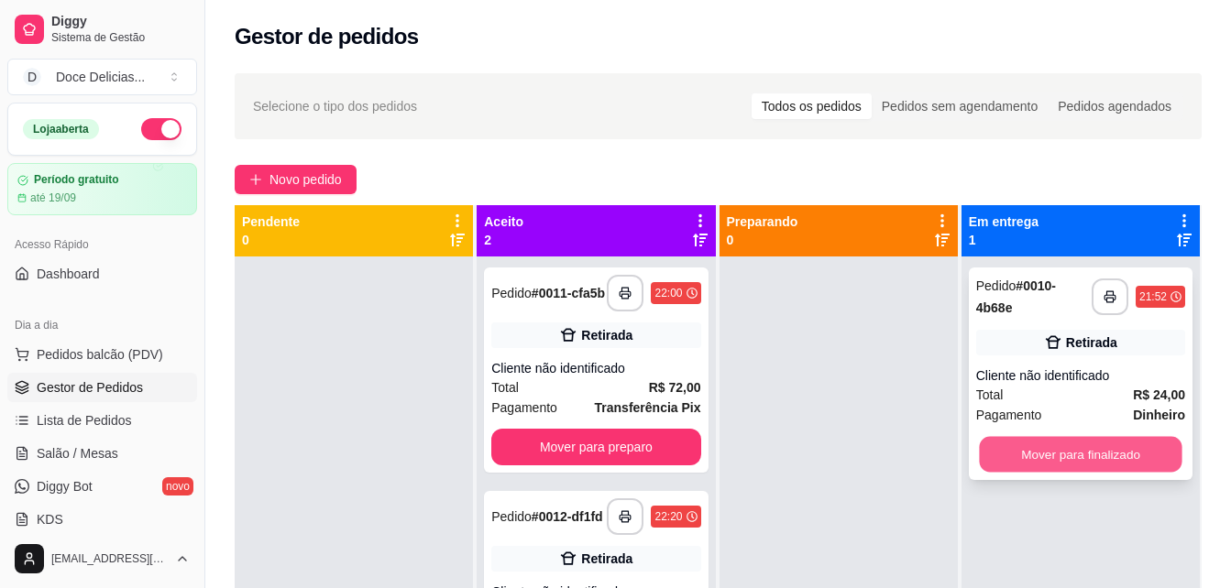
click at [1039, 453] on button "Mover para finalizado" at bounding box center [1080, 455] width 203 height 36
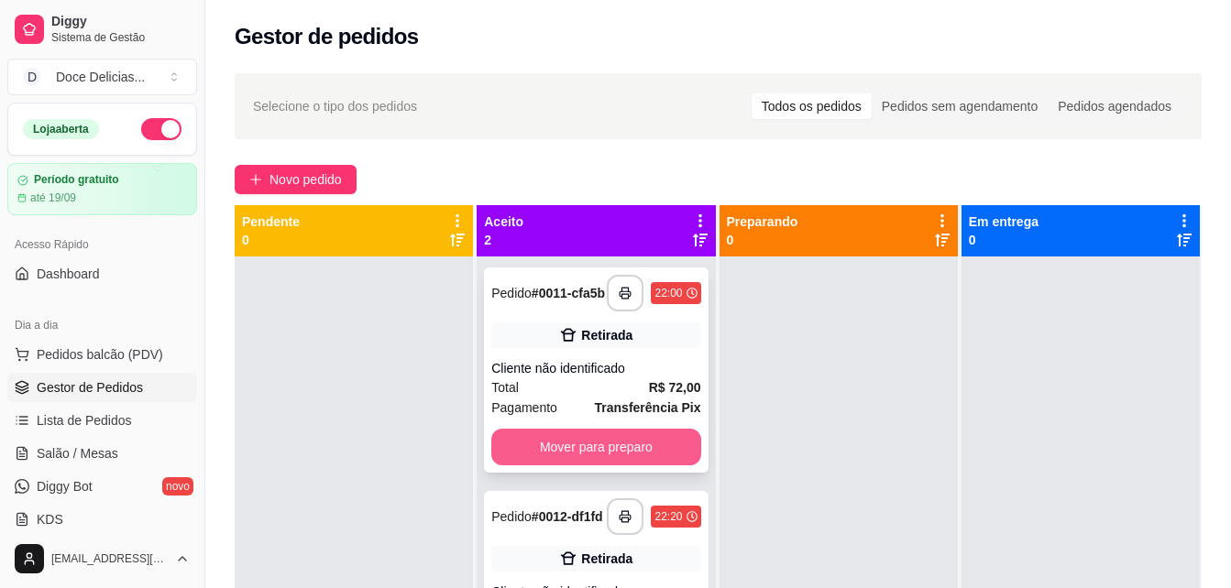
click at [631, 446] on button "Mover para preparo" at bounding box center [595, 447] width 209 height 37
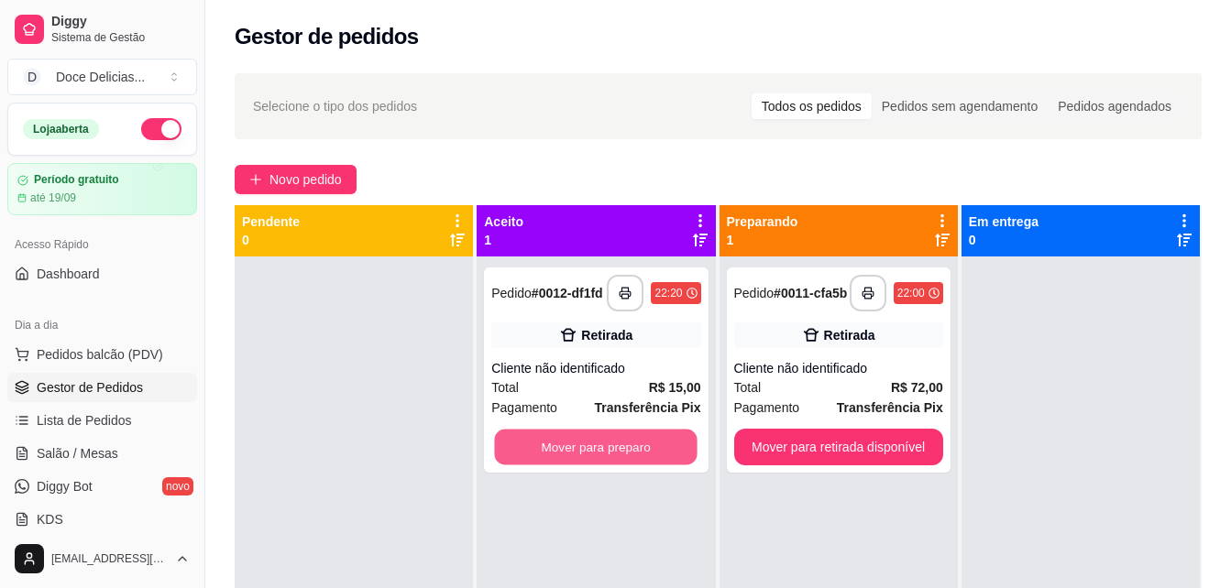
click at [631, 446] on button "Mover para preparo" at bounding box center [596, 448] width 203 height 36
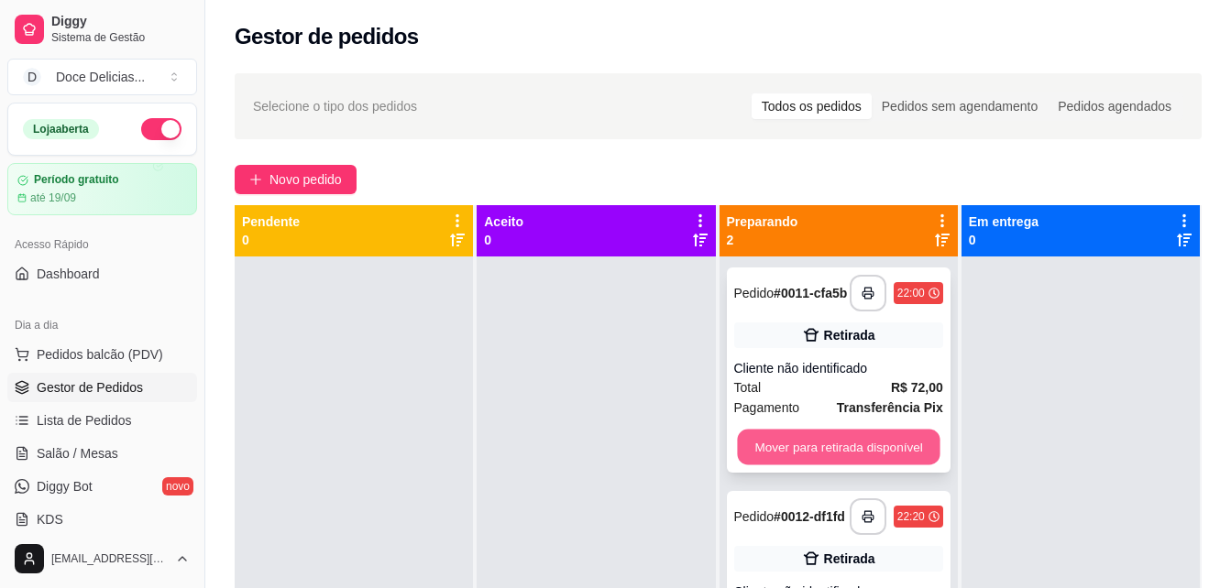
click at [854, 448] on button "Mover para retirada disponível" at bounding box center [838, 448] width 203 height 36
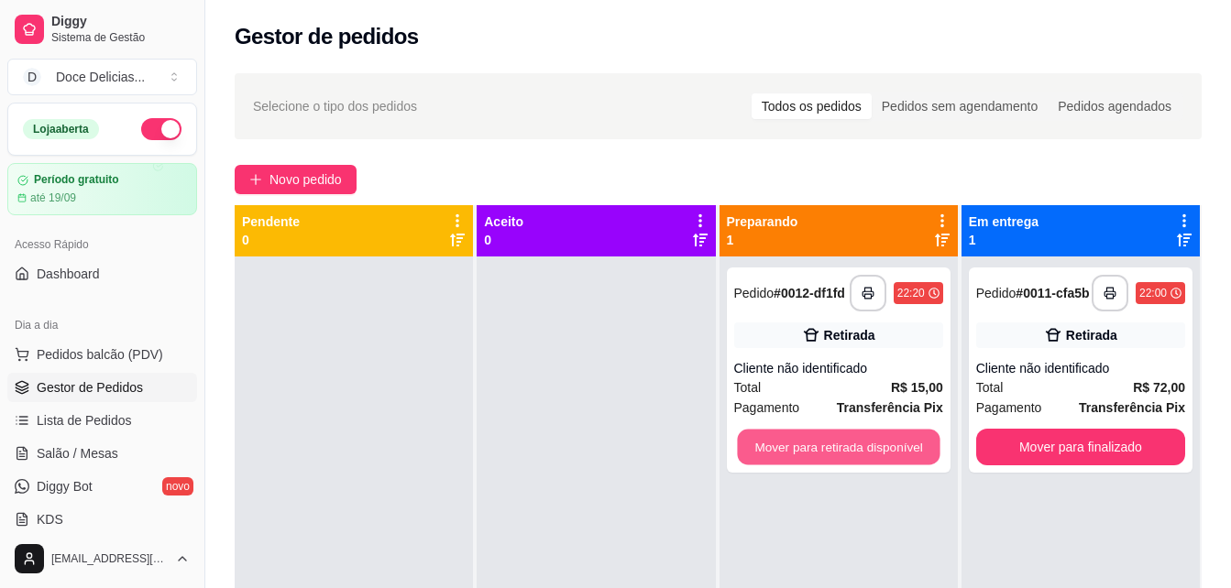
click at [854, 448] on button "Mover para retirada disponível" at bounding box center [838, 448] width 203 height 36
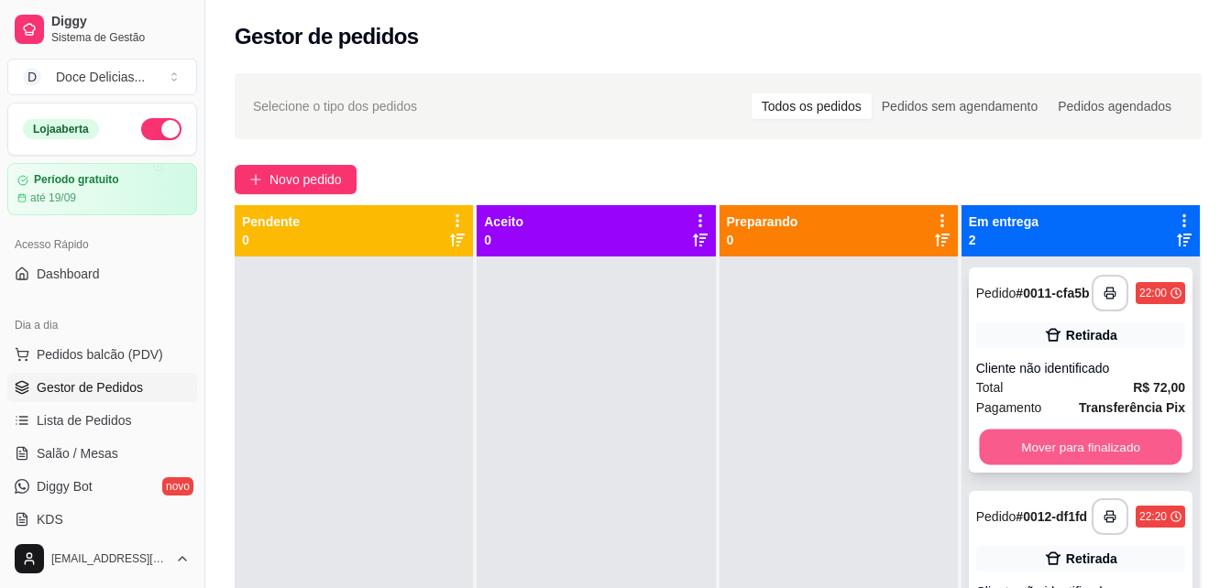
click at [990, 445] on button "Mover para finalizado" at bounding box center [1080, 448] width 203 height 36
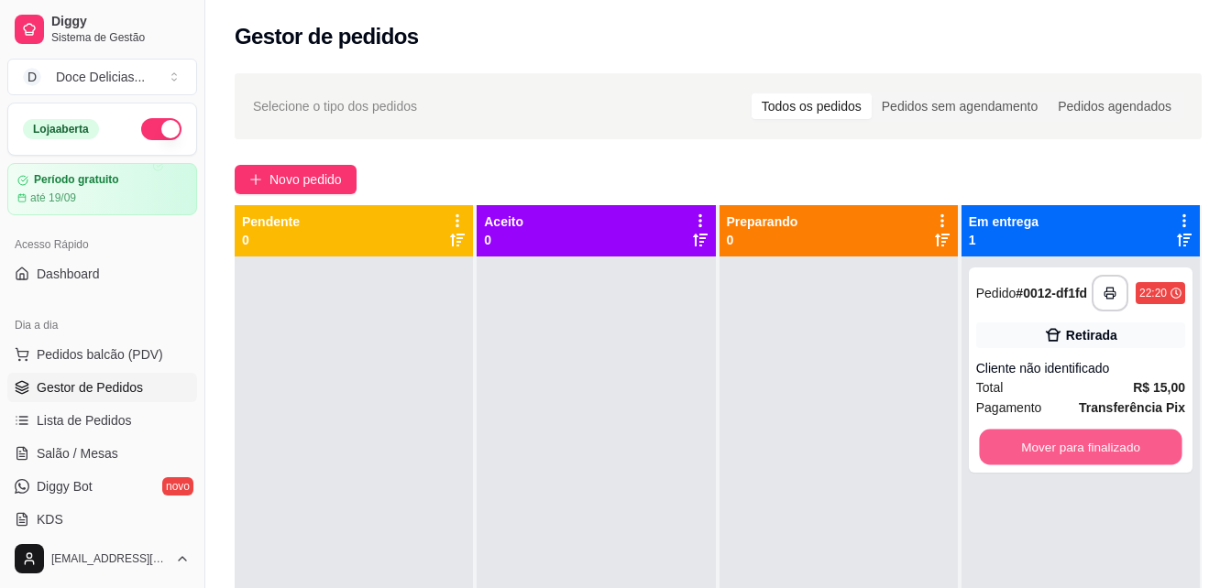
click at [990, 445] on button "Mover para finalizado" at bounding box center [1080, 448] width 203 height 36
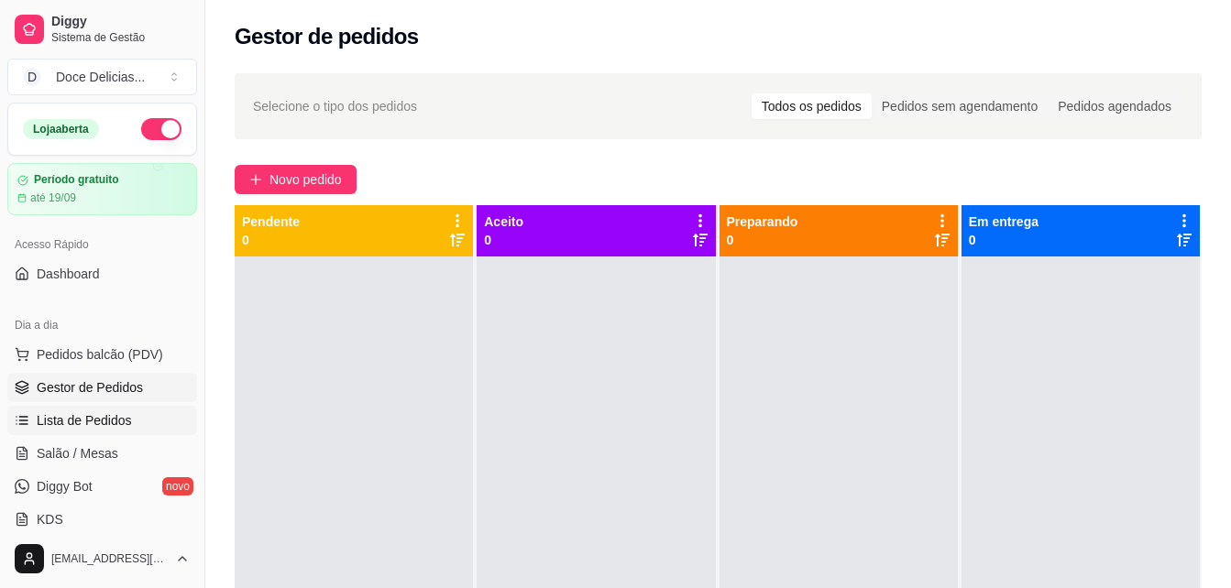
click at [118, 417] on span "Lista de Pedidos" at bounding box center [84, 420] width 95 height 18
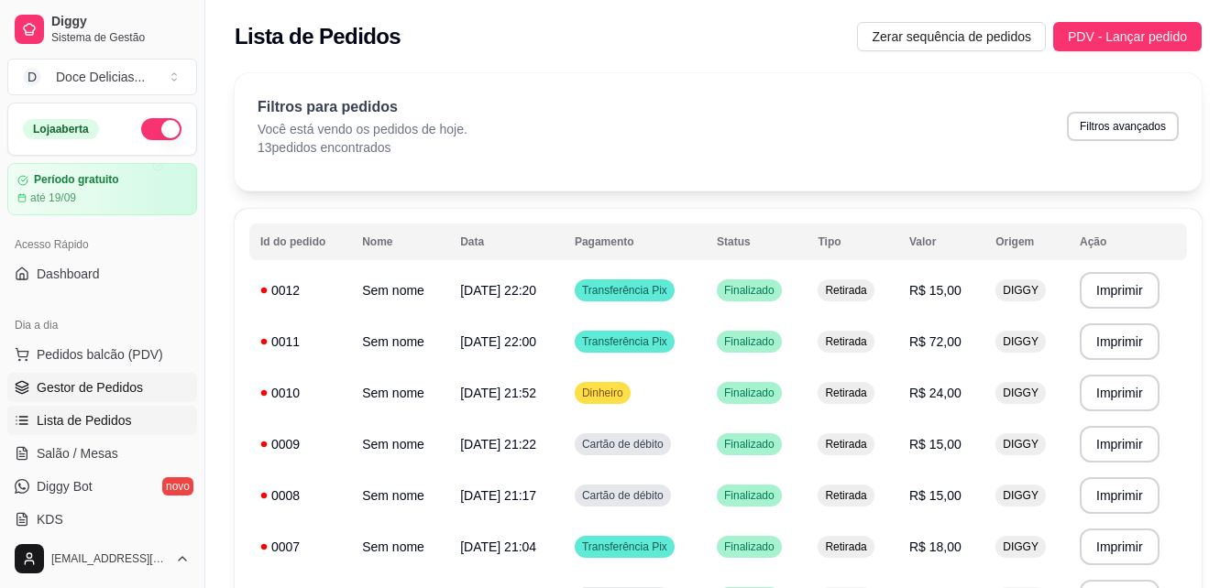
click at [127, 389] on span "Gestor de Pedidos" at bounding box center [90, 387] width 106 height 18
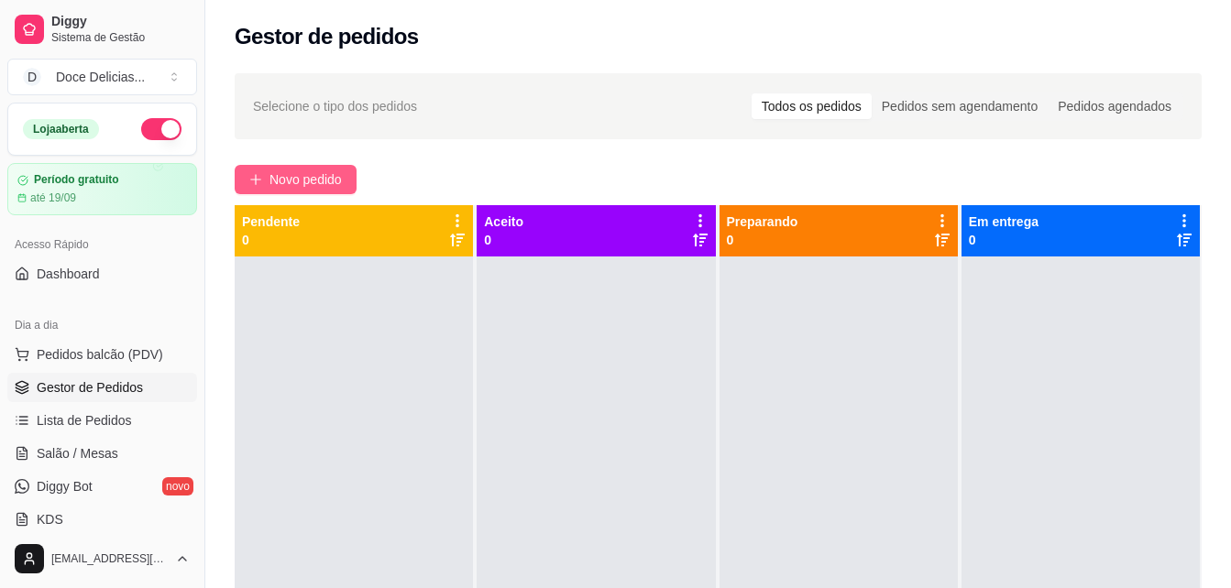
click at [312, 181] on span "Novo pedido" at bounding box center [305, 180] width 72 height 20
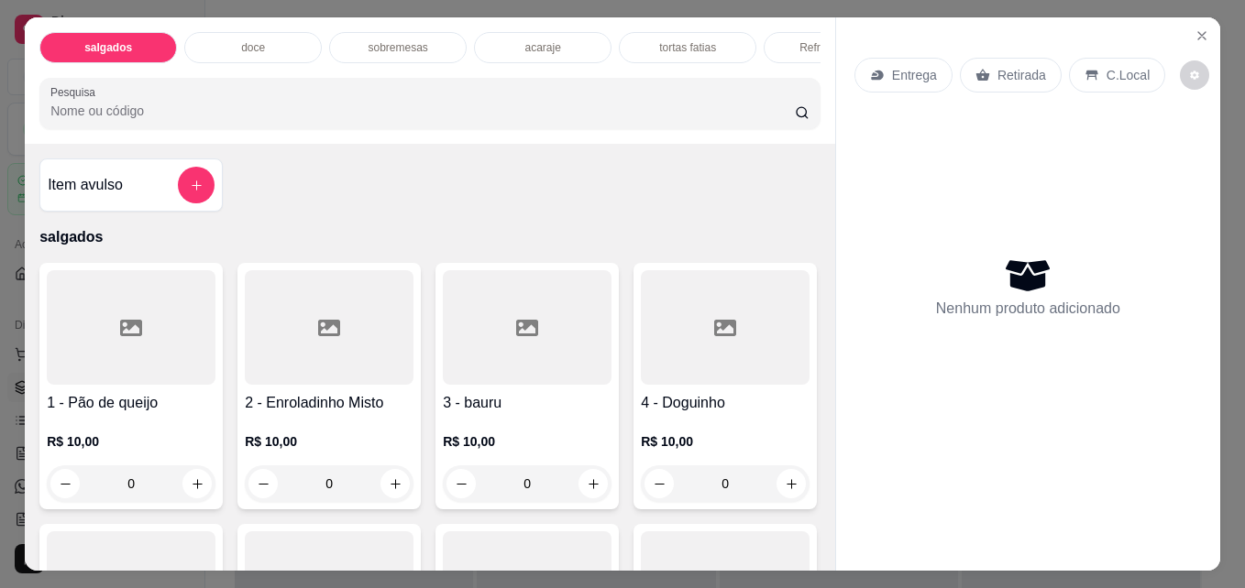
click at [390, 32] on div "sobremesas" at bounding box center [397, 47] width 137 height 31
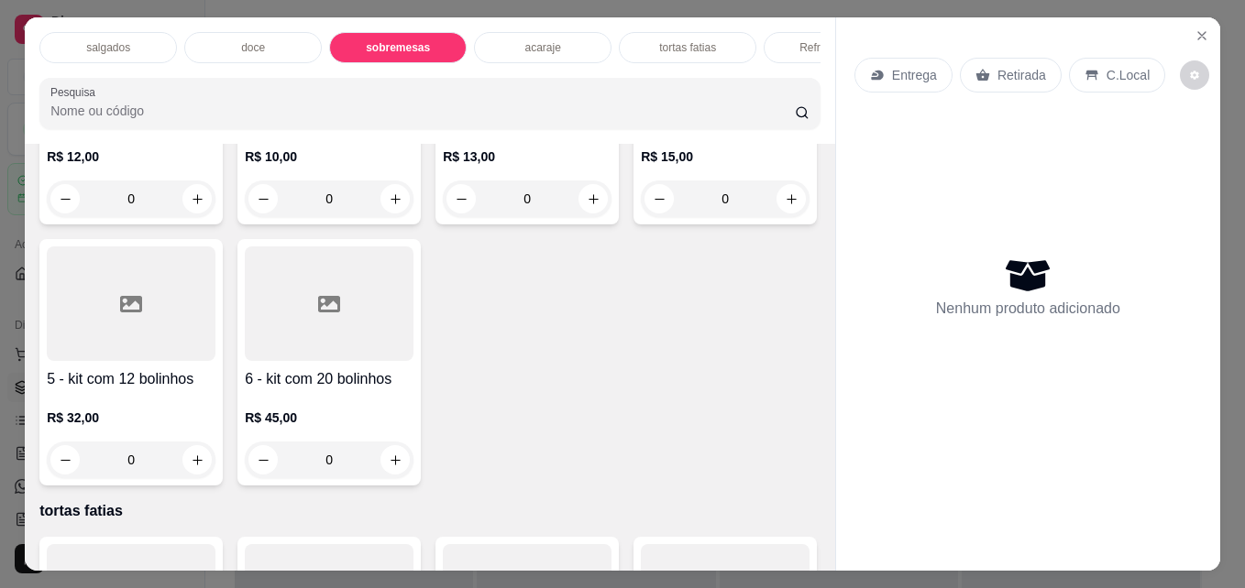
scroll to position [48, 0]
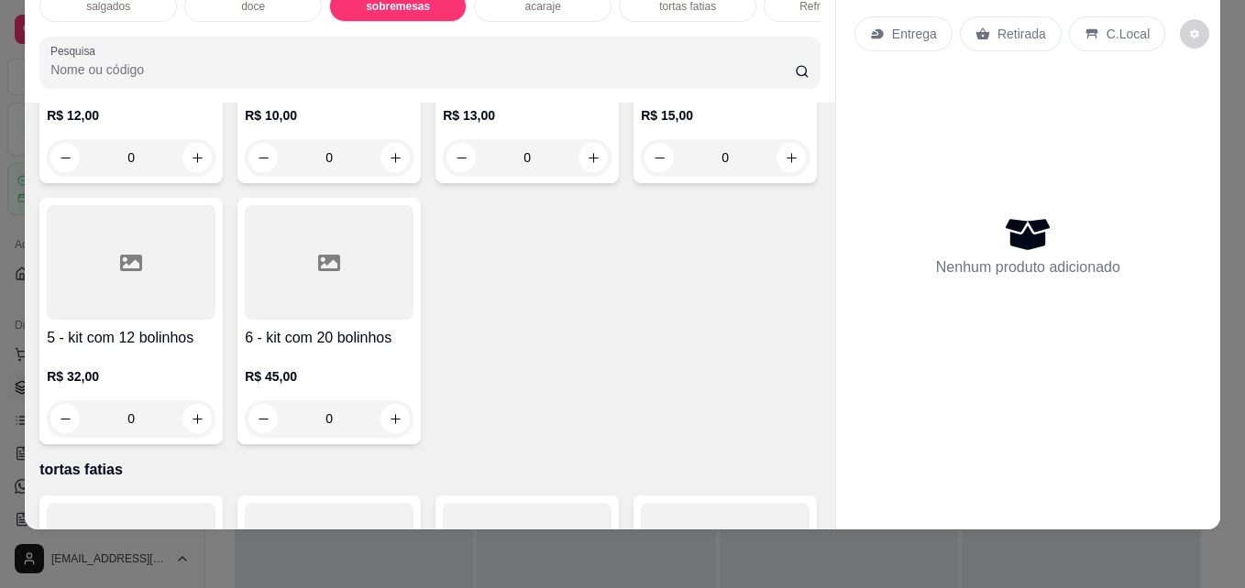
type input "1"
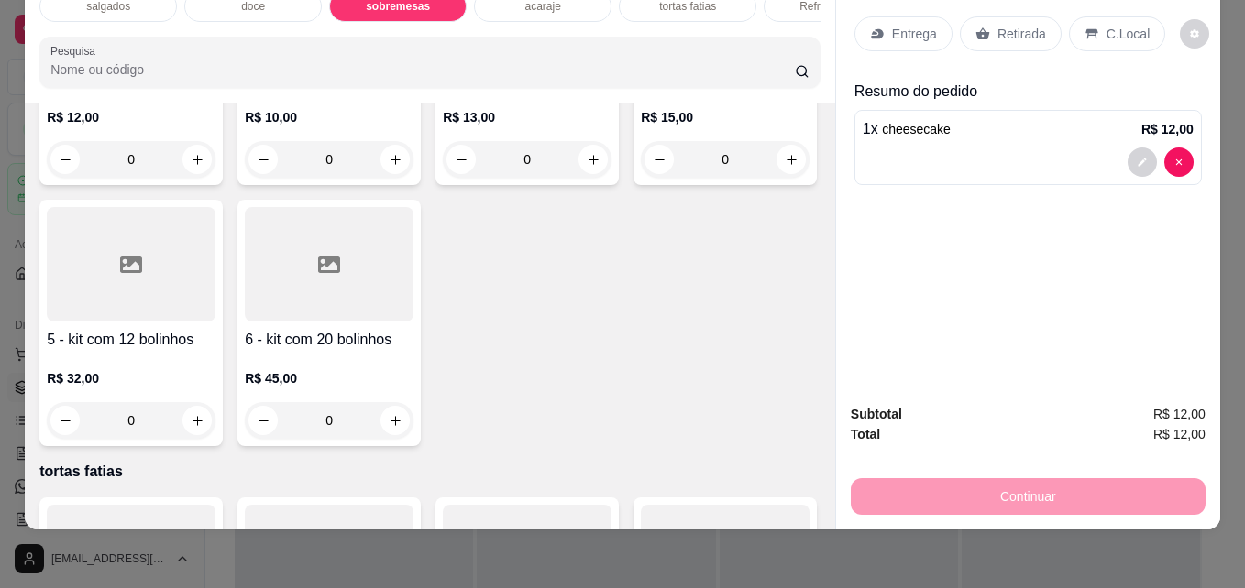
scroll to position [0, 0]
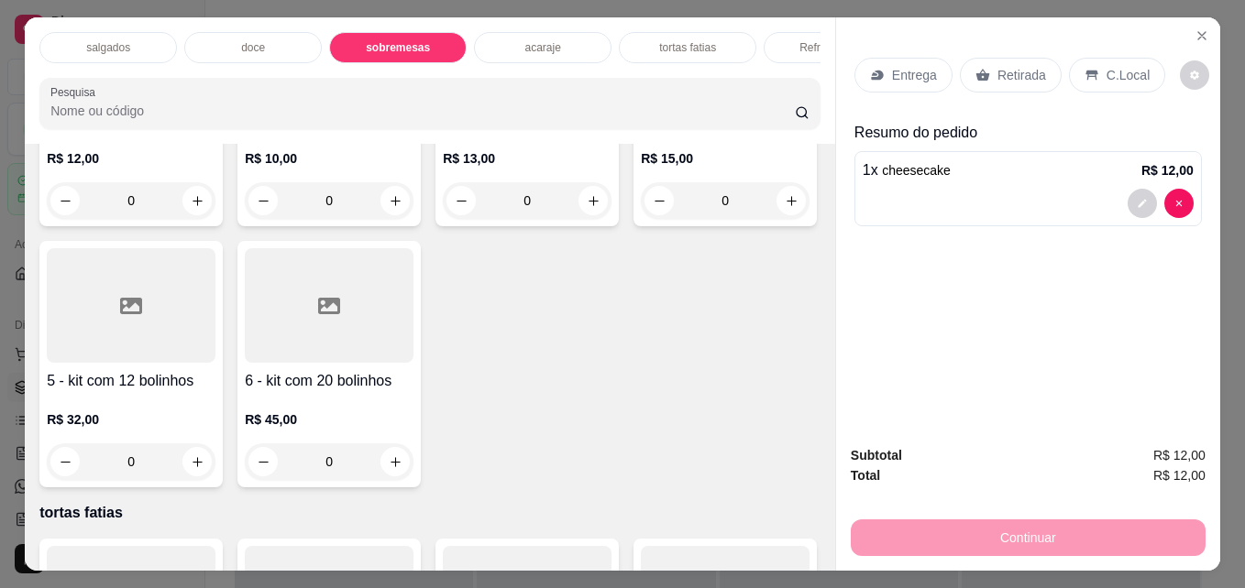
click at [641, 36] on div "tortas fatias" at bounding box center [687, 47] width 137 height 31
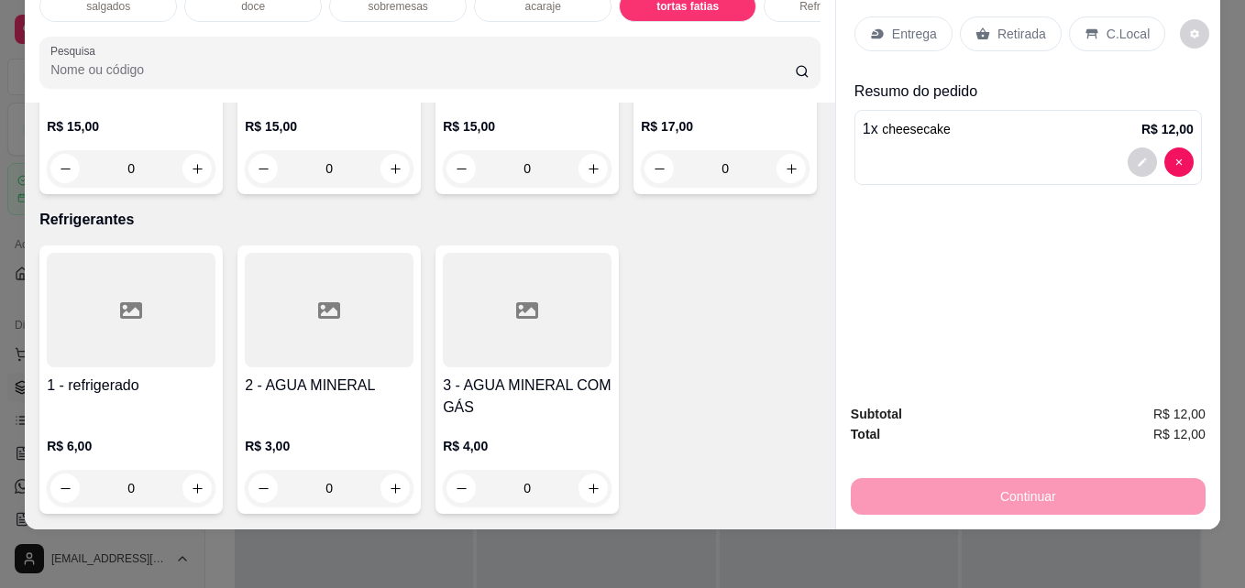
scroll to position [11, 0]
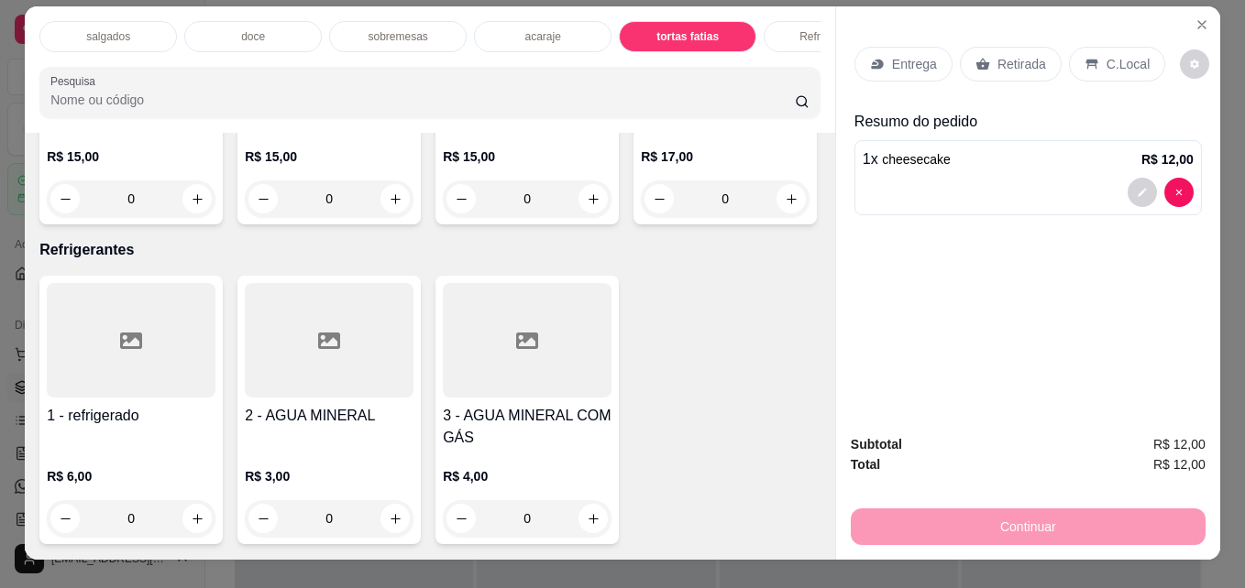
click at [241, 33] on p "doce" at bounding box center [253, 36] width 24 height 15
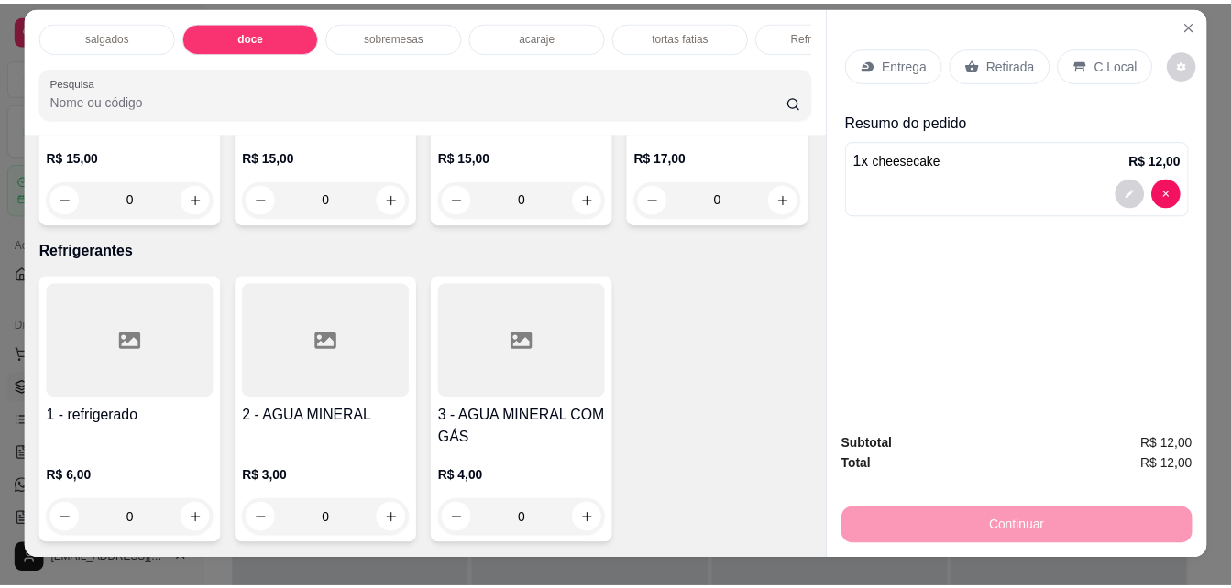
scroll to position [48, 0]
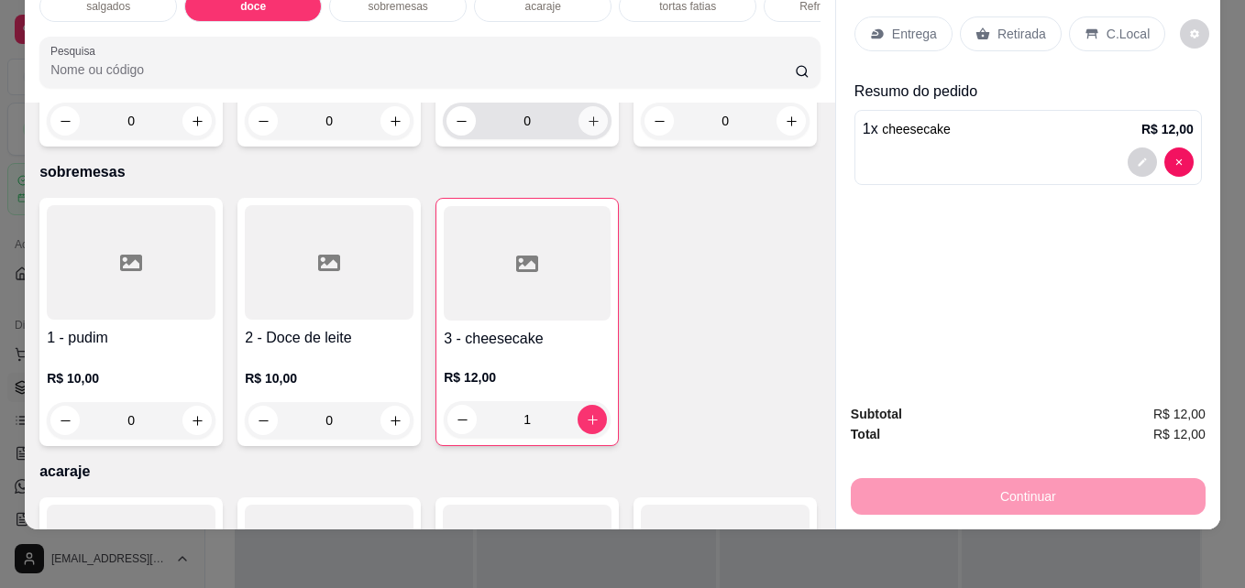
click at [587, 128] on icon "increase-product-quantity" at bounding box center [594, 122] width 14 height 14
type input "1"
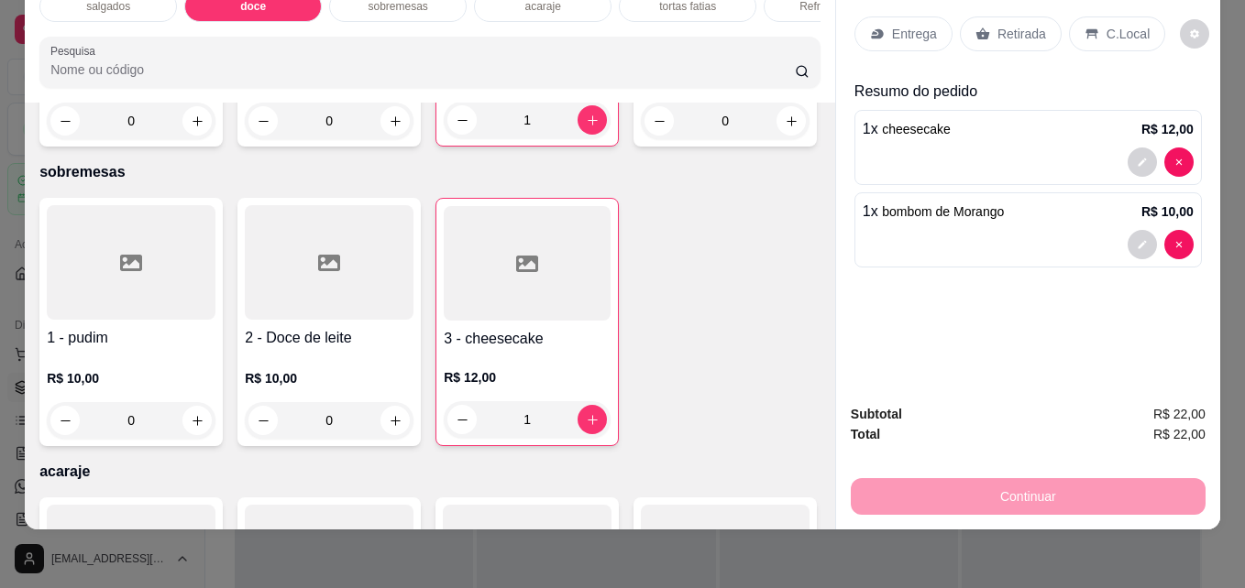
click at [997, 27] on p "Retirada" at bounding box center [1021, 34] width 49 height 18
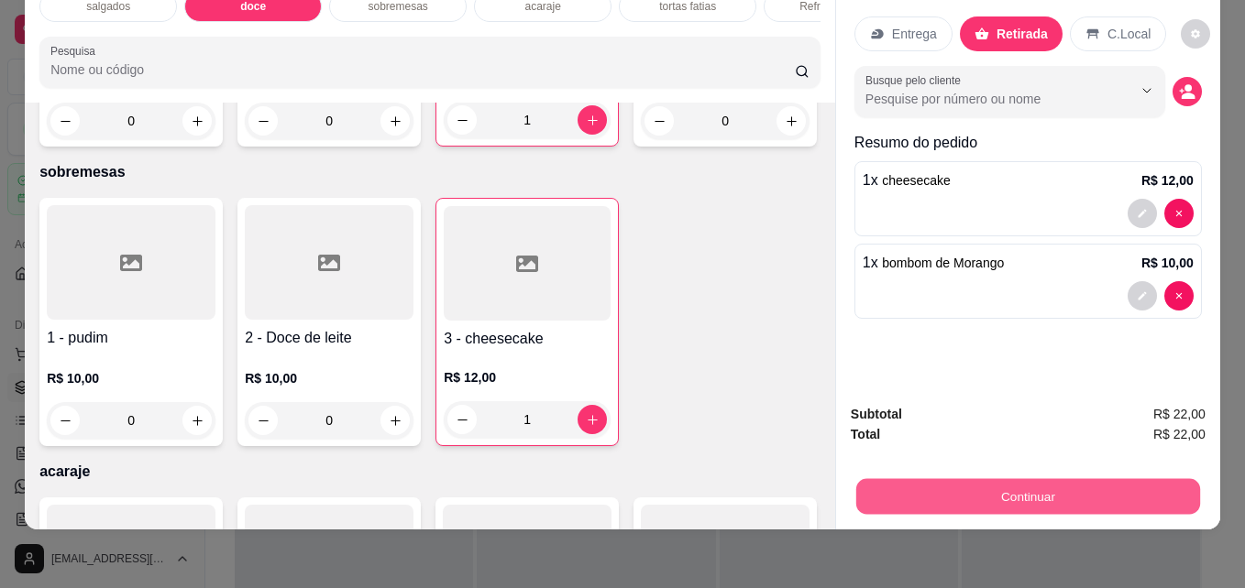
click at [1018, 479] on button "Continuar" at bounding box center [1028, 496] width 344 height 36
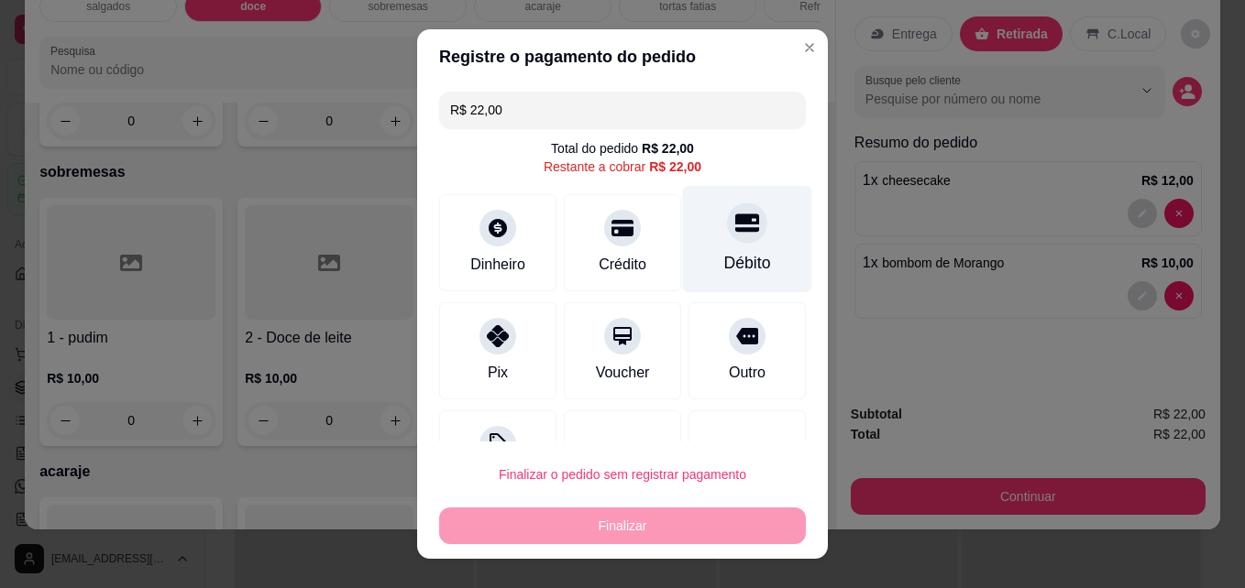
click at [703, 247] on div "Débito" at bounding box center [747, 239] width 129 height 107
type input "R$ 0,00"
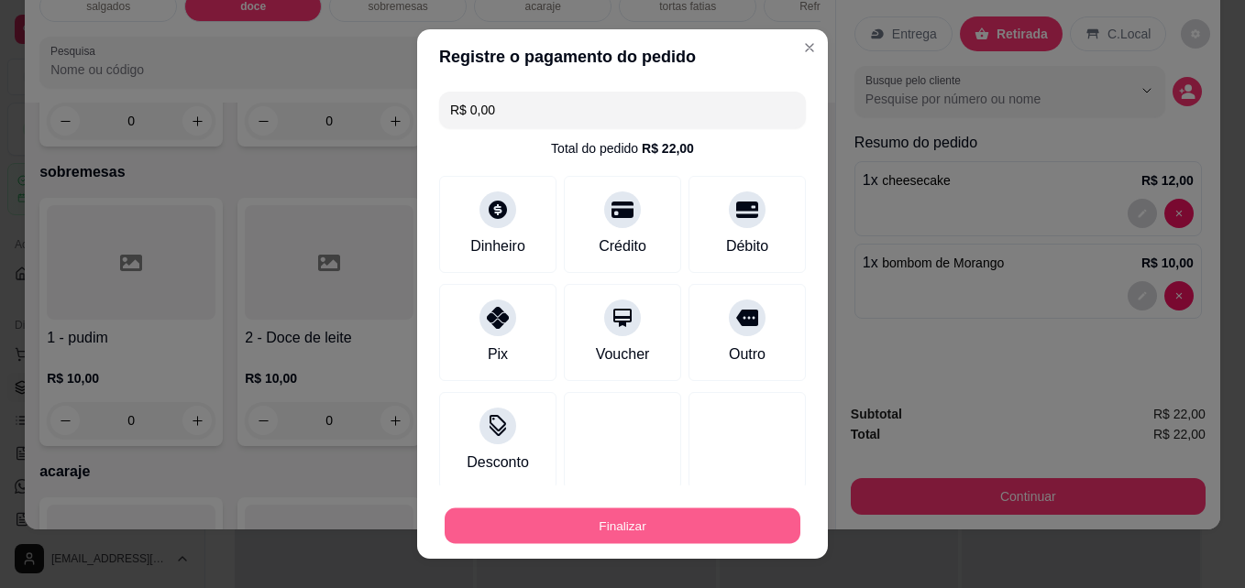
click at [578, 520] on button "Finalizar" at bounding box center [622, 527] width 356 height 36
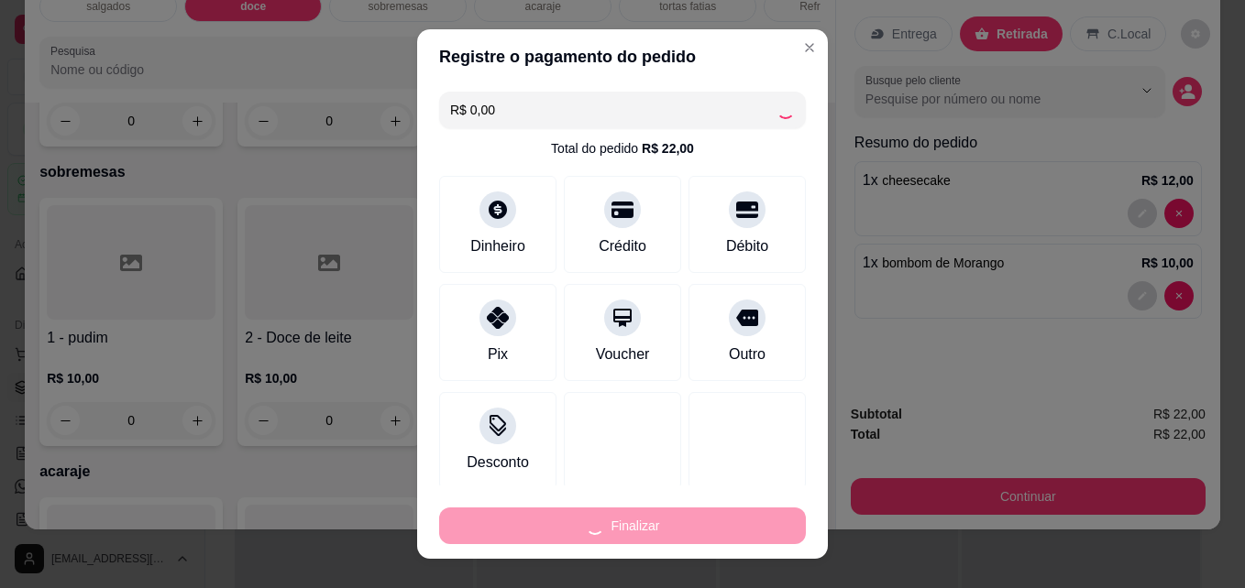
type input "0"
type input "-R$ 22,00"
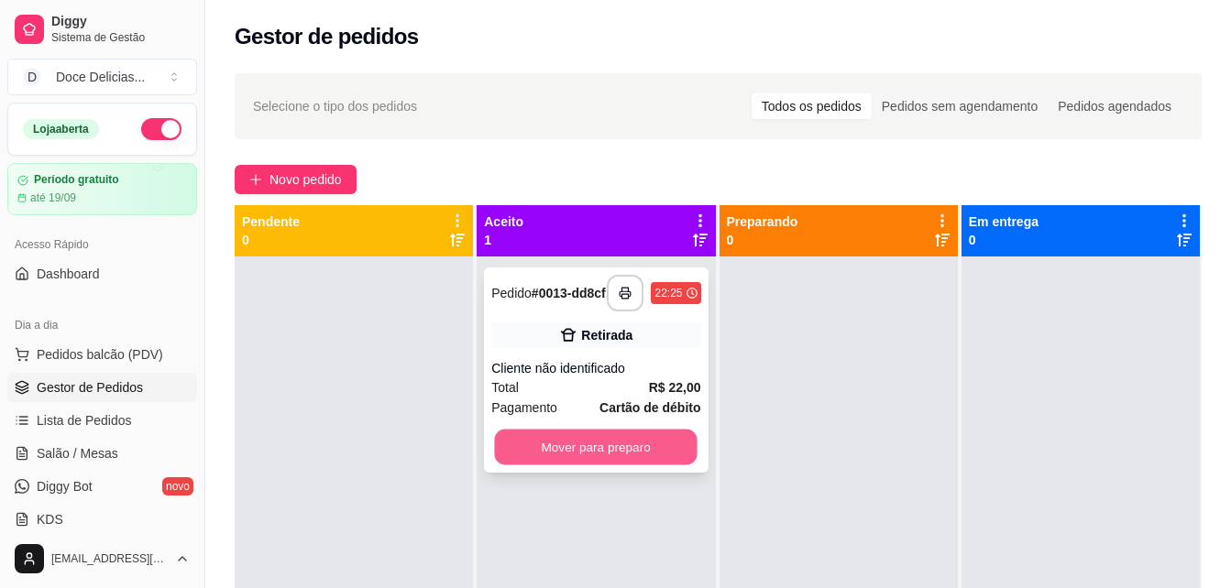
click at [623, 442] on button "Mover para preparo" at bounding box center [596, 448] width 203 height 36
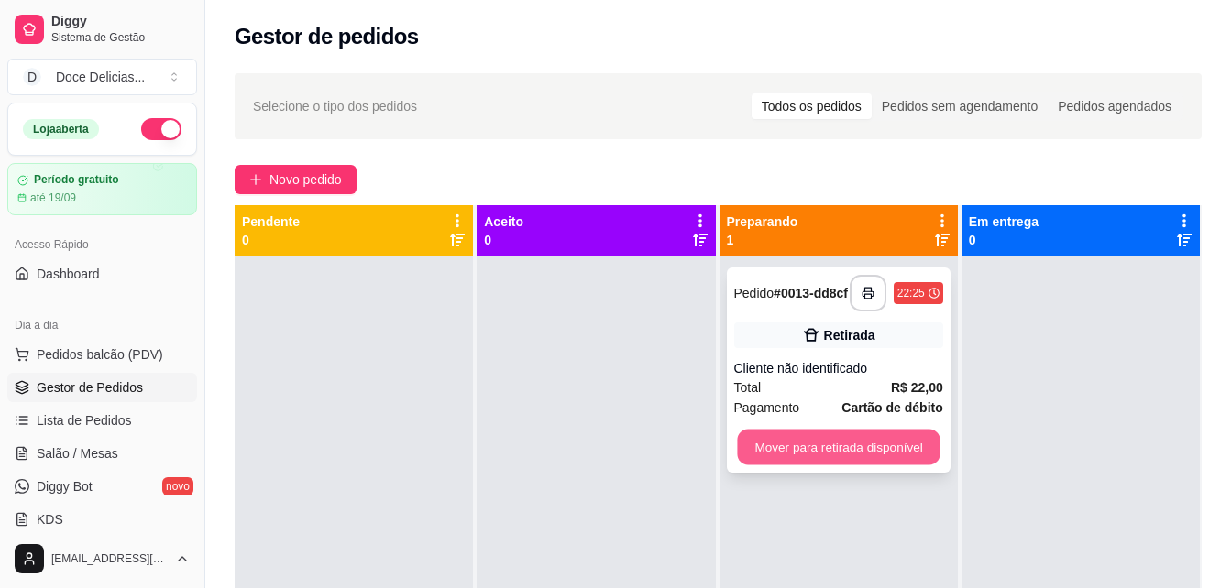
click at [800, 441] on button "Mover para retirada disponível" at bounding box center [838, 448] width 203 height 36
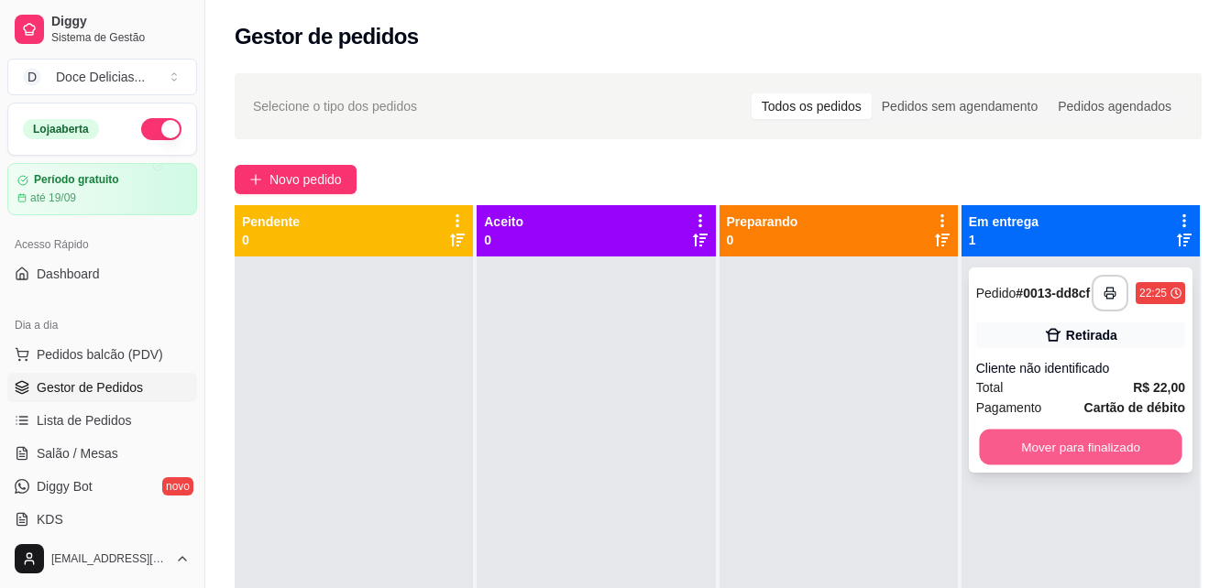
click at [1035, 455] on button "Mover para finalizado" at bounding box center [1080, 448] width 203 height 36
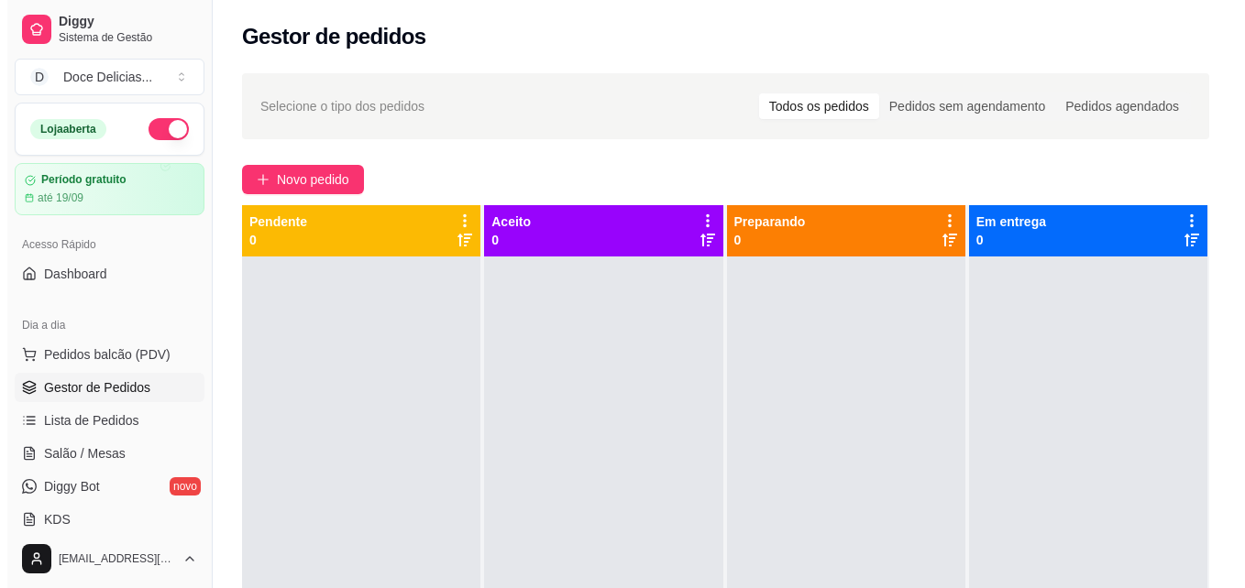
scroll to position [51, 0]
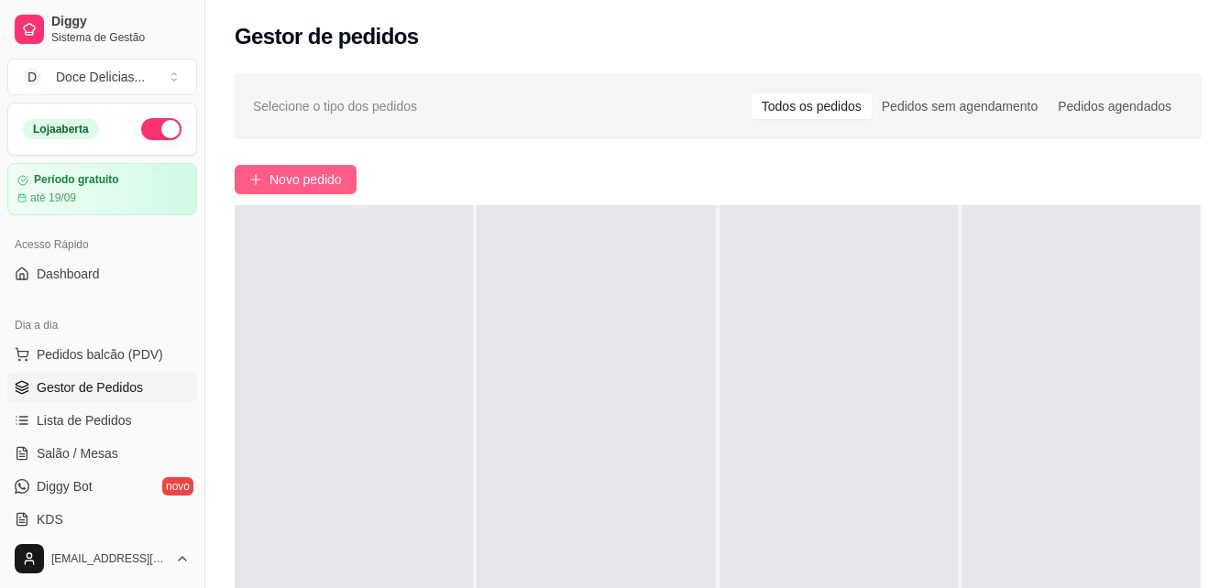
click at [291, 184] on span "Novo pedido" at bounding box center [305, 180] width 72 height 20
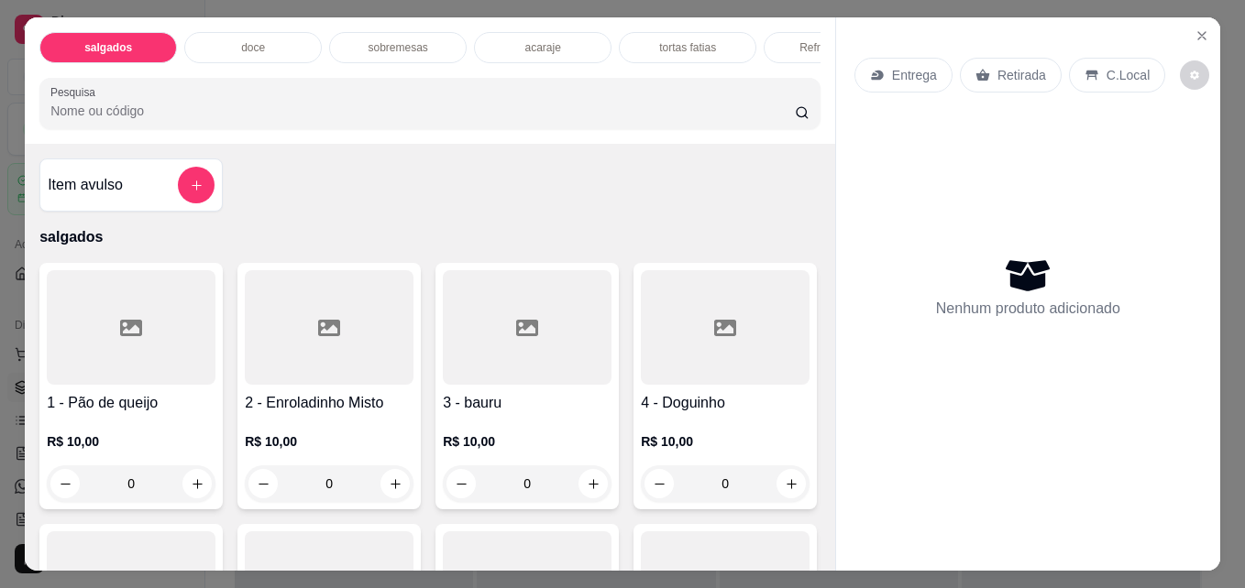
click at [286, 40] on div "doce" at bounding box center [252, 47] width 137 height 31
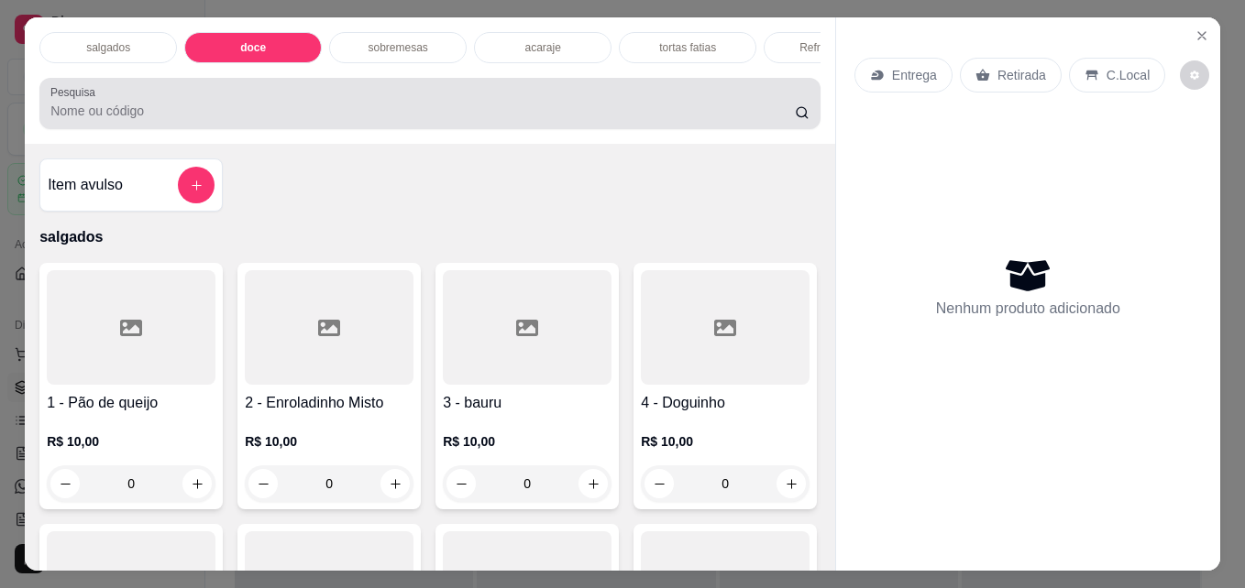
scroll to position [48, 0]
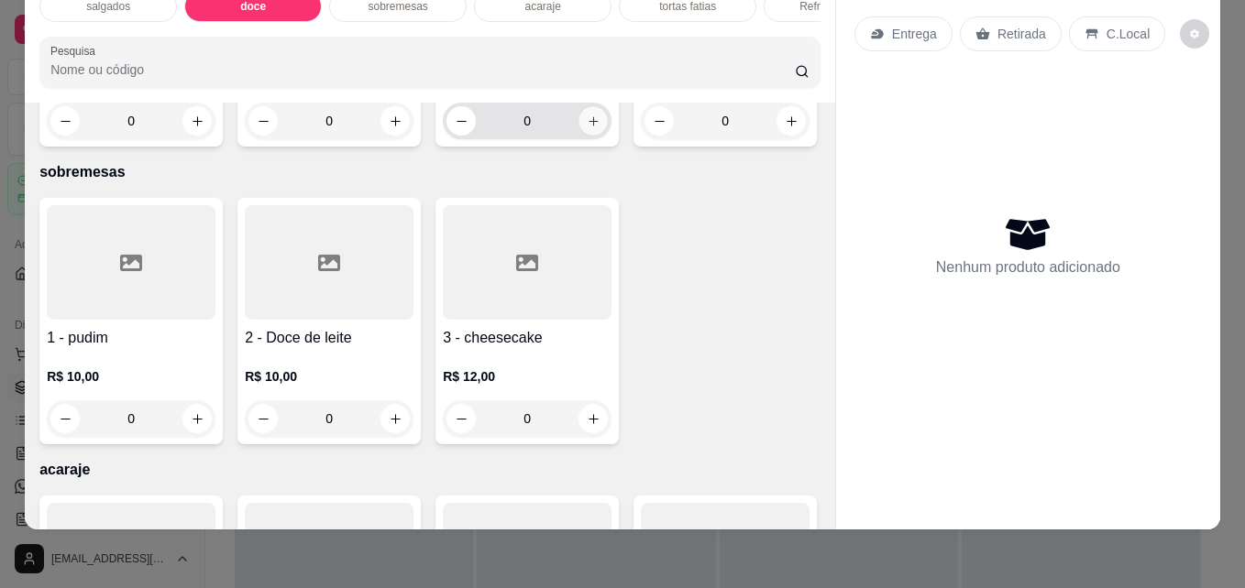
click at [587, 128] on icon "increase-product-quantity" at bounding box center [594, 122] width 14 height 14
type input "1"
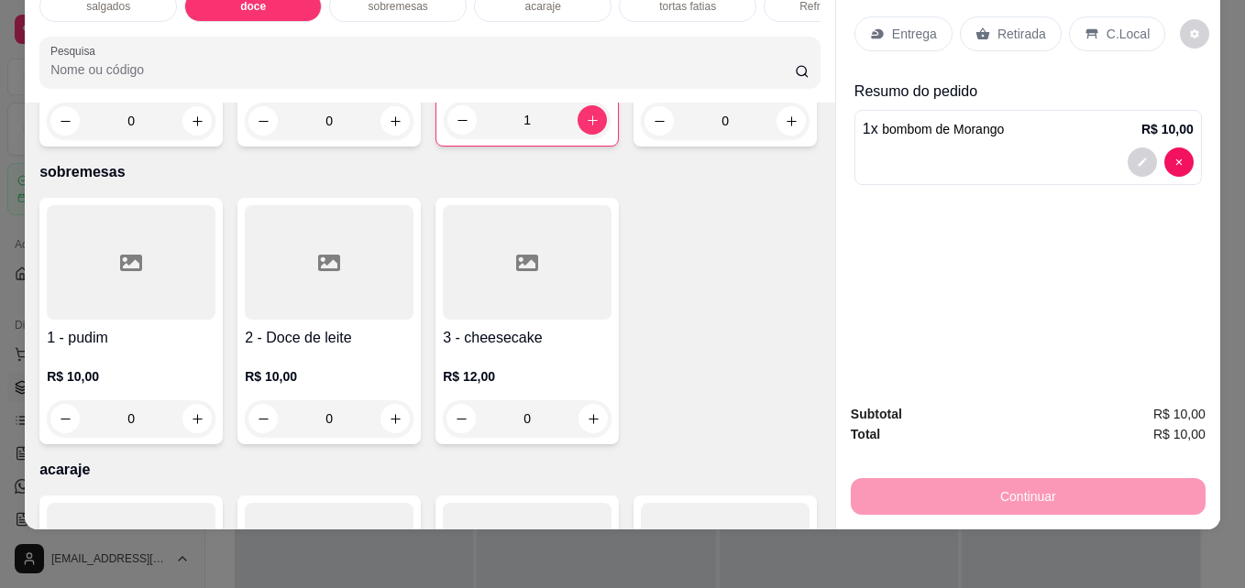
click at [411, 5] on div "sobremesas" at bounding box center [397, 6] width 137 height 31
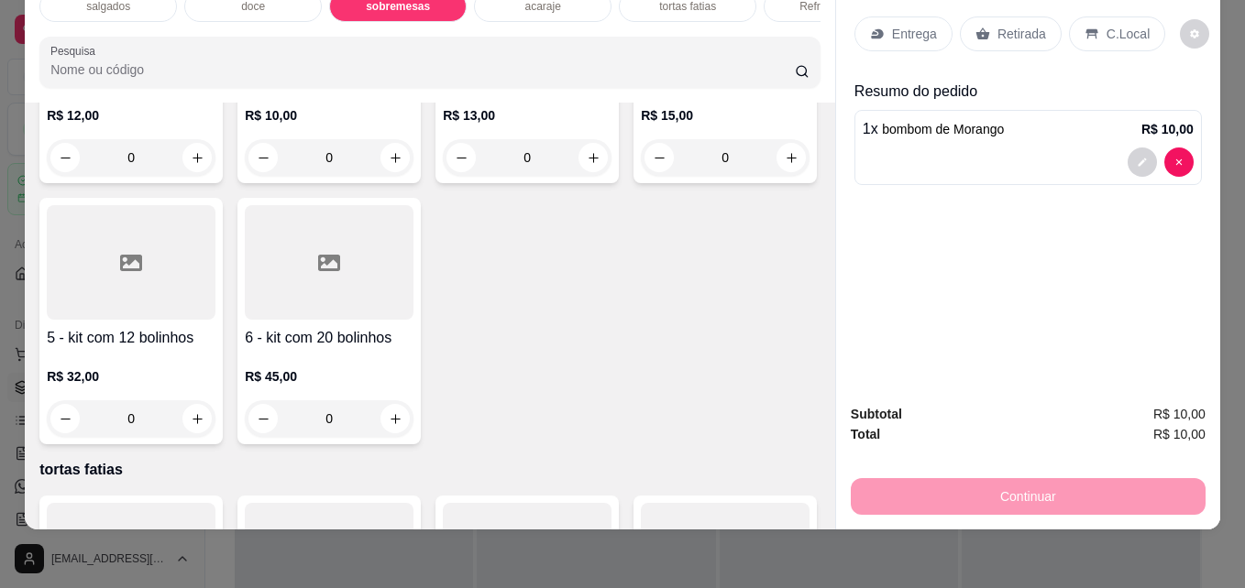
type input "1"
click at [981, 27] on icon at bounding box center [982, 34] width 15 height 15
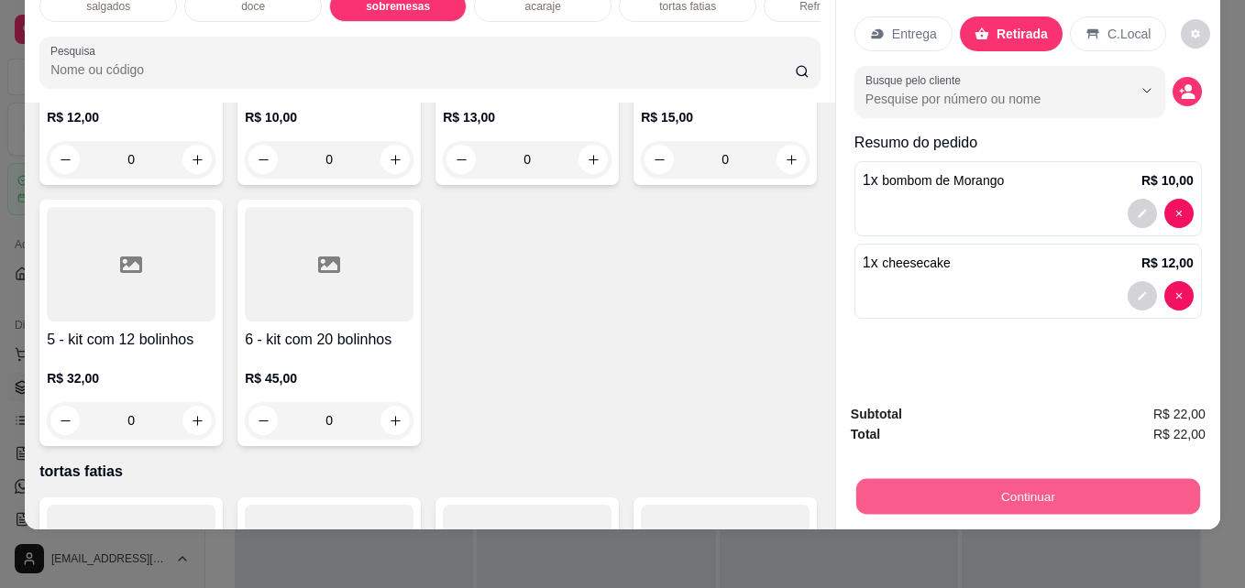
click at [997, 485] on button "Continuar" at bounding box center [1028, 496] width 344 height 36
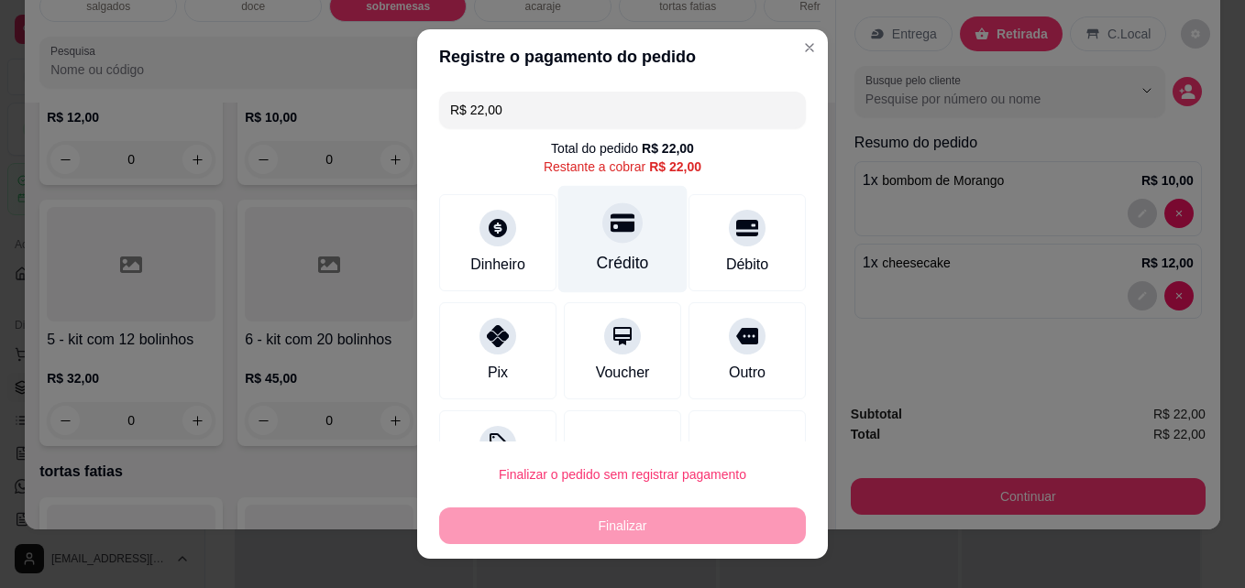
click at [602, 240] on div at bounding box center [622, 223] width 40 height 40
type input "R$ 0,00"
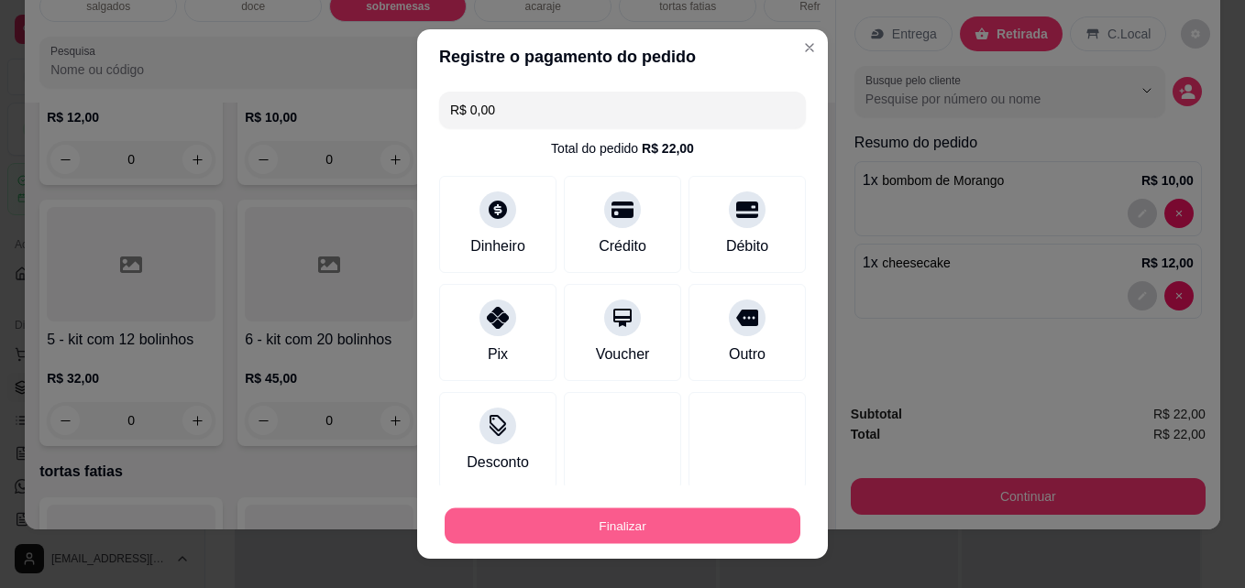
click at [638, 521] on button "Finalizar" at bounding box center [622, 527] width 356 height 36
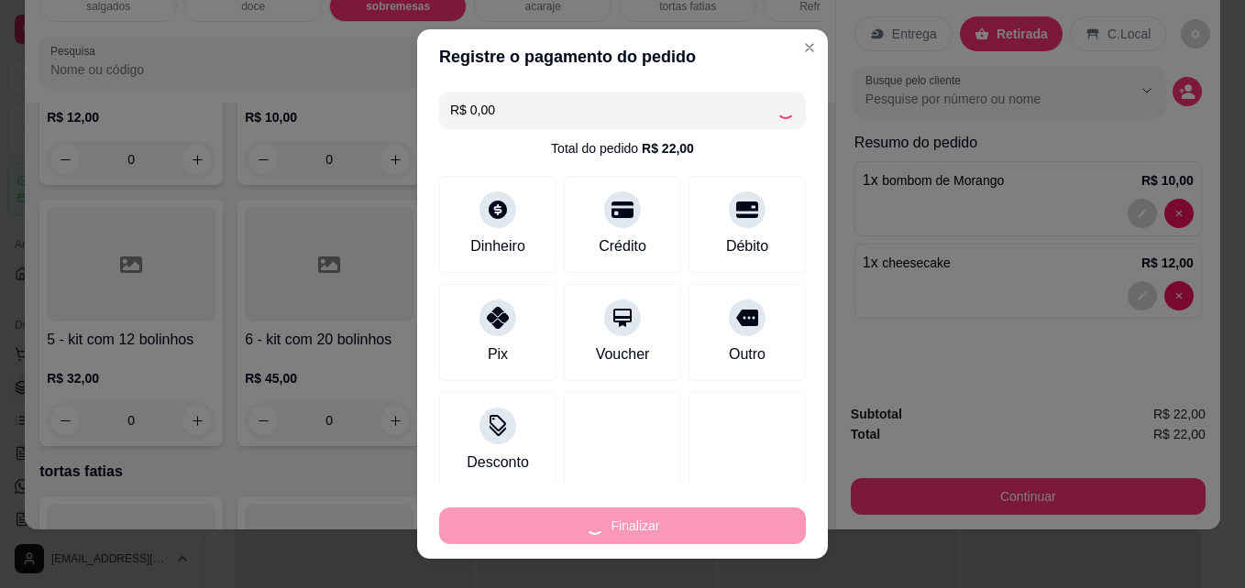
type input "0"
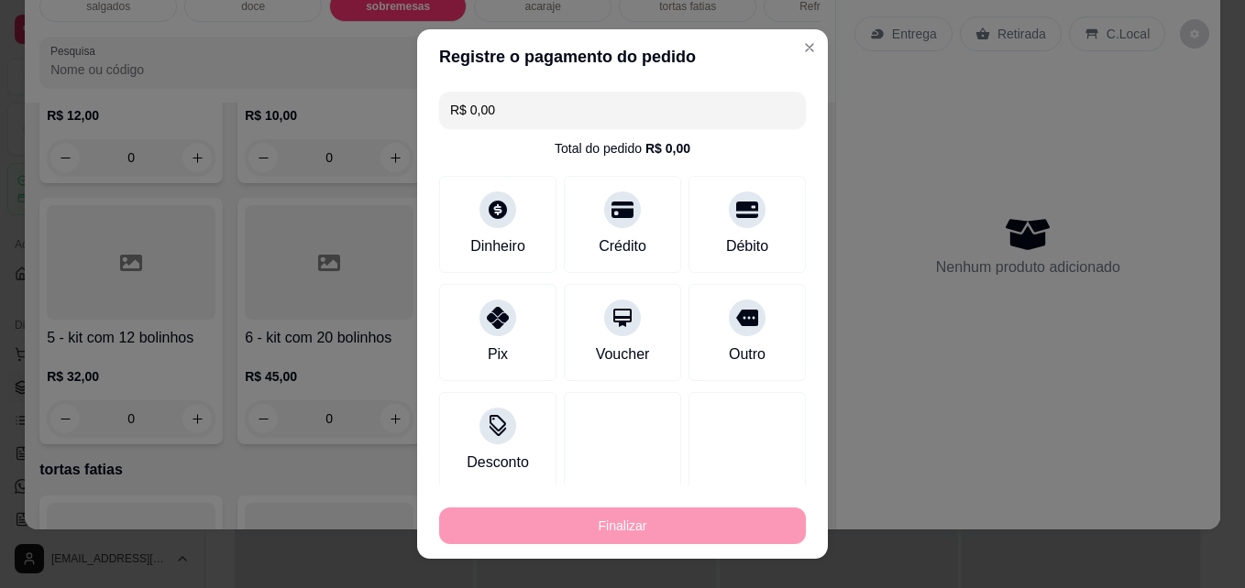
type input "-R$ 22,00"
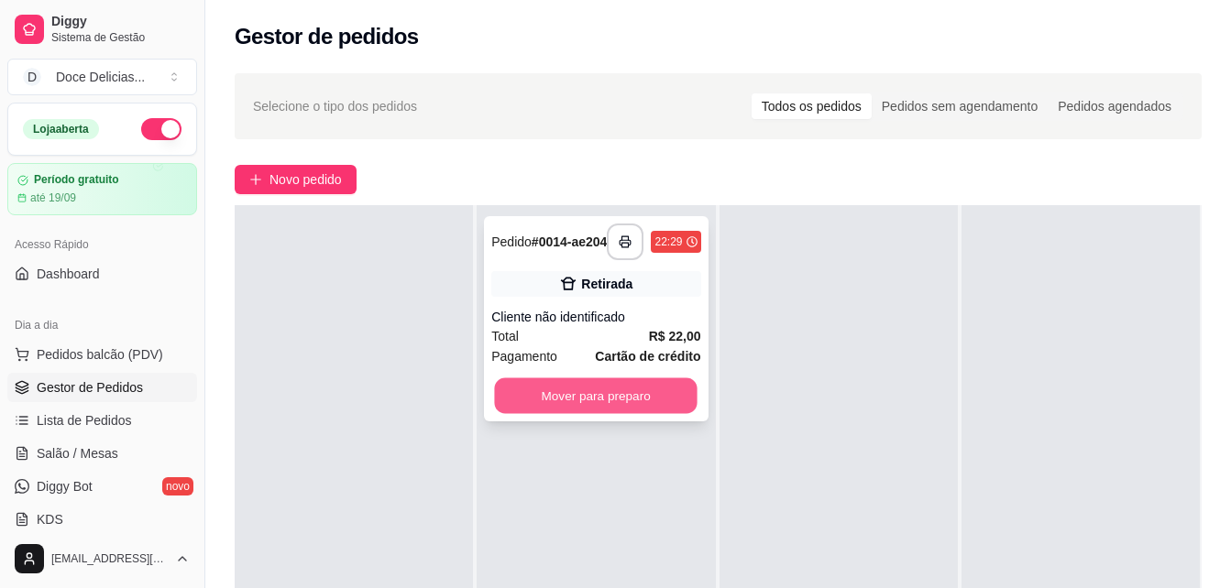
click at [627, 404] on button "Mover para preparo" at bounding box center [596, 396] width 203 height 36
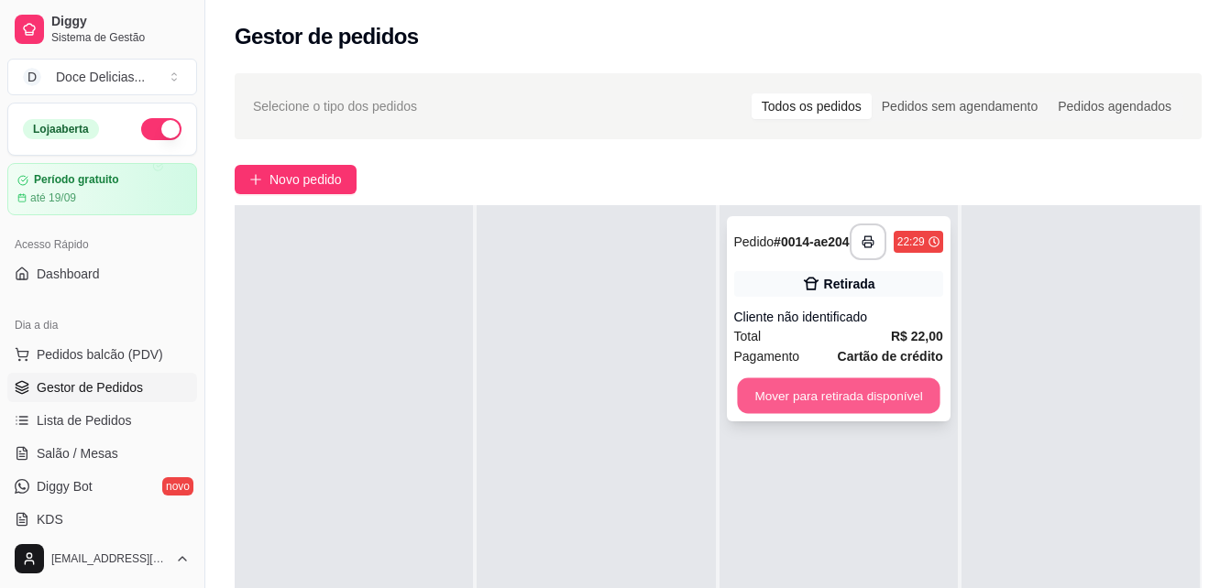
click at [751, 402] on button "Mover para retirada disponível" at bounding box center [838, 396] width 203 height 36
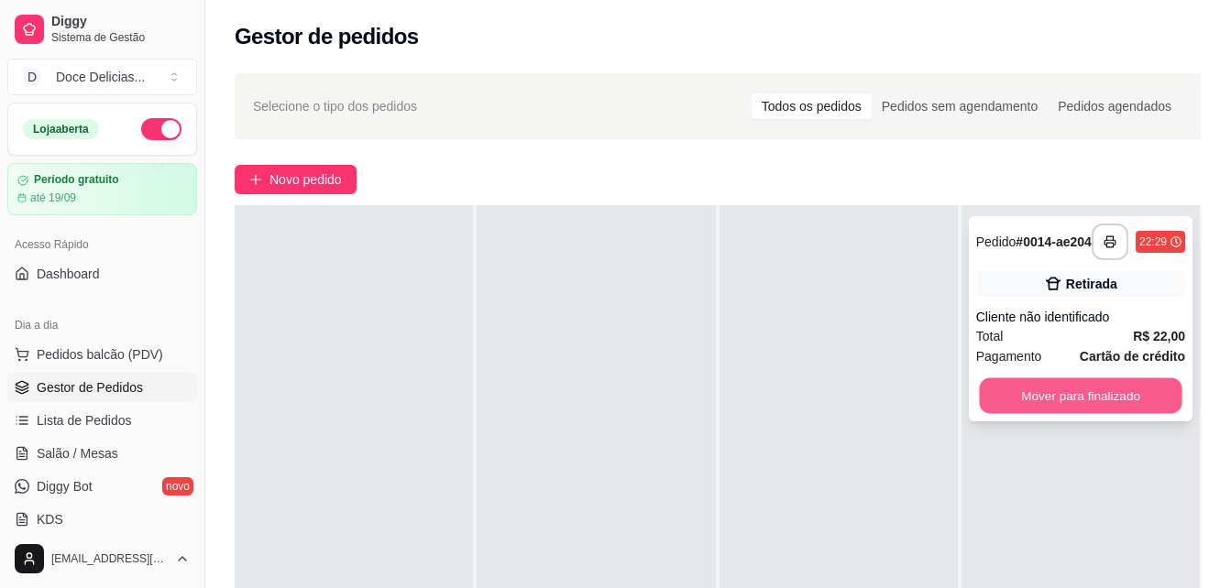
click at [1031, 403] on button "Mover para finalizado" at bounding box center [1080, 396] width 203 height 36
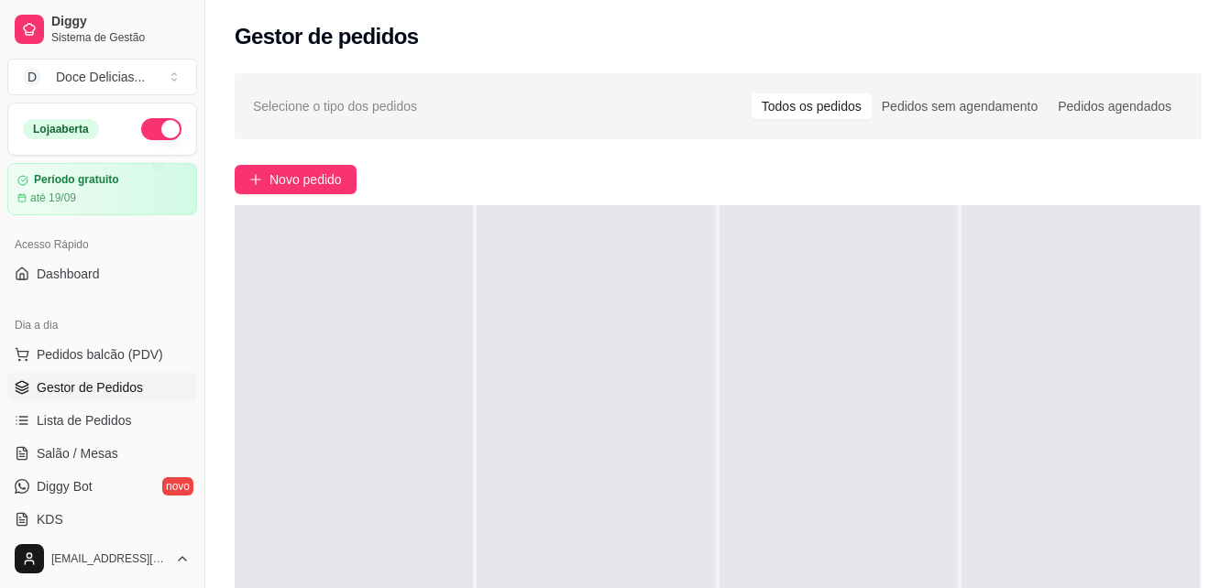
click at [87, 380] on span "Gestor de Pedidos" at bounding box center [90, 387] width 106 height 18
click at [84, 420] on span "Lista de Pedidos" at bounding box center [84, 420] width 95 height 18
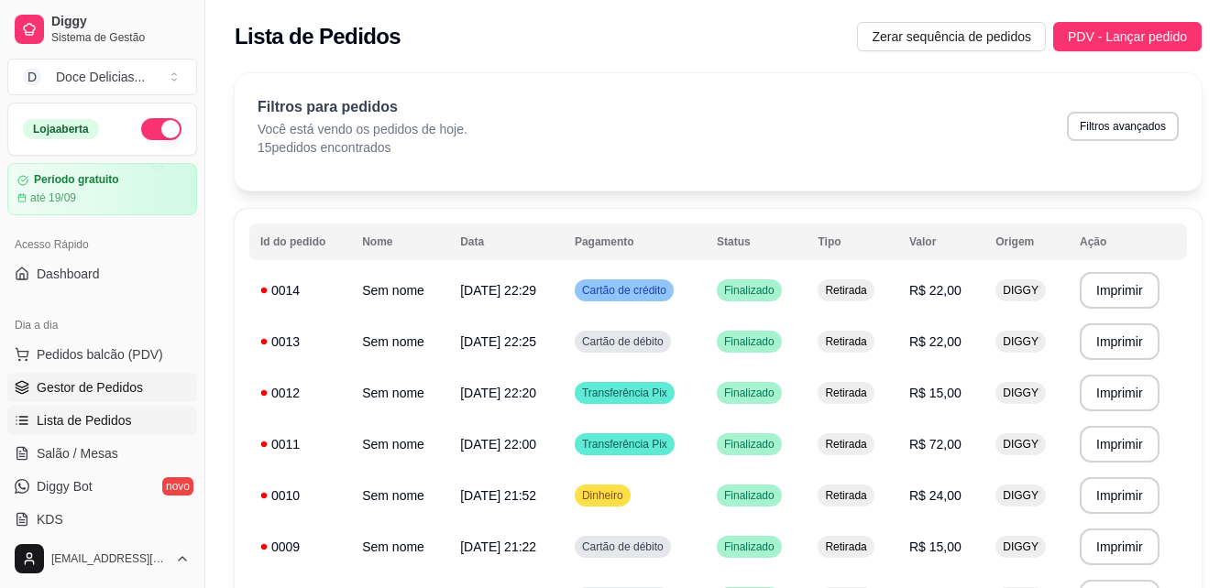
click at [124, 377] on link "Gestor de Pedidos" at bounding box center [102, 387] width 190 height 29
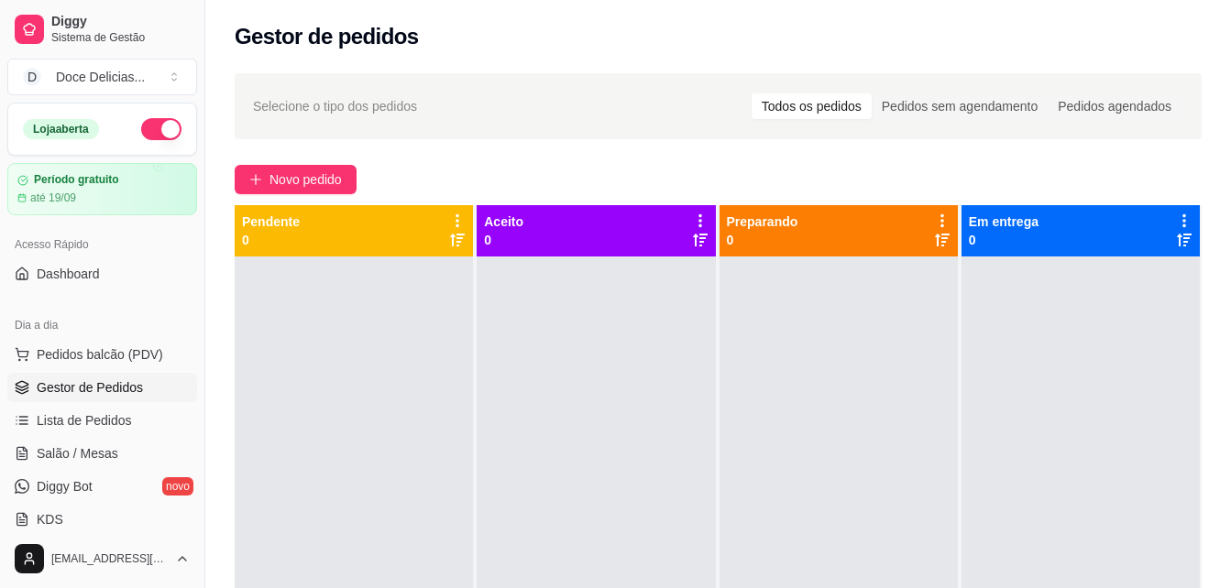
click at [7, 373] on link "Gestor de Pedidos" at bounding box center [102, 387] width 190 height 29
click at [64, 422] on span "Lista de Pedidos" at bounding box center [84, 420] width 95 height 18
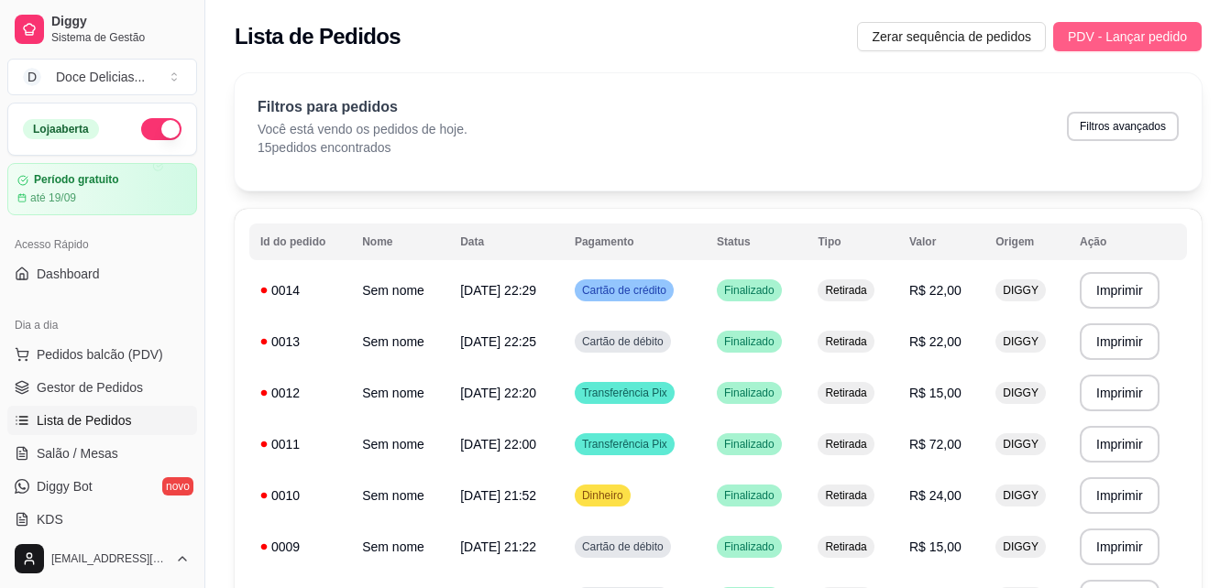
click at [1114, 45] on span "PDV - Lançar pedido" at bounding box center [1127, 37] width 119 height 20
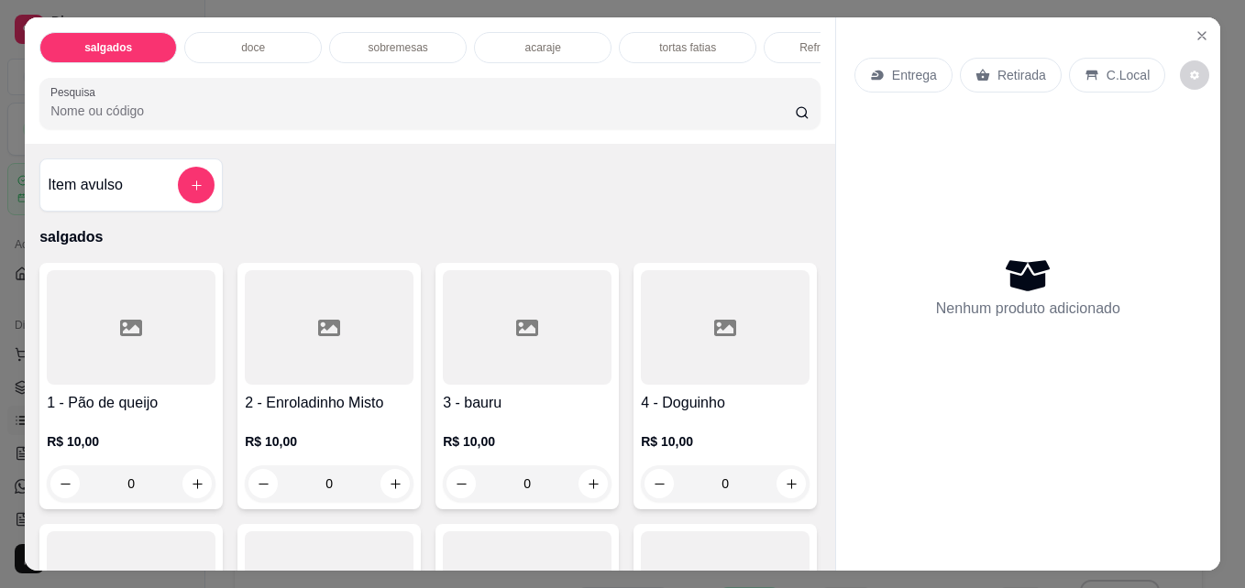
click at [279, 46] on div "doce" at bounding box center [252, 47] width 137 height 31
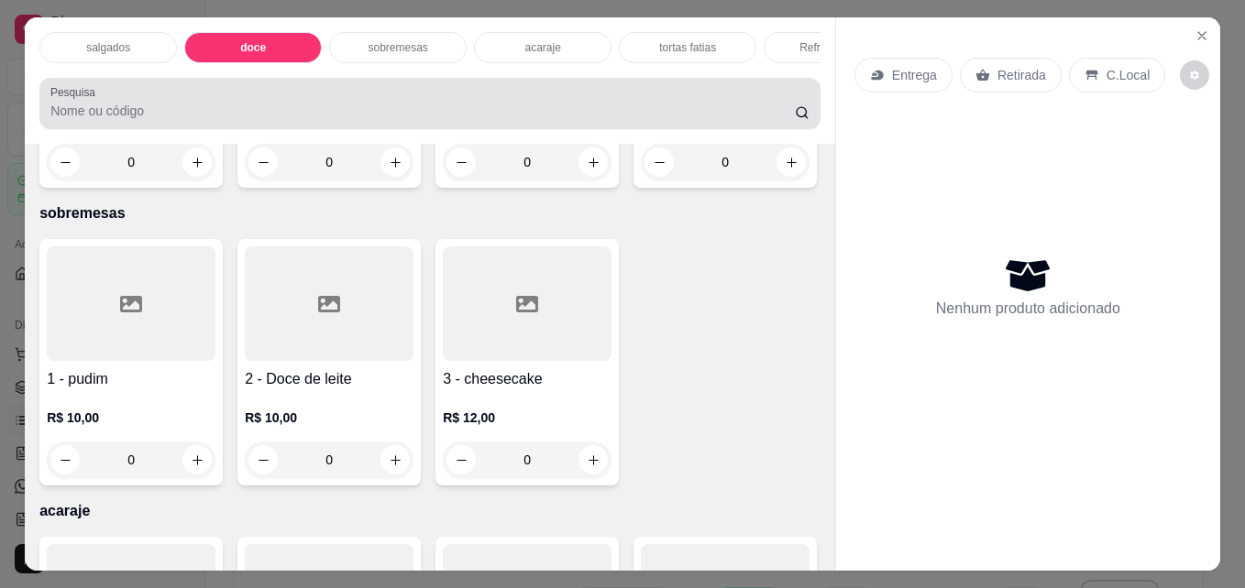
scroll to position [48, 0]
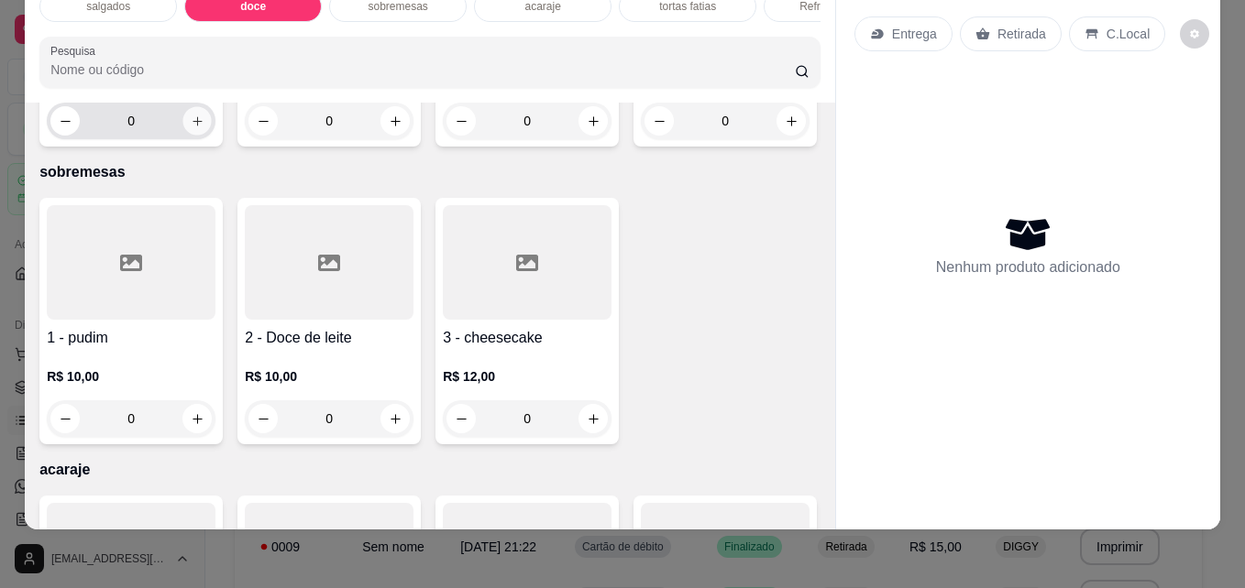
click at [191, 128] on icon "increase-product-quantity" at bounding box center [198, 122] width 14 height 14
type input "1"
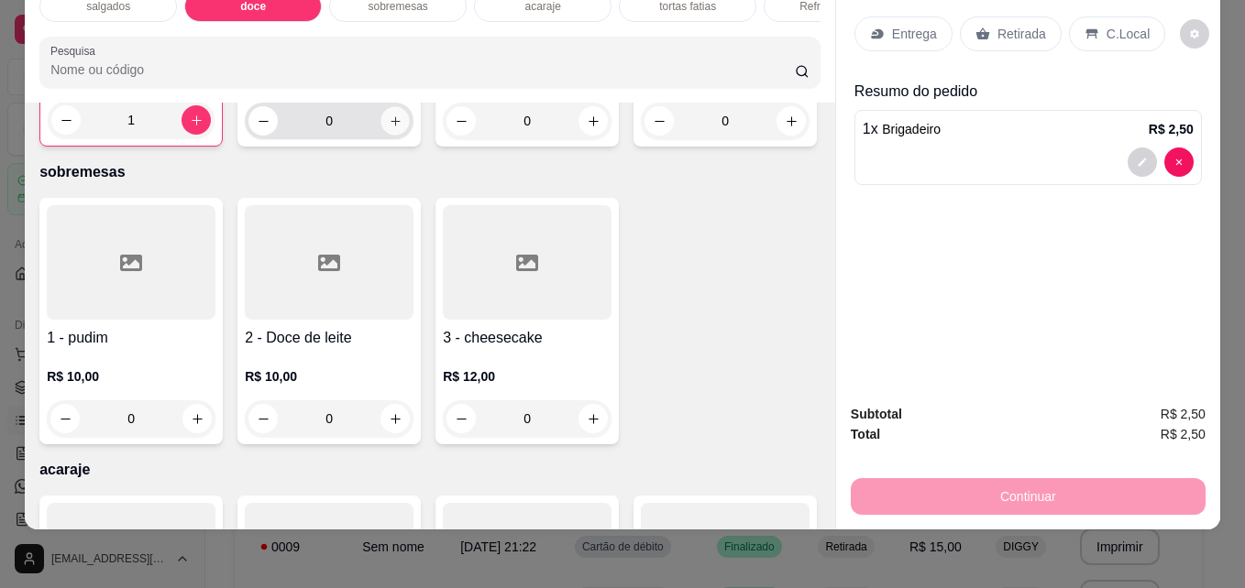
click at [387, 136] on button "increase-product-quantity" at bounding box center [395, 121] width 28 height 28
type input "1"
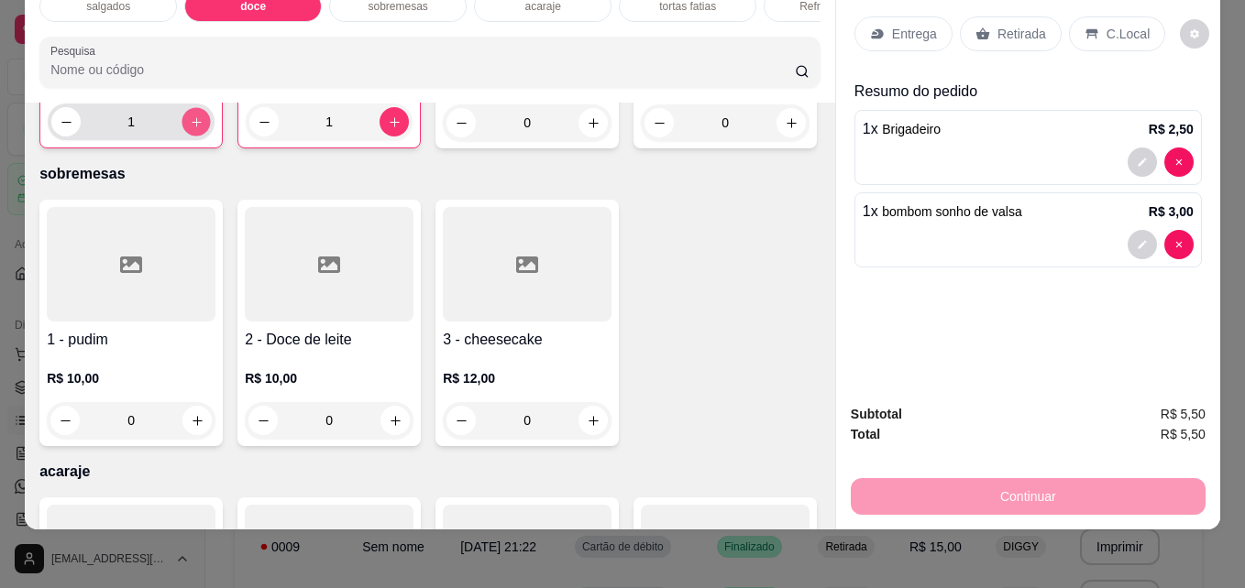
click at [194, 129] on icon "increase-product-quantity" at bounding box center [197, 122] width 14 height 14
type input "3"
click at [1011, 25] on p "Retirada" at bounding box center [1021, 34] width 49 height 18
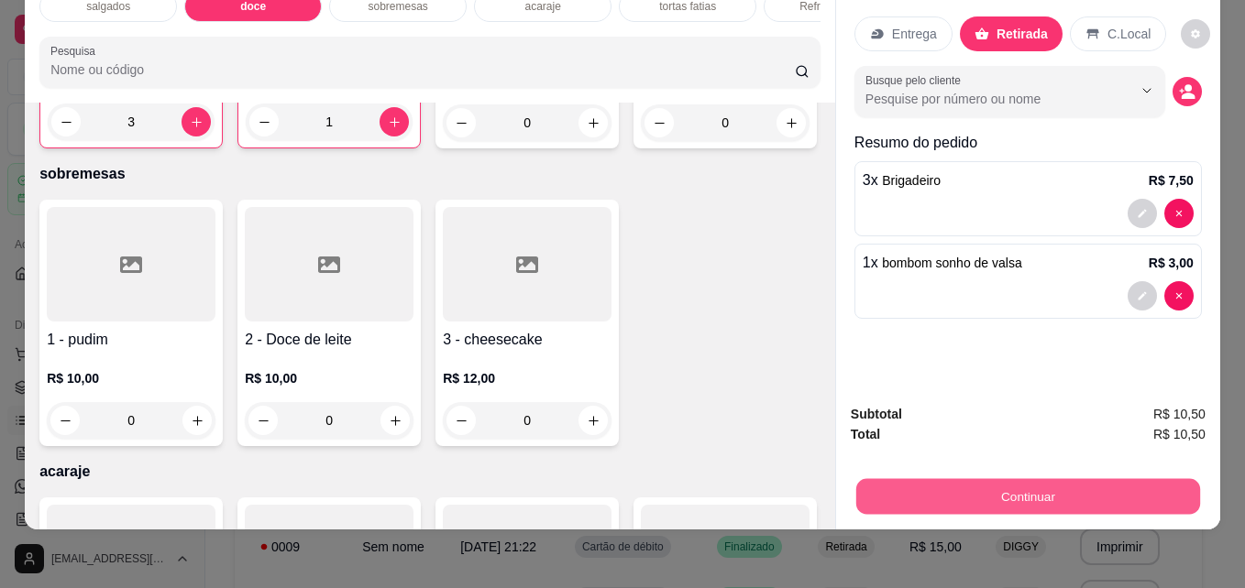
click at [1019, 478] on button "Continuar" at bounding box center [1028, 496] width 344 height 36
click at [1018, 481] on button "Continuar" at bounding box center [1028, 496] width 344 height 36
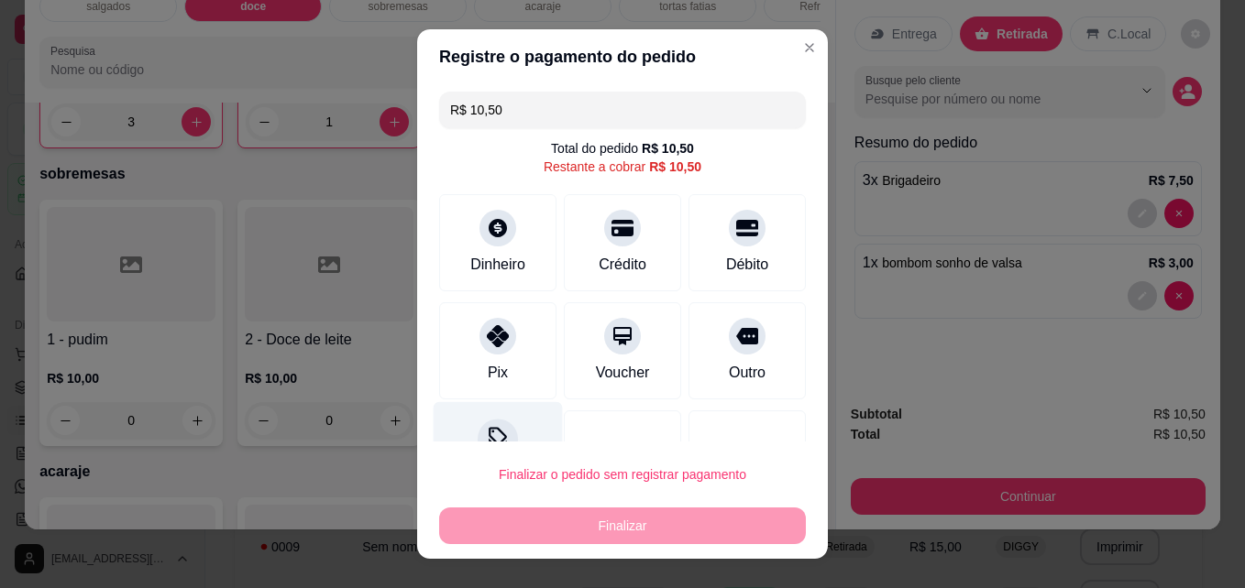
click at [499, 426] on div at bounding box center [497, 440] width 40 height 40
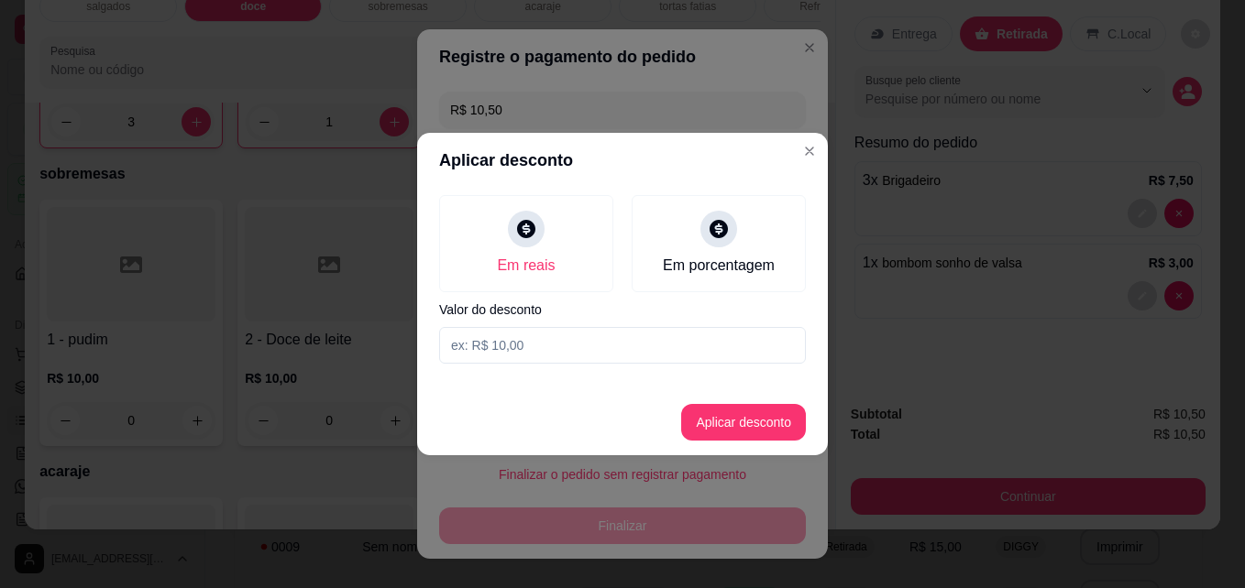
click at [523, 343] on input at bounding box center [622, 345] width 367 height 37
type input "0,50"
click at [734, 433] on button "Aplicar desconto" at bounding box center [744, 423] width 120 height 36
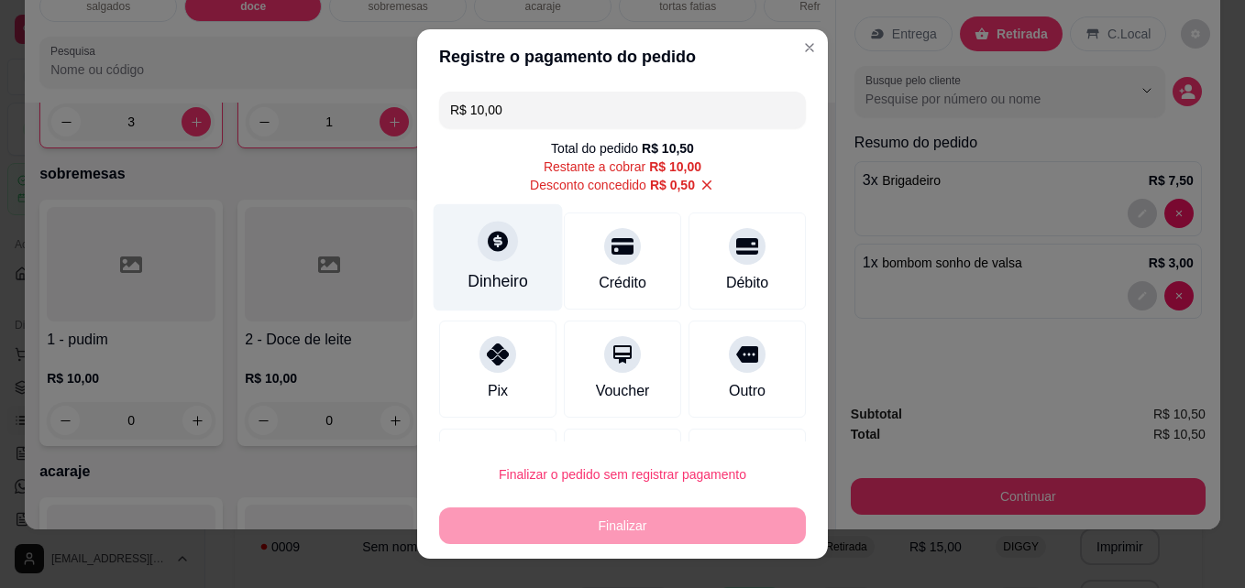
click at [467, 271] on div "Dinheiro" at bounding box center [497, 281] width 60 height 24
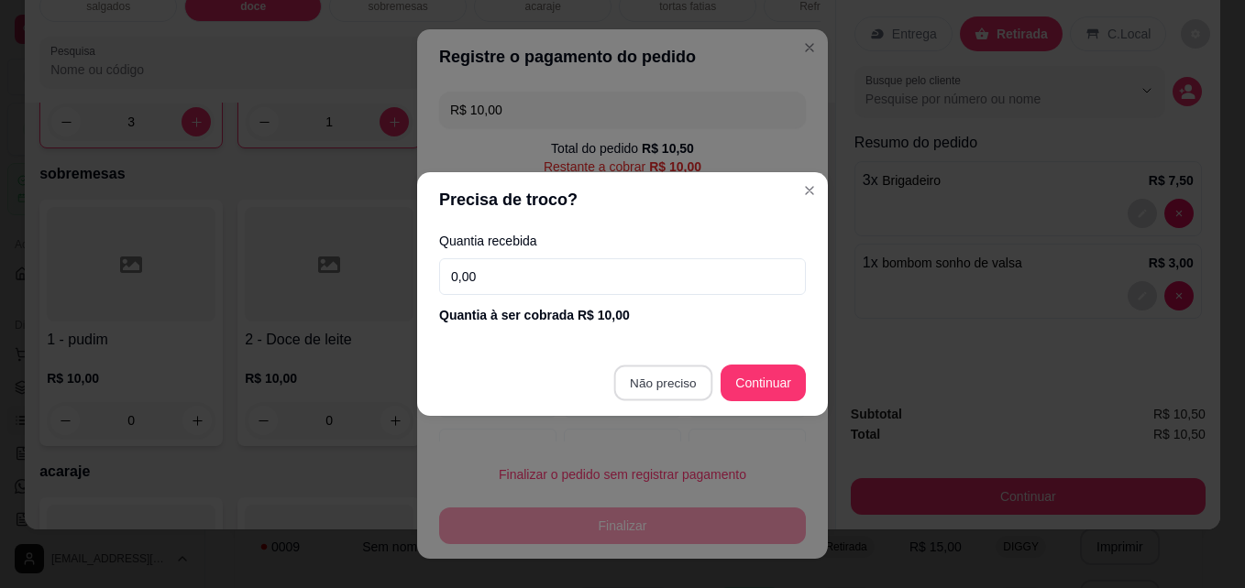
type input "R$ 0,00"
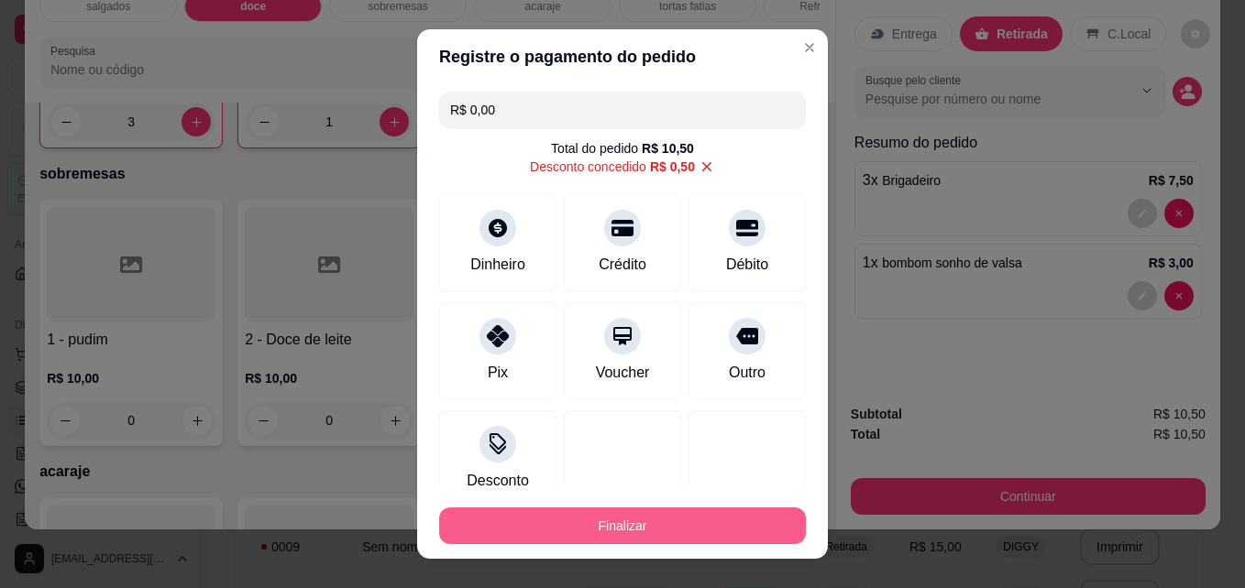
click at [633, 508] on button "Finalizar" at bounding box center [622, 526] width 367 height 37
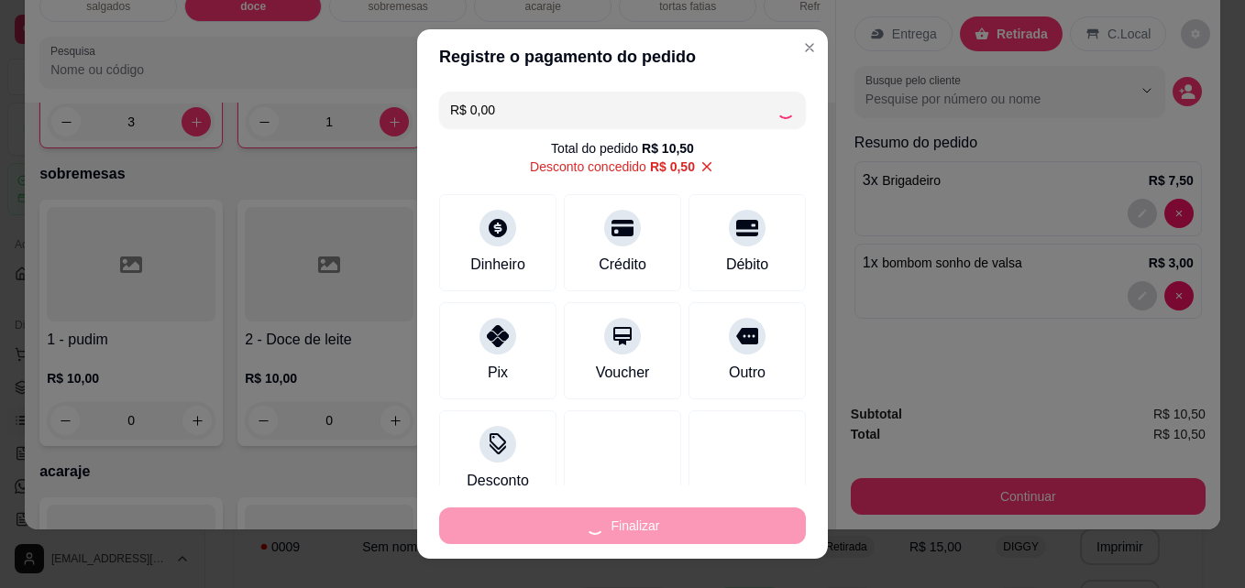
type input "0"
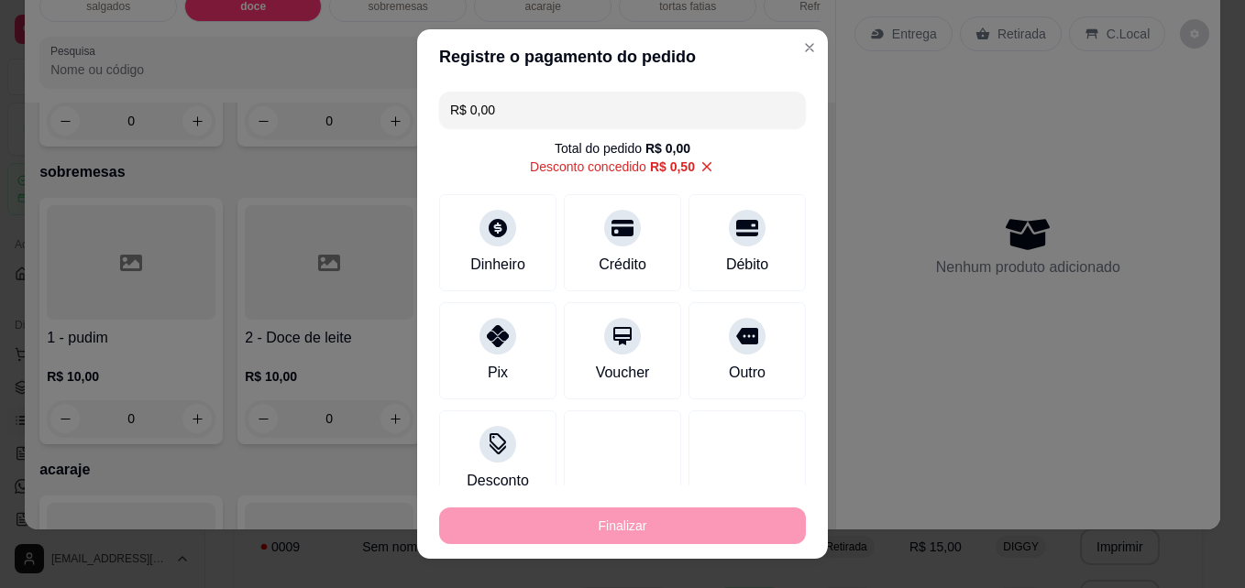
type input "-R$ 10,50"
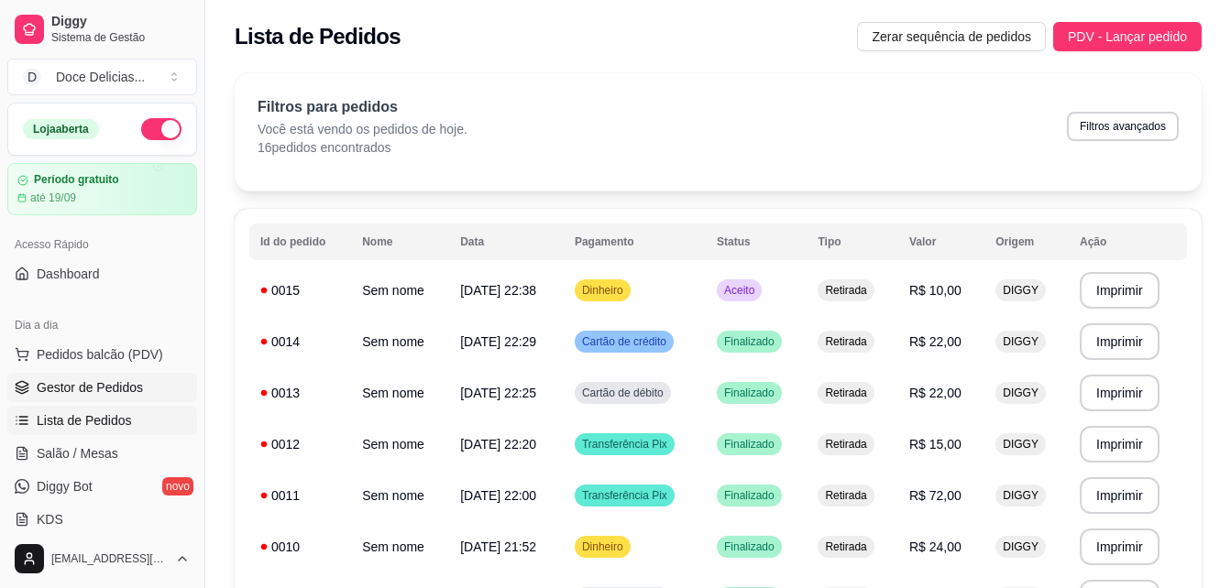
click at [95, 385] on span "Gestor de Pedidos" at bounding box center [90, 387] width 106 height 18
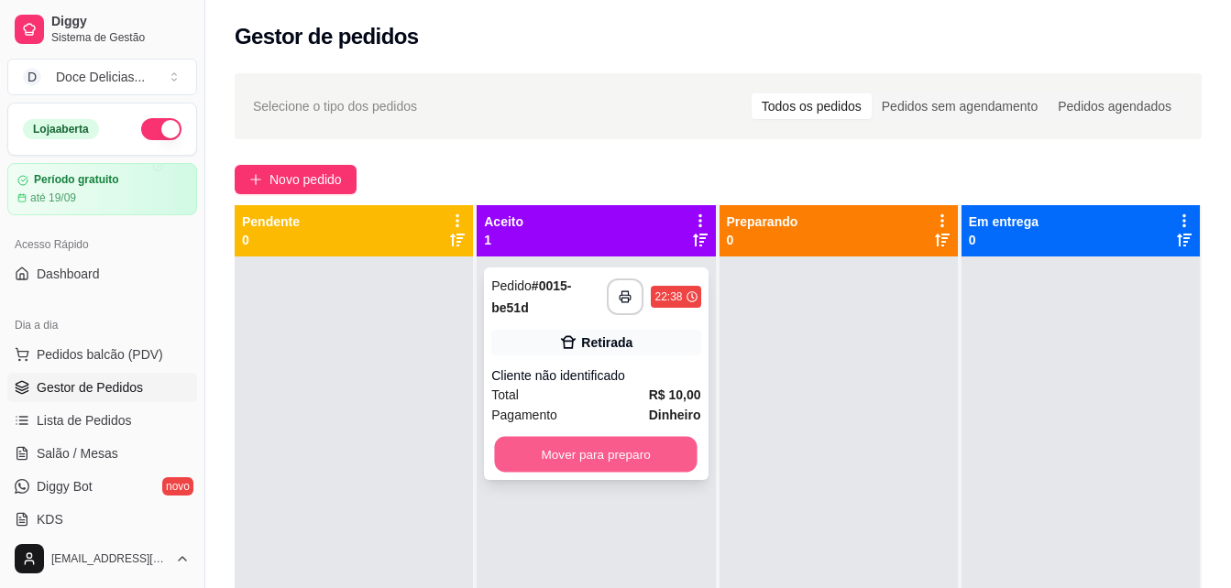
click at [598, 448] on button "Mover para preparo" at bounding box center [596, 455] width 203 height 36
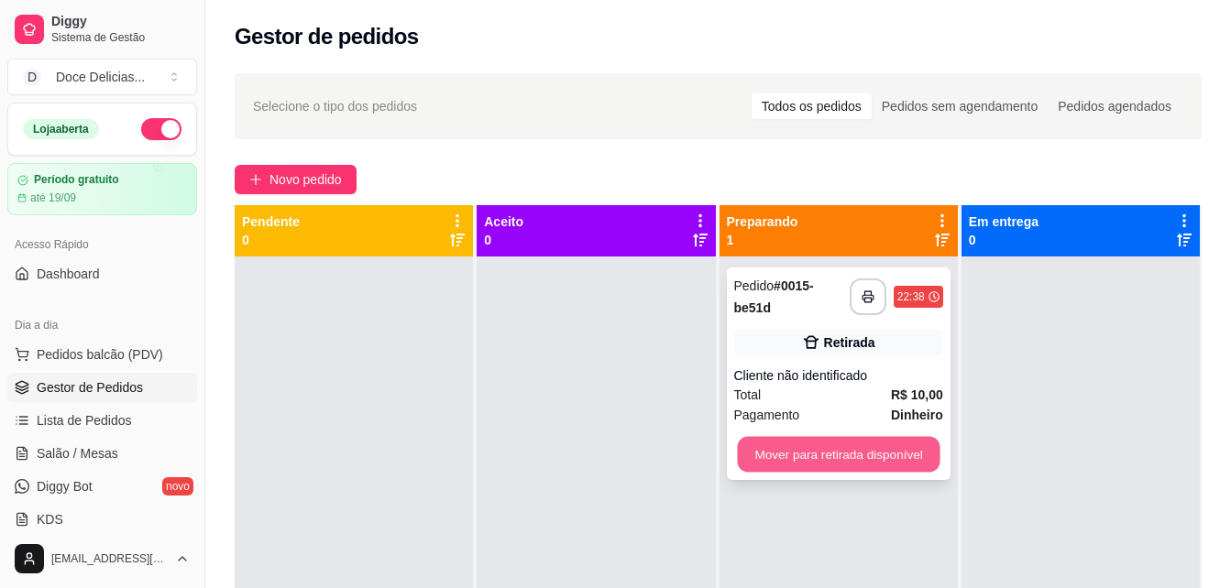
click at [762, 455] on button "Mover para retirada disponível" at bounding box center [838, 455] width 203 height 36
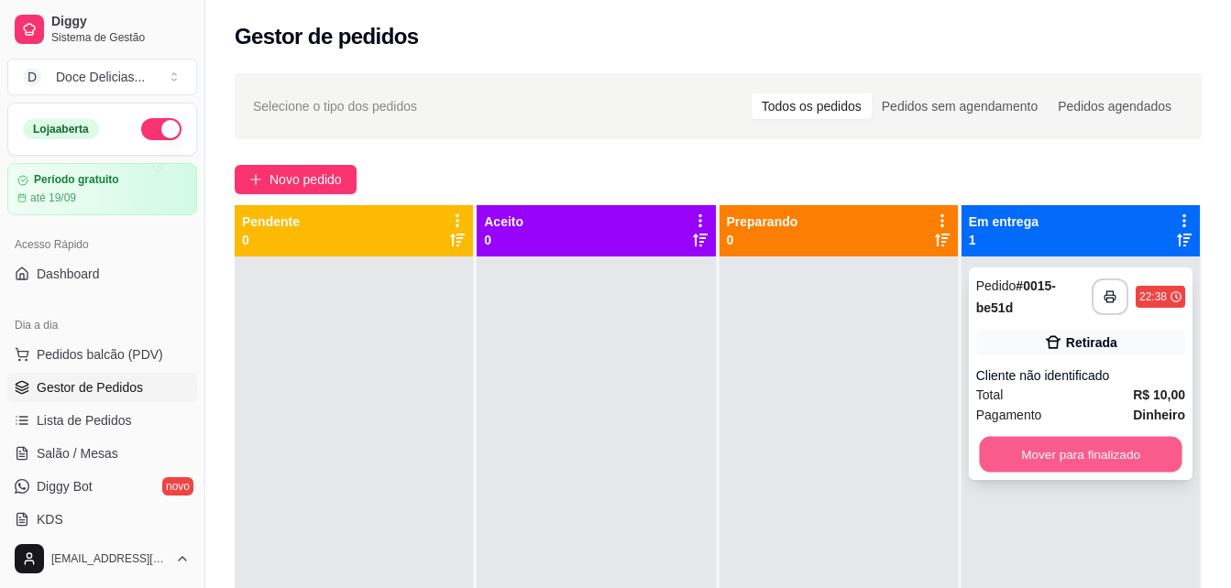
click at [994, 463] on button "Mover para finalizado" at bounding box center [1080, 455] width 203 height 36
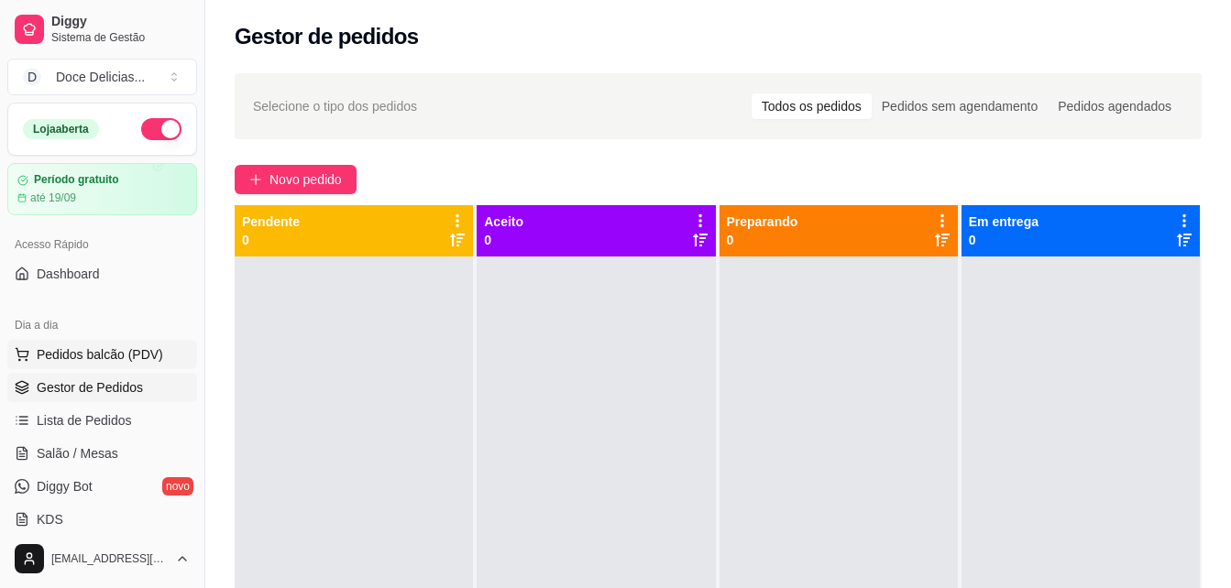
click at [114, 355] on span "Pedidos balcão (PDV)" at bounding box center [100, 354] width 126 height 18
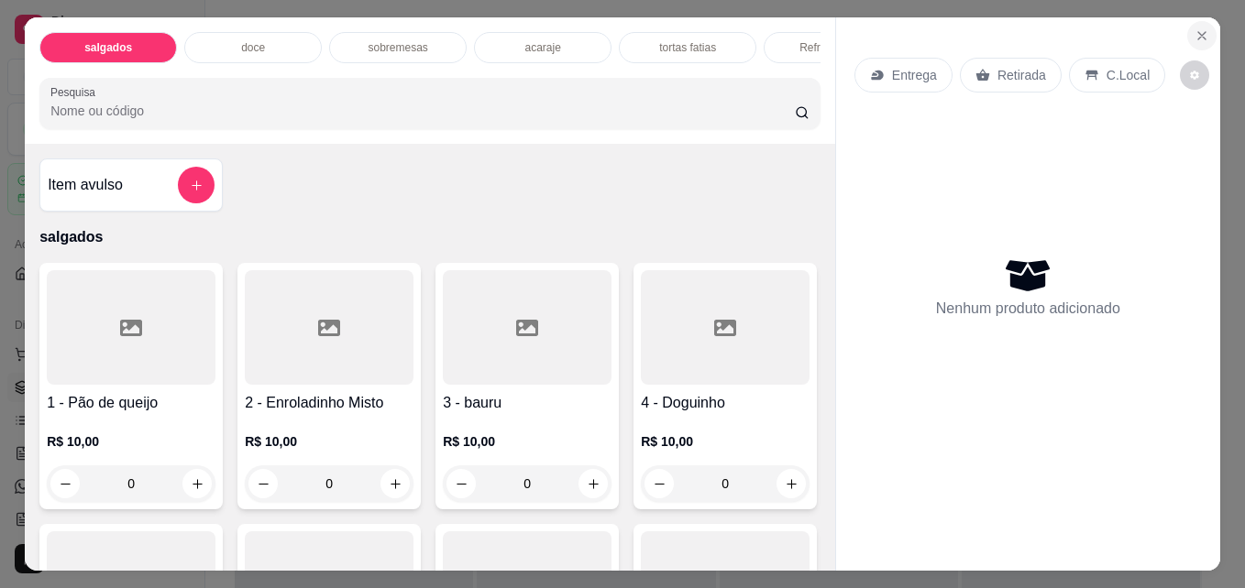
click at [1202, 21] on button "Close" at bounding box center [1201, 35] width 29 height 29
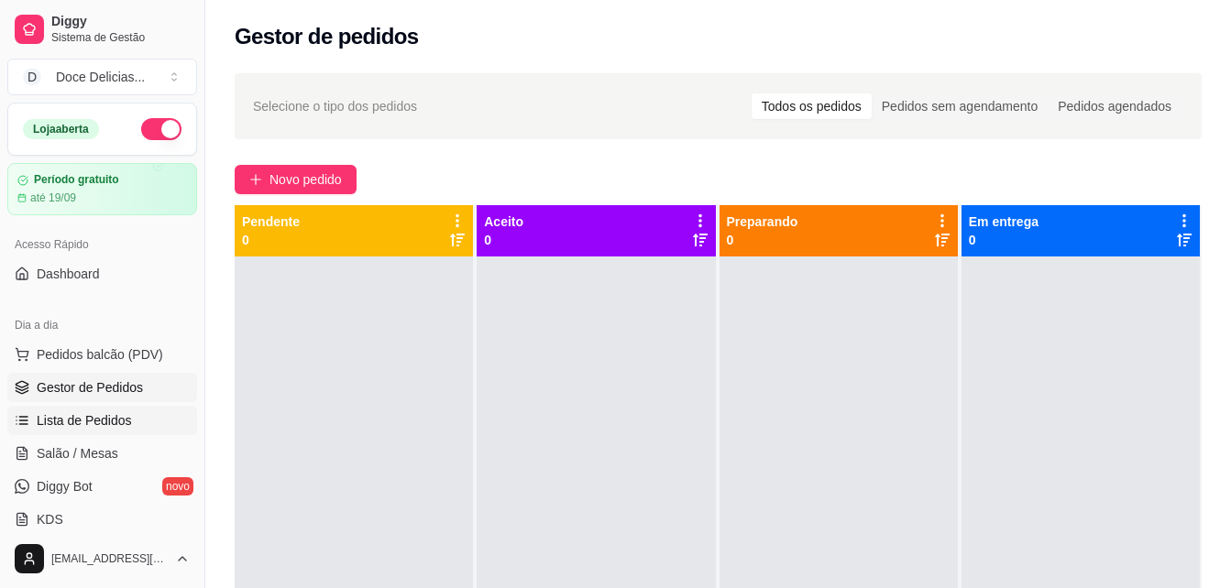
click at [64, 413] on span "Lista de Pedidos" at bounding box center [84, 420] width 95 height 18
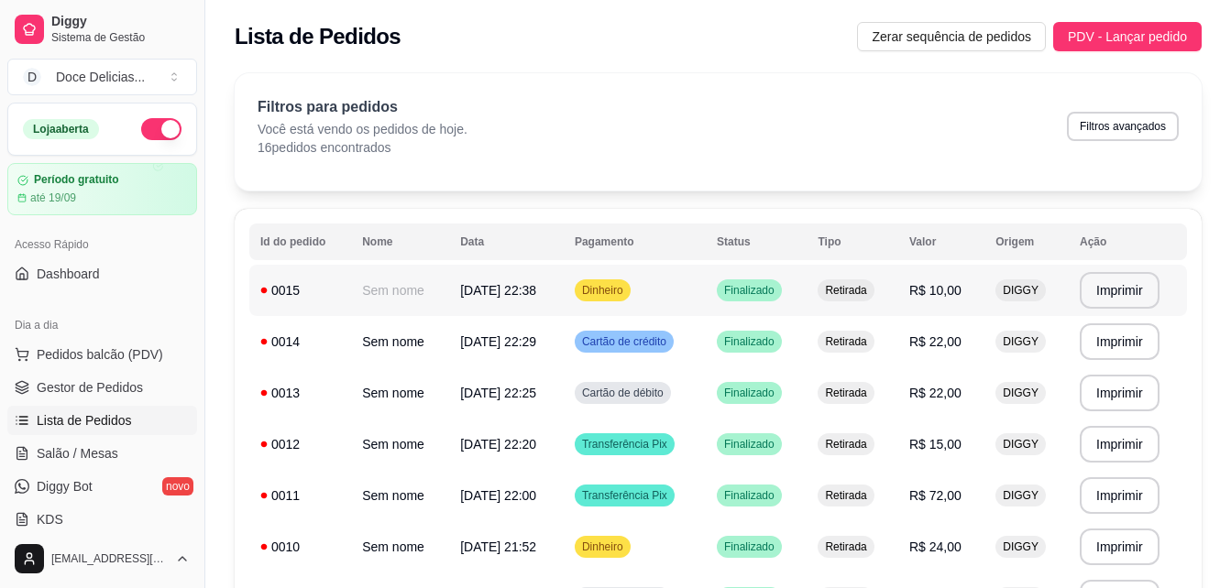
click at [429, 286] on td "Sem nome" at bounding box center [400, 290] width 98 height 51
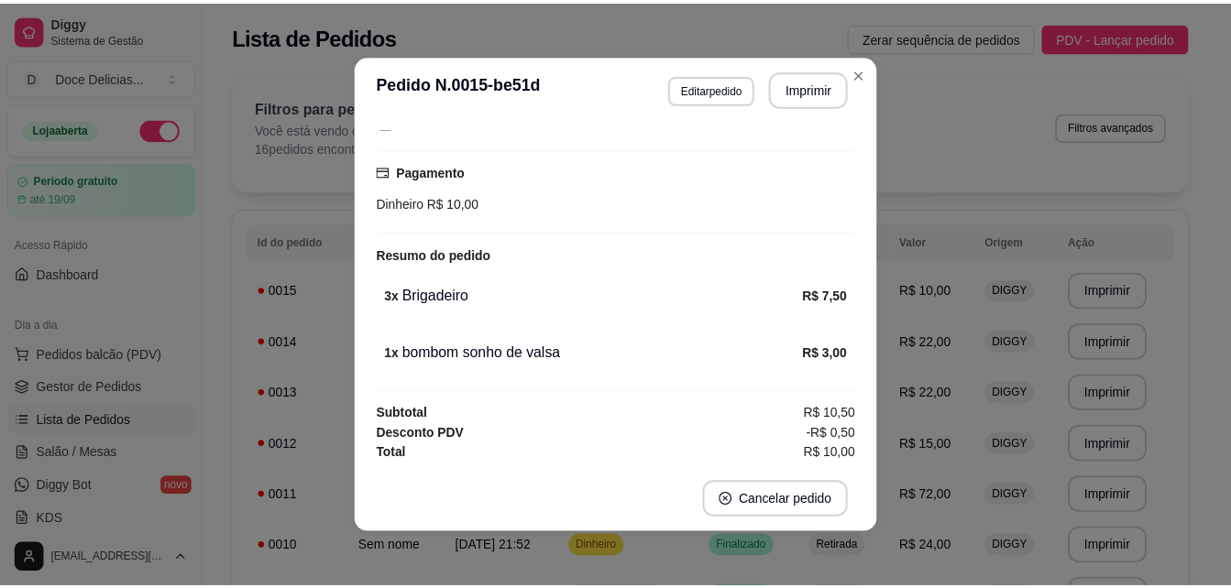
scroll to position [140, 0]
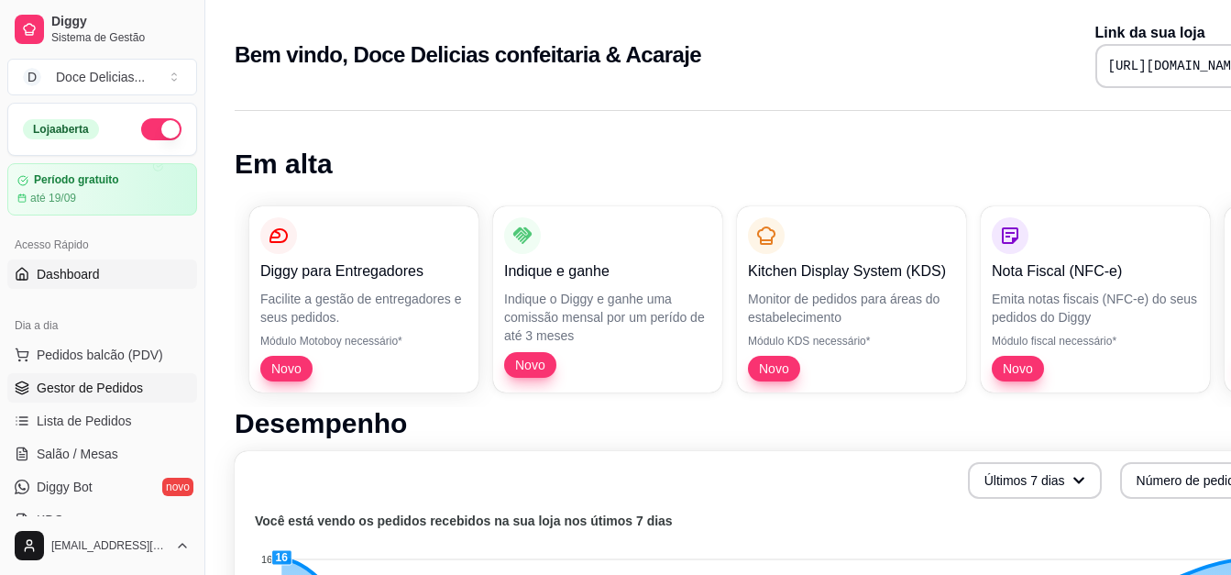
click at [53, 396] on span "Gestor de Pedidos" at bounding box center [90, 387] width 106 height 18
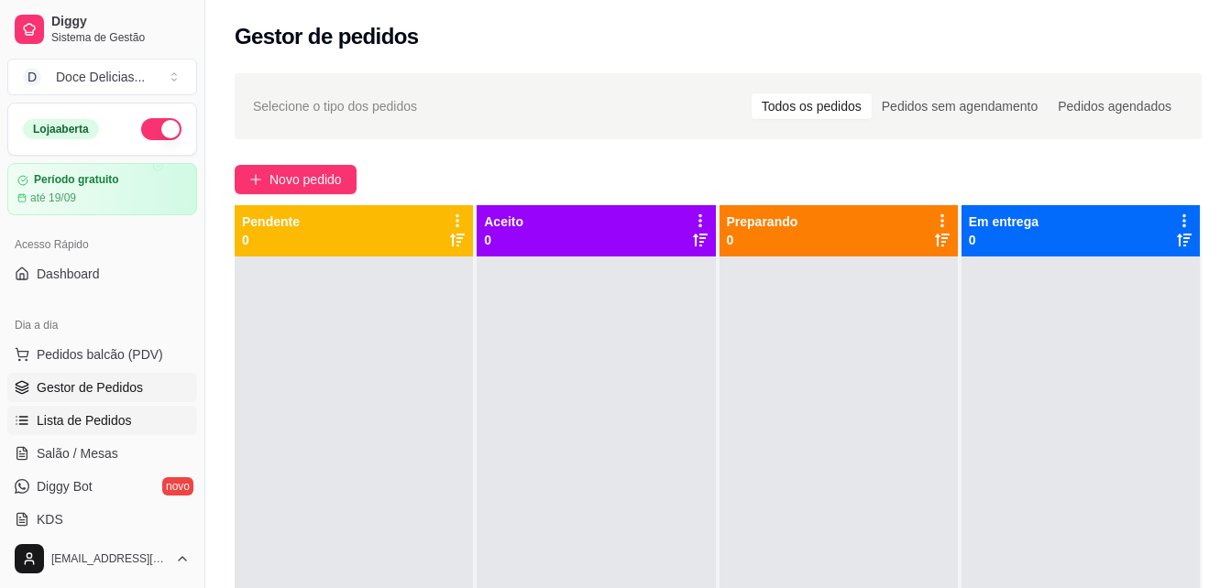
click at [58, 413] on span "Lista de Pedidos" at bounding box center [84, 420] width 95 height 18
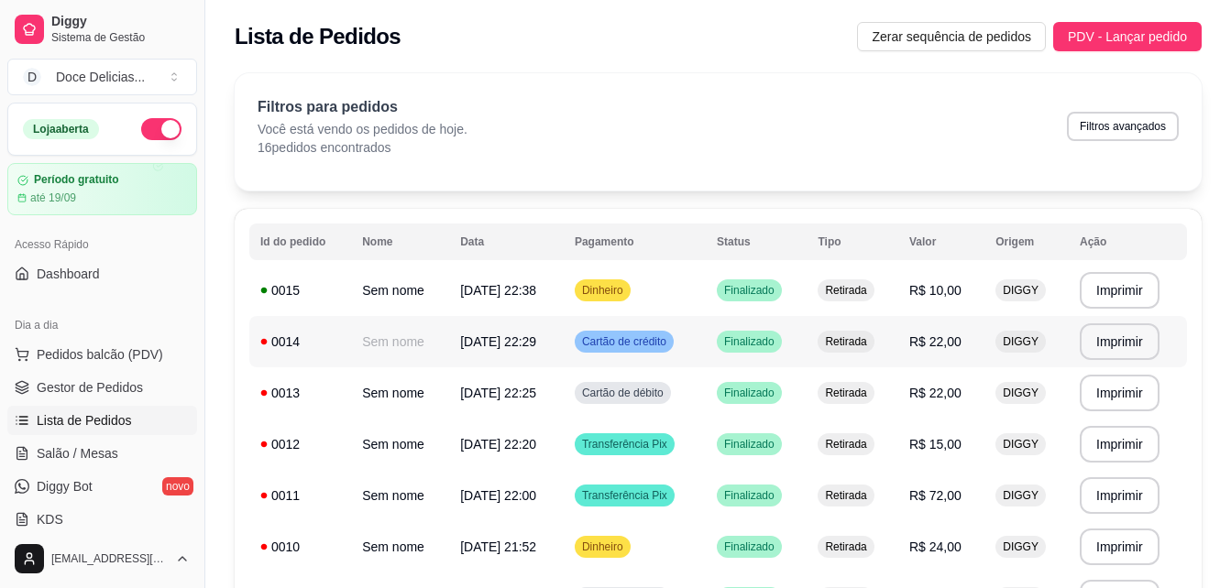
click at [282, 340] on div "0014" at bounding box center [300, 342] width 80 height 18
click at [1160, 26] on button "PDV - Lançar pedido" at bounding box center [1127, 36] width 148 height 29
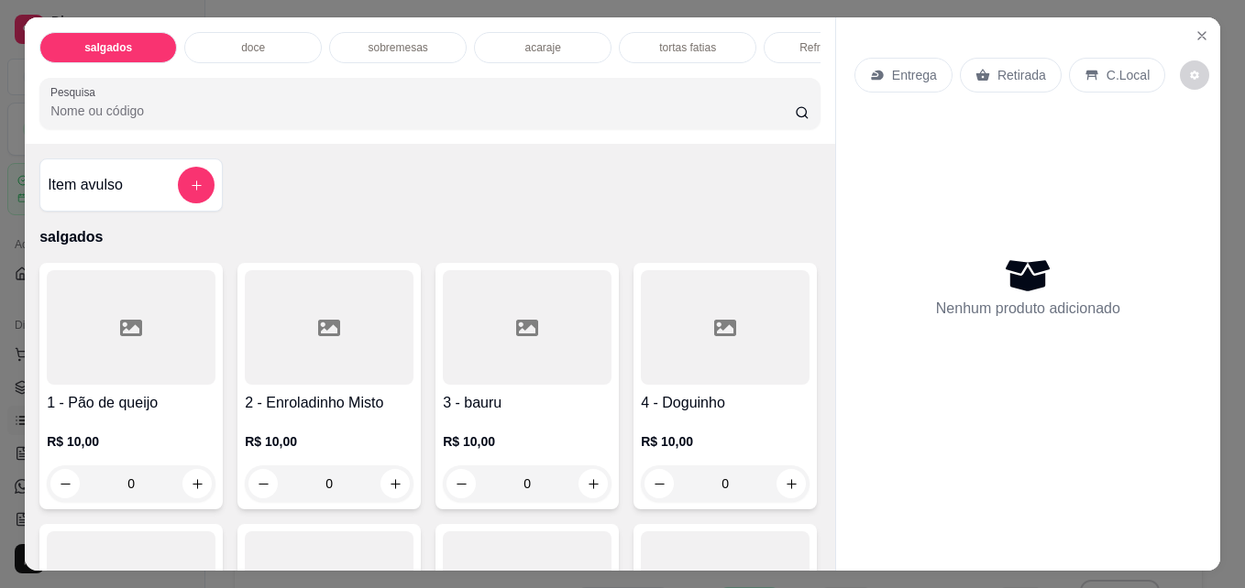
click at [276, 44] on div "doce" at bounding box center [252, 47] width 137 height 31
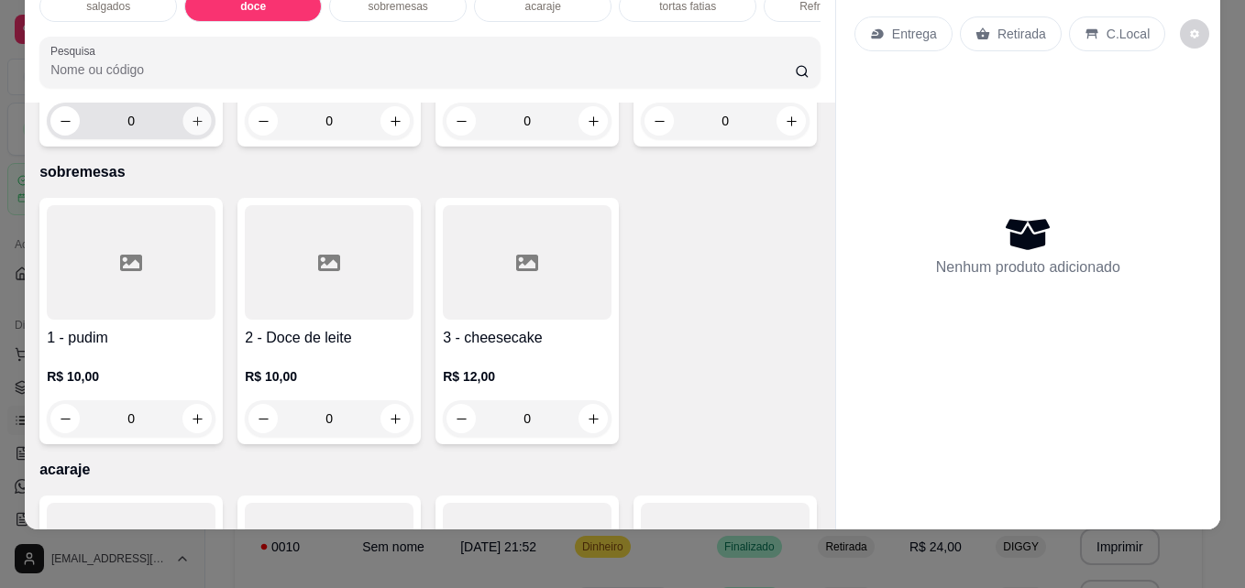
click at [191, 128] on icon "increase-product-quantity" at bounding box center [198, 122] width 14 height 14
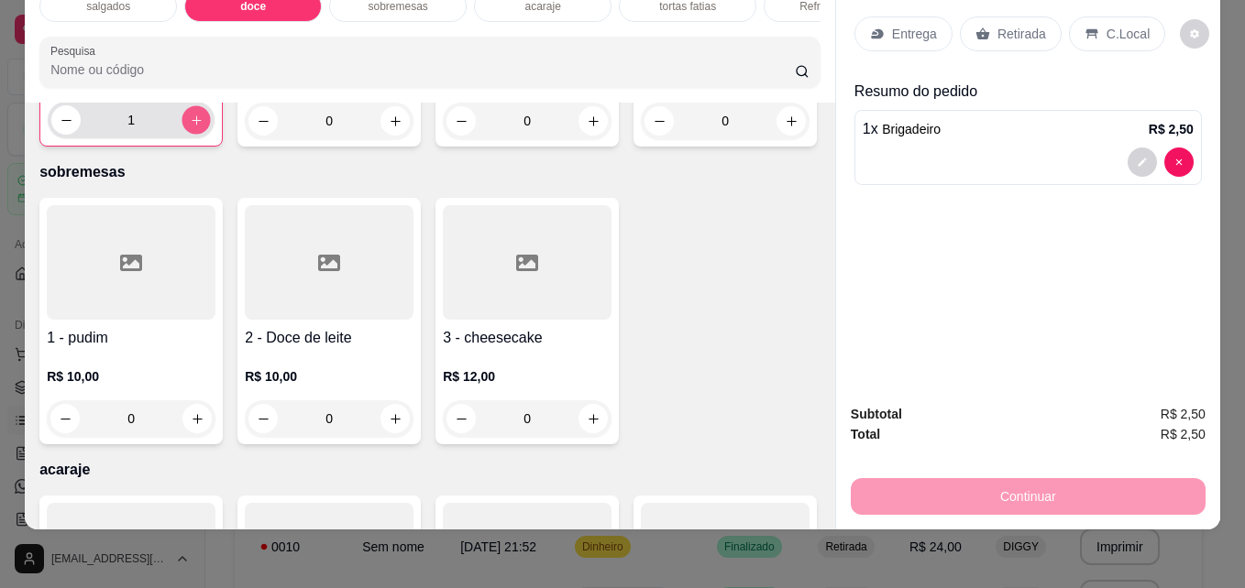
click at [190, 127] on icon "increase-product-quantity" at bounding box center [197, 121] width 14 height 14
type input "3"
click at [381, 136] on button "increase-product-quantity" at bounding box center [395, 121] width 28 height 28
type input "1"
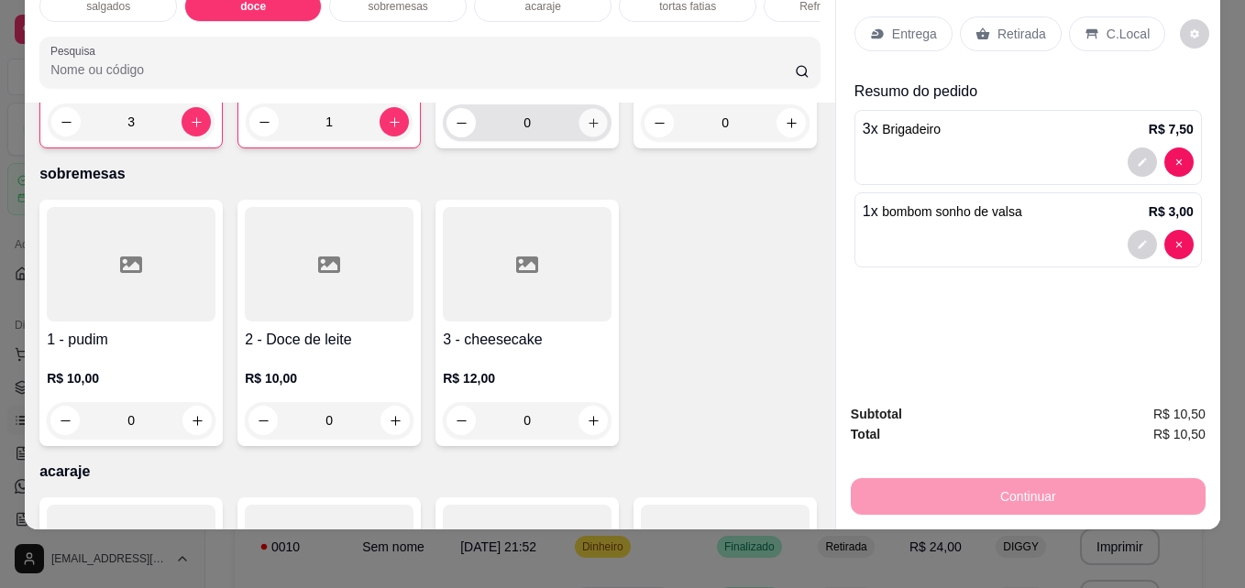
click at [579, 137] on button "increase-product-quantity" at bounding box center [593, 123] width 28 height 28
type input "1"
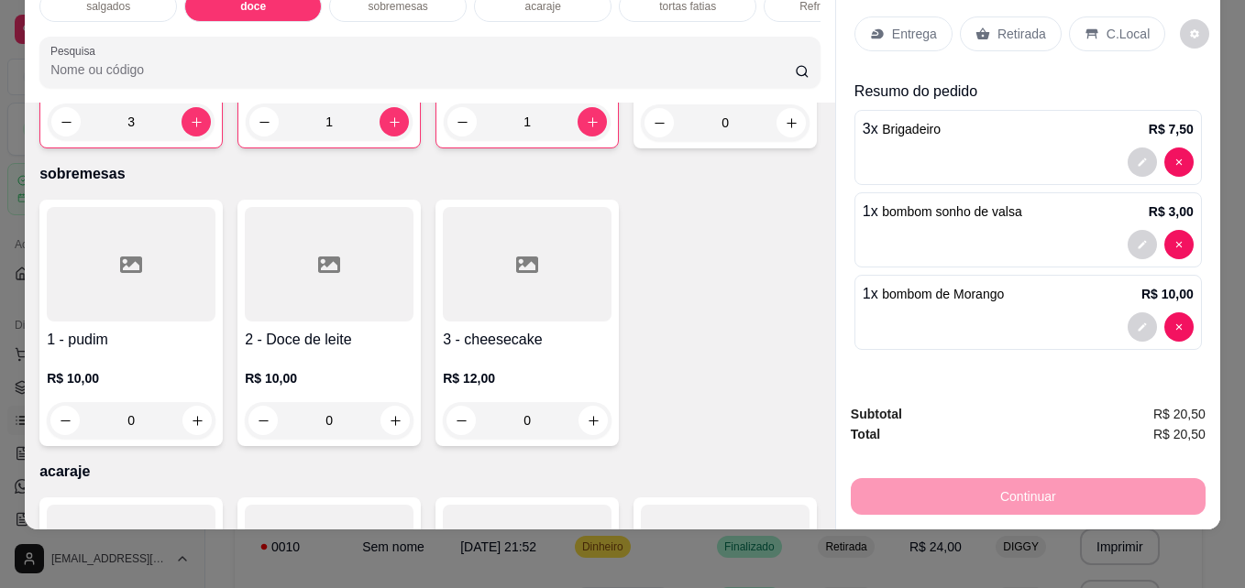
click at [1004, 25] on p "Retirada" at bounding box center [1021, 34] width 49 height 18
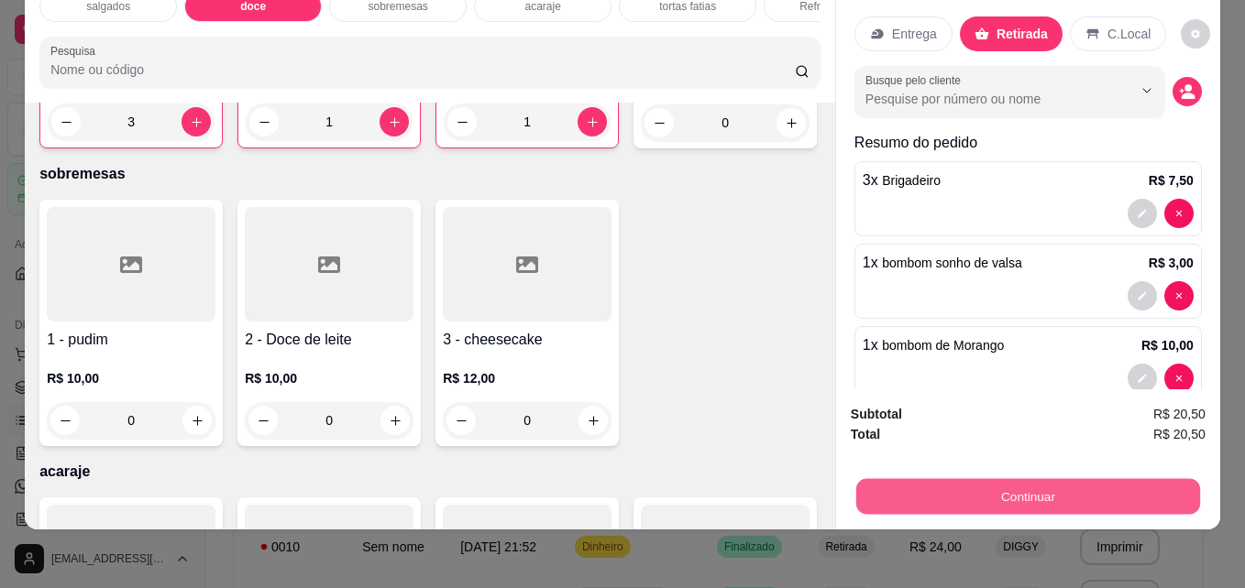
click at [1030, 478] on button "Continuar" at bounding box center [1028, 496] width 344 height 36
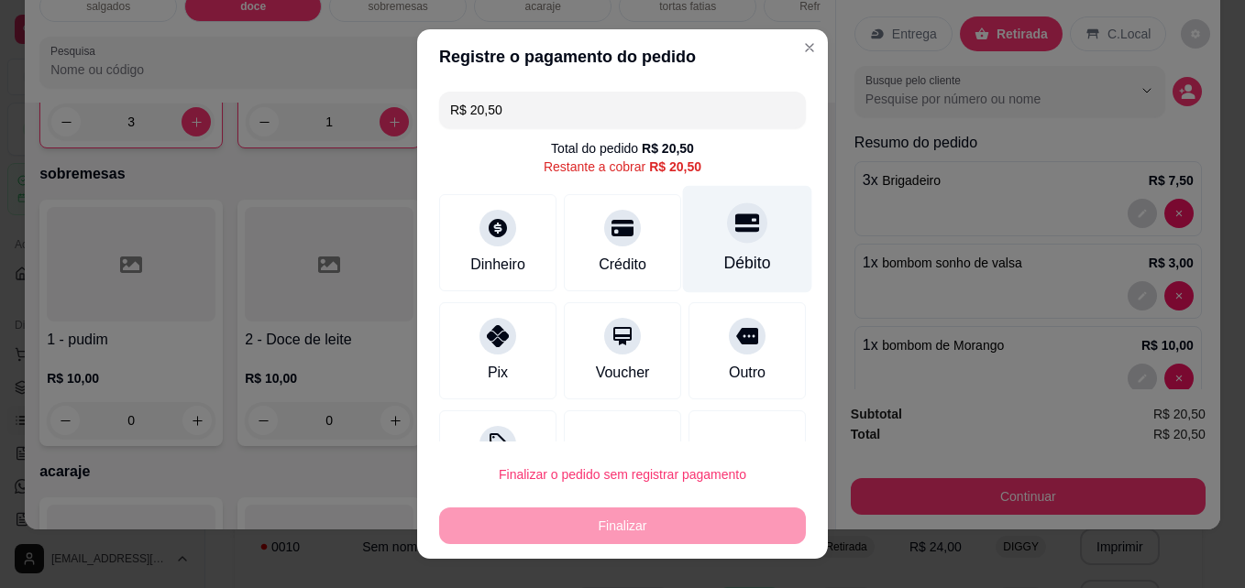
click at [688, 225] on div "Débito" at bounding box center [747, 239] width 129 height 107
type input "R$ 0,00"
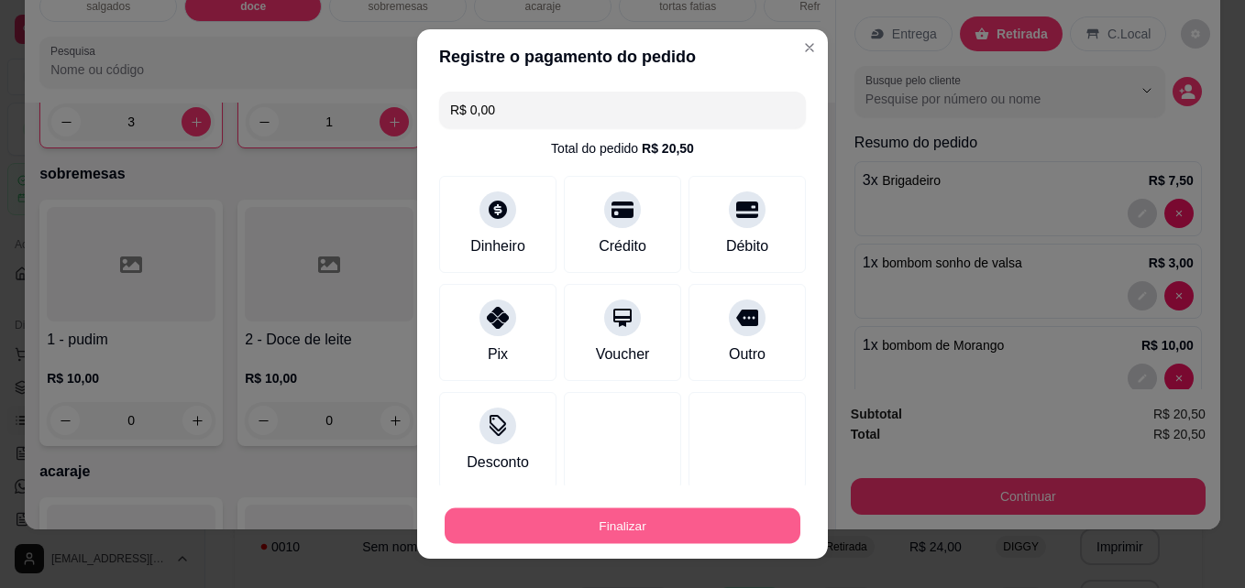
click at [649, 516] on button "Finalizar" at bounding box center [622, 527] width 356 height 36
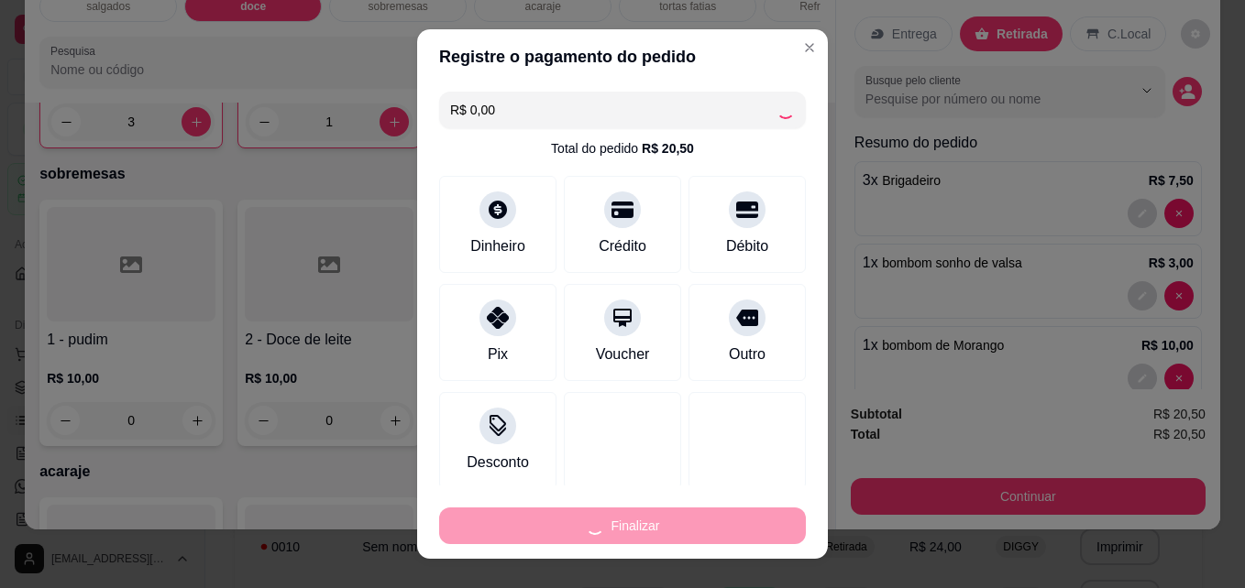
type input "0"
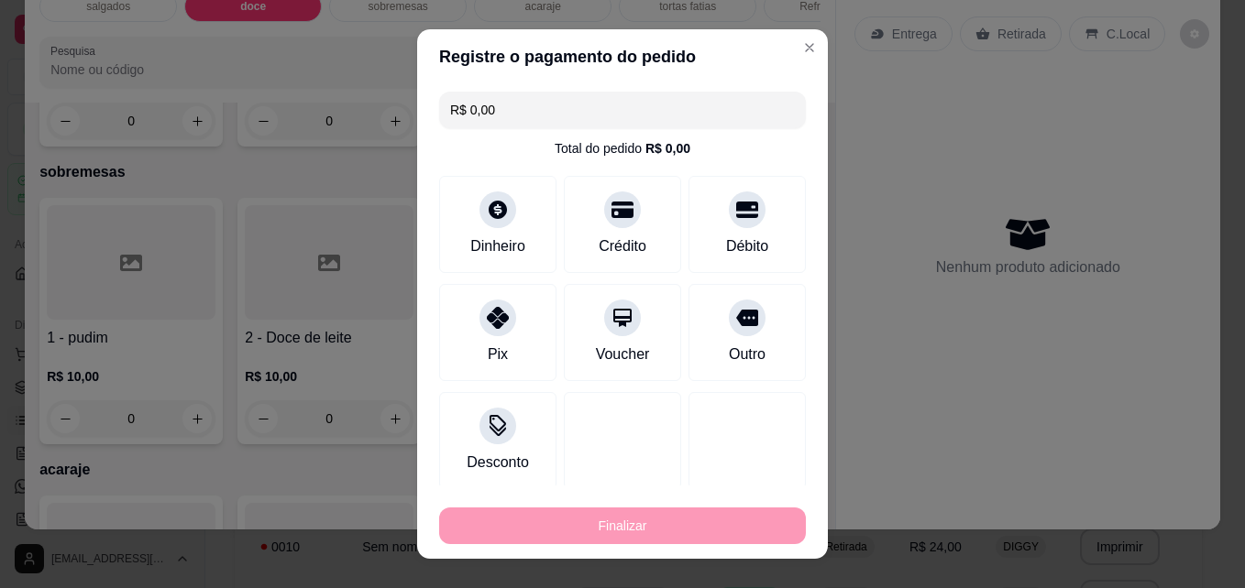
type input "-R$ 20,50"
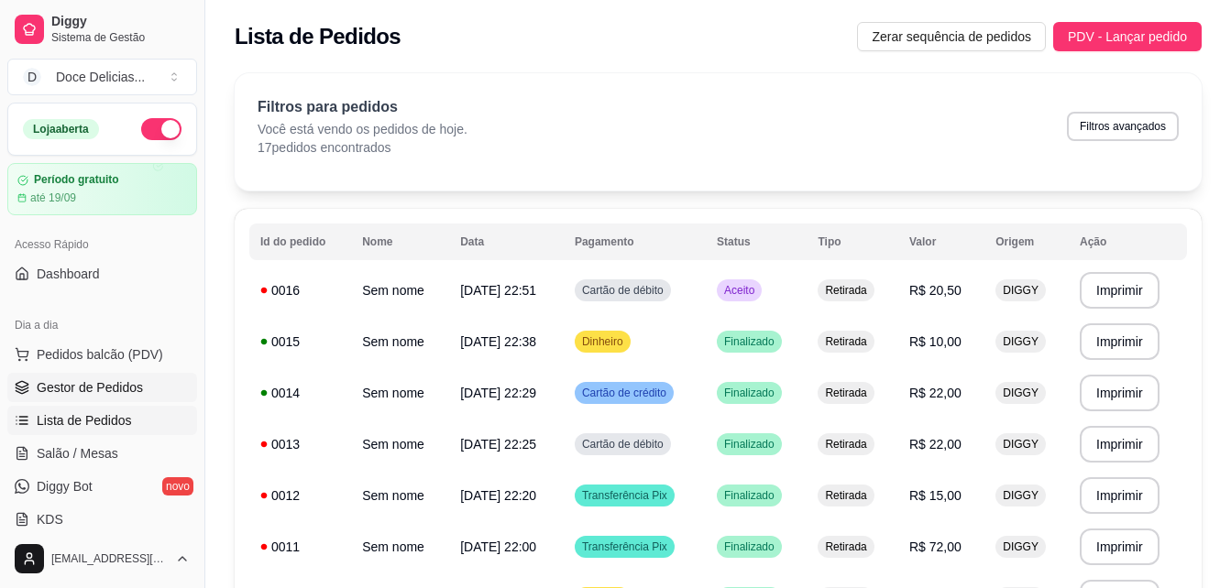
click at [63, 394] on span "Gestor de Pedidos" at bounding box center [90, 387] width 106 height 18
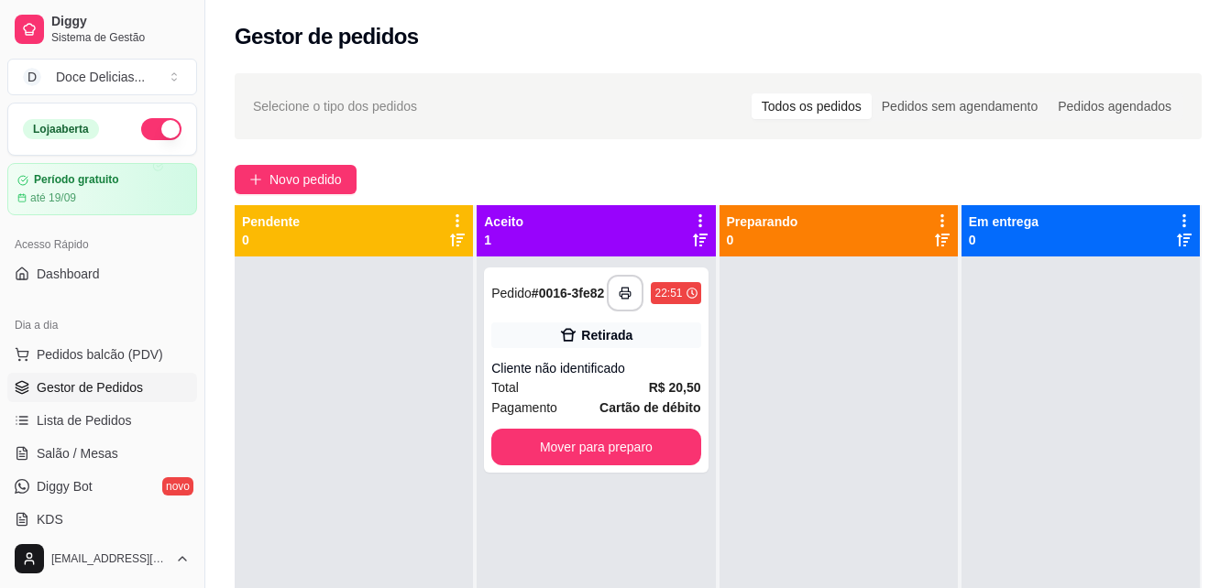
click at [583, 238] on div "Aceito 1" at bounding box center [596, 231] width 224 height 37
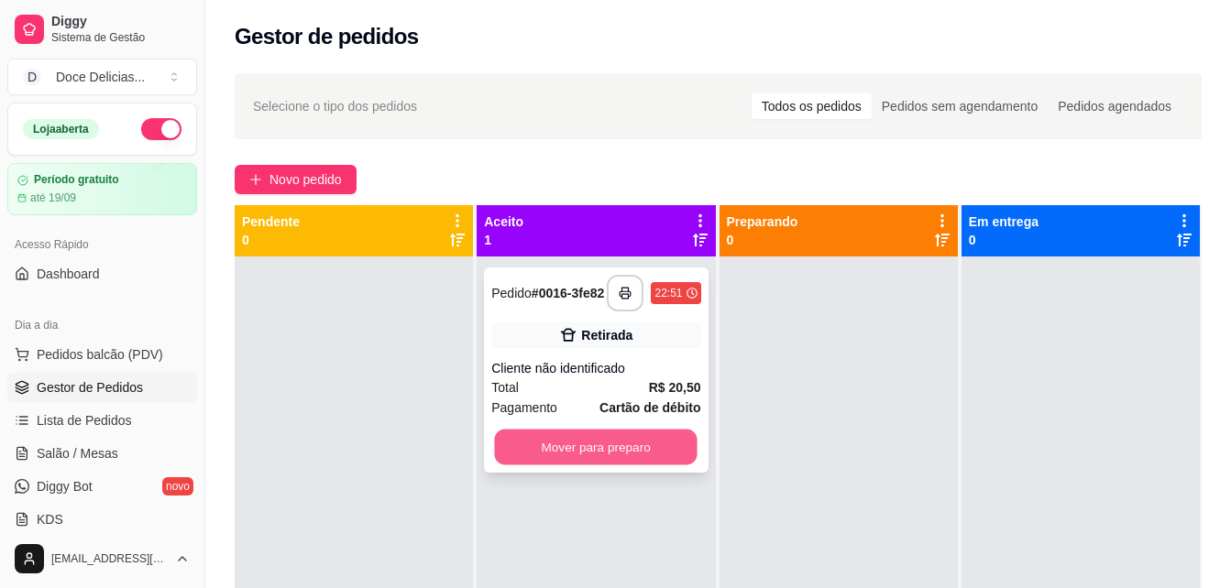
click at [622, 444] on button "Mover para preparo" at bounding box center [596, 448] width 203 height 36
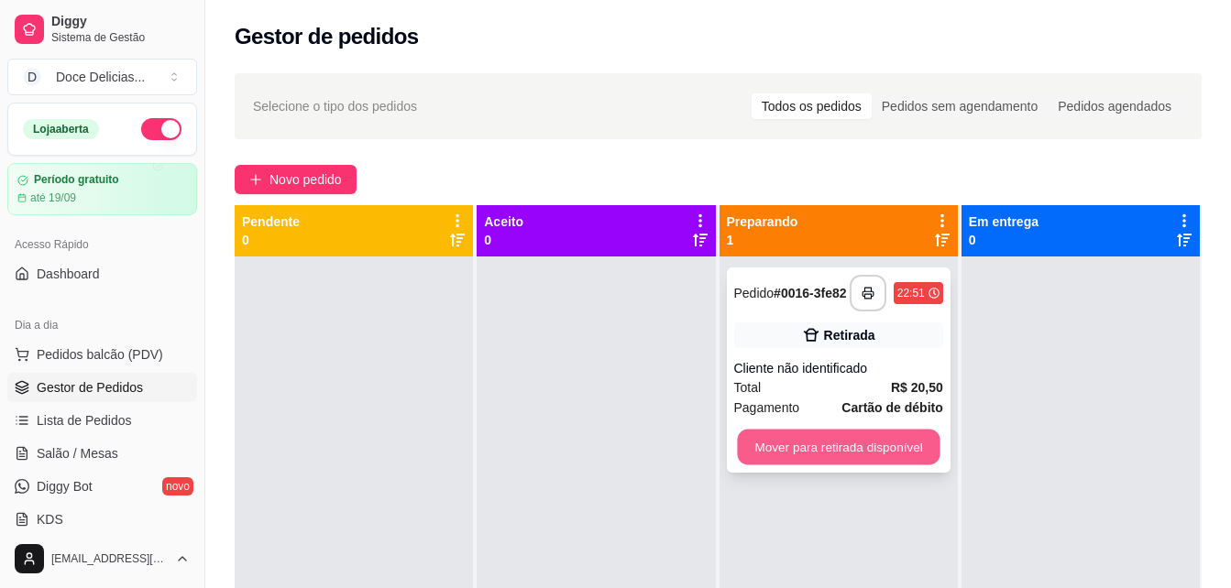
click at [767, 457] on button "Mover para retirada disponível" at bounding box center [838, 448] width 203 height 36
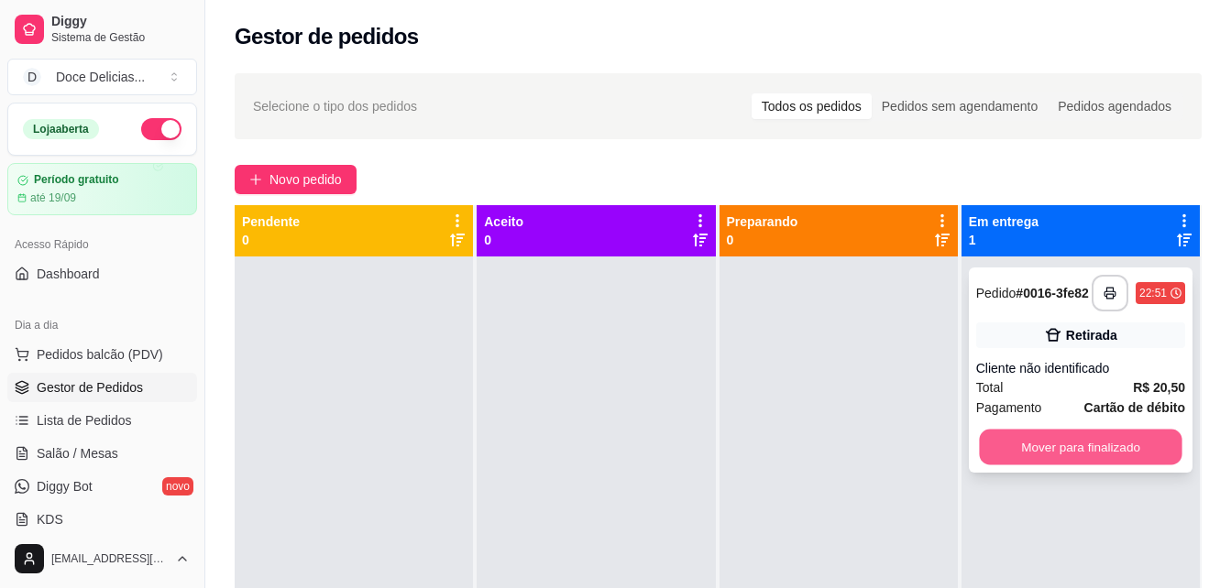
click at [979, 448] on button "Mover para finalizado" at bounding box center [1080, 448] width 203 height 36
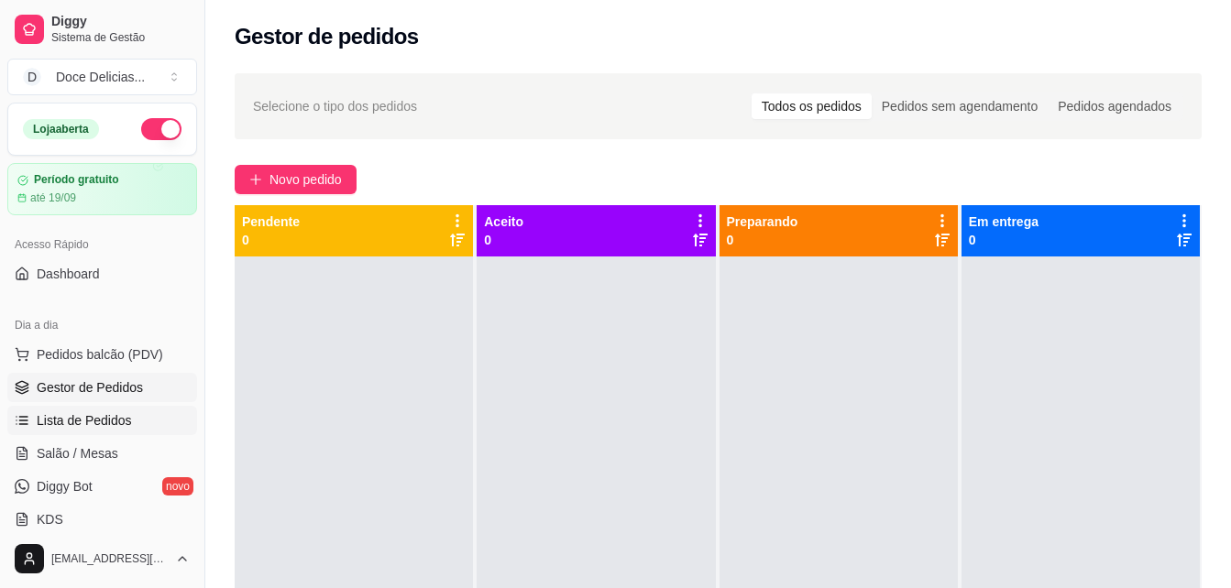
click at [103, 433] on link "Lista de Pedidos" at bounding box center [102, 420] width 190 height 29
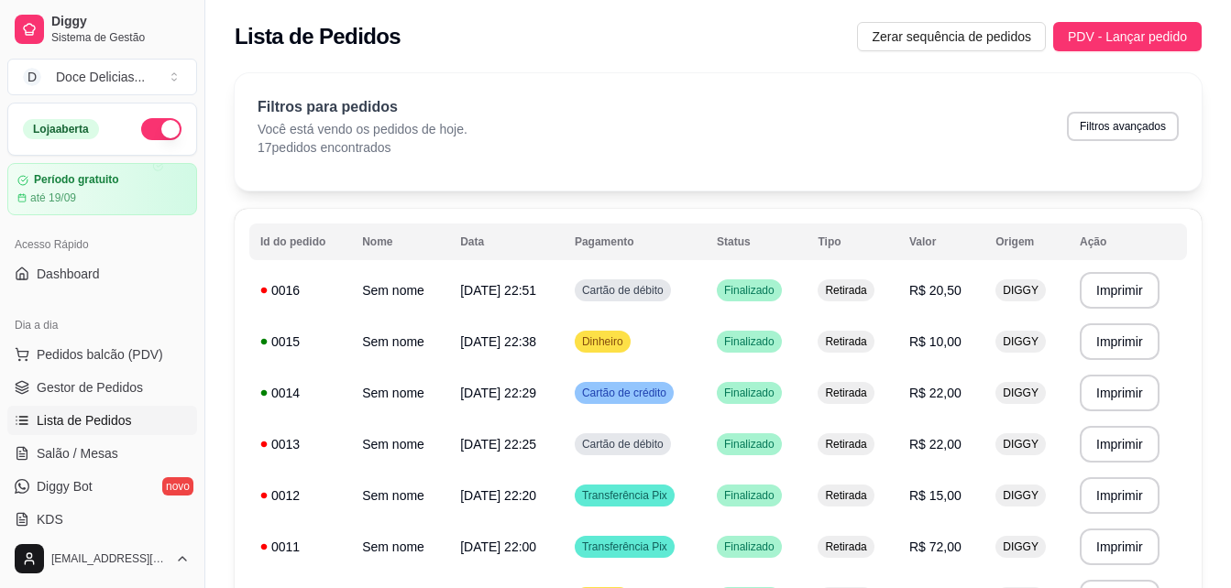
click at [7, 406] on link "Lista de Pedidos" at bounding box center [102, 420] width 190 height 29
click at [1069, 44] on button "PDV - Lançar pedido" at bounding box center [1127, 36] width 148 height 29
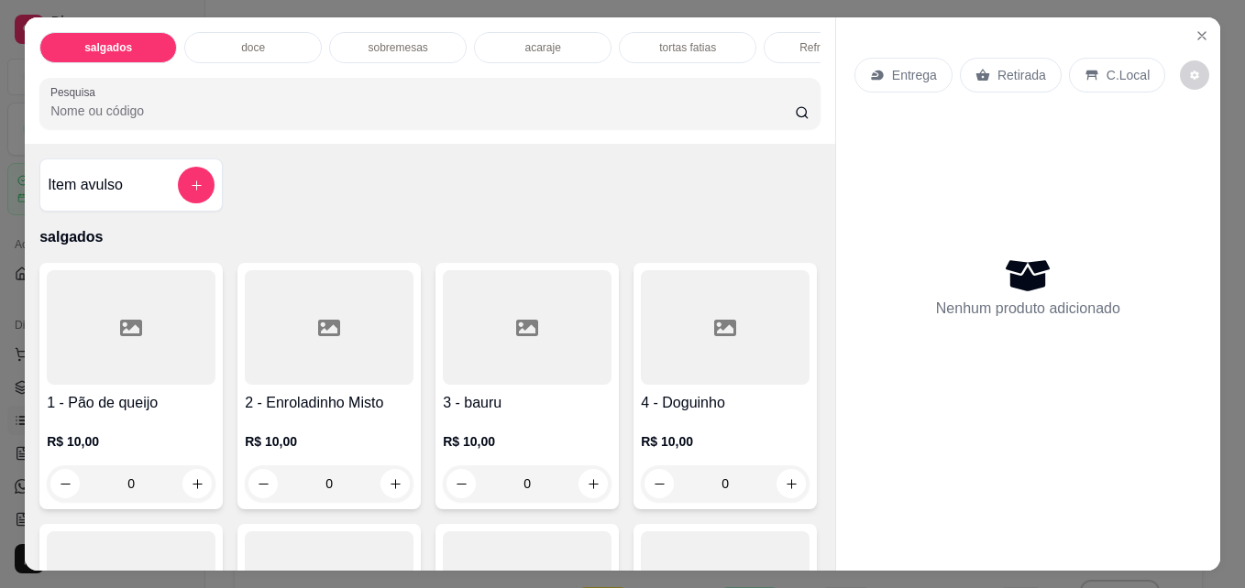
click at [677, 41] on p "tortas fatias" at bounding box center [687, 47] width 57 height 15
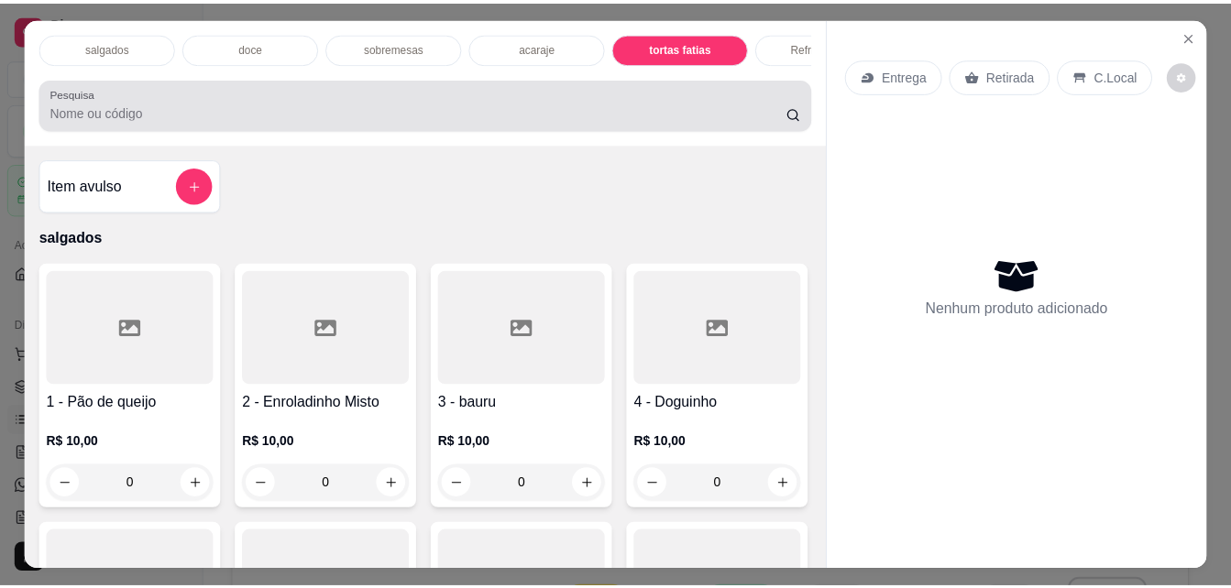
scroll to position [48, 0]
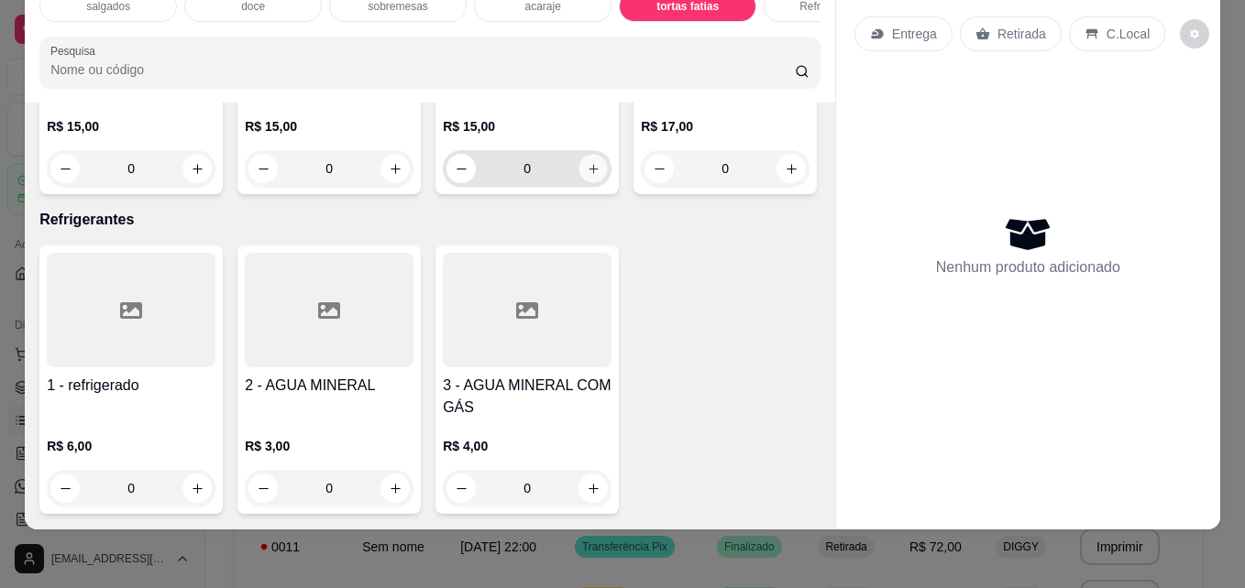
click at [594, 183] on button "increase-product-quantity" at bounding box center [593, 169] width 28 height 28
type input "1"
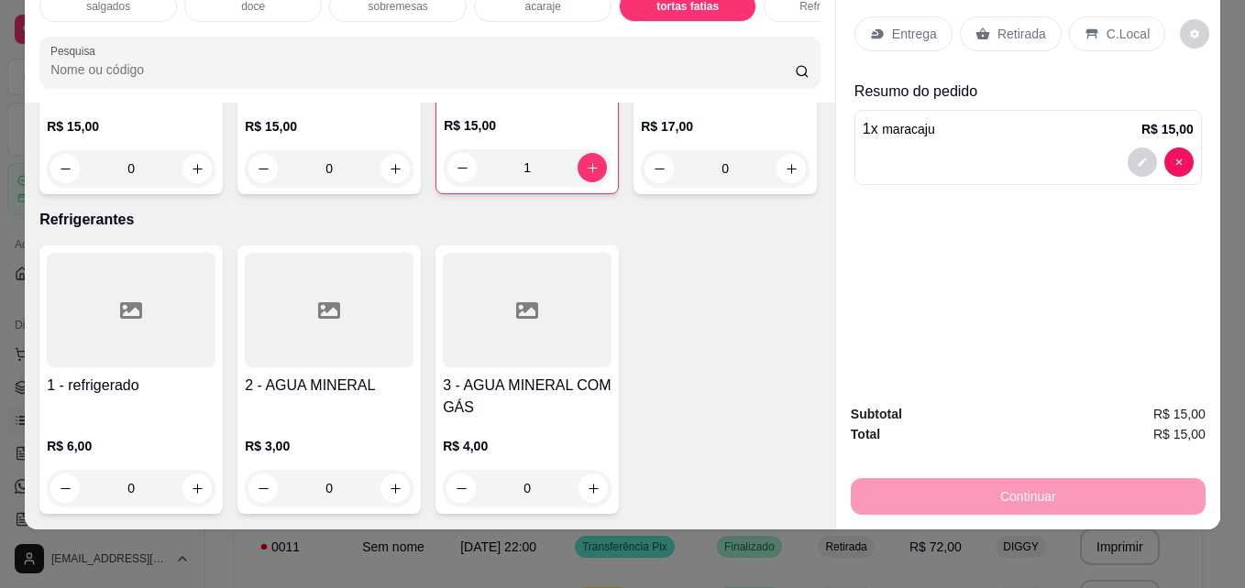
click at [1025, 16] on div "Retirada" at bounding box center [1011, 33] width 102 height 35
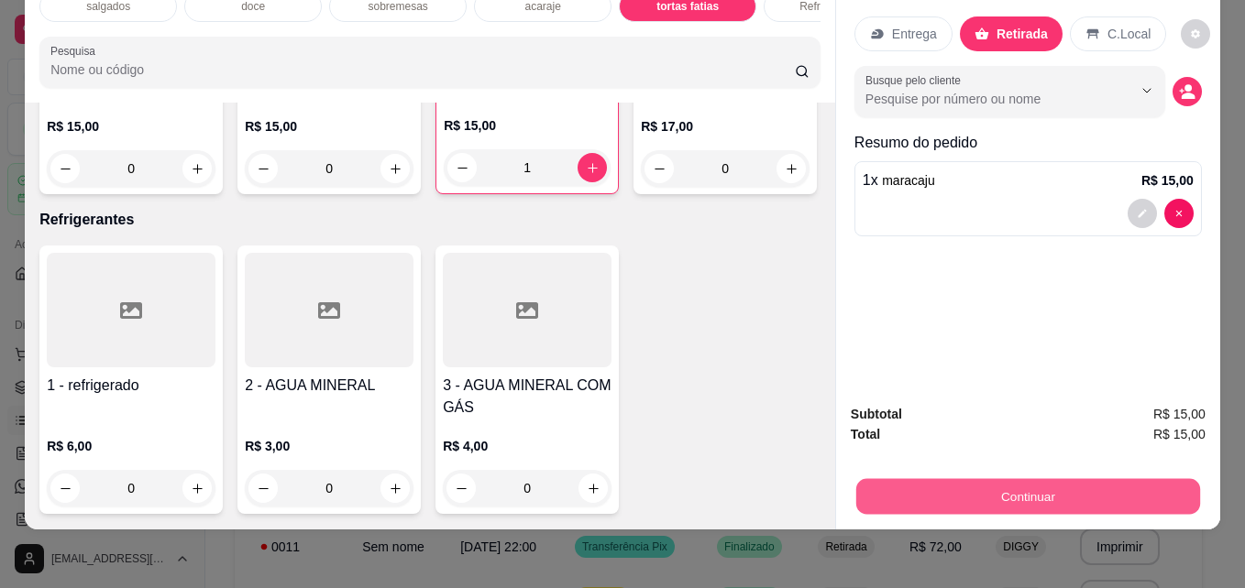
click at [1033, 479] on button "Continuar" at bounding box center [1028, 496] width 344 height 36
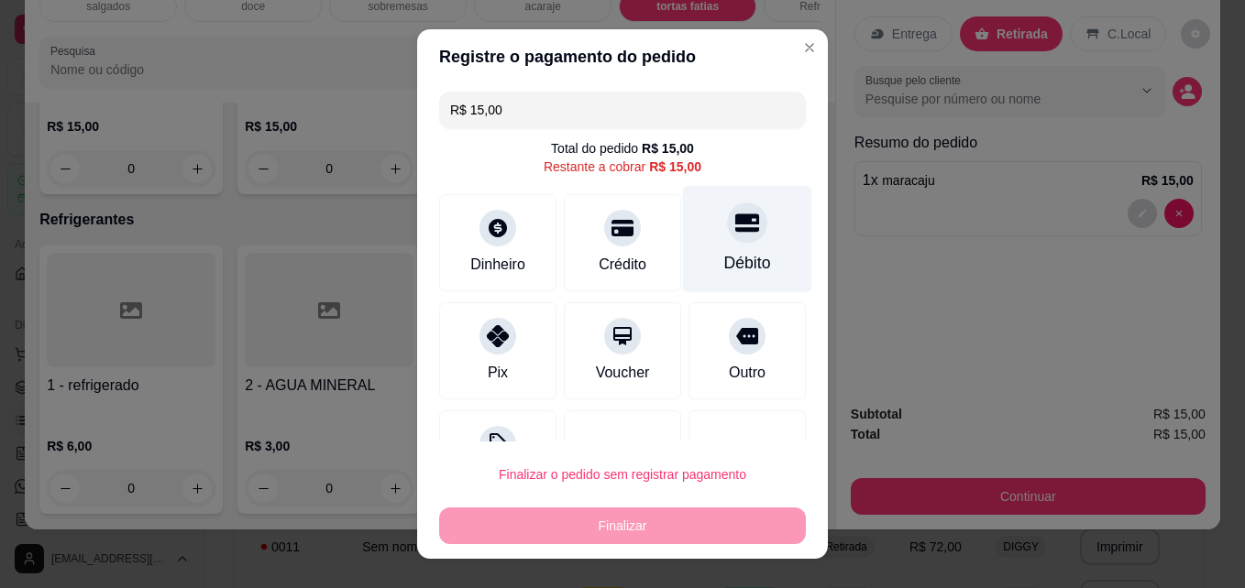
click at [683, 261] on div "Débito" at bounding box center [747, 239] width 129 height 107
type input "R$ 0,00"
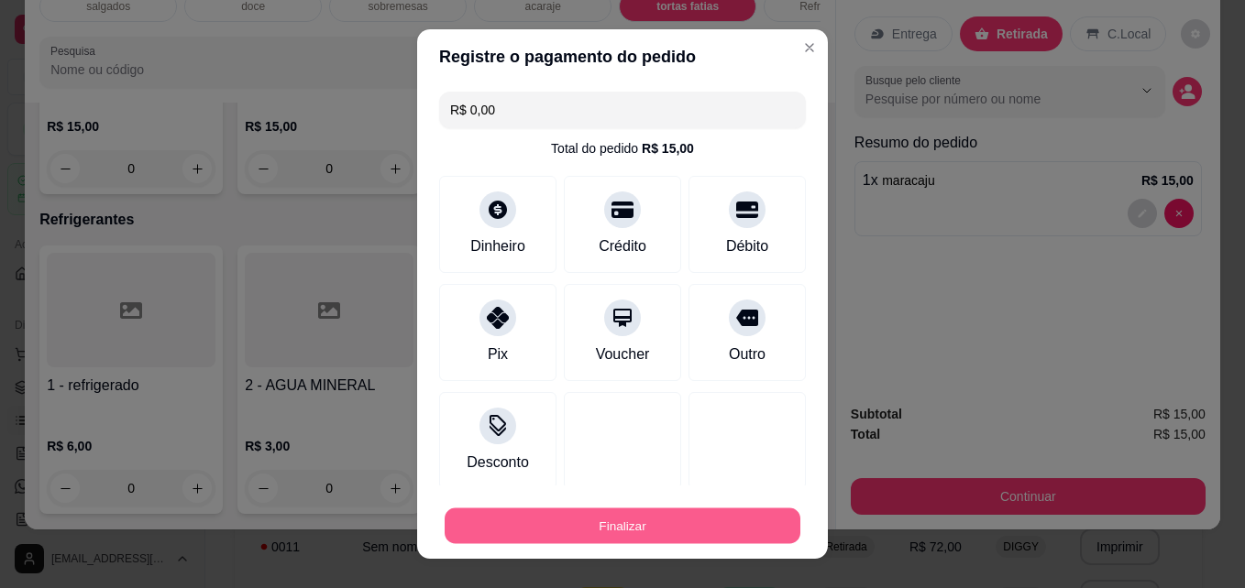
click at [563, 535] on button "Finalizar" at bounding box center [622, 527] width 356 height 36
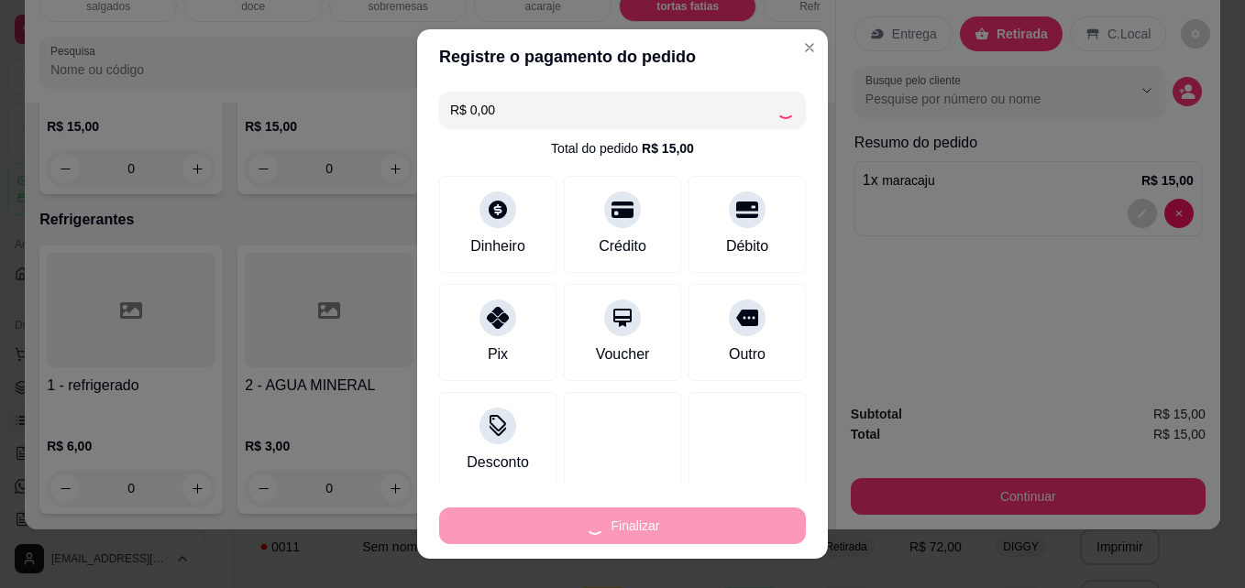
type input "0"
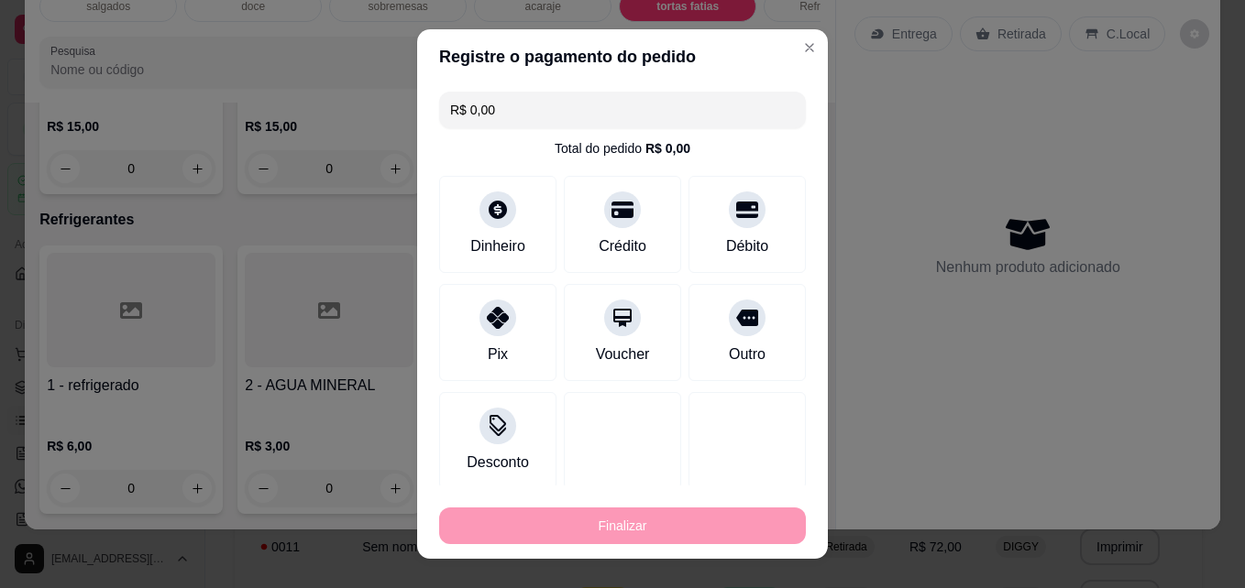
type input "-R$ 15,00"
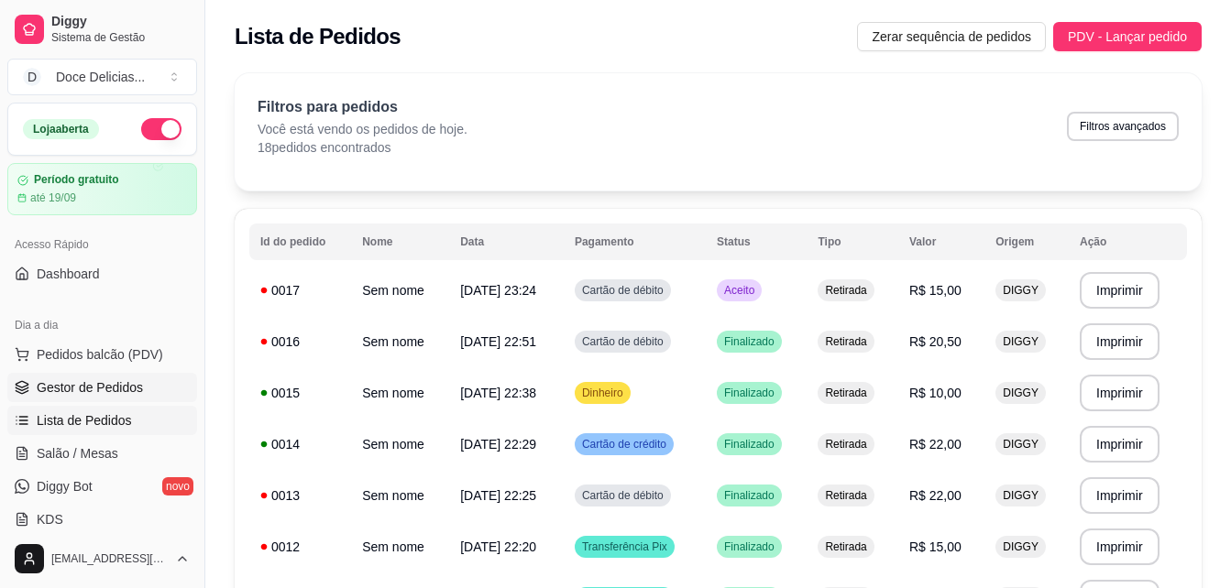
click at [117, 394] on span "Gestor de Pedidos" at bounding box center [90, 387] width 106 height 18
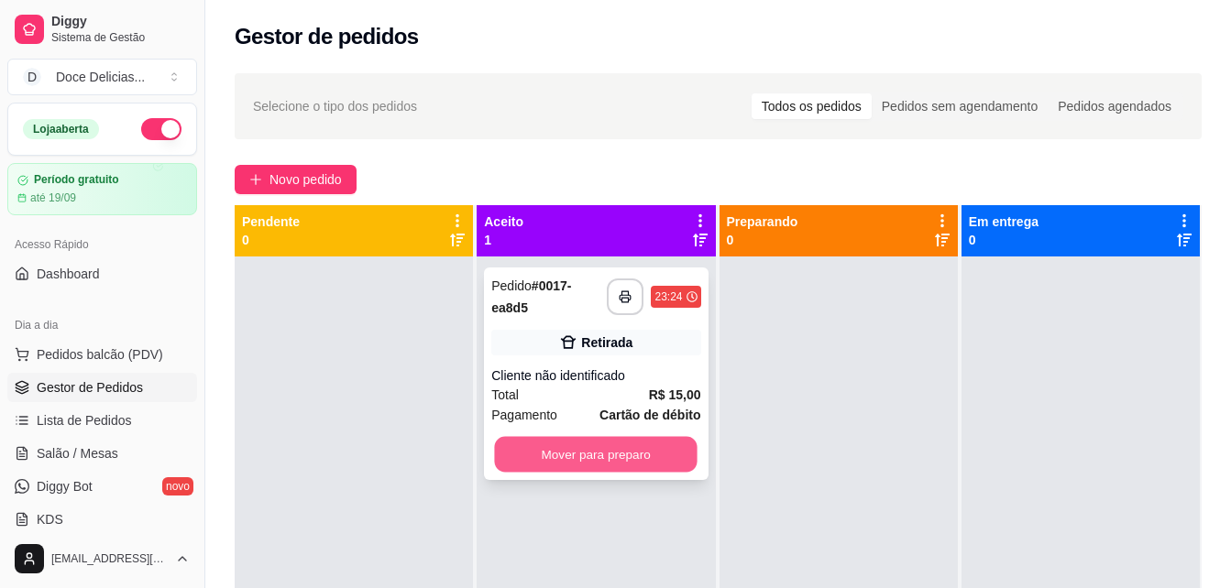
click at [515, 464] on button "Mover para preparo" at bounding box center [596, 455] width 203 height 36
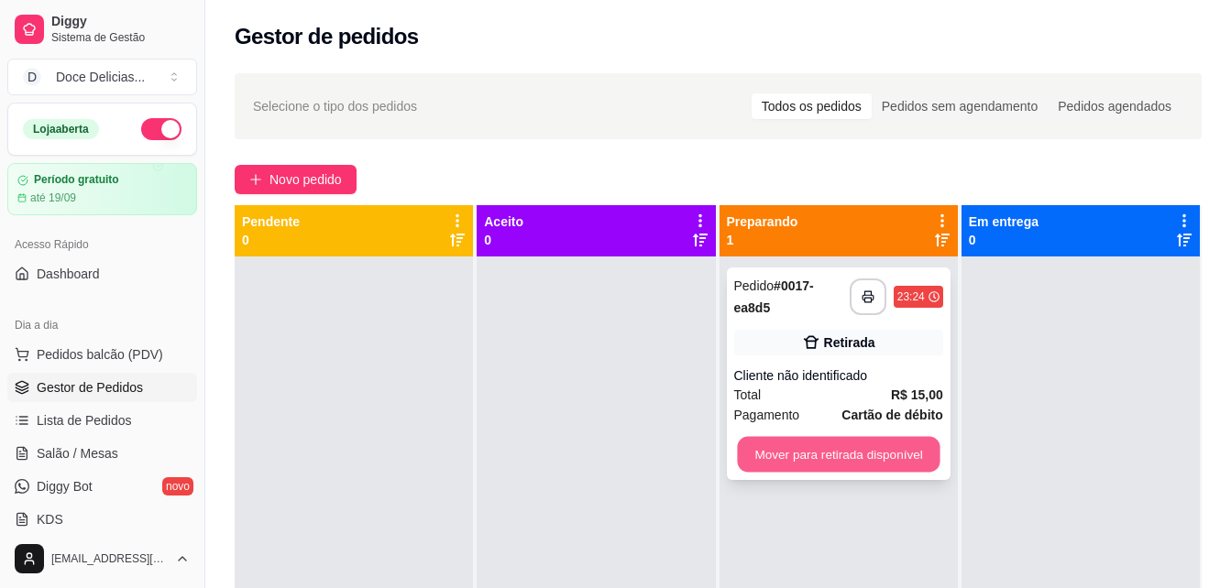
click at [778, 470] on button "Mover para retirada disponível" at bounding box center [838, 455] width 203 height 36
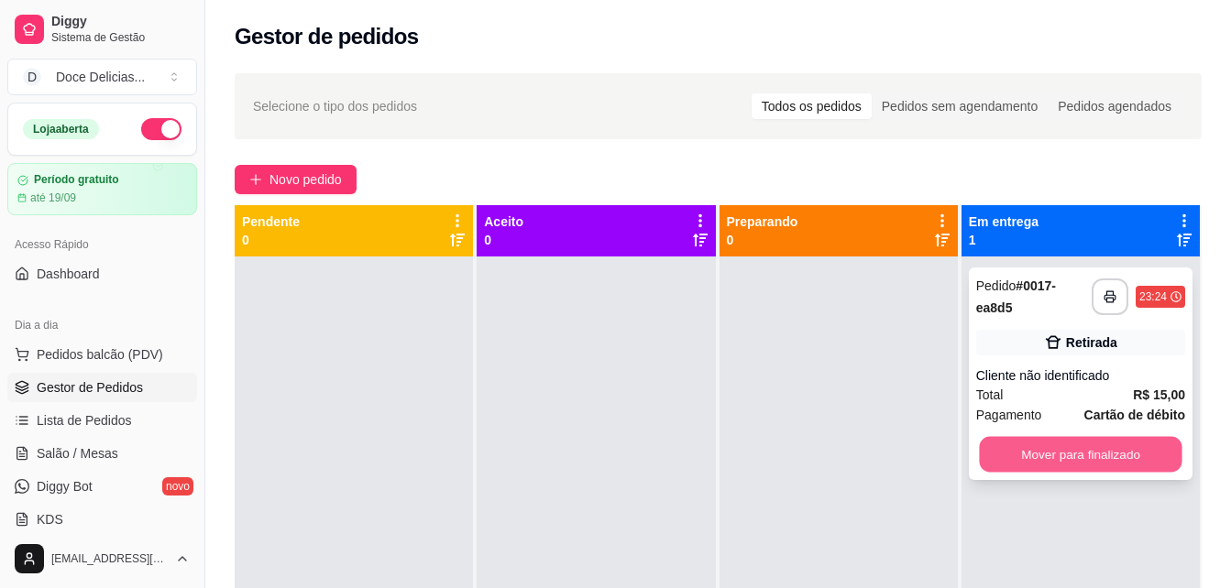
click at [1047, 443] on button "Mover para finalizado" at bounding box center [1080, 455] width 203 height 36
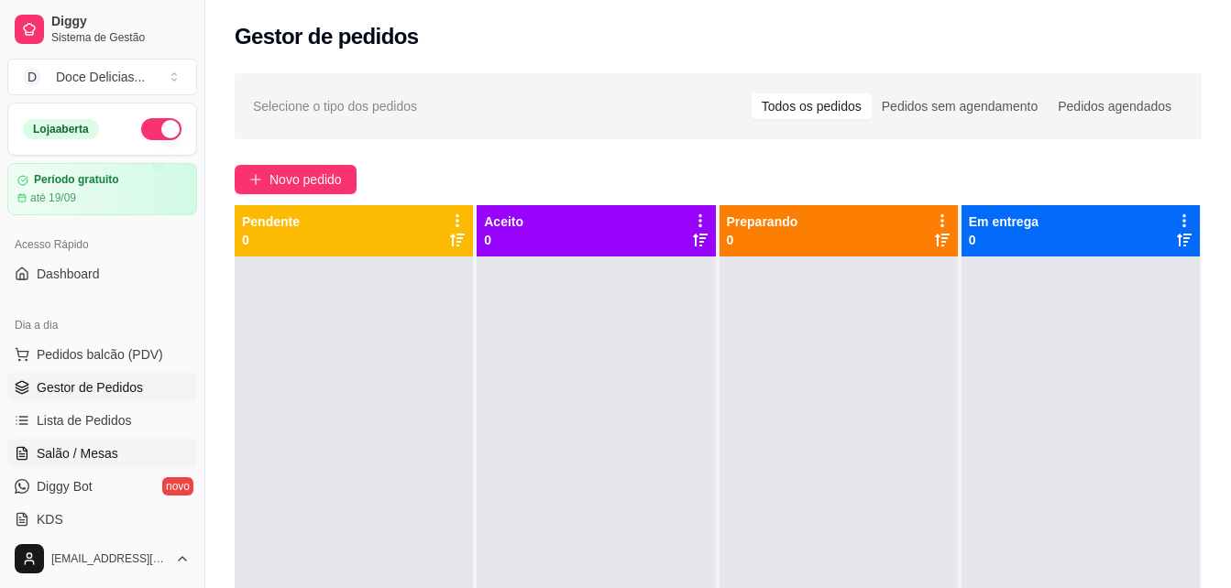
click at [115, 440] on link "Salão / Mesas" at bounding box center [102, 453] width 190 height 29
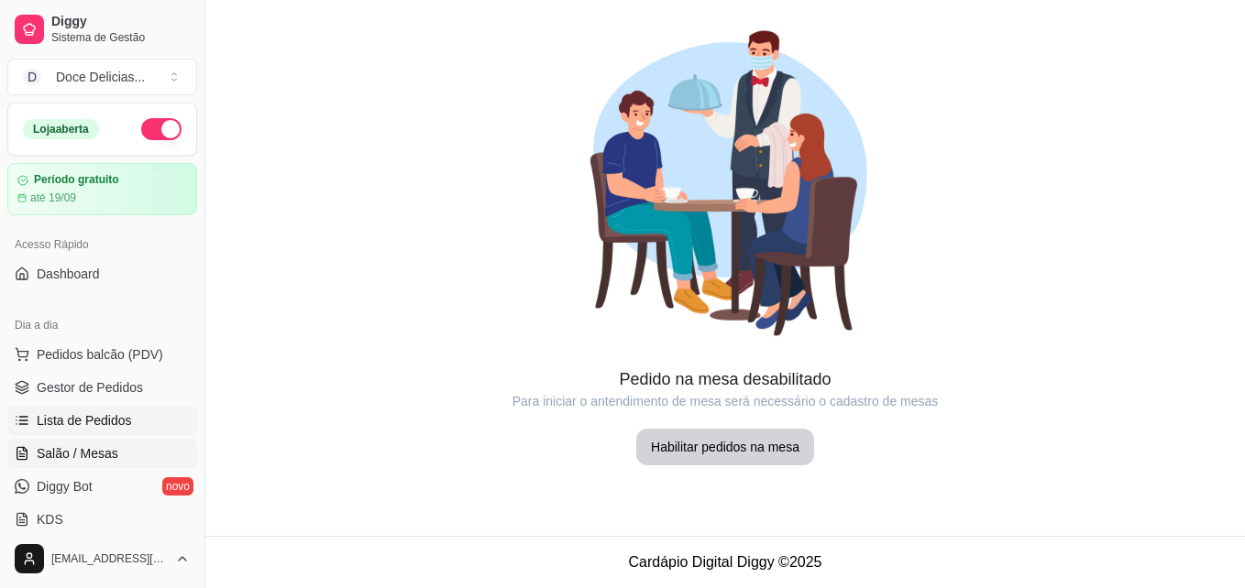
click at [107, 429] on span "Lista de Pedidos" at bounding box center [84, 420] width 95 height 18
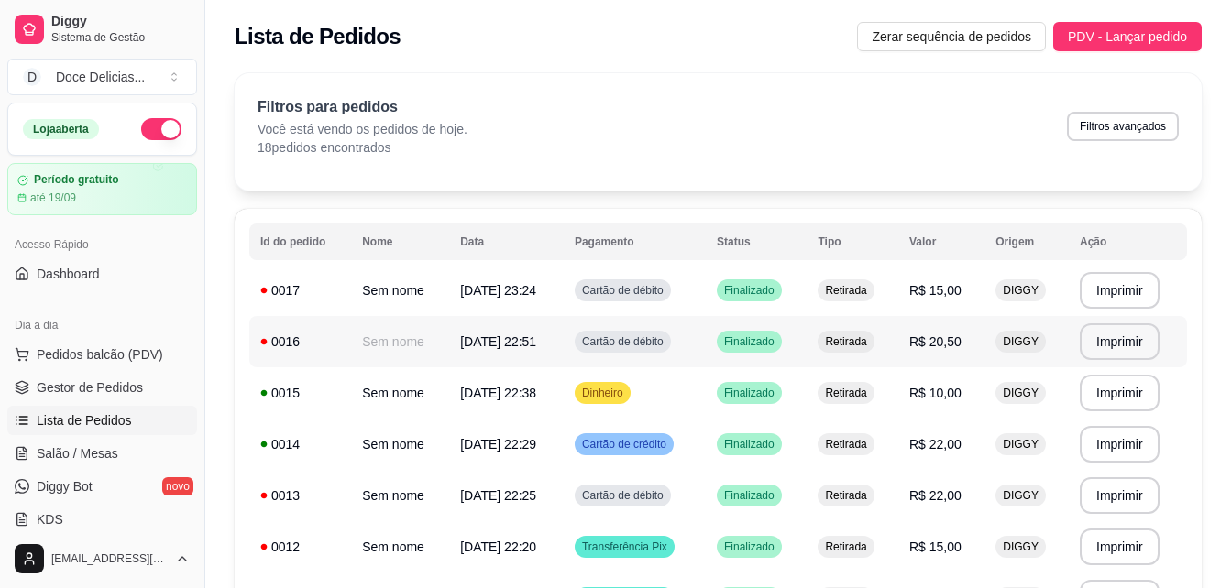
click at [264, 335] on div "0016" at bounding box center [300, 342] width 80 height 18
click at [292, 304] on td "0017" at bounding box center [300, 290] width 102 height 51
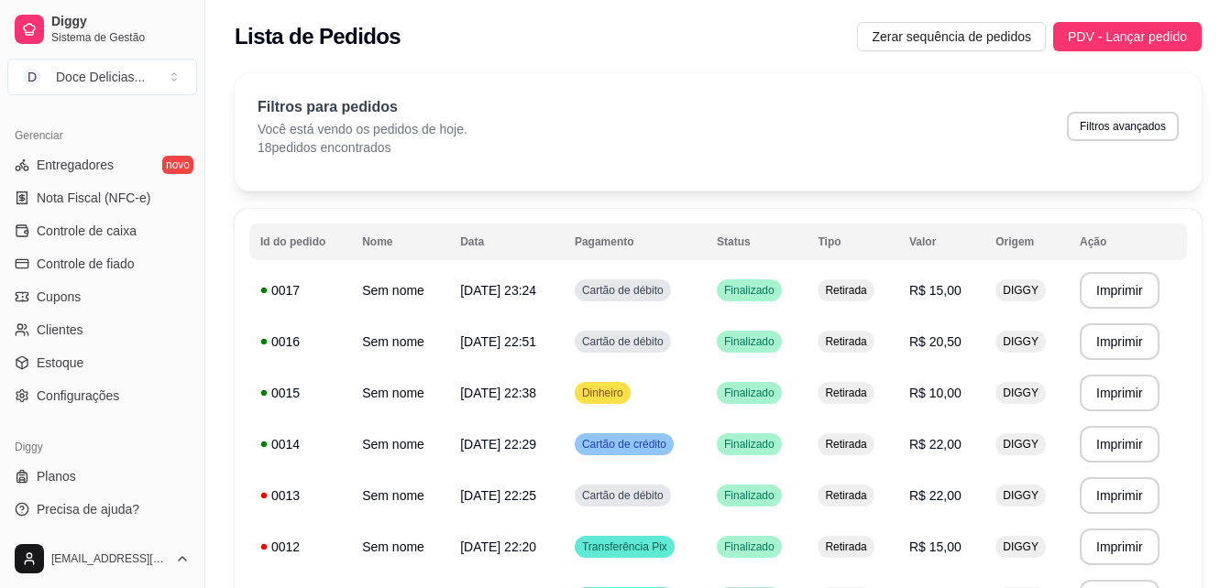
scroll to position [730, 0]
click at [122, 224] on span "Controle de caixa" at bounding box center [87, 229] width 100 height 18
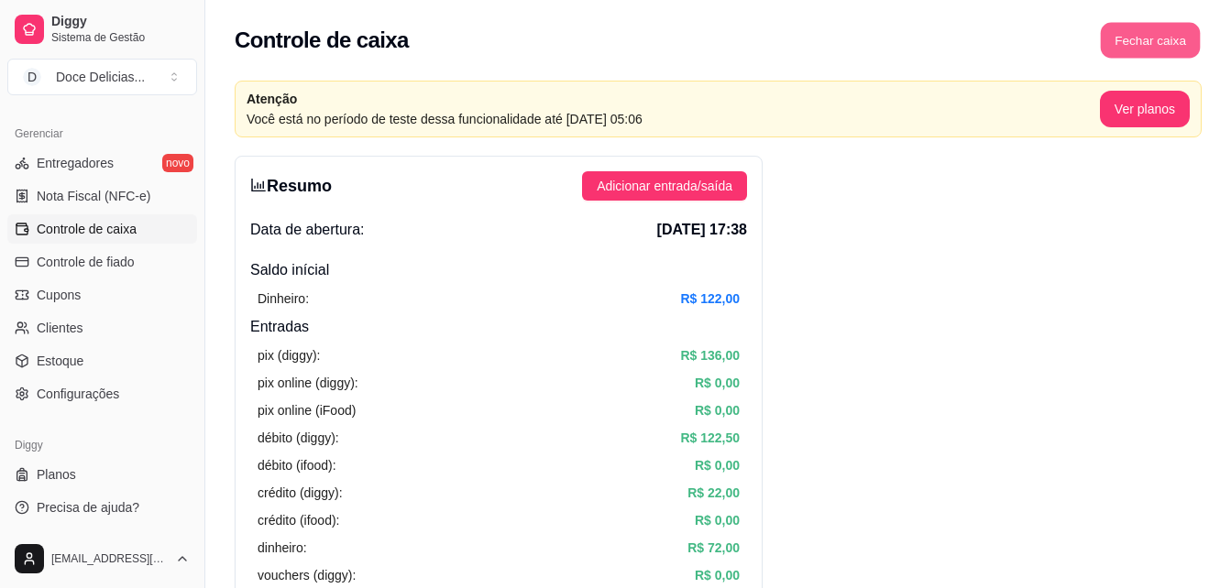
click at [1133, 40] on button "Fechar caixa" at bounding box center [1151, 41] width 100 height 36
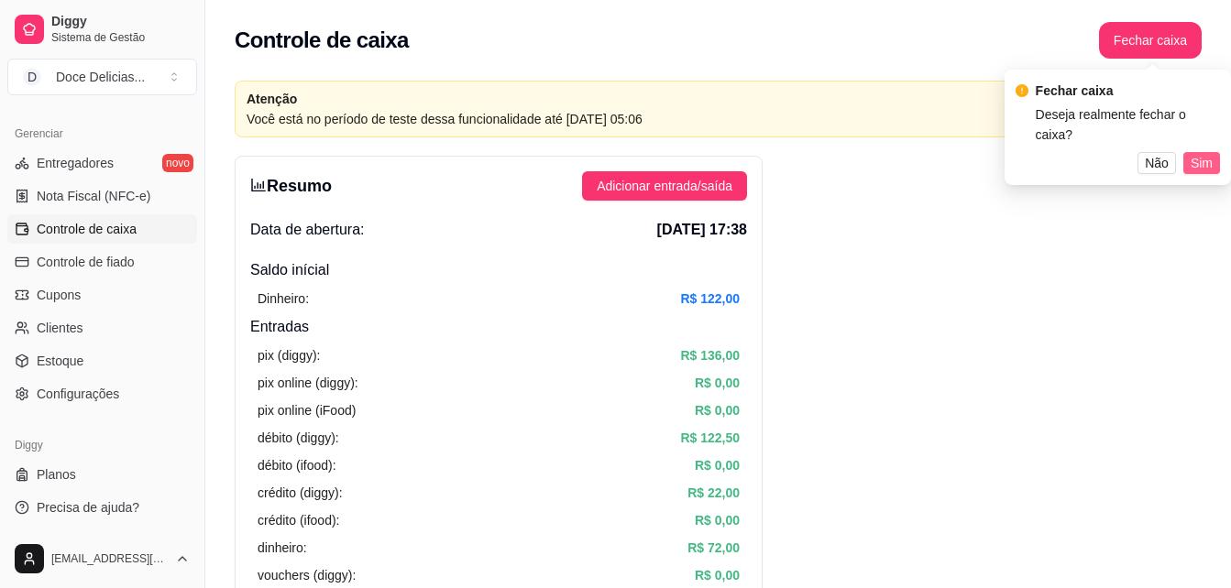
click at [1201, 153] on span "Sim" at bounding box center [1201, 163] width 22 height 20
